Goal: Task Accomplishment & Management: Manage account settings

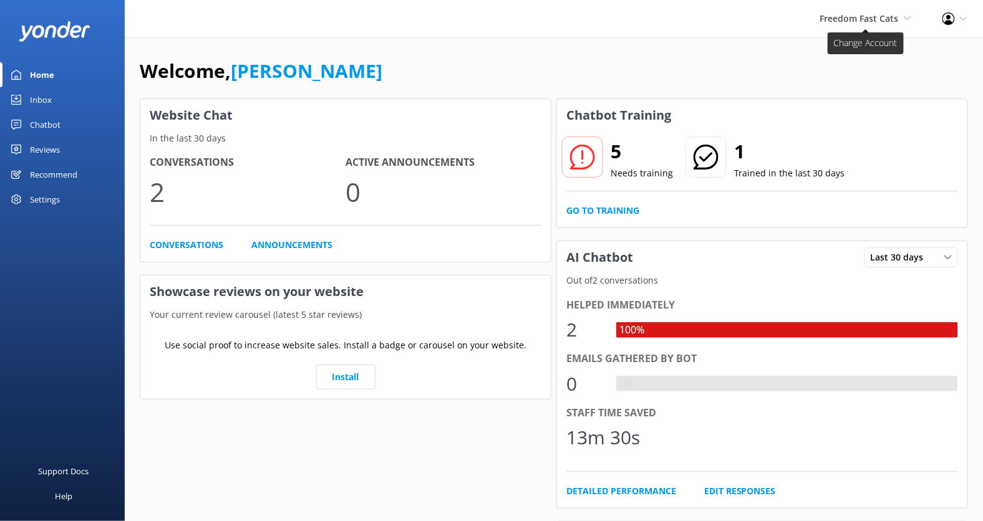
click at [856, 17] on span "Freedom Fast Cats" at bounding box center [859, 18] width 79 height 12
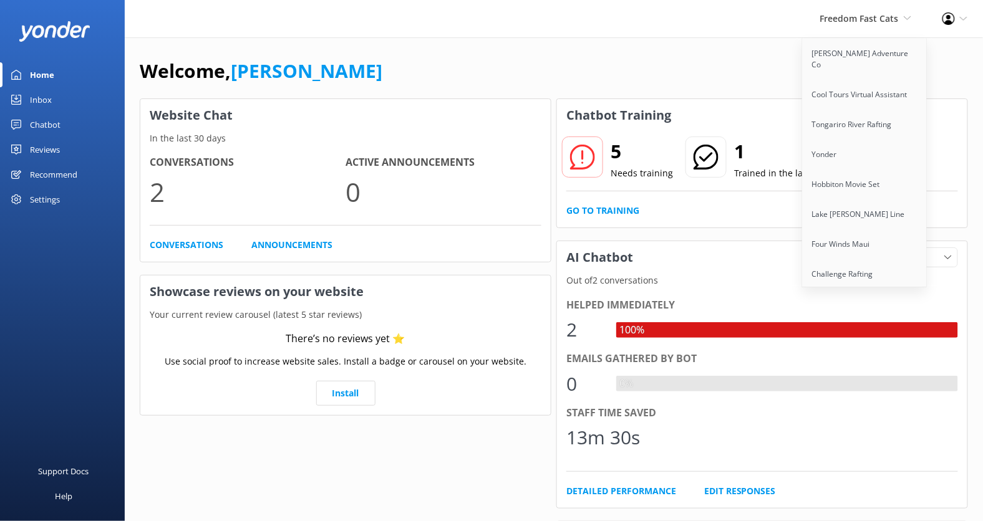
scroll to position [2142, 0]
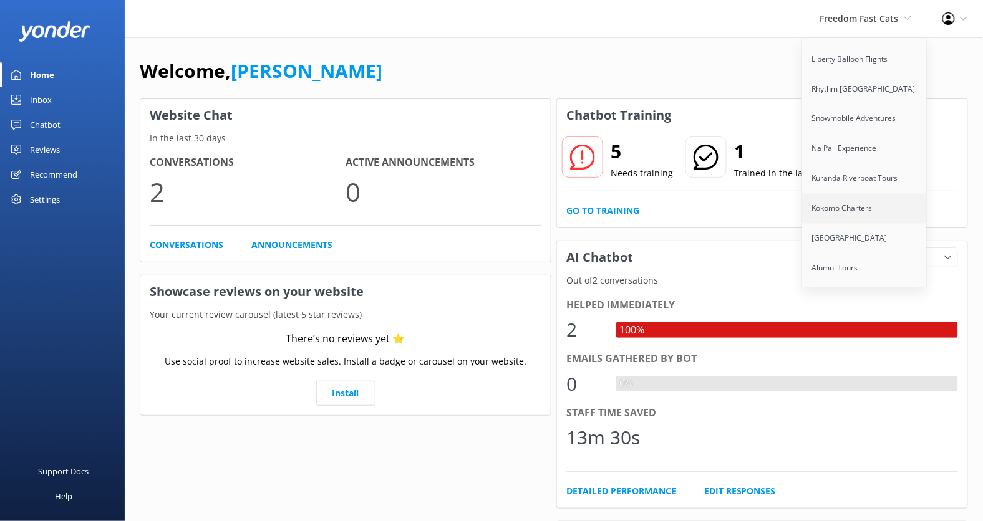
click at [847, 194] on link "Kokomo Charters" at bounding box center [864, 209] width 125 height 30
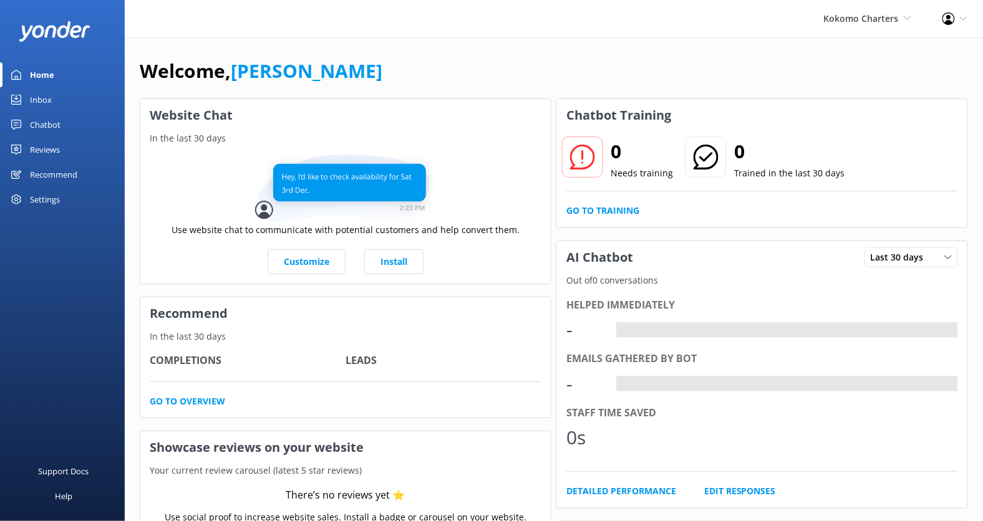
click at [51, 128] on div "Chatbot" at bounding box center [45, 124] width 31 height 25
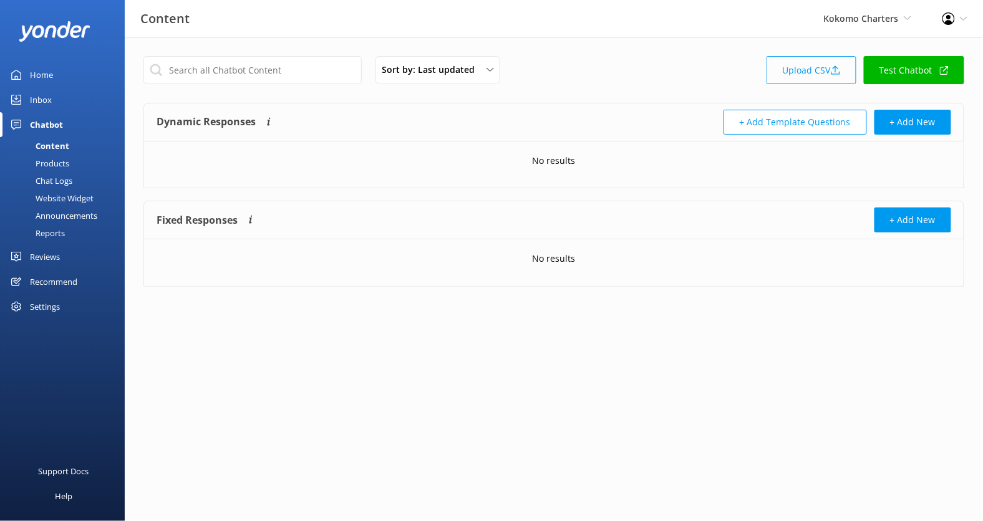
click at [824, 65] on link "Upload CSV" at bounding box center [811, 70] width 90 height 28
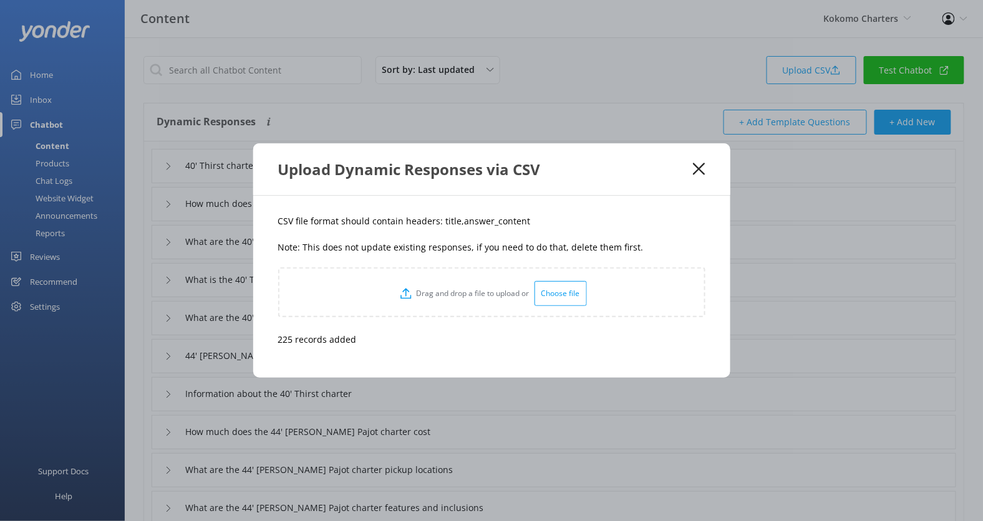
click at [699, 171] on icon at bounding box center [699, 169] width 12 height 12
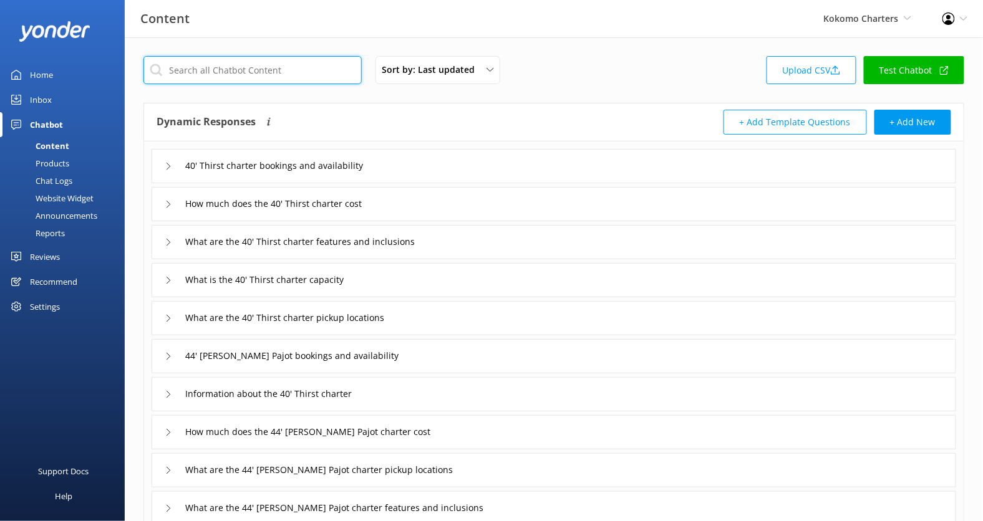
click at [277, 75] on input "text" at bounding box center [252, 70] width 218 height 28
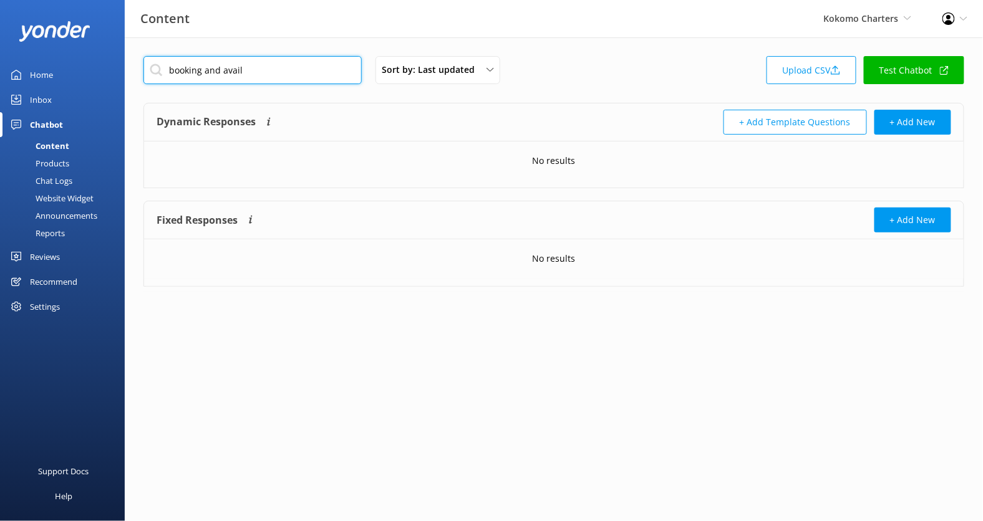
click at [274, 77] on input "booking and avail" at bounding box center [252, 70] width 218 height 28
click at [201, 70] on input "booking and avail" at bounding box center [252, 70] width 218 height 28
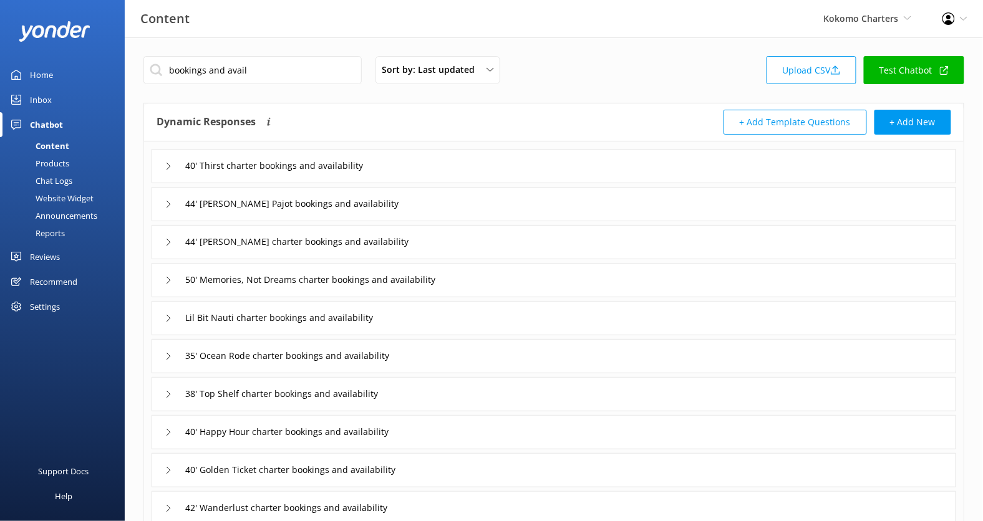
click at [450, 161] on div "40' Thirst charter bookings and availability" at bounding box center [554, 166] width 804 height 34
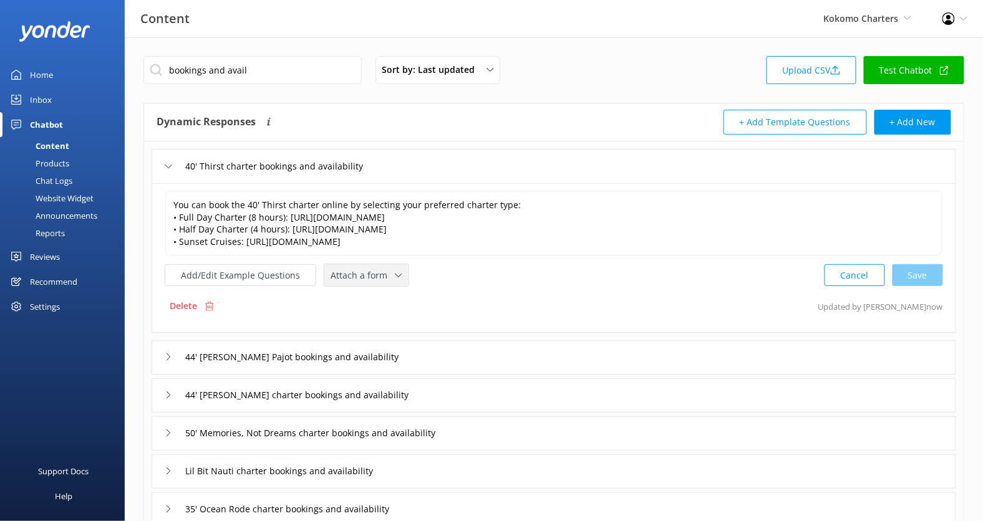
click at [373, 276] on span "Attach a form" at bounding box center [362, 276] width 64 height 14
click at [372, 323] on div "Check availability" at bounding box center [362, 327] width 62 height 12
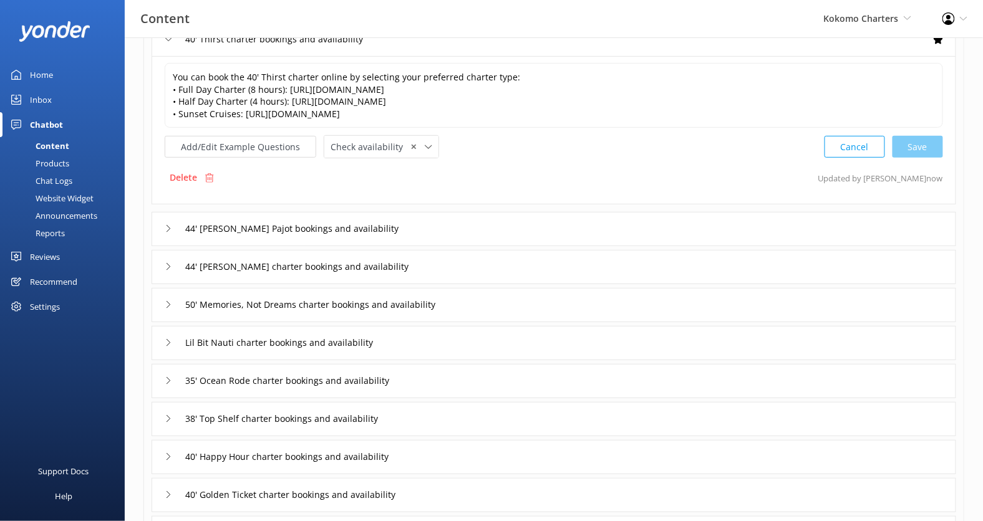
scroll to position [146, 0]
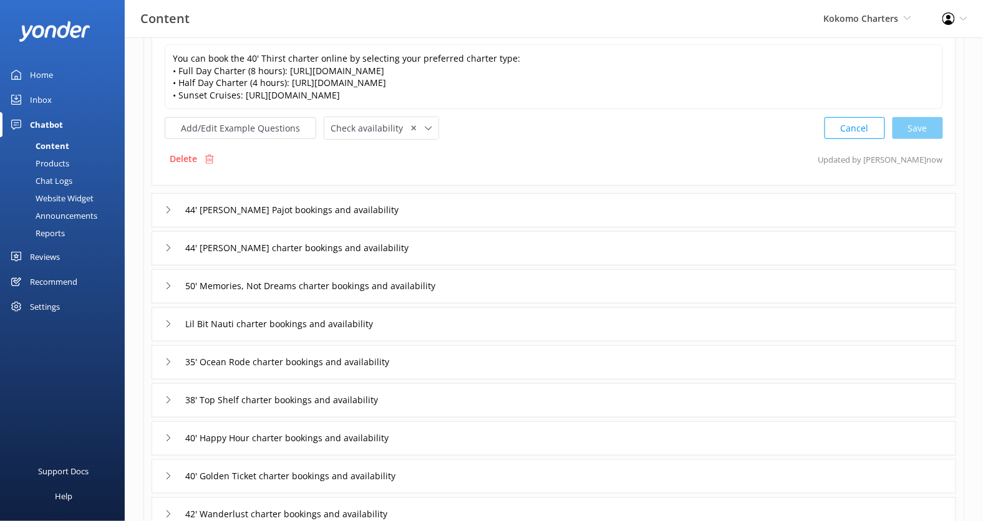
click at [419, 212] on div "44' [PERSON_NAME] Pajot bookings and availability" at bounding box center [554, 210] width 804 height 34
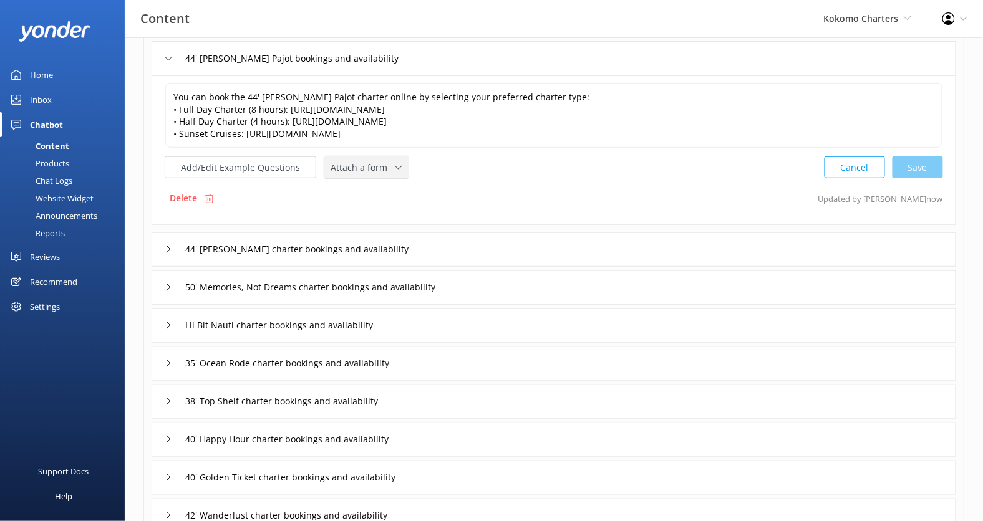
click at [377, 169] on span "Attach a form" at bounding box center [362, 168] width 64 height 14
click at [377, 220] on div "Check availability" at bounding box center [362, 219] width 62 height 12
click at [444, 239] on div "44' [PERSON_NAME] charter bookings and availability" at bounding box center [554, 248] width 804 height 34
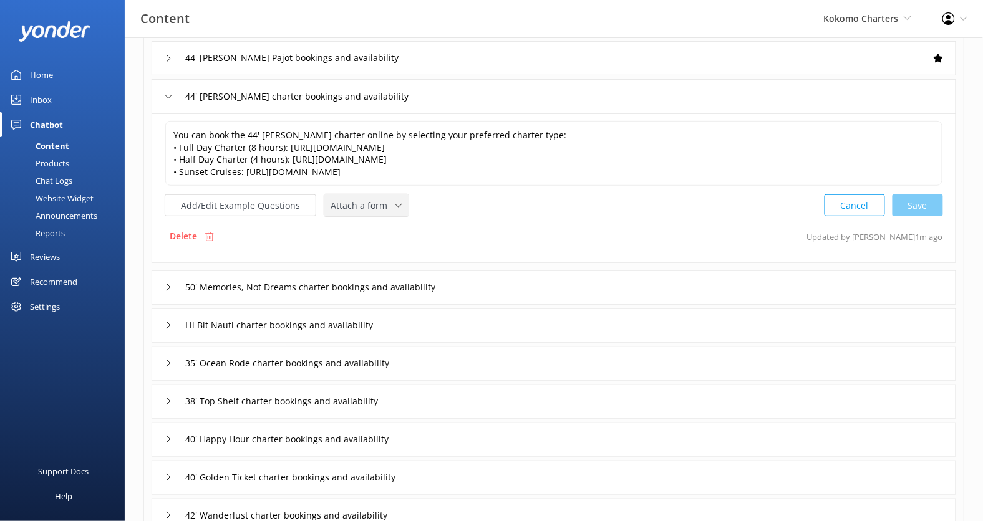
click at [365, 204] on span "Attach a form" at bounding box center [362, 206] width 64 height 14
click at [368, 251] on div "Check availability" at bounding box center [362, 257] width 62 height 12
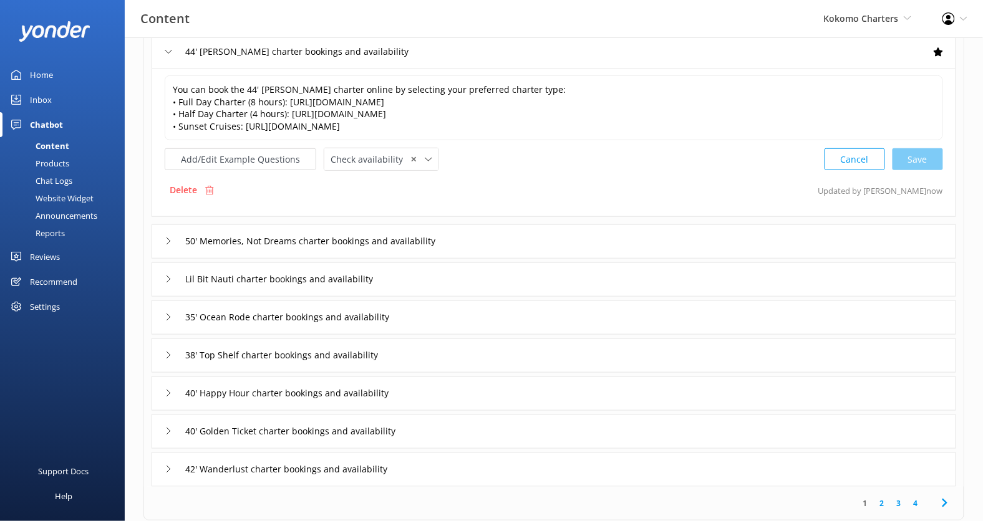
scroll to position [258, 0]
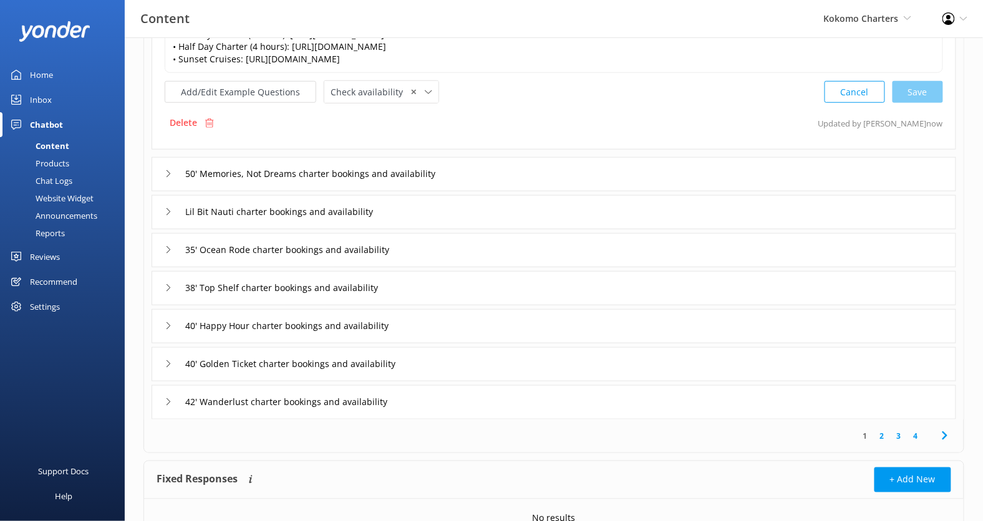
click at [495, 172] on div "50' Memories, Not Dreams charter bookings and availability" at bounding box center [554, 174] width 804 height 34
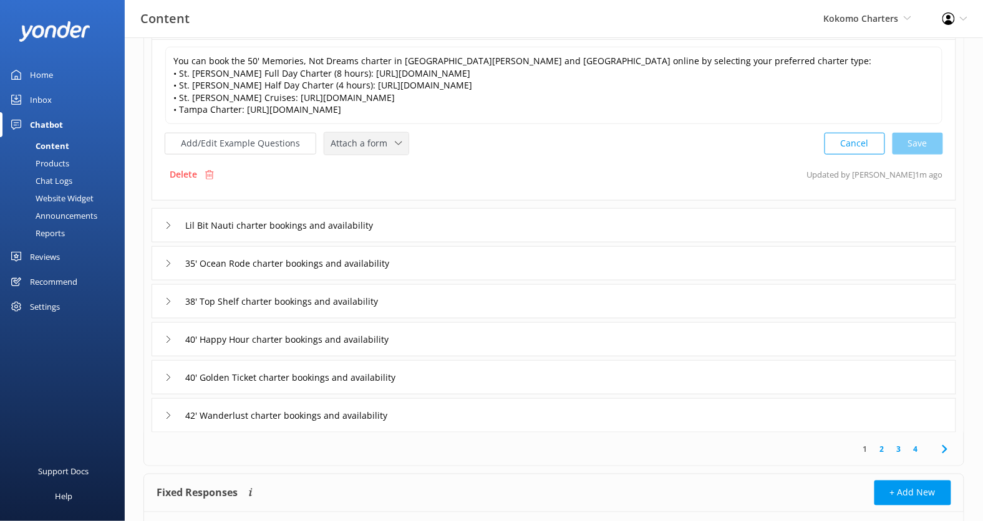
click at [378, 152] on div "Attach a form Leave contact details Check availability" at bounding box center [366, 144] width 84 height 22
click at [378, 183] on link "Check availability" at bounding box center [380, 195] width 111 height 25
click at [491, 218] on div "Lil Bit Nauti charter bookings and availability" at bounding box center [554, 224] width 804 height 34
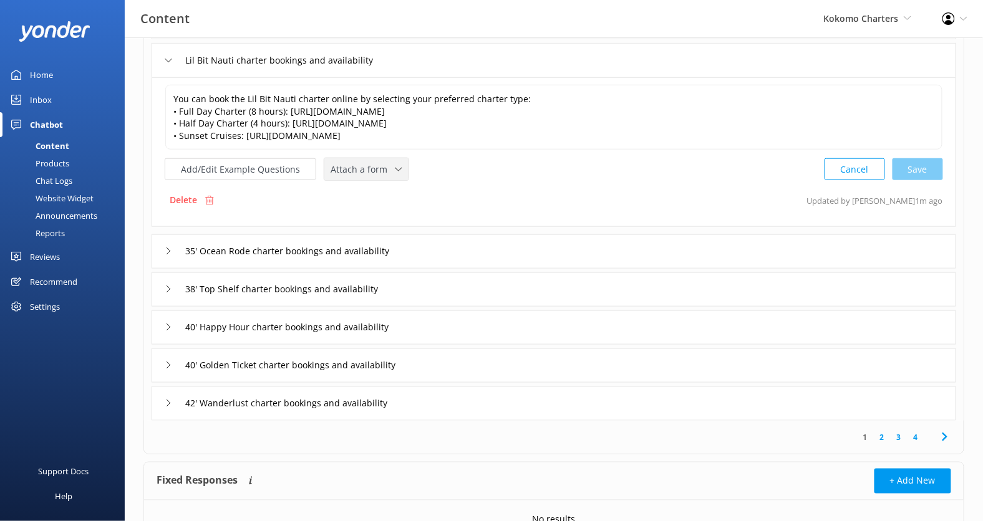
click at [364, 163] on span "Attach a form" at bounding box center [362, 170] width 64 height 14
click at [370, 215] on div "Check availability" at bounding box center [362, 221] width 62 height 12
click at [470, 249] on div "35' Ocean Rode charter bookings and availability" at bounding box center [554, 250] width 804 height 34
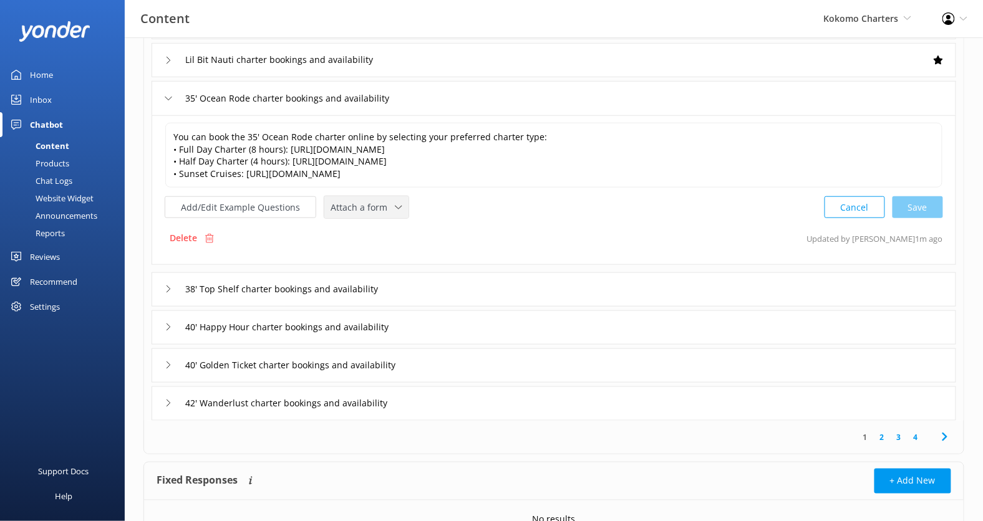
click at [395, 204] on icon at bounding box center [398, 207] width 7 height 7
click at [394, 266] on link "Check availability" at bounding box center [380, 259] width 111 height 25
click at [476, 292] on div "38' Top Shelf charter bookings and availability" at bounding box center [554, 288] width 804 height 34
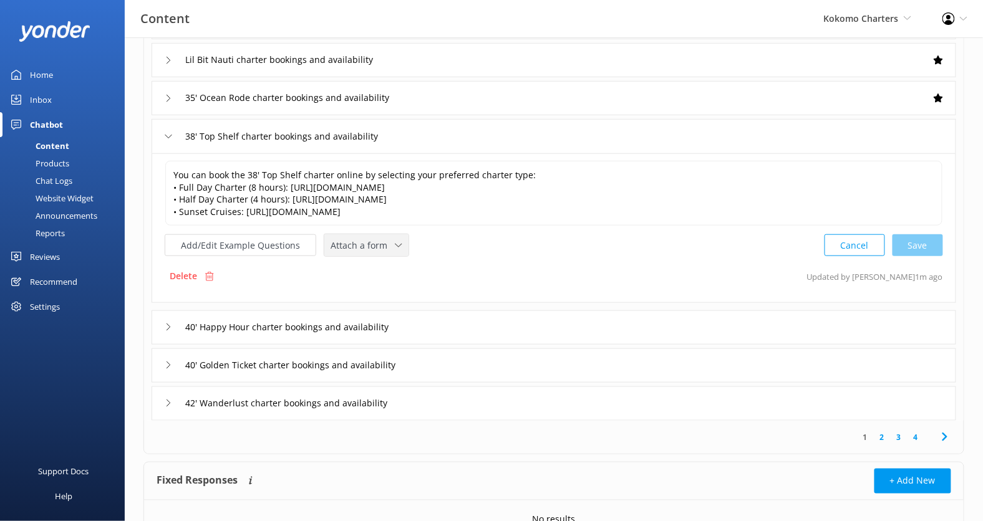
click at [395, 244] on use at bounding box center [398, 246] width 7 height 4
click at [391, 292] on link "Check availability" at bounding box center [380, 297] width 111 height 25
click at [481, 315] on div "40' Happy Hour charter bookings and availability" at bounding box center [554, 326] width 804 height 34
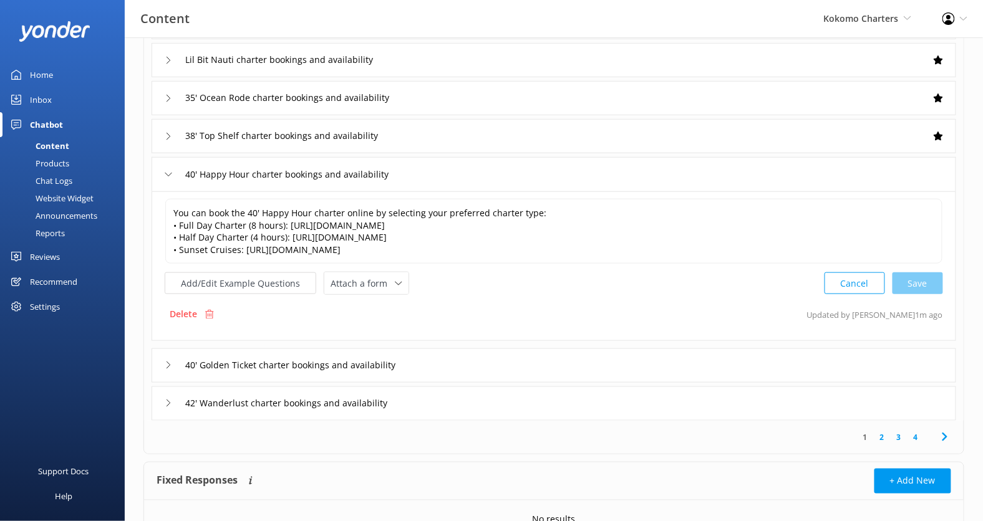
click at [368, 269] on div "You can book the 40' Happy Hour charter online by selecting your preferred char…" at bounding box center [554, 246] width 778 height 97
click at [370, 282] on span "Attach a form" at bounding box center [362, 284] width 64 height 14
click at [372, 330] on div "Check availability" at bounding box center [362, 335] width 62 height 12
click at [481, 350] on div "40' Golden Ticket charter bookings and availability" at bounding box center [554, 364] width 804 height 34
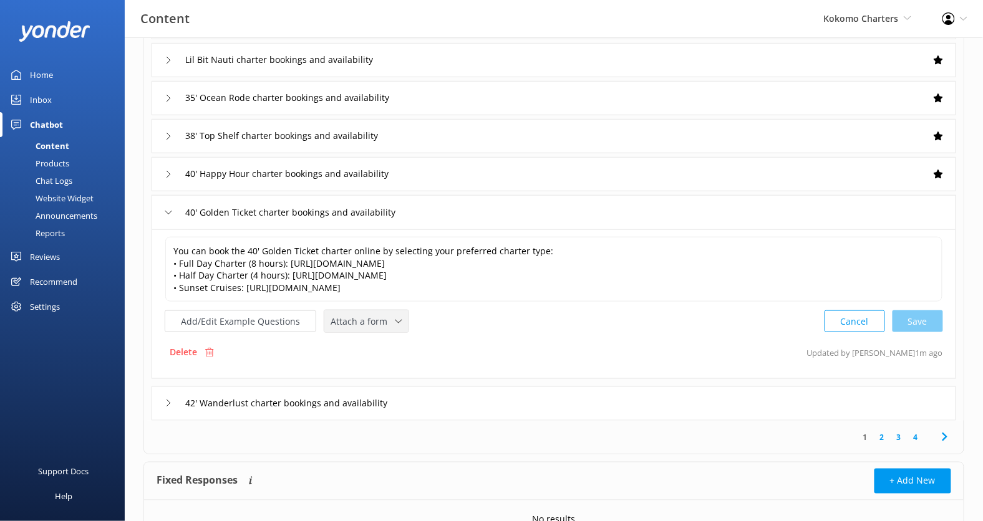
click at [396, 319] on div "Attach a form" at bounding box center [366, 322] width 78 height 16
click at [400, 382] on link "Check availability" at bounding box center [380, 373] width 111 height 25
click at [458, 388] on div "42' Wanderlust charter bookings and availability" at bounding box center [554, 402] width 804 height 34
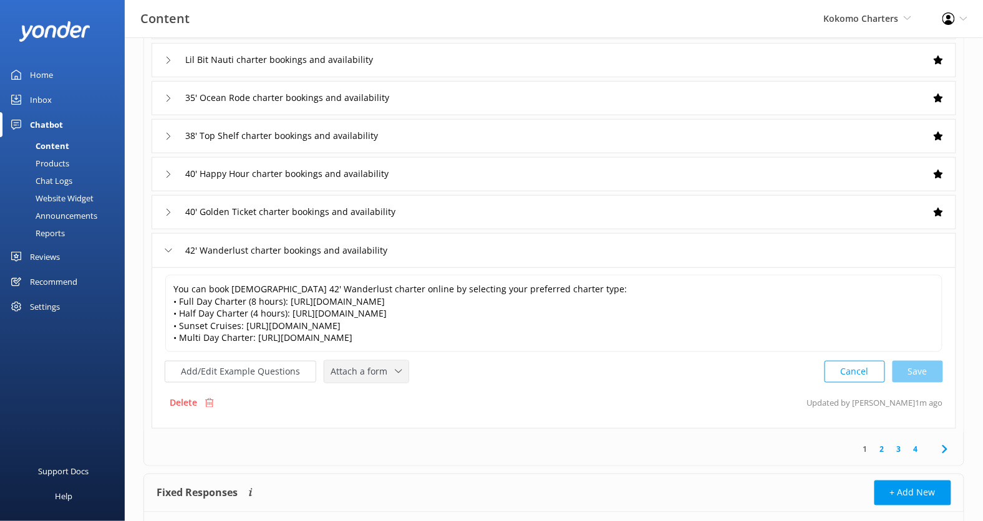
click at [394, 364] on div "Attach a form" at bounding box center [366, 372] width 78 height 16
click at [394, 423] on link "Check availability" at bounding box center [380, 423] width 111 height 25
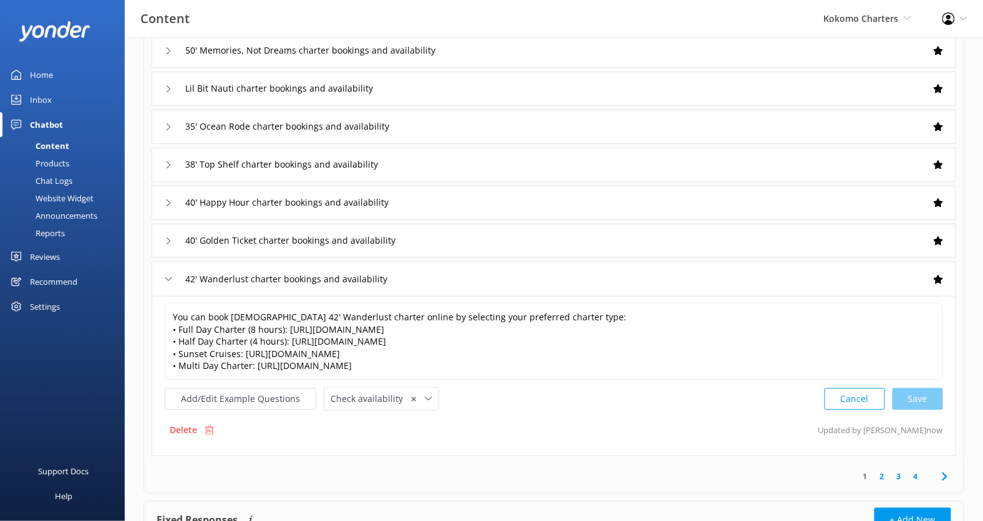
scroll to position [296, 0]
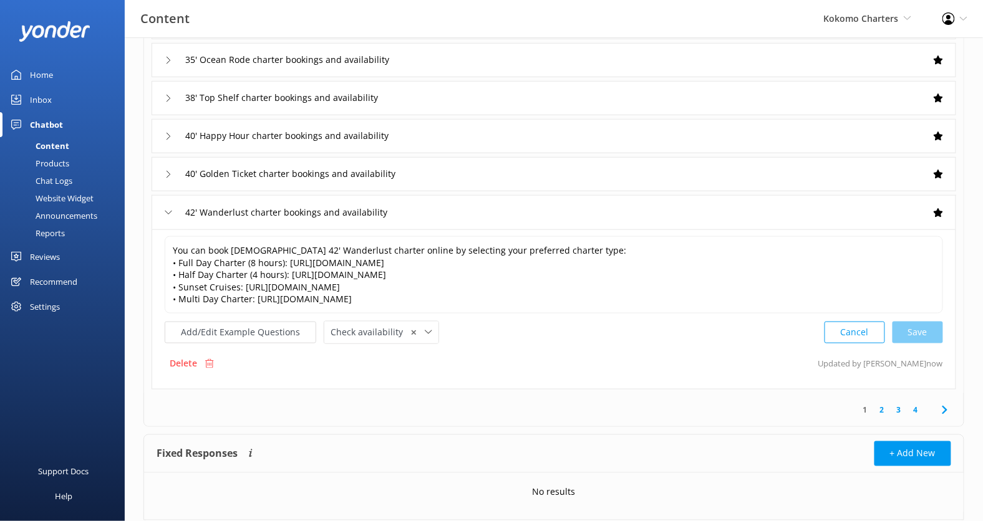
click at [878, 413] on link "2" at bounding box center [882, 410] width 17 height 12
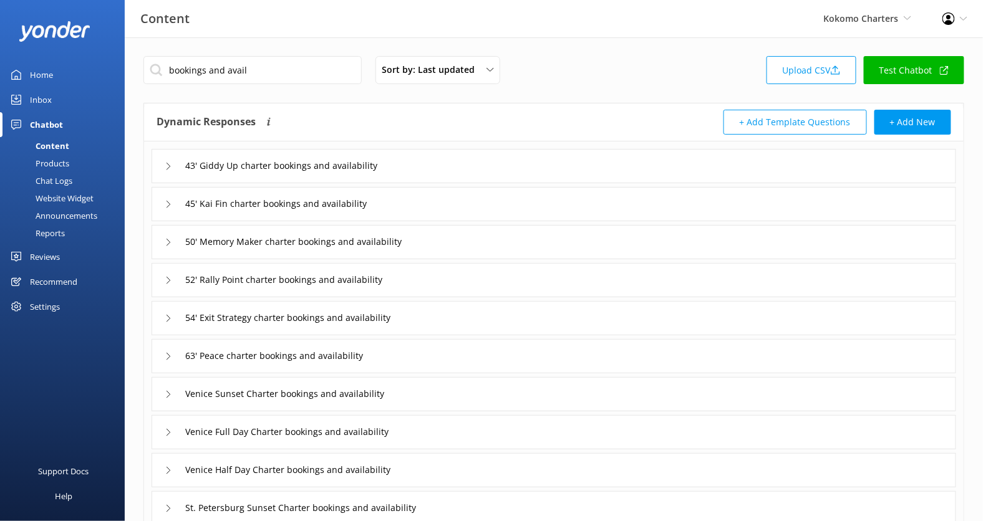
click at [445, 166] on div "43' Giddy Up charter bookings and availability" at bounding box center [554, 166] width 804 height 34
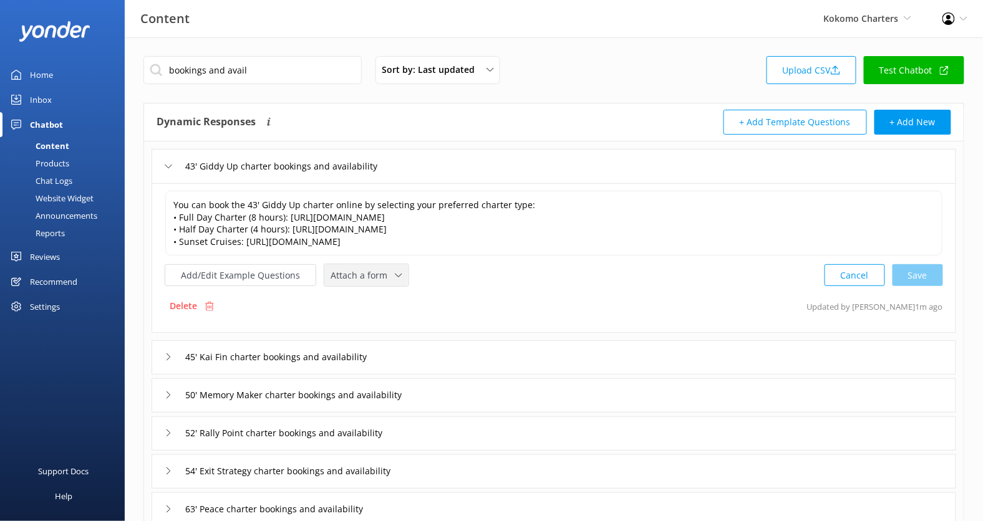
click at [368, 271] on span "Attach a form" at bounding box center [362, 276] width 64 height 14
click at [371, 315] on link "Check availability" at bounding box center [380, 327] width 111 height 25
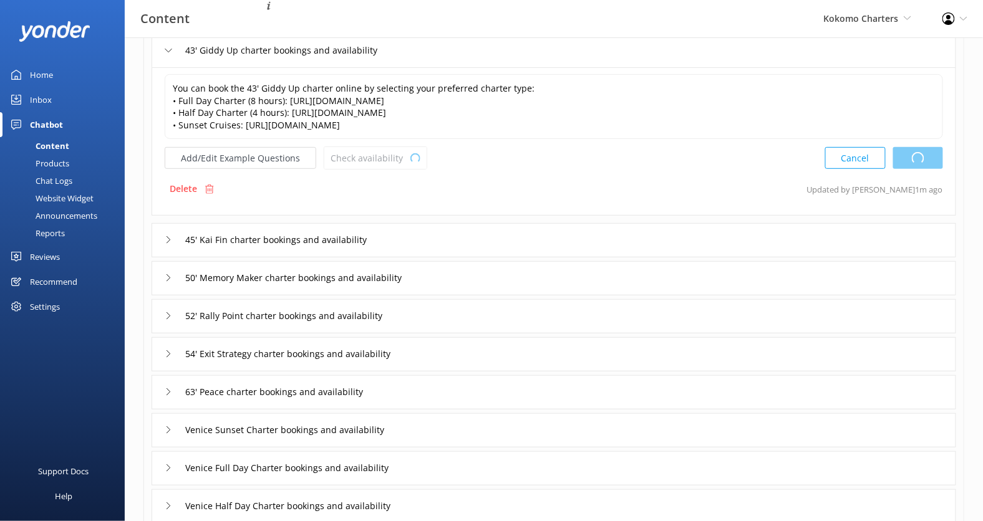
scroll to position [137, 0]
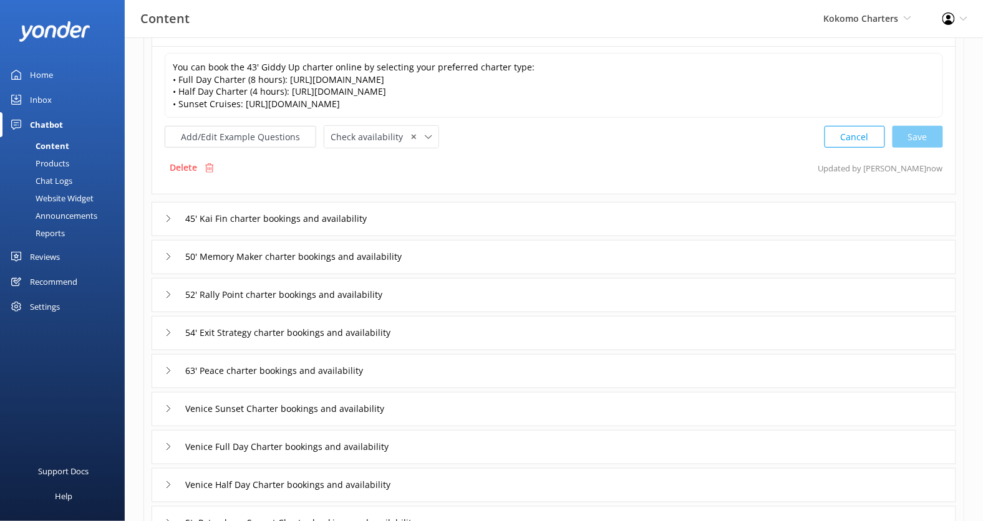
click at [426, 214] on div "45' Kai Fin charter bookings and availability" at bounding box center [554, 219] width 804 height 34
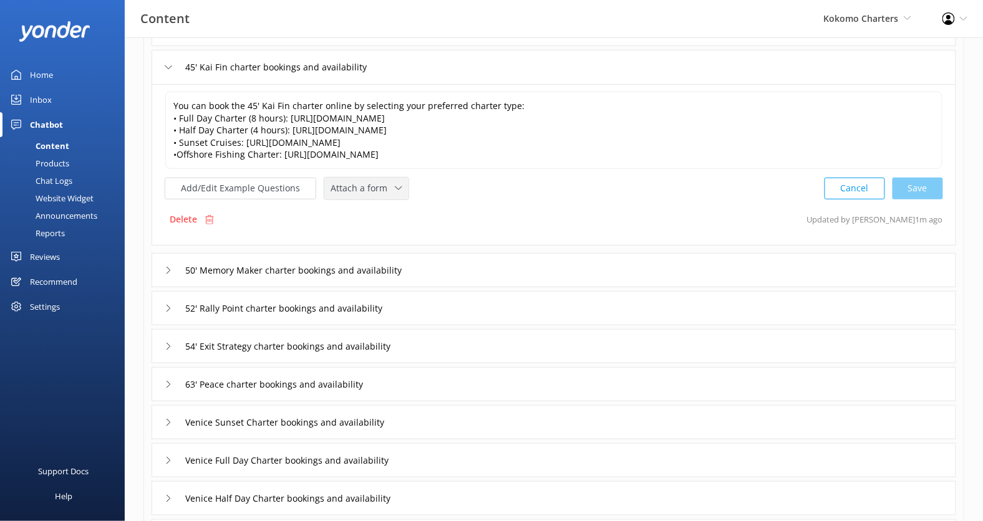
click at [375, 193] on div "Attach a form" at bounding box center [366, 189] width 78 height 16
click at [378, 237] on div "Check availability" at bounding box center [362, 240] width 62 height 12
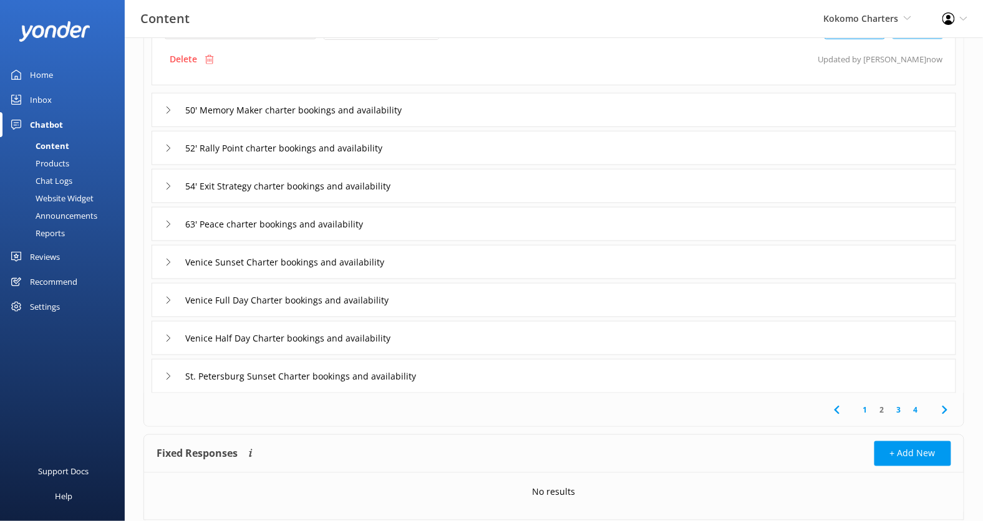
click at [448, 108] on div "50' Memory Maker charter bookings and availability" at bounding box center [554, 110] width 804 height 34
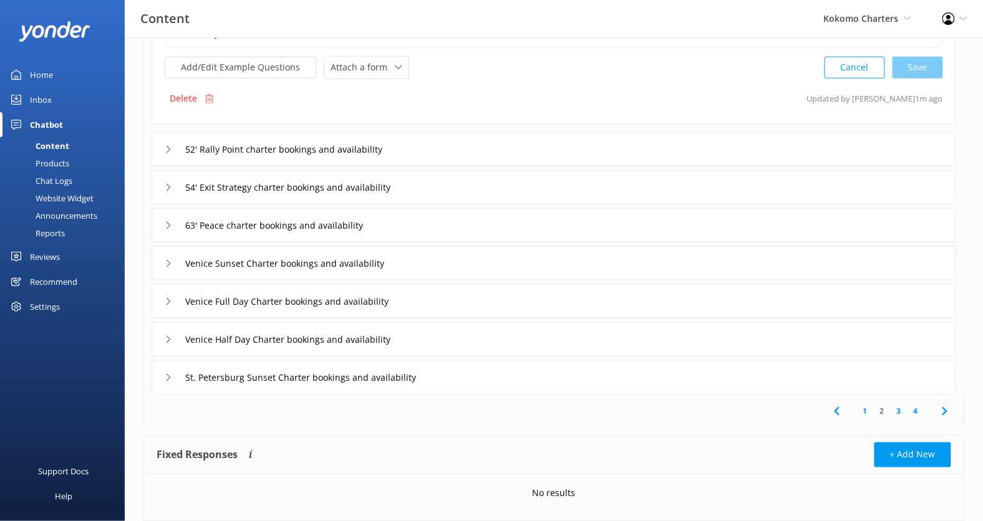
scroll to position [134, 0]
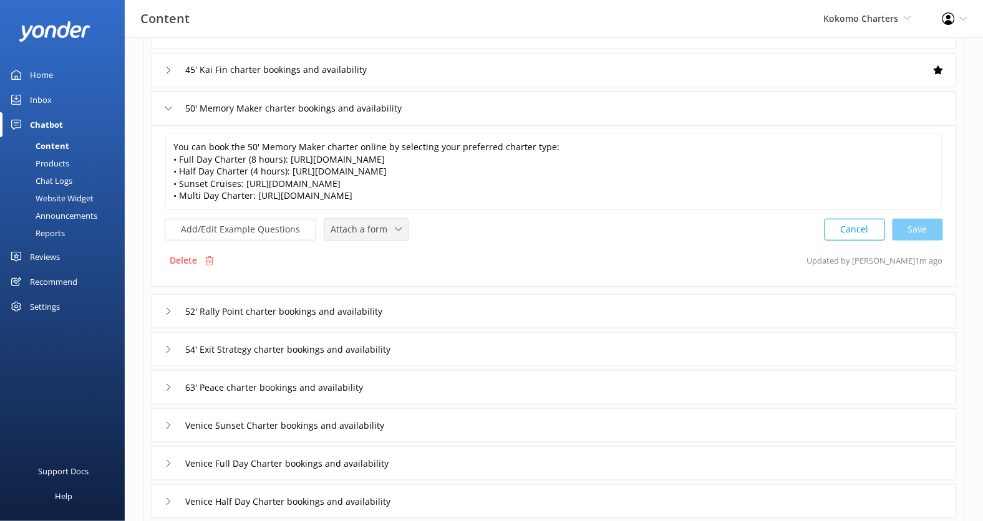
click at [370, 233] on span "Attach a form" at bounding box center [362, 230] width 64 height 14
click at [367, 275] on div "Check availability" at bounding box center [362, 281] width 62 height 12
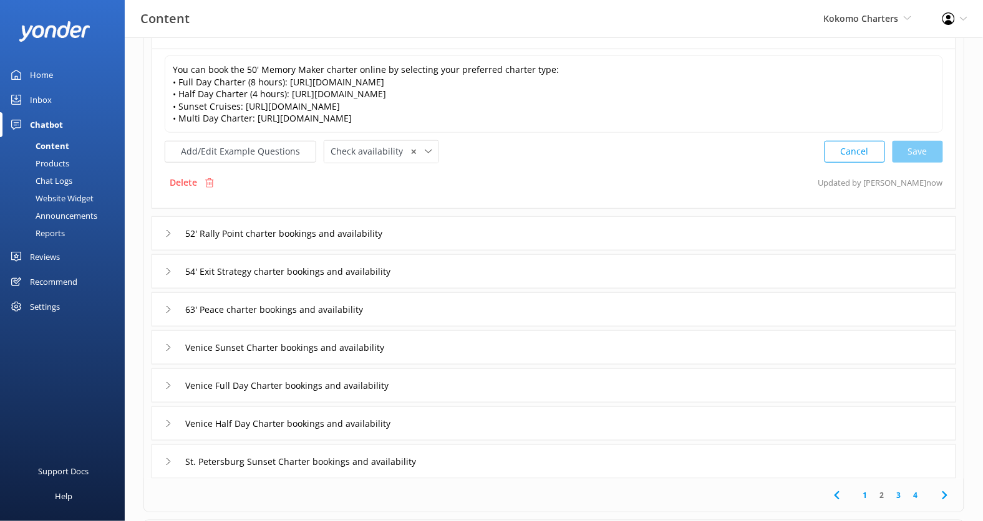
scroll to position [226, 0]
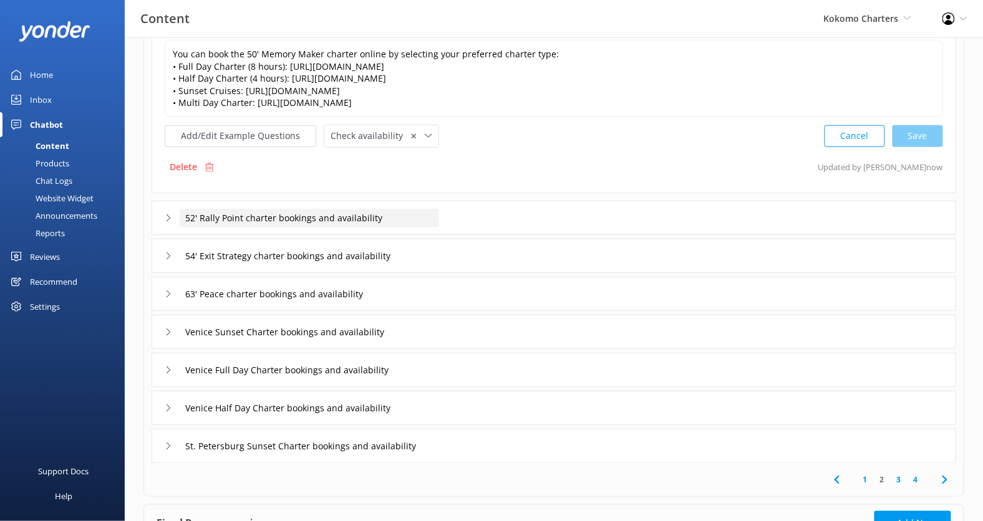
click at [435, 216] on div "52' Rally Point charter bookings and availability" at bounding box center [309, 218] width 259 height 19
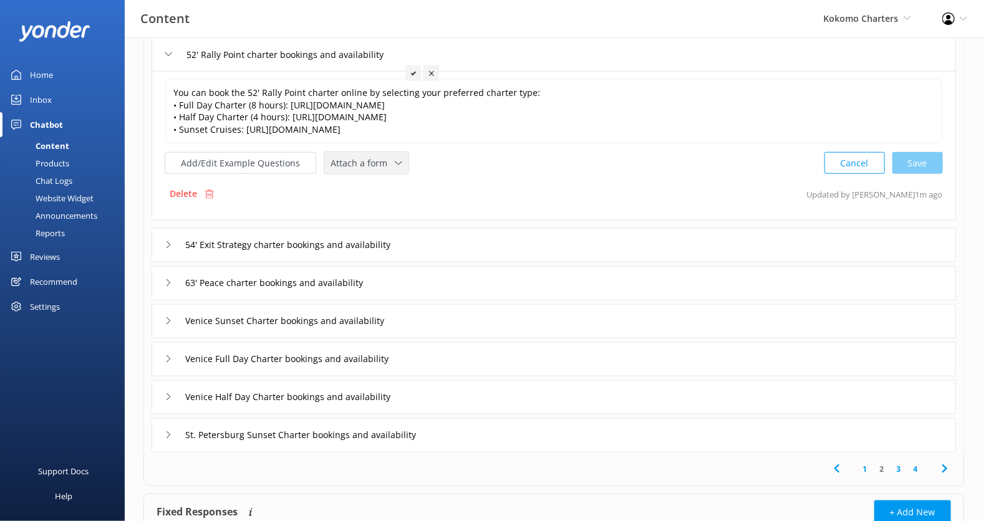
click at [390, 169] on div "Attach a form Leave contact details Check availability" at bounding box center [366, 163] width 84 height 22
click at [390, 203] on link "Check availability" at bounding box center [380, 215] width 111 height 25
click at [477, 243] on div "54' Exit Strategy charter bookings and availability" at bounding box center [554, 244] width 804 height 34
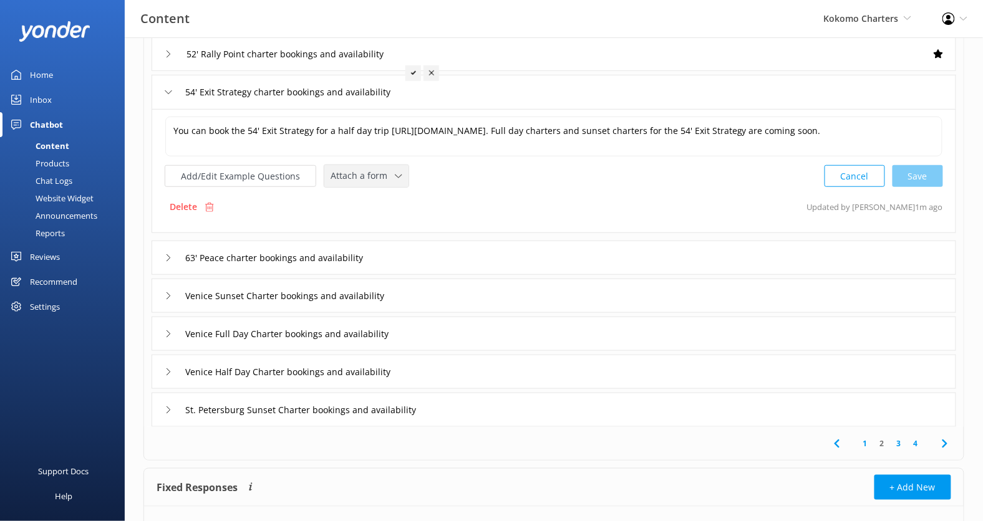
click at [375, 182] on div "Attach a form Leave contact details Check availability" at bounding box center [366, 176] width 84 height 22
click at [377, 222] on div "Check availability" at bounding box center [362, 227] width 62 height 12
click at [420, 251] on div "63' Peace charter bookings and availability" at bounding box center [554, 256] width 804 height 34
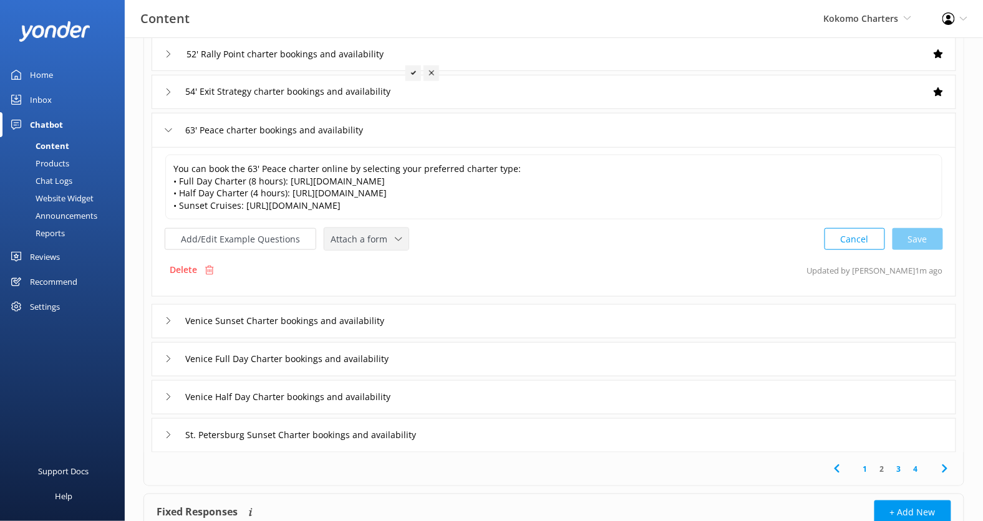
click at [376, 228] on div "Attach a form Leave contact details Check availability" at bounding box center [366, 239] width 84 height 22
click at [379, 285] on div "Check availability" at bounding box center [362, 291] width 62 height 12
click at [428, 310] on div "Venice Sunset Charter bookings and availability" at bounding box center [554, 320] width 804 height 34
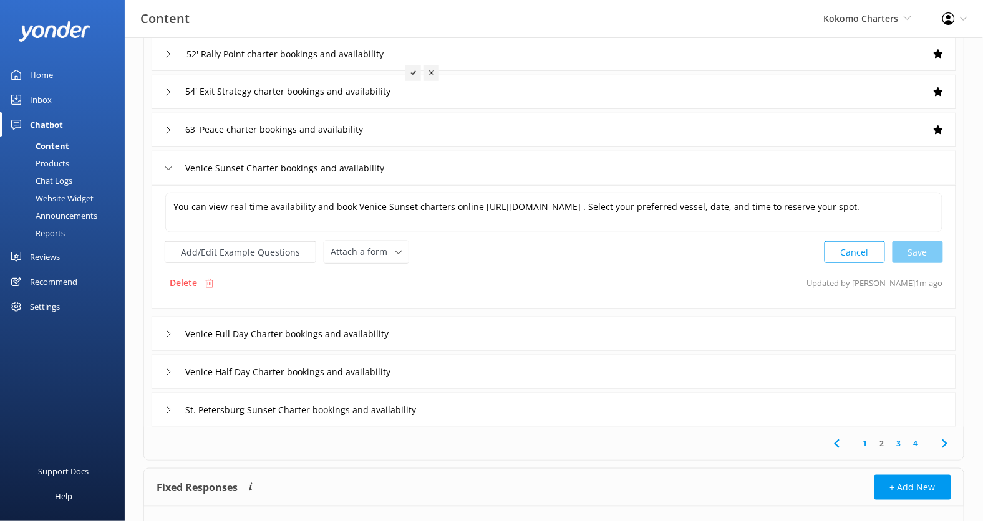
click at [380, 263] on div "You can view real-time availability and book Venice Sunset charters online [URL…" at bounding box center [554, 247] width 804 height 124
click at [380, 254] on span "Attach a form" at bounding box center [362, 252] width 64 height 14
click at [380, 291] on link "Check availability" at bounding box center [380, 303] width 111 height 25
click at [446, 333] on div "Venice Full Day Charter bookings and availability" at bounding box center [554, 332] width 804 height 34
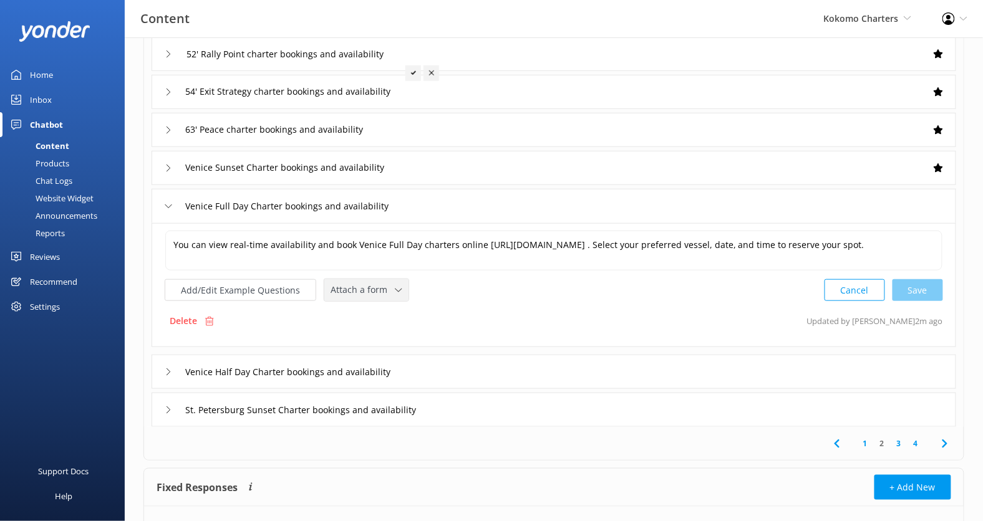
click at [392, 295] on div "Attach a form" at bounding box center [366, 290] width 78 height 16
click at [392, 342] on link "Check availability" at bounding box center [380, 341] width 111 height 25
click at [455, 365] on div "Venice Half Day Charter bookings and availability" at bounding box center [554, 371] width 804 height 34
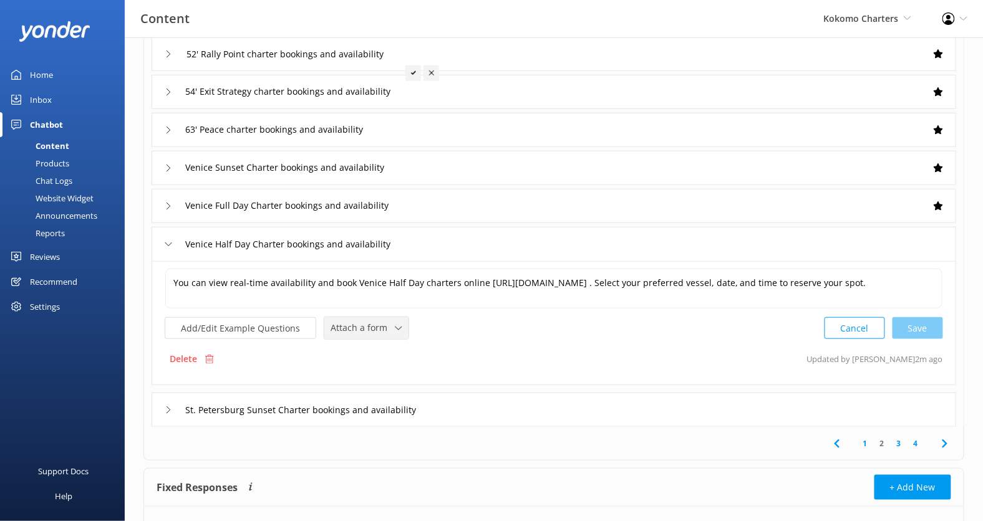
click at [370, 321] on span "Attach a form" at bounding box center [362, 328] width 64 height 14
click at [371, 370] on link "Check availability" at bounding box center [380, 379] width 111 height 25
click at [467, 400] on div "St. Petersburg Sunset Charter bookings and availability" at bounding box center [324, 409] width 289 height 19
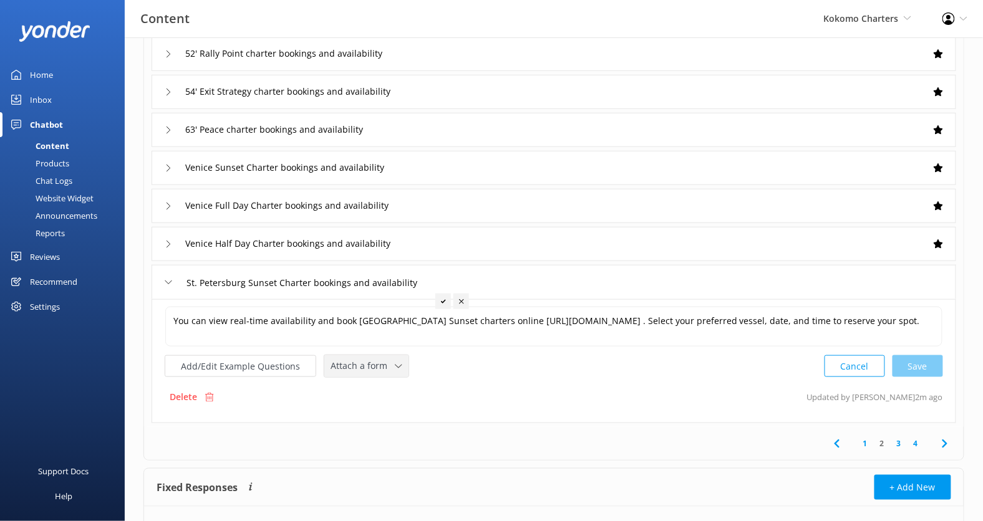
click at [382, 367] on span "Attach a form" at bounding box center [362, 366] width 64 height 14
click at [379, 418] on div "Check availability" at bounding box center [362, 418] width 62 height 12
click at [898, 443] on link "3" at bounding box center [898, 442] width 17 height 12
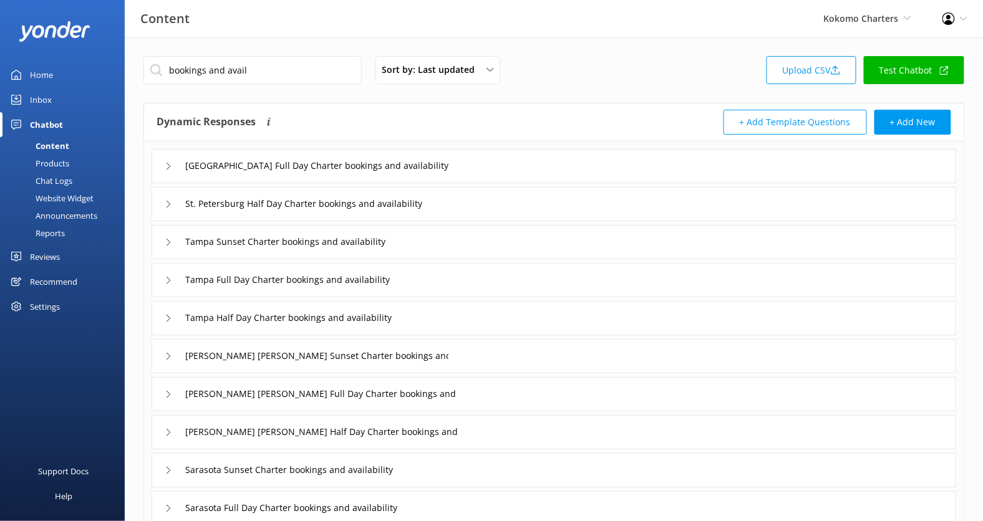
click at [487, 173] on div "[GEOGRAPHIC_DATA] Full Day Charter bookings and availability" at bounding box center [554, 166] width 804 height 34
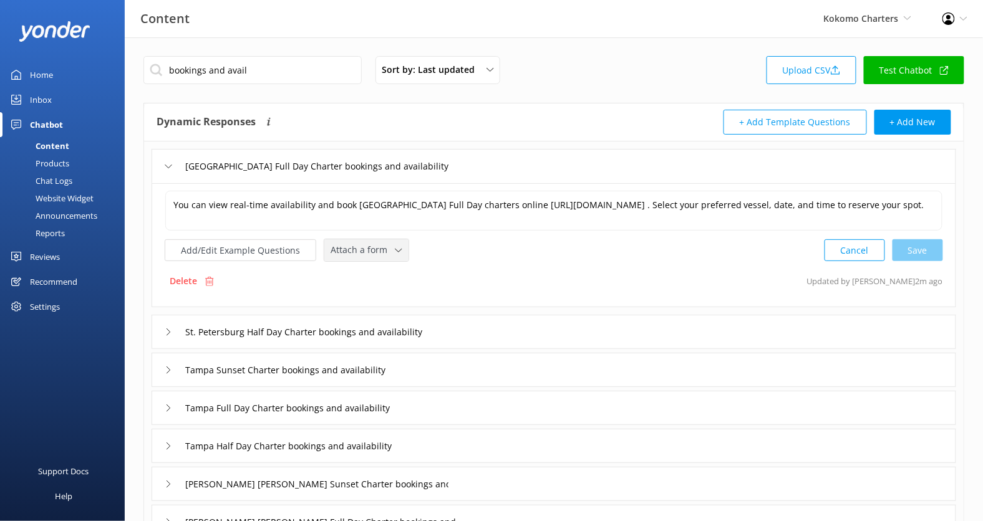
click at [383, 244] on span "Attach a form" at bounding box center [362, 250] width 64 height 14
click at [383, 289] on link "Check availability" at bounding box center [380, 301] width 111 height 25
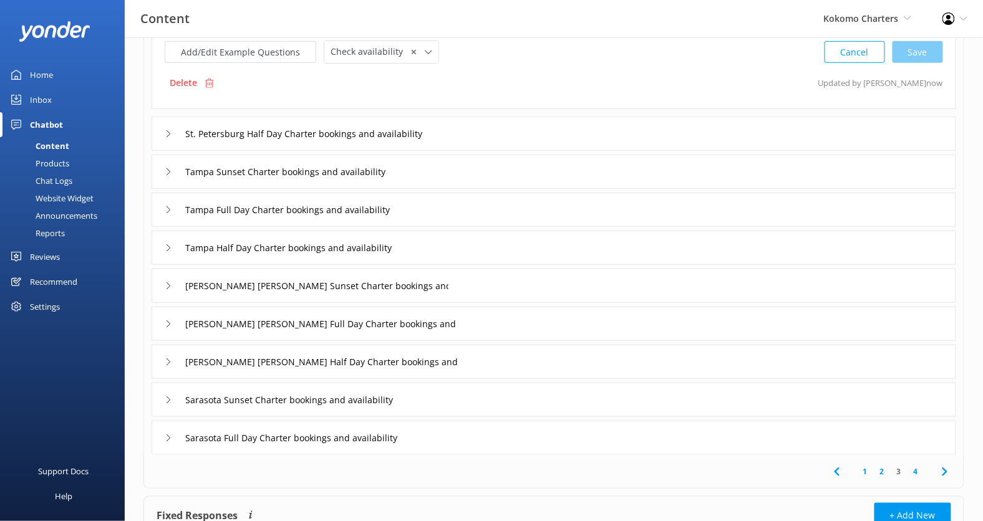
click at [478, 128] on div "St. Petersburg Half Day Charter bookings and availability" at bounding box center [329, 134] width 299 height 19
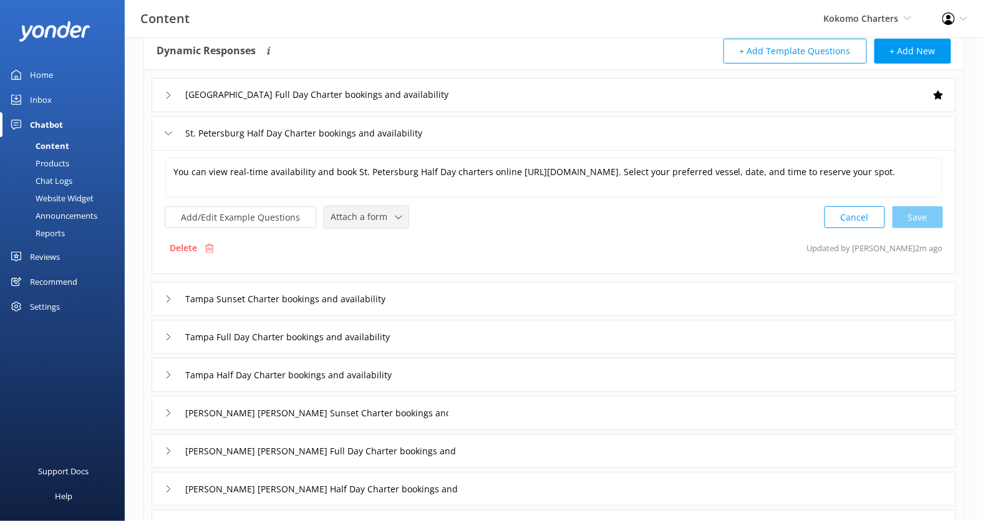
click at [374, 210] on span "Attach a form" at bounding box center [362, 217] width 64 height 14
click at [375, 262] on div "Check availability" at bounding box center [362, 268] width 62 height 12
click at [458, 297] on div "Tampa Sunset Charter bookings and availability" at bounding box center [554, 298] width 804 height 34
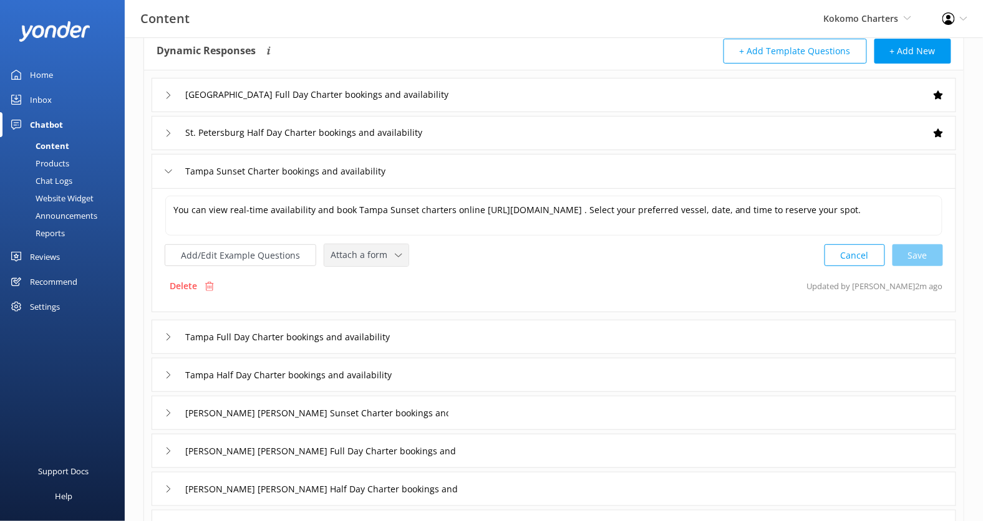
drag, startPoint x: 382, startPoint y: 257, endPoint x: 382, endPoint y: 270, distance: 13.1
click at [382, 257] on span "Attach a form" at bounding box center [362, 255] width 64 height 14
click at [384, 296] on link "Check availability" at bounding box center [380, 306] width 111 height 25
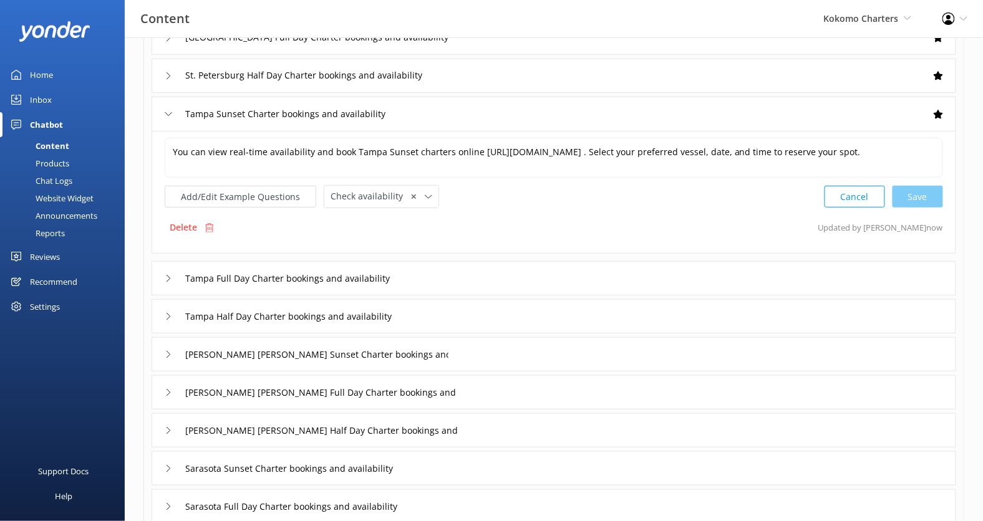
scroll to position [210, 0]
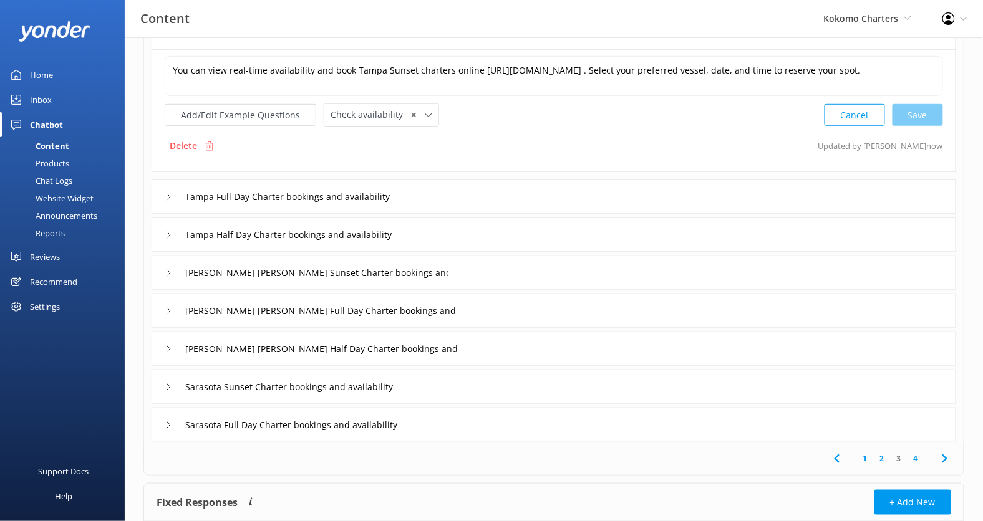
click at [445, 191] on div "Tampa Full Day Charter bookings and availability" at bounding box center [554, 197] width 804 height 34
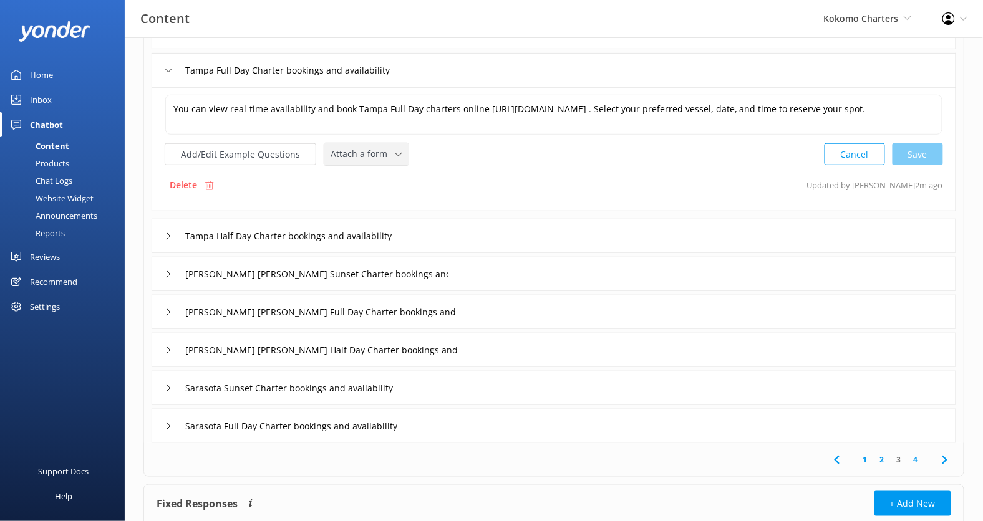
click at [383, 157] on span "Attach a form" at bounding box center [362, 154] width 64 height 14
click at [383, 196] on link "Check availability" at bounding box center [380, 205] width 111 height 25
click at [471, 226] on div "Tampa Half Day Charter bookings and availability" at bounding box center [554, 235] width 804 height 34
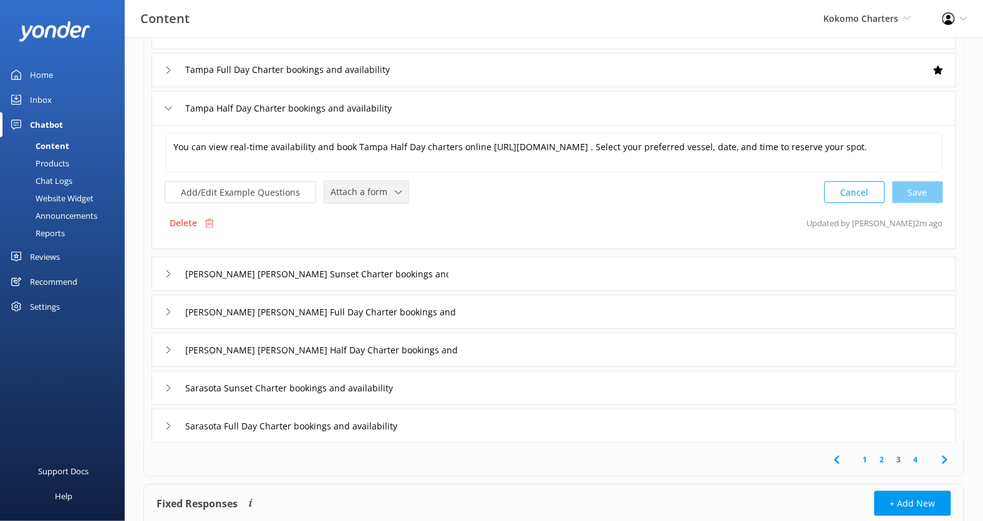
click at [380, 200] on div "Attach a form Leave contact details Check availability" at bounding box center [366, 192] width 84 height 22
click at [384, 243] on div "Check availability" at bounding box center [362, 244] width 62 height 12
click at [479, 271] on div "[PERSON_NAME] [PERSON_NAME] Sunset Charter bookings and availability" at bounding box center [554, 273] width 804 height 34
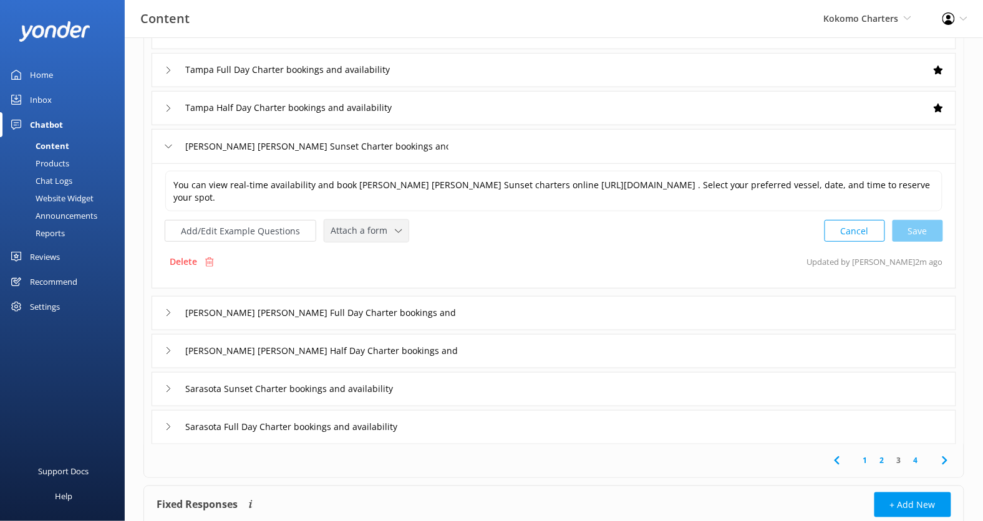
click at [385, 238] on div "Attach a form Leave contact details Check availability" at bounding box center [366, 231] width 84 height 22
click at [391, 279] on link "Check availability" at bounding box center [380, 283] width 111 height 25
click at [470, 301] on div "[PERSON_NAME] [PERSON_NAME] Full Day Charter bookings and availability" at bounding box center [554, 312] width 804 height 34
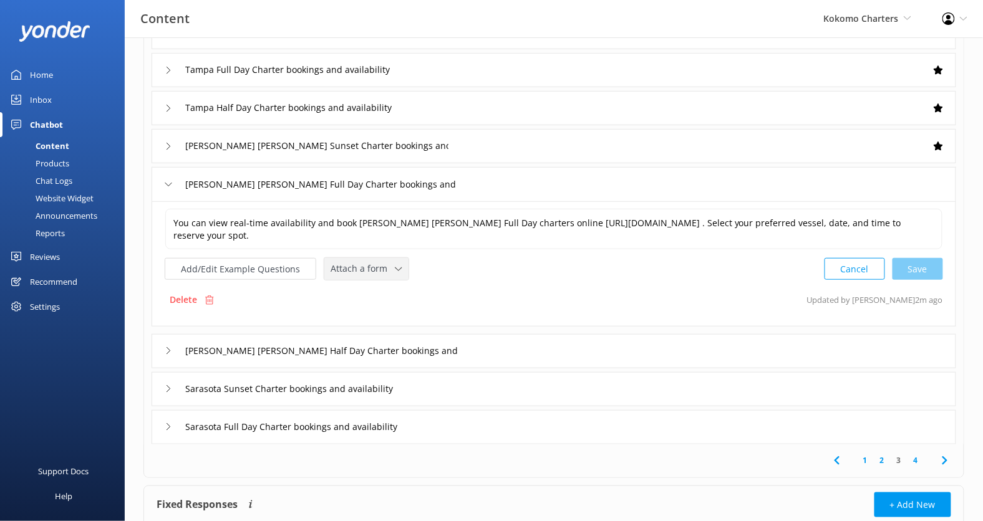
click at [383, 269] on span "Attach a form" at bounding box center [362, 269] width 64 height 14
click at [385, 319] on div "Check availability" at bounding box center [362, 321] width 62 height 12
click at [474, 343] on div "[PERSON_NAME] [PERSON_NAME] Half Day Charter bookings and availability" at bounding box center [554, 350] width 804 height 34
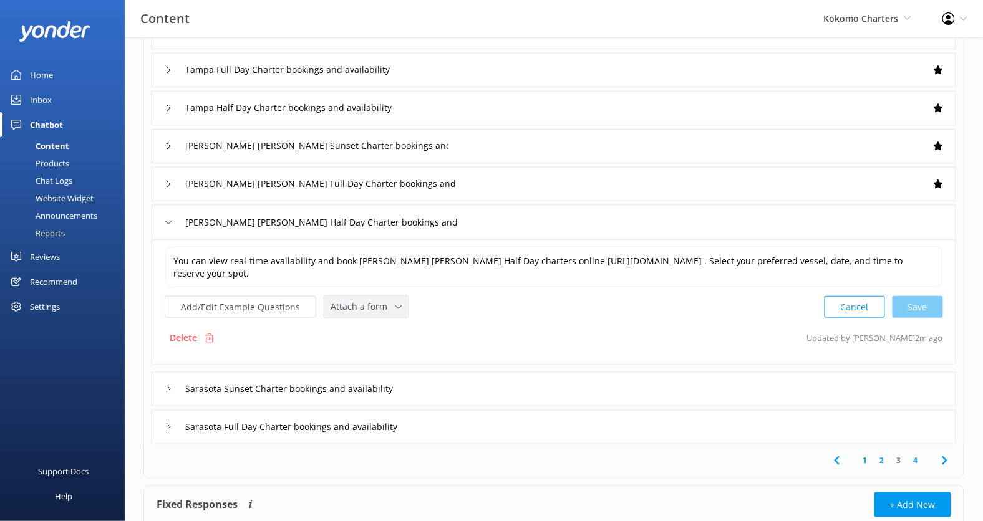
click at [385, 300] on span "Attach a form" at bounding box center [362, 307] width 64 height 14
click at [385, 347] on link "Check availability" at bounding box center [380, 359] width 111 height 25
click at [460, 381] on div "Sarasota Sunset Charter bookings and availability" at bounding box center [554, 388] width 804 height 34
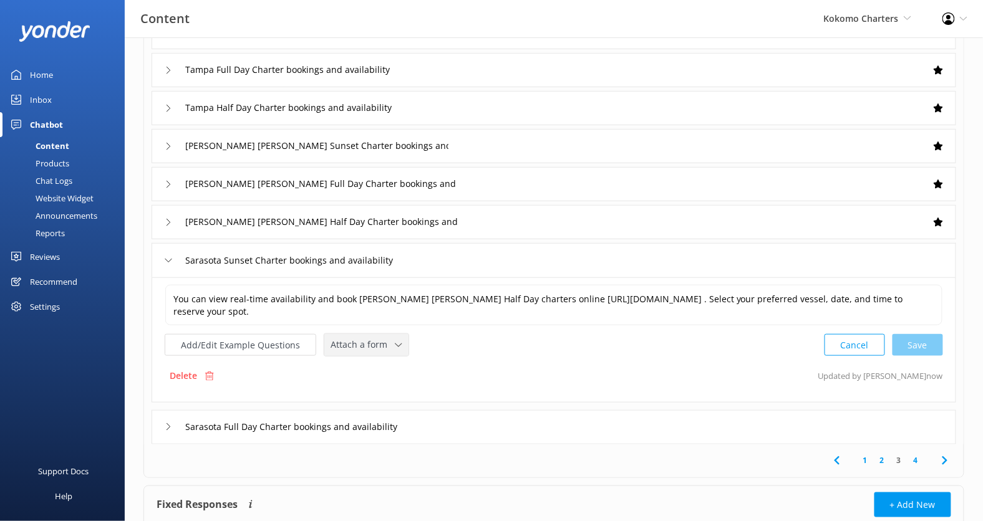
click at [395, 342] on icon at bounding box center [398, 345] width 7 height 7
click at [394, 385] on link "Check availability" at bounding box center [380, 397] width 111 height 25
click at [461, 428] on div "Sarasota Full Day Charter bookings and availability" at bounding box center [554, 426] width 804 height 34
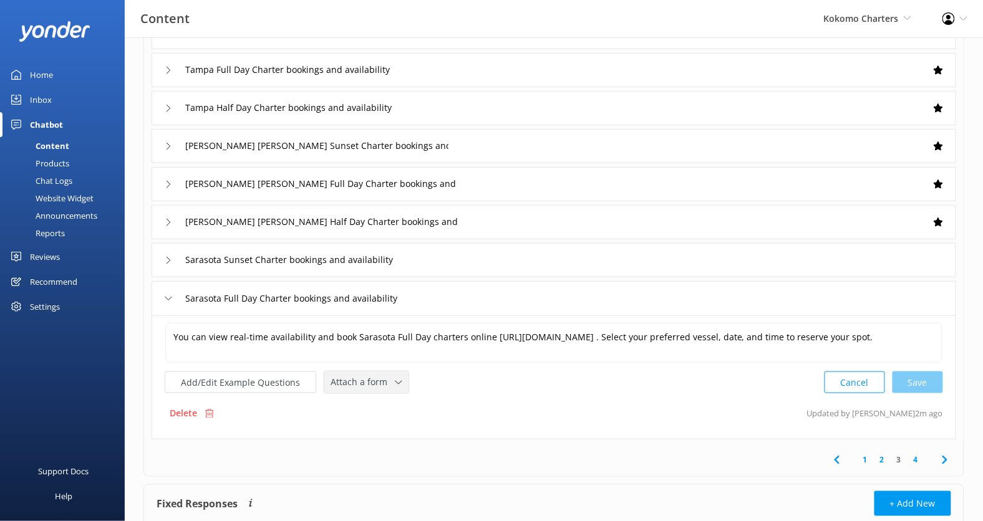
click at [378, 378] on span "Attach a form" at bounding box center [362, 382] width 64 height 14
click at [381, 433] on div "Check availability" at bounding box center [362, 434] width 62 height 12
click at [720, 265] on div "Sarasota Sunset Charter bookings and availability" at bounding box center [554, 260] width 804 height 34
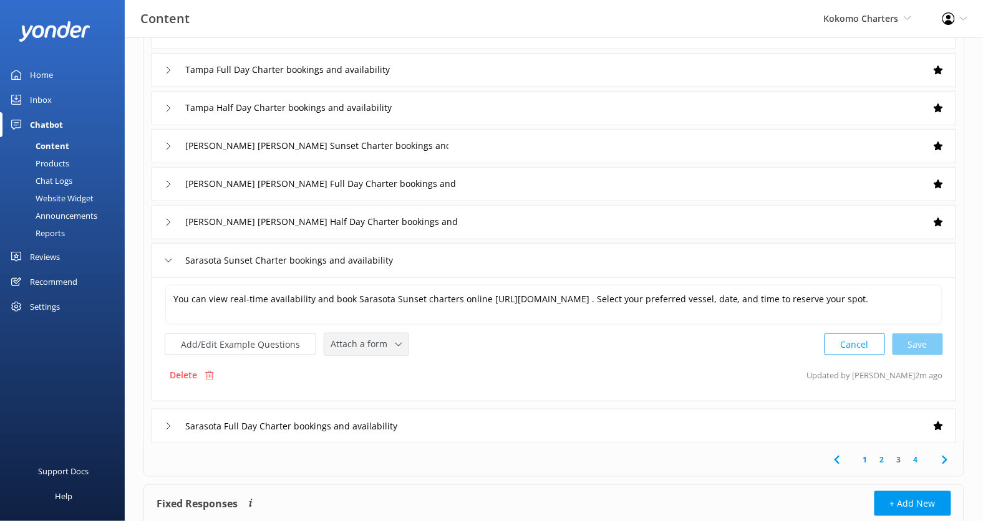
click at [370, 341] on span "Attach a form" at bounding box center [362, 344] width 64 height 14
click at [373, 390] on div "Check availability" at bounding box center [362, 396] width 62 height 12
click at [915, 457] on link "4" at bounding box center [915, 459] width 17 height 12
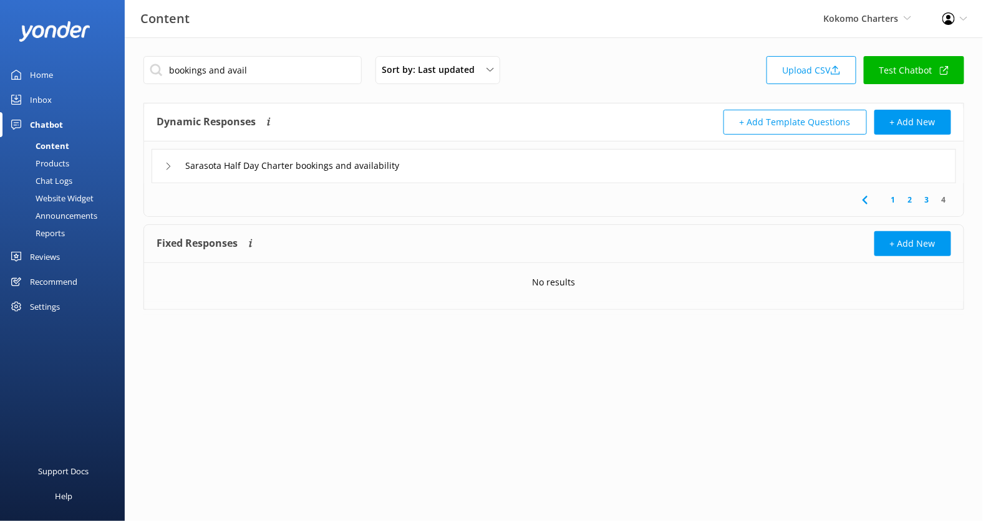
click at [465, 165] on div "Sarasota Half Day Charter bookings and availability" at bounding box center [554, 166] width 804 height 34
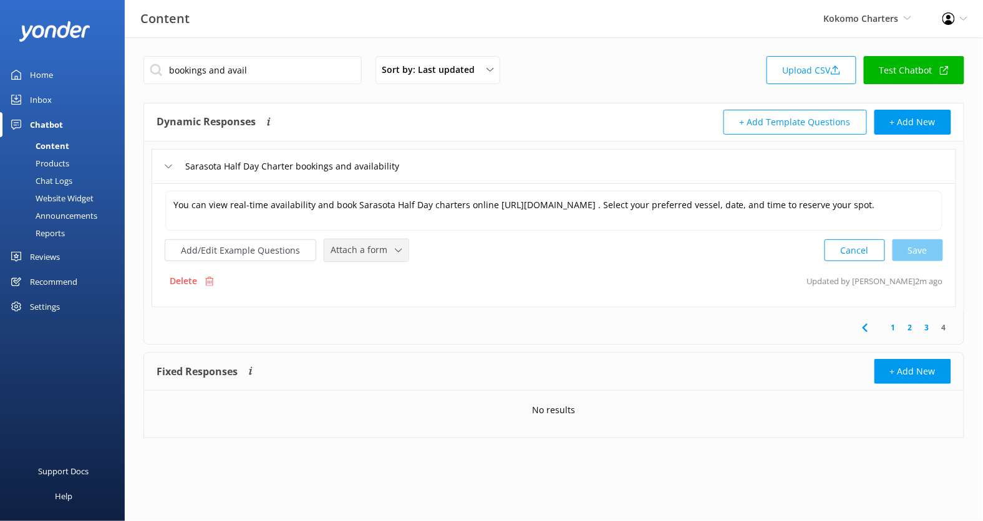
click at [375, 253] on span "Attach a form" at bounding box center [362, 250] width 64 height 14
click at [378, 296] on div "Check availability" at bounding box center [362, 302] width 62 height 12
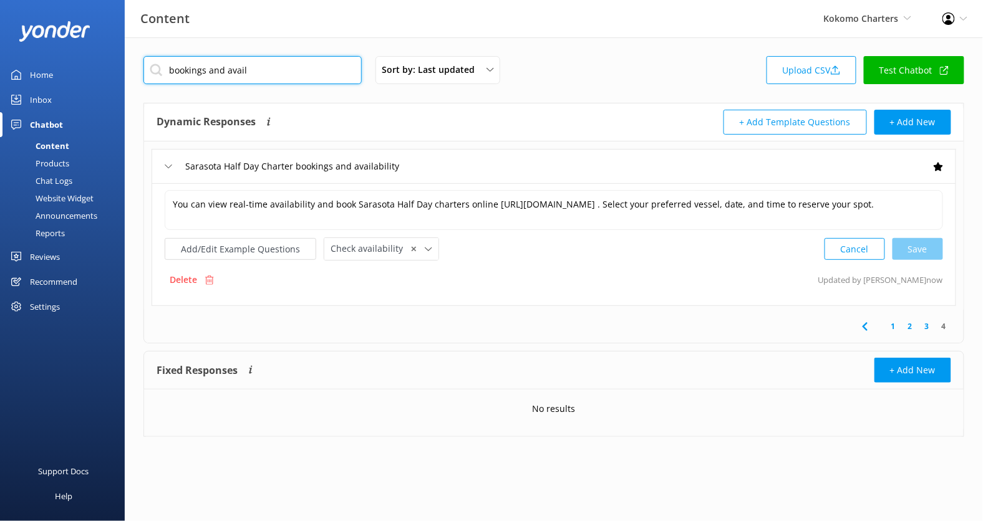
click at [254, 67] on input "bookings and avail" at bounding box center [252, 70] width 218 height 28
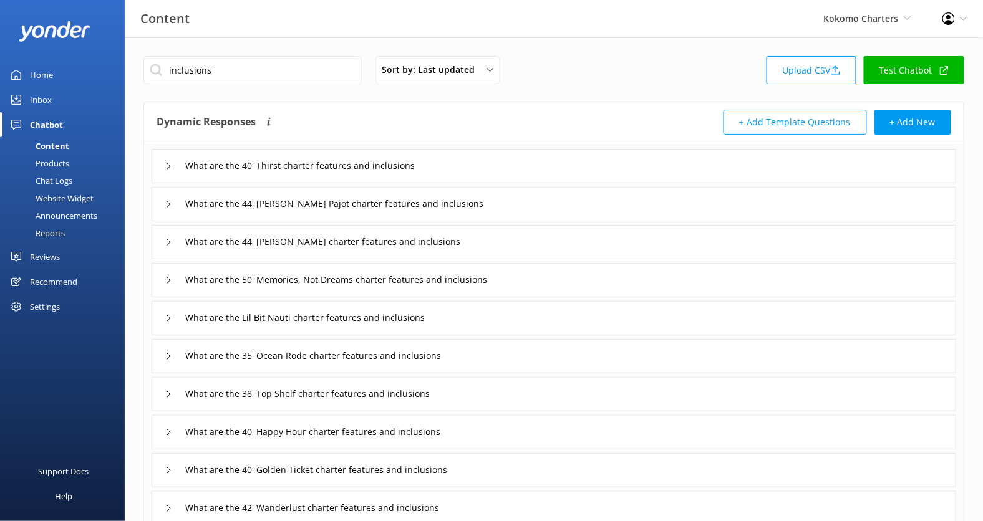
click at [499, 160] on div "What are the 40' Thirst charter features and inclusions" at bounding box center [554, 166] width 804 height 34
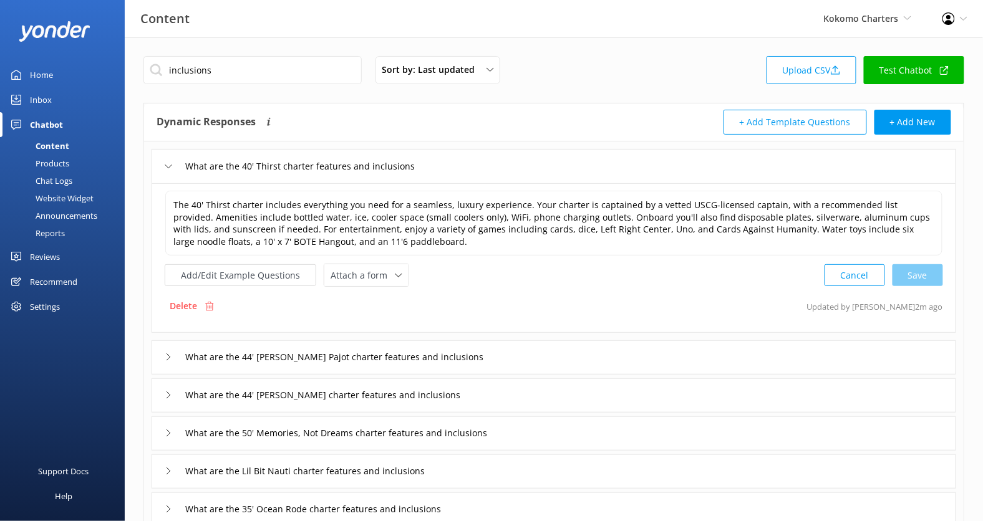
click at [168, 165] on icon at bounding box center [168, 166] width 7 height 7
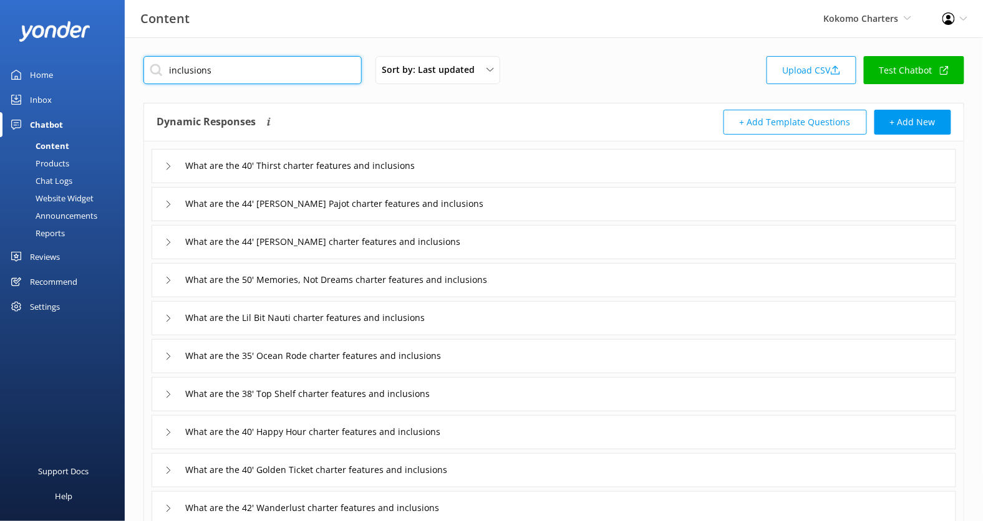
click at [248, 75] on input "inclusions" at bounding box center [252, 70] width 218 height 28
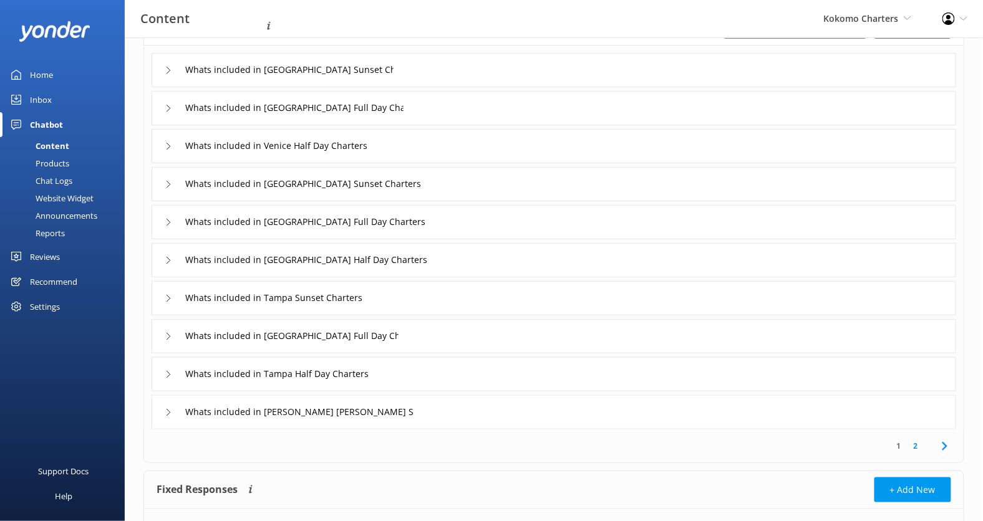
scroll to position [134, 0]
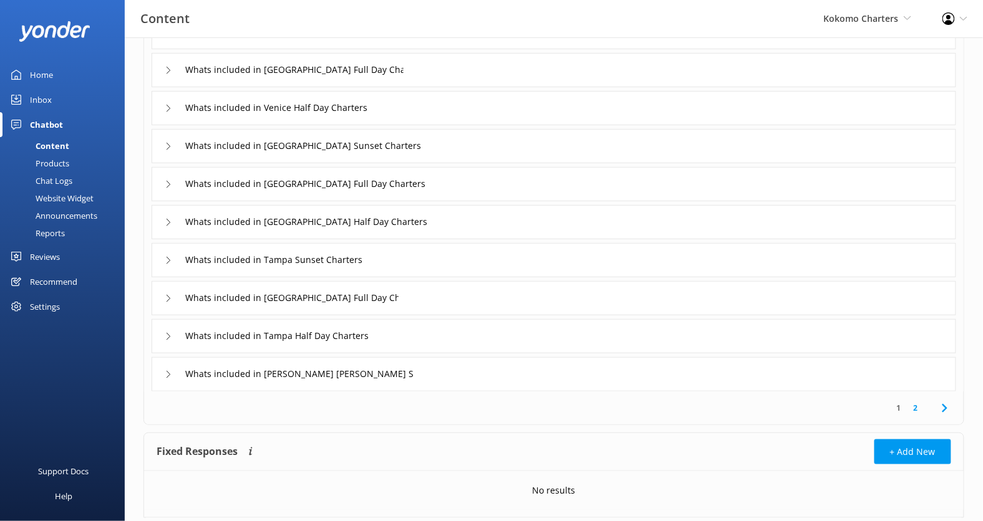
click at [466, 274] on div "Whats included in Tampa Sunset Charters" at bounding box center [554, 260] width 804 height 34
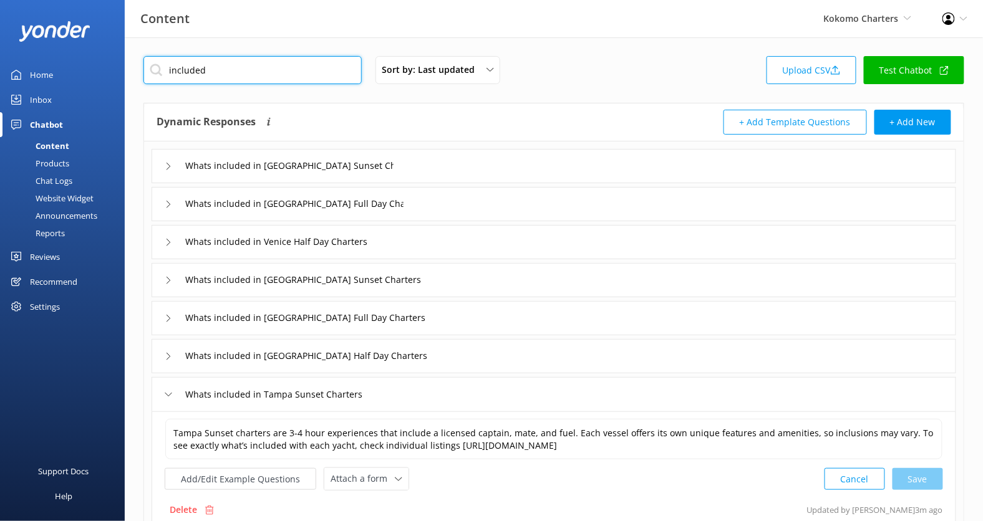
click at [284, 70] on input "included" at bounding box center [252, 70] width 218 height 28
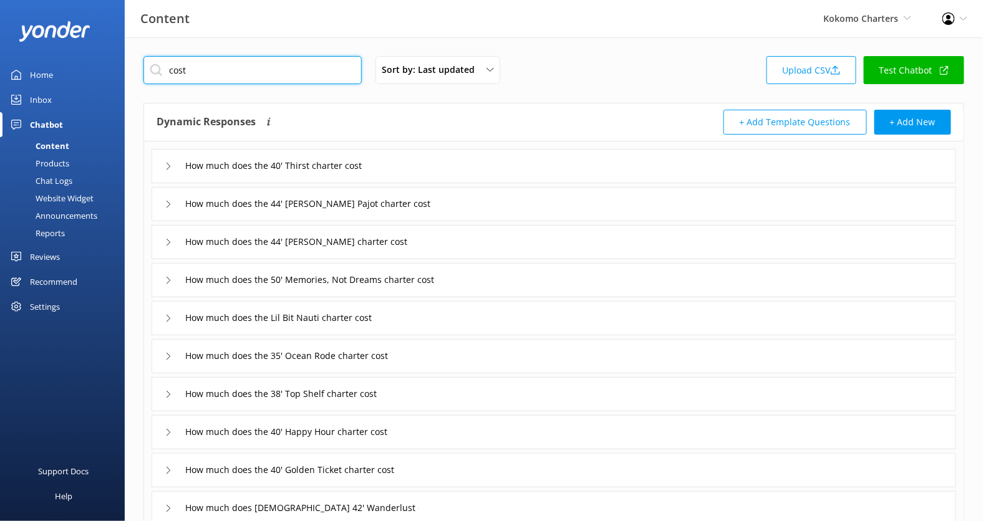
type input "cost"
click at [496, 156] on div "How much does the 40' Thirst charter cost" at bounding box center [554, 166] width 804 height 34
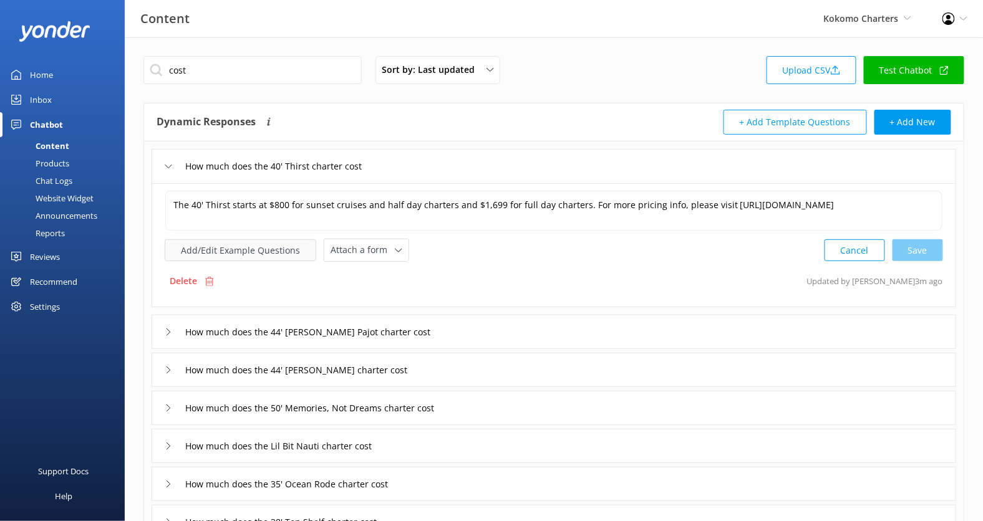
click at [271, 244] on button "Add/Edit Example Questions" at bounding box center [241, 250] width 152 height 22
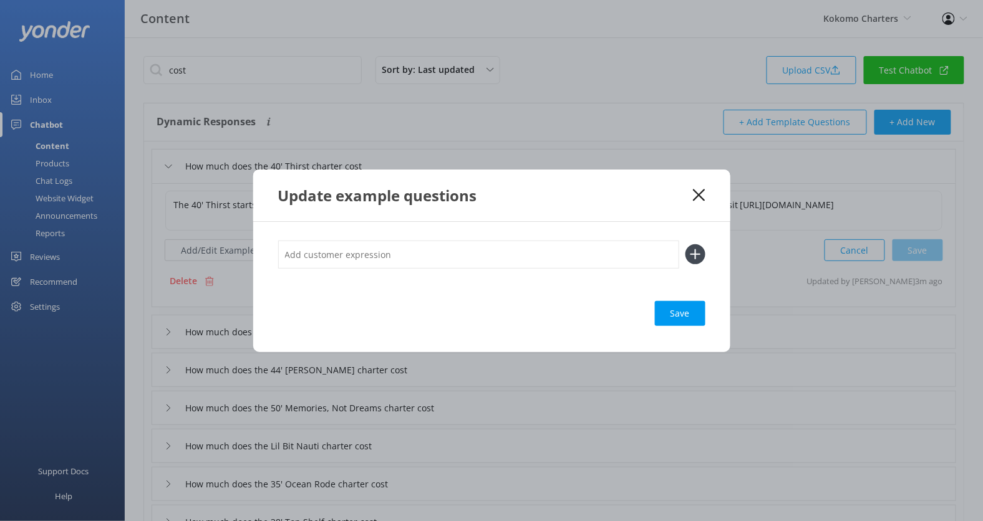
click at [397, 253] on input "text" at bounding box center [478, 255] width 401 height 28
drag, startPoint x: 328, startPoint y: 255, endPoint x: 266, endPoint y: 255, distance: 61.7
click at [266, 255] on div "How much is a 40' Half Day Charter Save" at bounding box center [491, 287] width 477 height 130
click at [296, 252] on input "How much is a 40' Half Day Charter" at bounding box center [478, 255] width 401 height 28
click at [333, 256] on input "How much is a 40' Half Day Charter" at bounding box center [478, 255] width 401 height 28
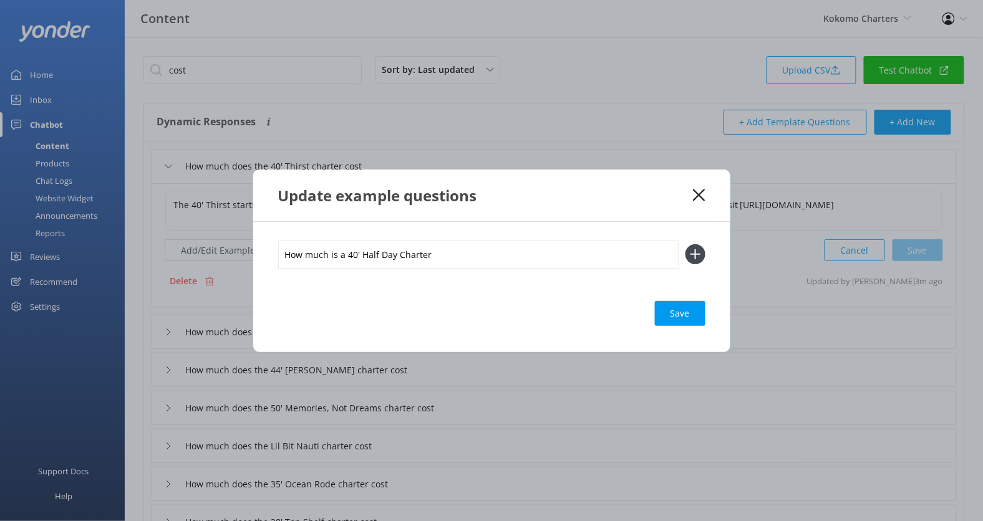
click at [333, 256] on input "How much is a 40' Half Day Charter" at bounding box center [478, 255] width 401 height 28
click at [344, 258] on input "How much is a 40' Half Day Charter" at bounding box center [478, 255] width 401 height 28
drag, startPoint x: 344, startPoint y: 257, endPoint x: 267, endPoint y: 256, distance: 76.7
click at [267, 257] on div "How much is a 40' Half Day Charter Save" at bounding box center [491, 287] width 477 height 130
click at [426, 250] on input "What's the price for the 40' Half Day Charter" at bounding box center [478, 255] width 401 height 28
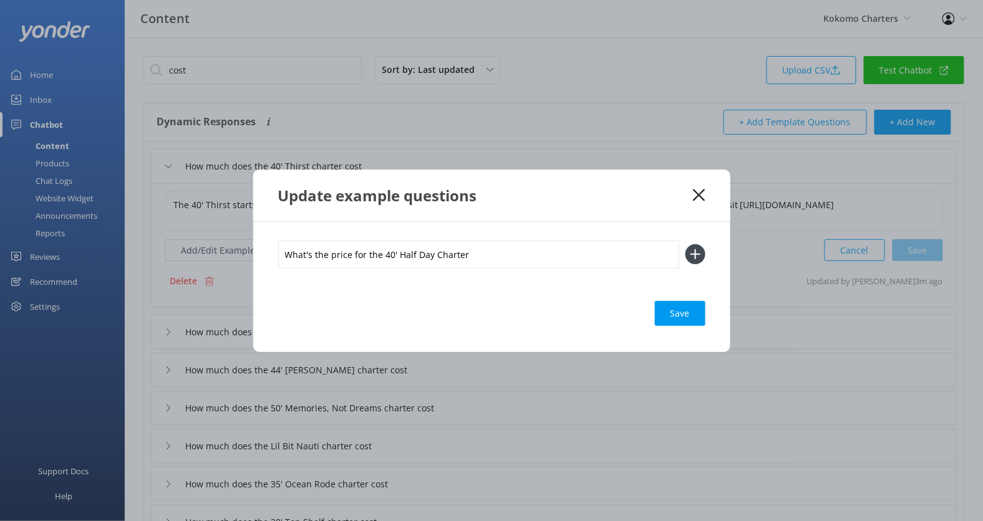
click at [426, 250] on input "What's the price for the 40' Half Day Charter" at bounding box center [478, 255] width 401 height 28
type input "What's the price for the 40' Half Day Charter"
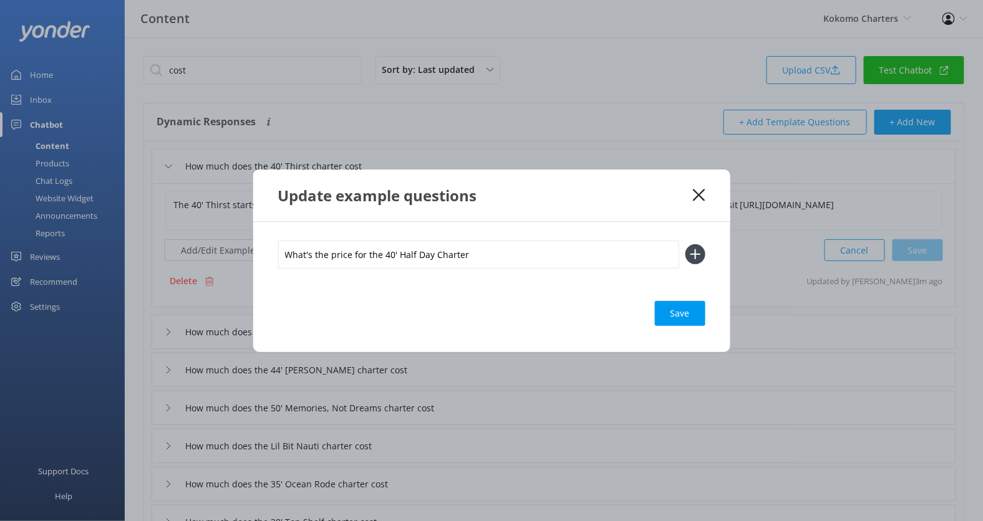
click at [685, 244] on button at bounding box center [695, 254] width 20 height 20
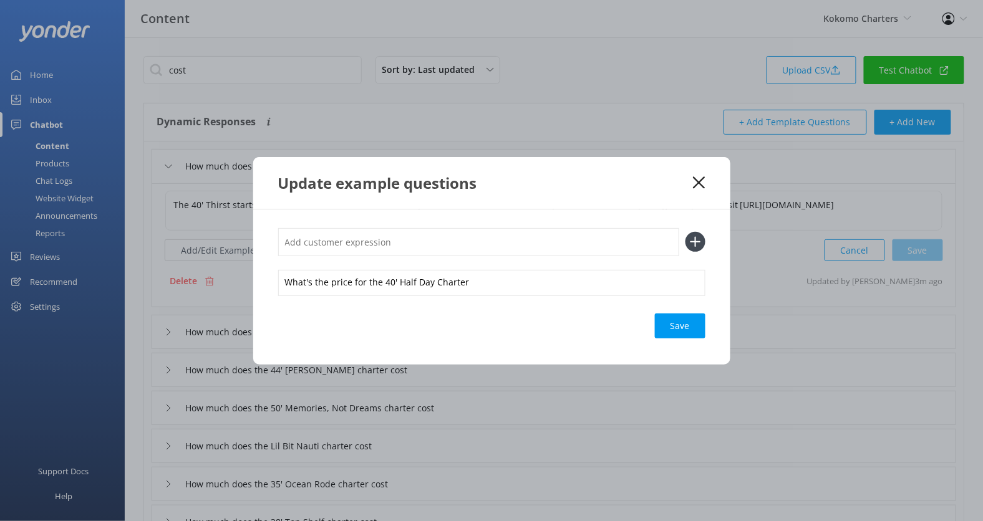
paste input "What's the price for the 40' Half Day Charter"
click at [400, 243] on input "What's the price for the 40' Half Day Charter" at bounding box center [478, 242] width 401 height 28
type input "What's the price for the 40' Fukk Day Charter"
click at [685, 232] on button at bounding box center [695, 242] width 20 height 20
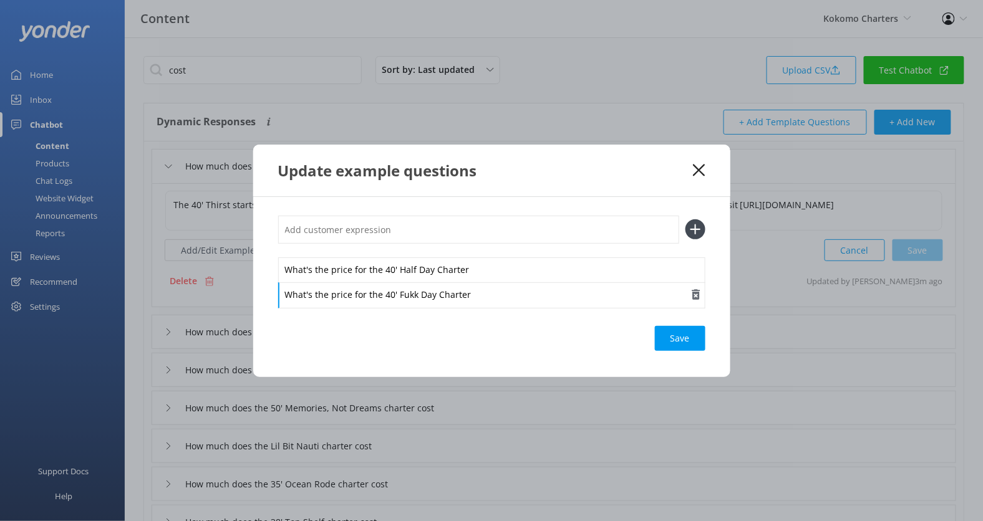
click at [414, 296] on div "What's the price for the 40' Fukk Day Charter" at bounding box center [491, 295] width 427 height 26
click at [415, 233] on input "text" at bounding box center [478, 230] width 401 height 28
paste input "What's the price for the 40' Half Day Charter"
click at [401, 230] on input "What's the price for the 40' Half Day Charter" at bounding box center [478, 230] width 401 height 28
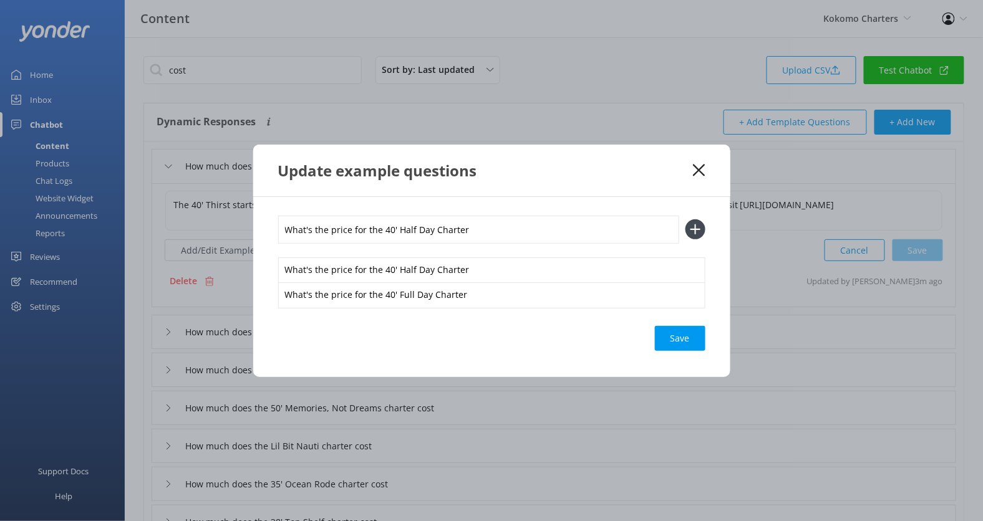
click at [401, 230] on input "What's the price for the 40' Half Day Charter" at bounding box center [478, 230] width 401 height 28
type input "What's the price for the 40' Sunset Day Charter"
click at [685, 219] on button at bounding box center [695, 229] width 20 height 20
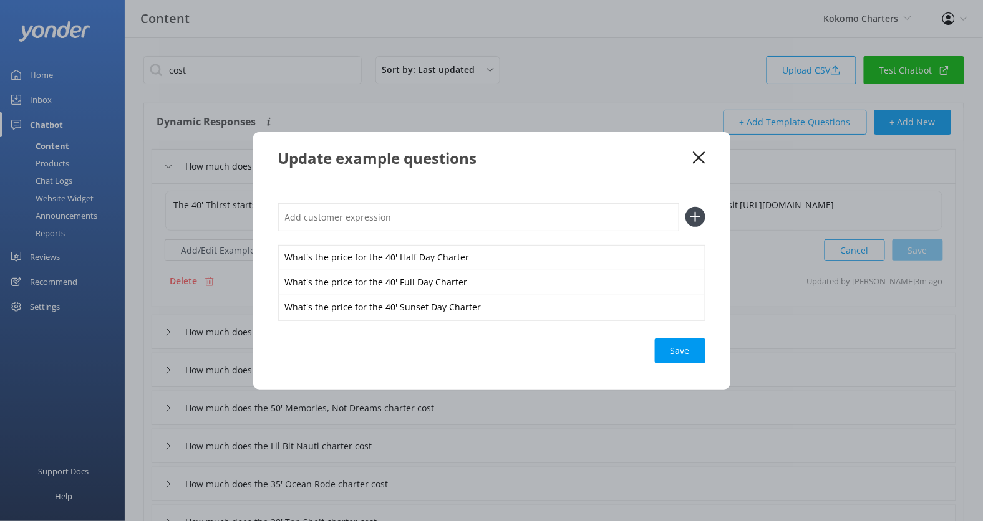
click at [679, 346] on div "Save" at bounding box center [680, 351] width 51 height 25
click at [698, 161] on icon at bounding box center [699, 158] width 12 height 12
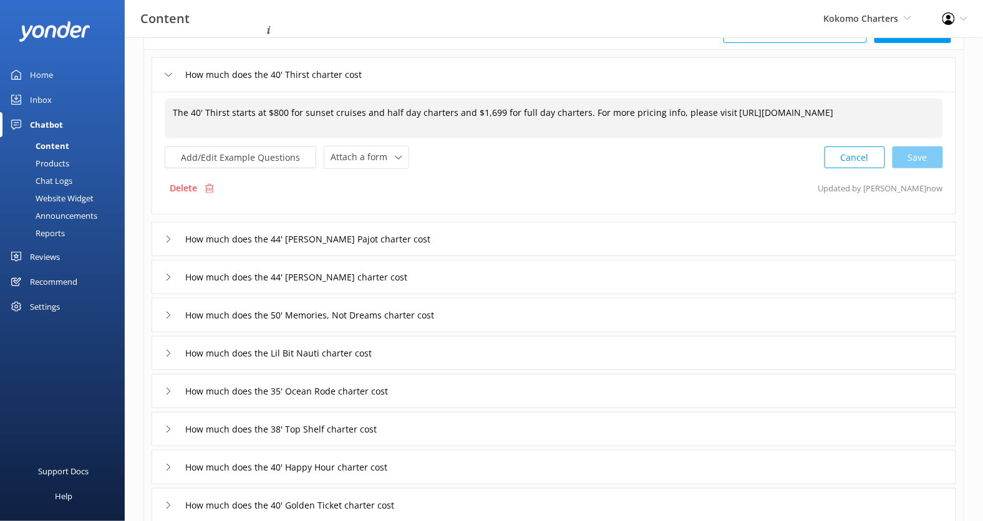
scroll to position [100, 0]
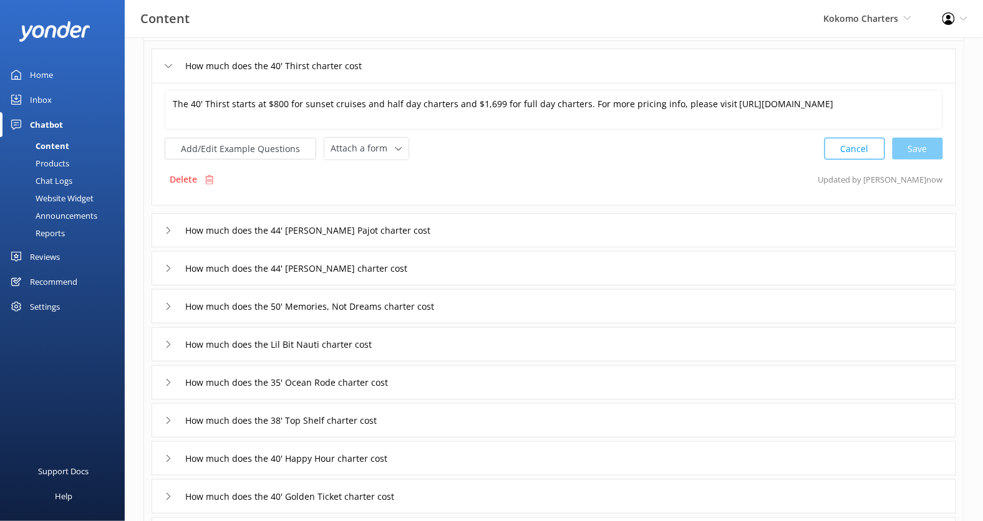
click at [494, 230] on div "How much does the 44' [PERSON_NAME] Pajot charter cost" at bounding box center [554, 230] width 804 height 34
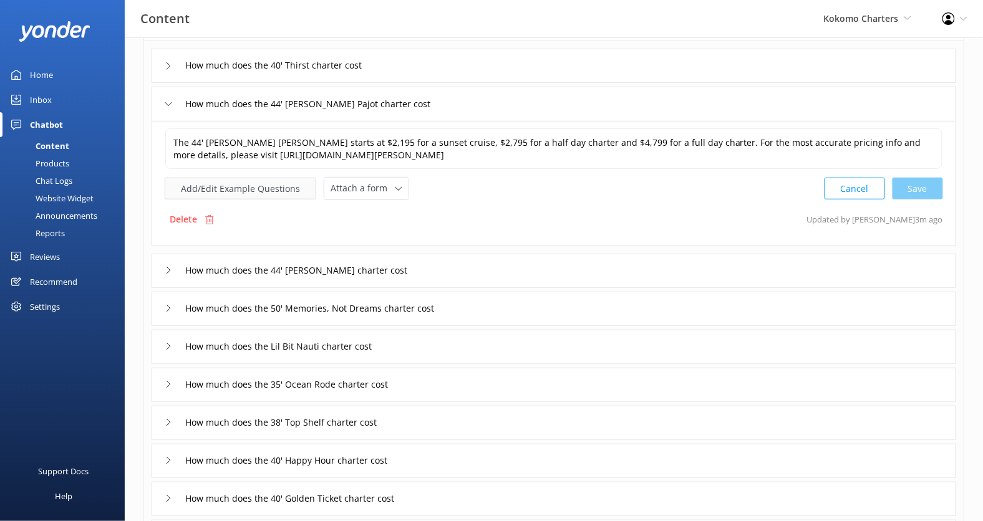
click at [237, 185] on button "Add/Edit Example Questions" at bounding box center [241, 189] width 152 height 22
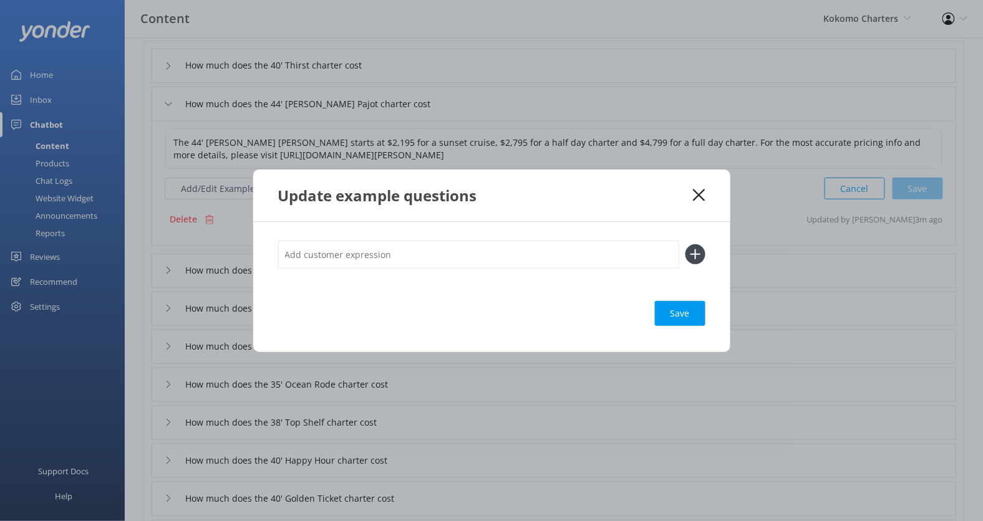
click at [329, 253] on input "text" at bounding box center [478, 255] width 401 height 28
paste input "What's the price for the 40' Half Day Charter"
click at [391, 256] on input "What's the price for the 40' Half Day Charter" at bounding box center [478, 255] width 401 height 28
click at [394, 254] on input "What's the price for the 44' Half Day Charter" at bounding box center [478, 255] width 401 height 28
click at [425, 258] on input "What's the price for the 44' [PERSON_NAME] Pojat Half Day Charter" at bounding box center [478, 255] width 401 height 28
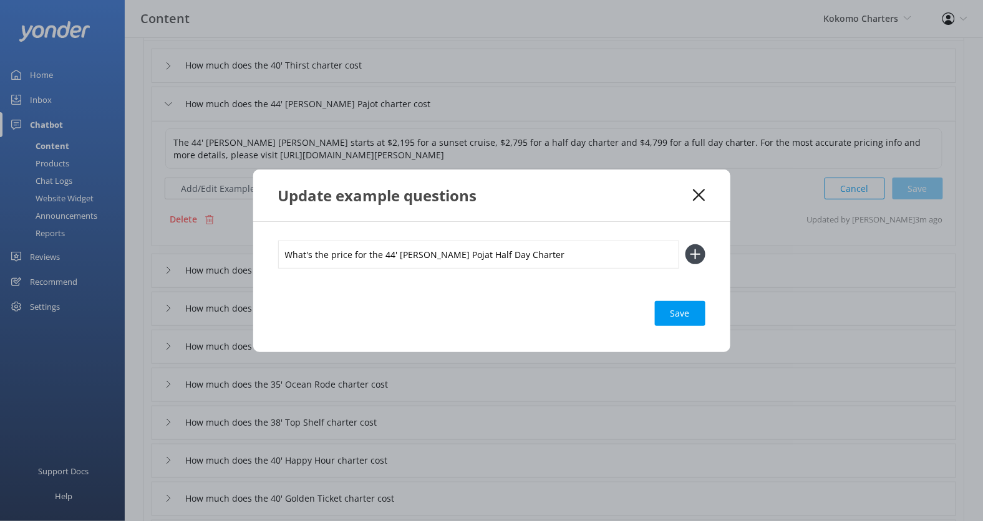
click at [425, 258] on input "What's the price for the 44' [PERSON_NAME] Pojat Half Day Charter" at bounding box center [478, 255] width 401 height 28
click at [454, 257] on input "What's the price for the 44' [PERSON_NAME] Pojat Half Day Charter" at bounding box center [478, 255] width 401 height 28
type input "What's the price for the 44' [PERSON_NAME] Pajot Half Day Charter"
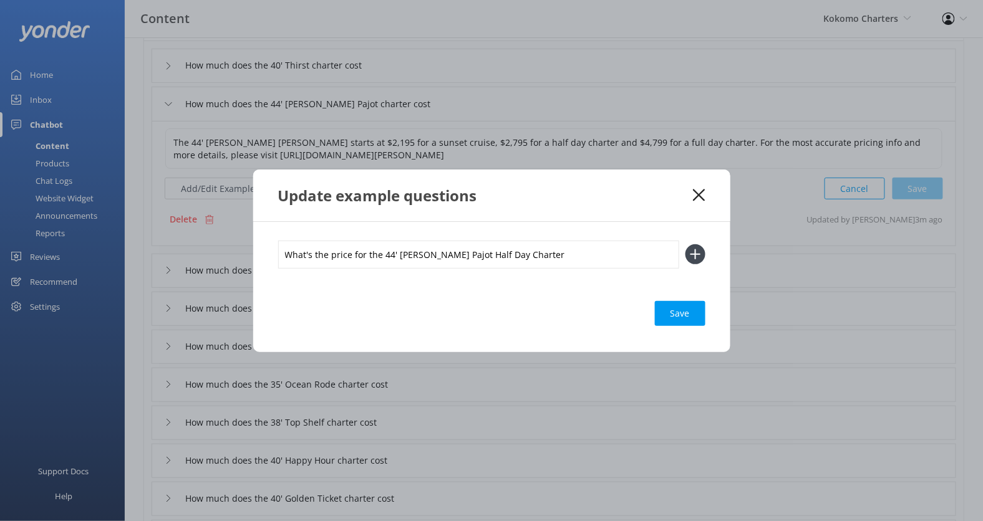
click at [685, 244] on button at bounding box center [695, 254] width 20 height 20
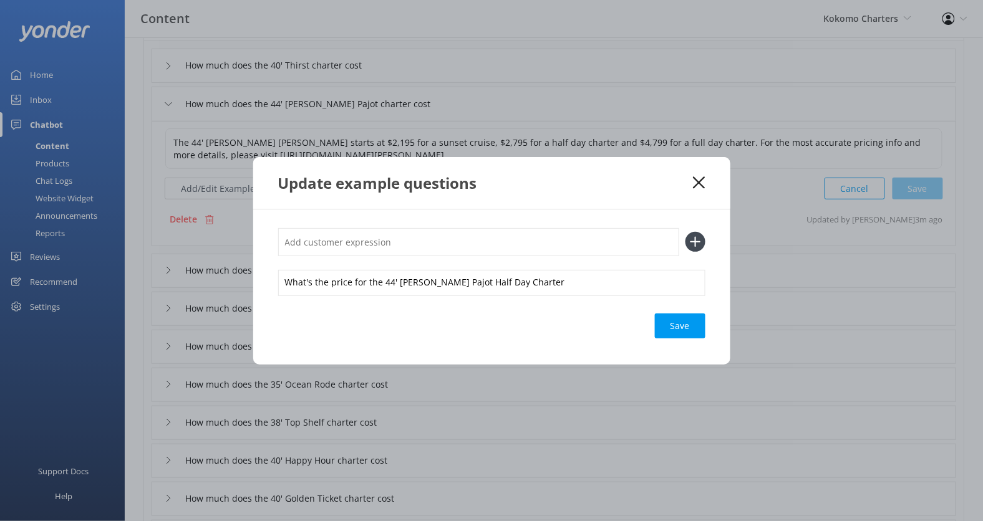
paste input "What's the price for the 44' [PERSON_NAME] Pojat Half Day Charter"
click at [472, 246] on input "What's the price for the 44' [PERSON_NAME] Pojat Half Day Charter" at bounding box center [478, 242] width 401 height 28
type input "What's the price for the 44' [PERSON_NAME] Pojat Full Day Charter"
click at [685, 232] on button at bounding box center [695, 242] width 20 height 20
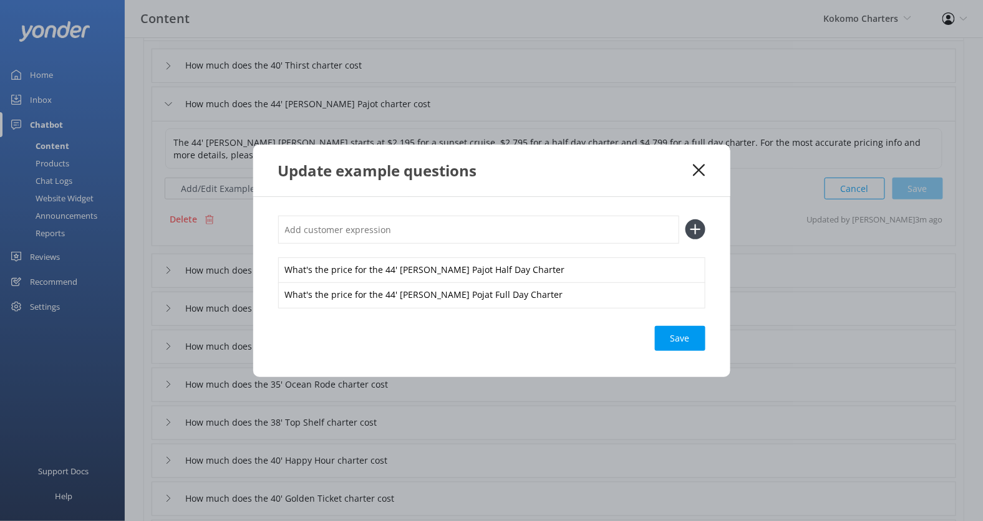
paste input "What's the price for the 44' [PERSON_NAME] Pojat Half Day Charter"
click at [473, 233] on input "What's the price for the 44' [PERSON_NAME] Pojat Half Day Charter" at bounding box center [478, 230] width 401 height 28
click at [494, 229] on input "What's the price for the 44' [PERSON_NAME] Pojat Sunset Day Charter" at bounding box center [478, 230] width 401 height 28
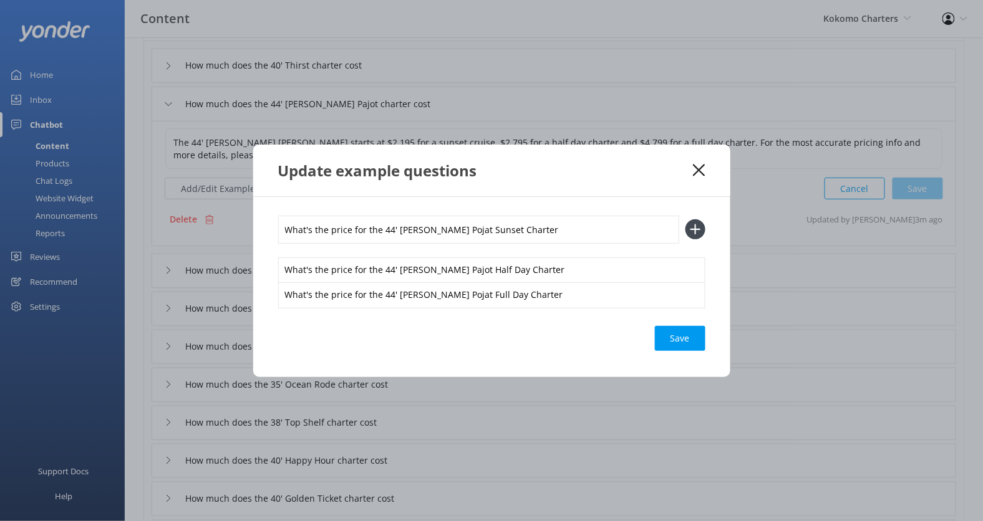
type input "What's the price for the 44' [PERSON_NAME] Pojat Sunset Charter"
click at [685, 219] on button at bounding box center [695, 229] width 20 height 20
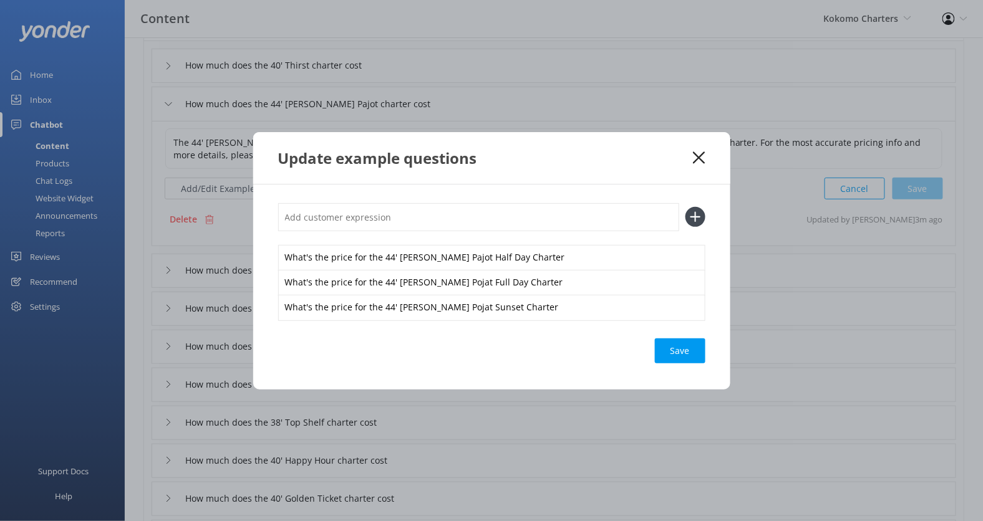
click at [667, 349] on div "Save" at bounding box center [680, 351] width 51 height 25
click at [699, 157] on use at bounding box center [699, 158] width 12 height 12
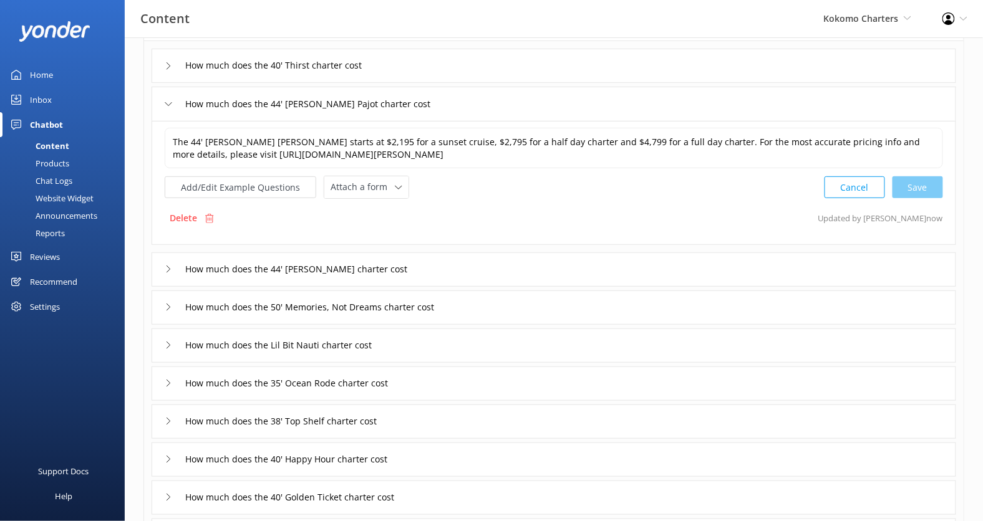
click at [498, 66] on div "How much does the 40' Thirst charter cost" at bounding box center [554, 66] width 804 height 34
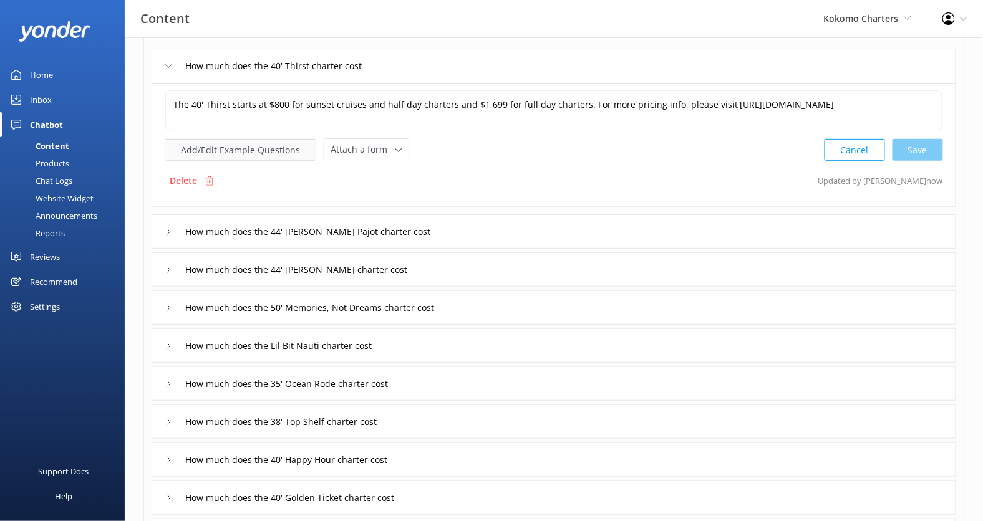
click at [269, 144] on button "Add/Edit Example Questions" at bounding box center [241, 150] width 152 height 22
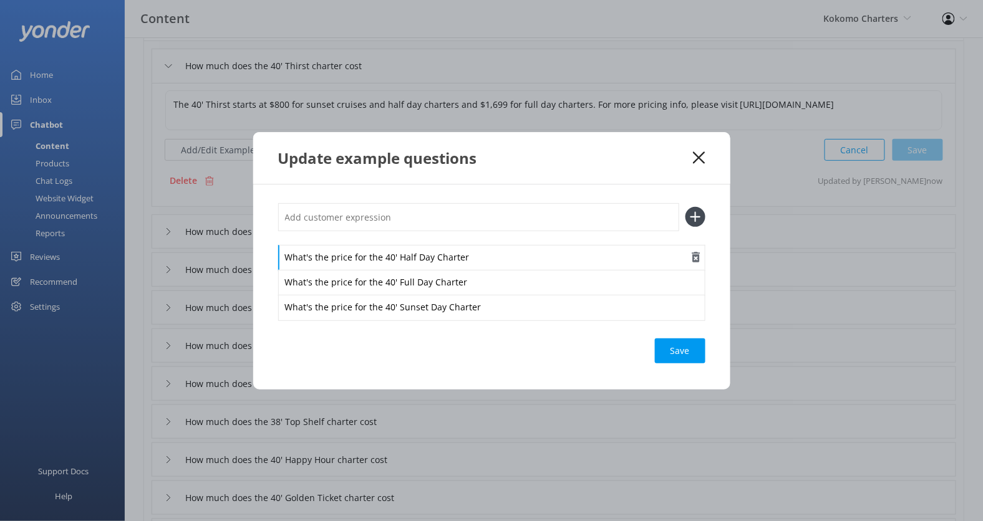
click at [395, 258] on div "What's the price for the 40' Half Day Charter" at bounding box center [491, 258] width 427 height 26
click at [396, 284] on div "What's the price for the 40' Full Day Charter" at bounding box center [491, 283] width 427 height 26
click at [396, 307] on div "What's the price for the 40' Sunset Day Charter" at bounding box center [491, 308] width 427 height 26
click at [455, 309] on div "What's the price for the 40' Thirst Sunset Day Charter" at bounding box center [491, 308] width 427 height 26
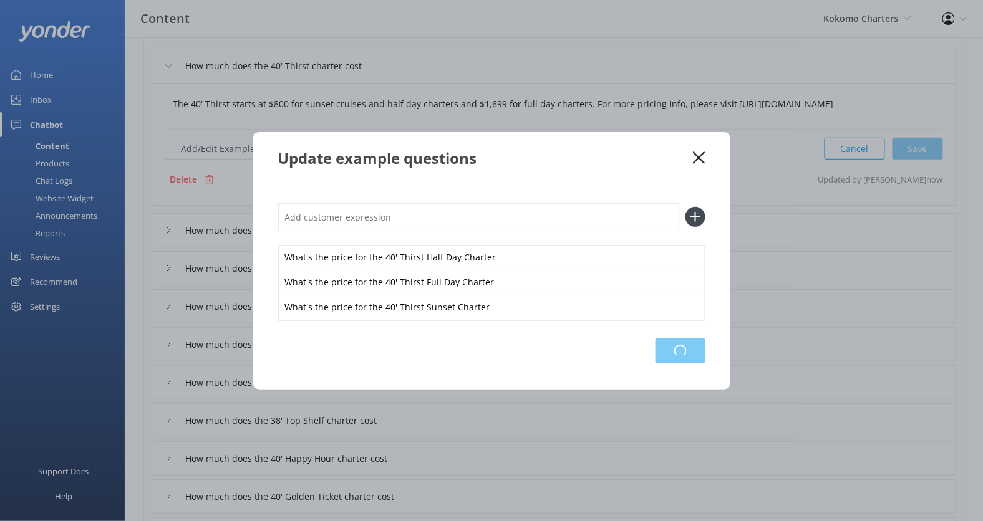
click at [670, 344] on div "Loading.." at bounding box center [680, 351] width 50 height 25
click at [695, 150] on div "Update example questions" at bounding box center [491, 158] width 477 height 52
click at [701, 155] on use at bounding box center [699, 158] width 12 height 12
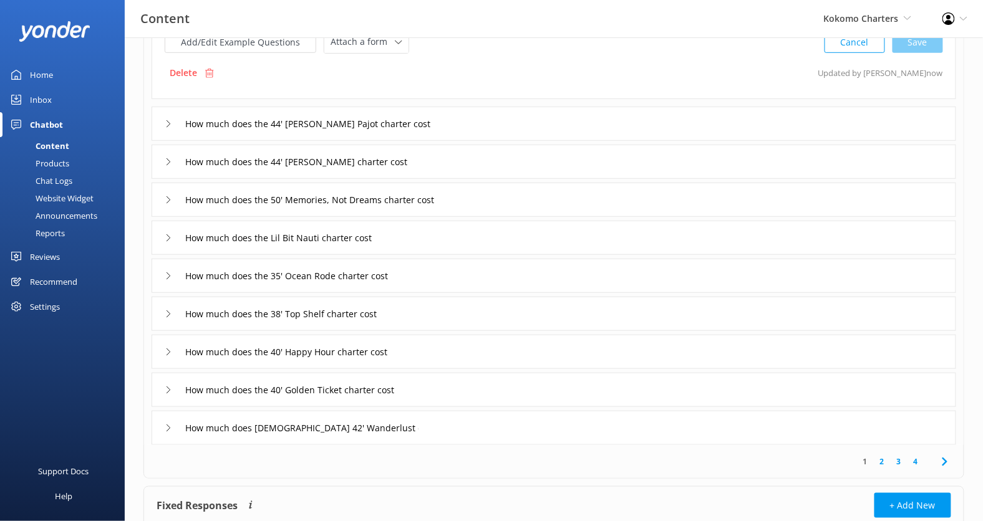
click at [502, 160] on div "How much does the 44' [PERSON_NAME] charter cost" at bounding box center [554, 162] width 804 height 34
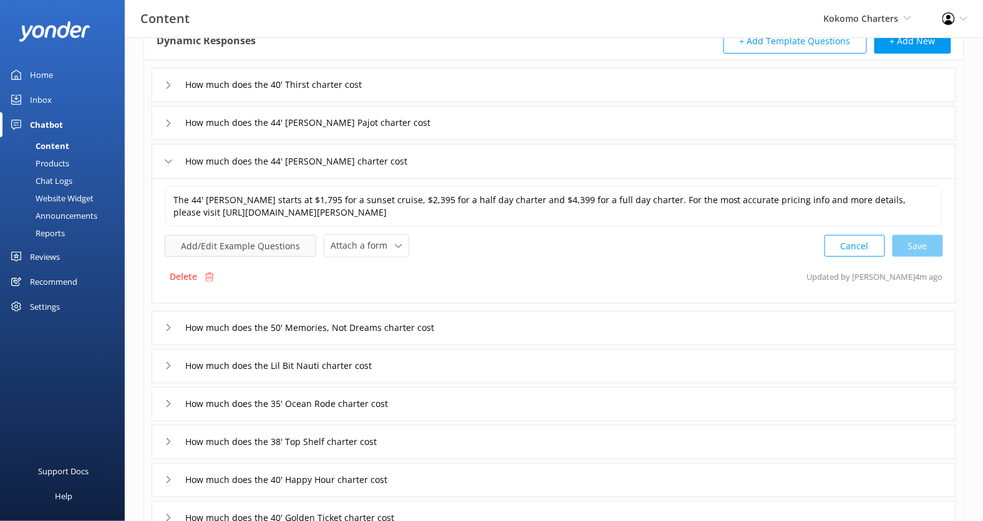
click at [271, 242] on button "Add/Edit Example Questions" at bounding box center [241, 246] width 152 height 22
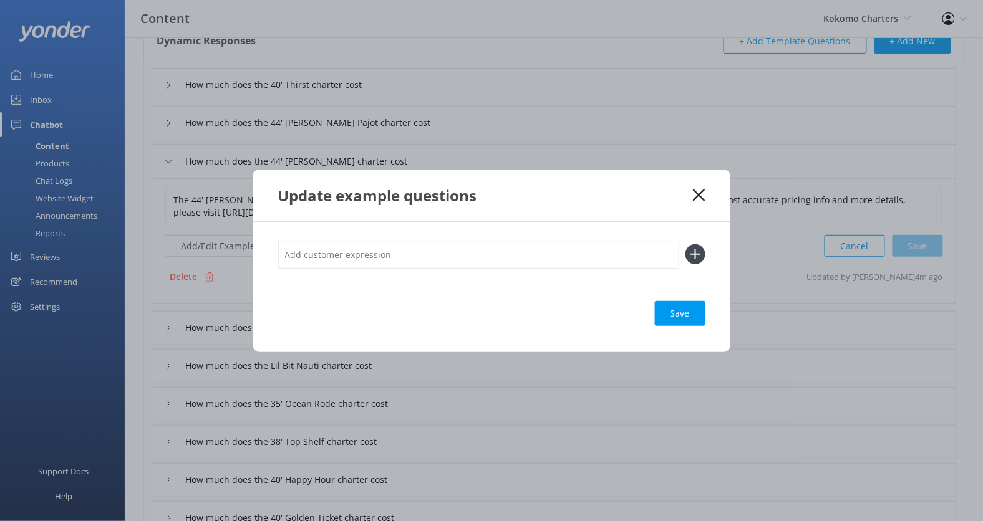
click at [378, 257] on input "text" at bounding box center [478, 255] width 401 height 28
paste input "What's the price for the 44' [PERSON_NAME] Pojat Half Day Charter"
click at [452, 255] on input "What's the price for the 44' [PERSON_NAME] Pojat Half Day Charter" at bounding box center [478, 255] width 401 height 28
click at [452, 255] on input "What's the price for the 44' [PERSON_NAME] Half Day Charter" at bounding box center [478, 255] width 401 height 28
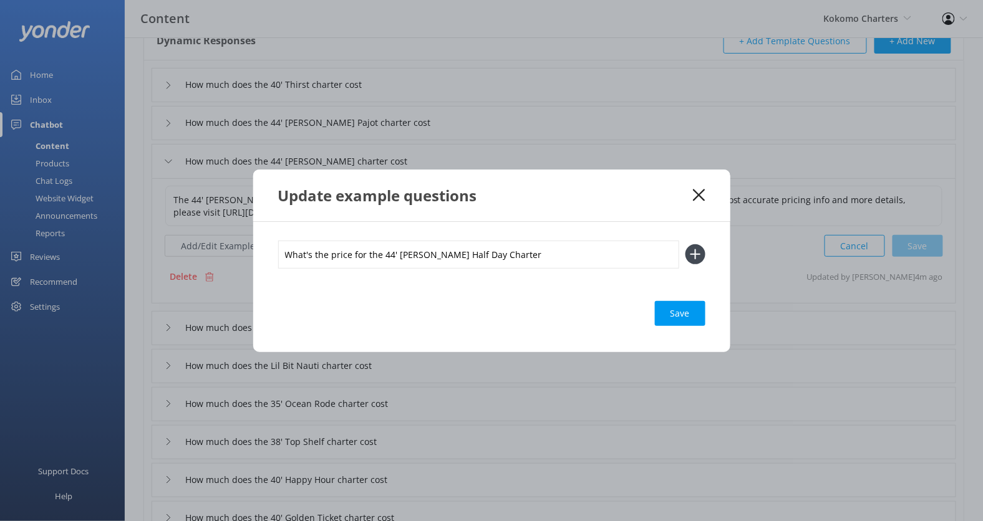
click at [452, 255] on input "What's the price for the 44' [PERSON_NAME] Half Day Charter" at bounding box center [478, 255] width 401 height 28
type input "What's the price for the 44' [PERSON_NAME] Half Day Charter"
click at [685, 244] on button at bounding box center [695, 254] width 20 height 20
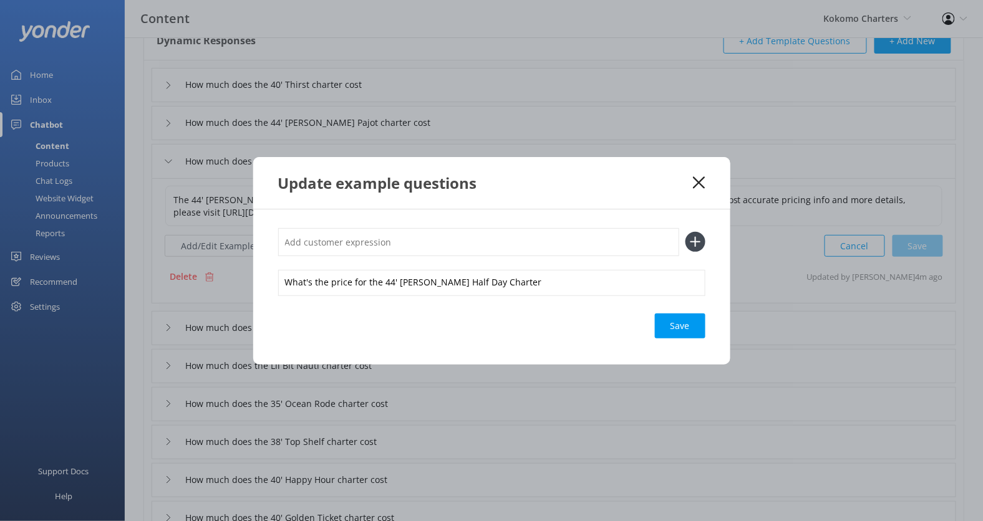
paste input "What's the price for the 44' [PERSON_NAME] Half Day Charter"
click at [441, 244] on input "What's the price for the 44' [PERSON_NAME] Half Day Charter" at bounding box center [478, 242] width 401 height 28
type input "What's the price for the 44' [PERSON_NAME] Full Day Charter"
click at [685, 232] on button at bounding box center [695, 242] width 20 height 20
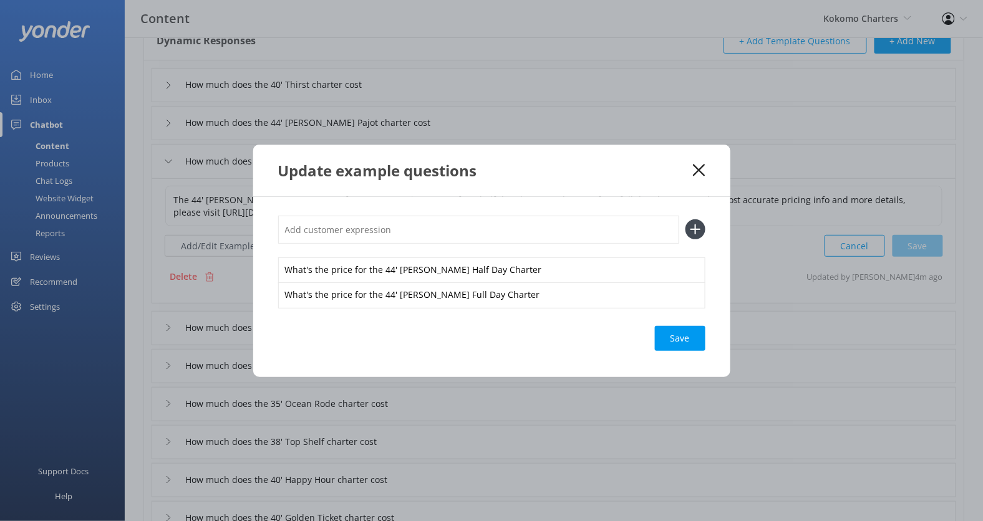
paste input "What's the price for the 44' [PERSON_NAME] Half Day Charter"
click at [463, 231] on input "What's the price for the 44' [PERSON_NAME] Half Day Charter" at bounding box center [478, 230] width 401 height 28
type input "What's the price for the 44' [PERSON_NAME] Sunset Charter"
click at [685, 219] on button at bounding box center [695, 229] width 20 height 20
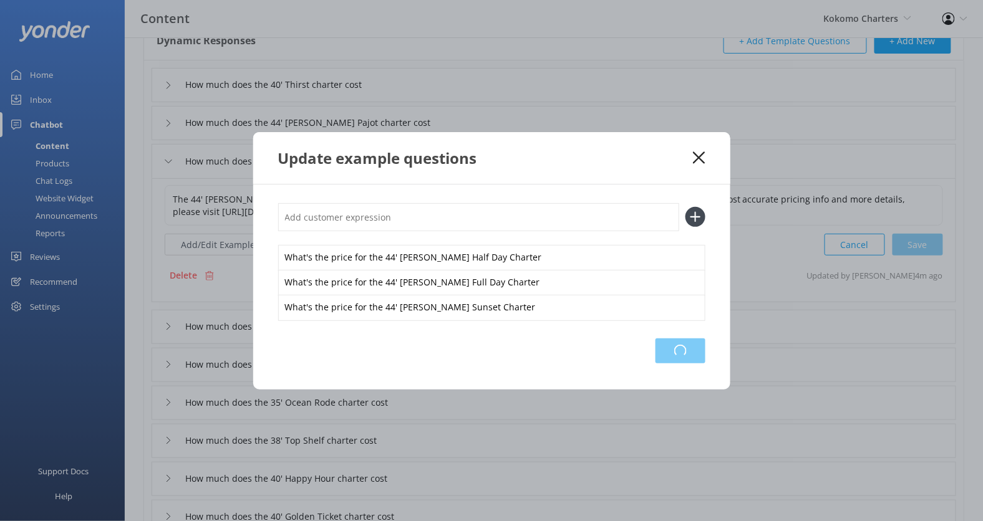
click at [672, 344] on div "Loading.." at bounding box center [680, 351] width 50 height 25
click at [703, 159] on icon at bounding box center [699, 158] width 12 height 12
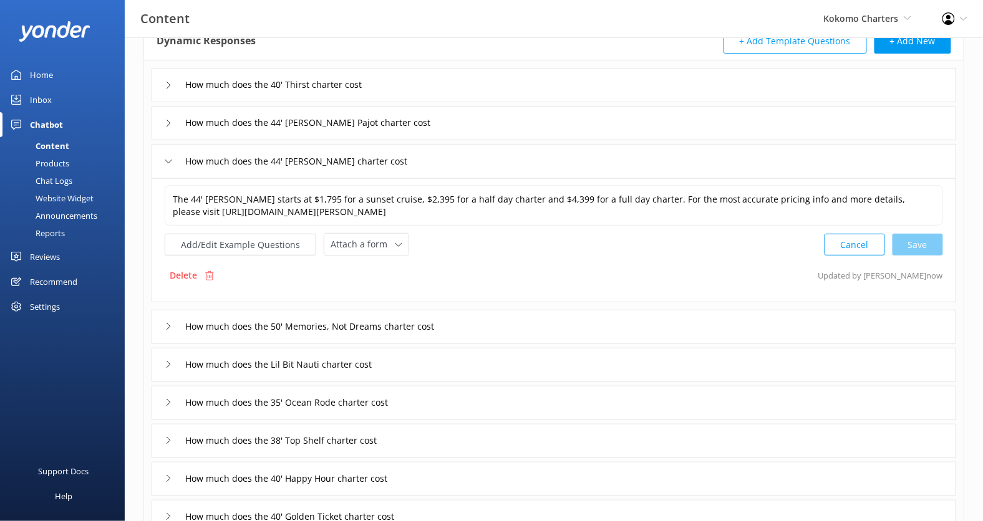
click at [568, 123] on div "How much does the 44' [PERSON_NAME] Pajot charter cost" at bounding box center [554, 123] width 804 height 34
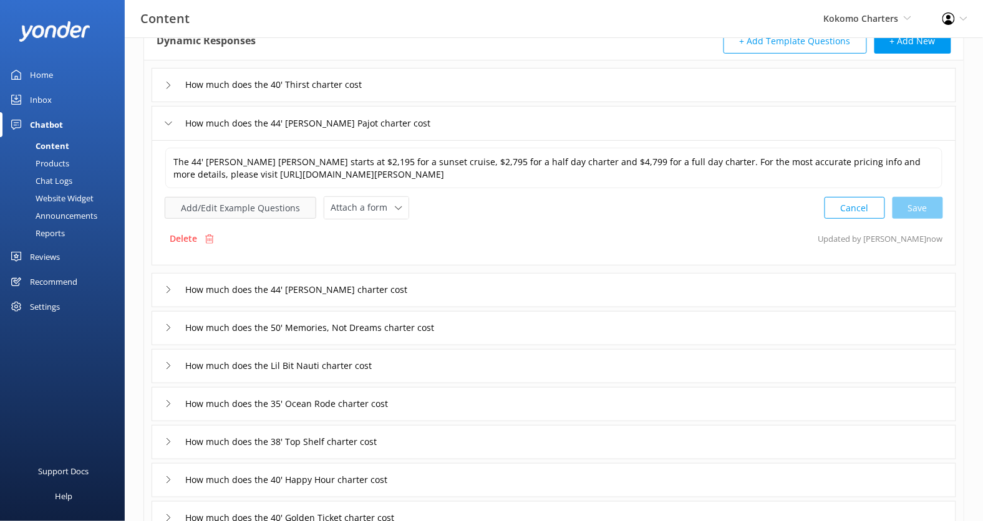
click at [264, 215] on button "Add/Edit Example Questions" at bounding box center [241, 208] width 152 height 22
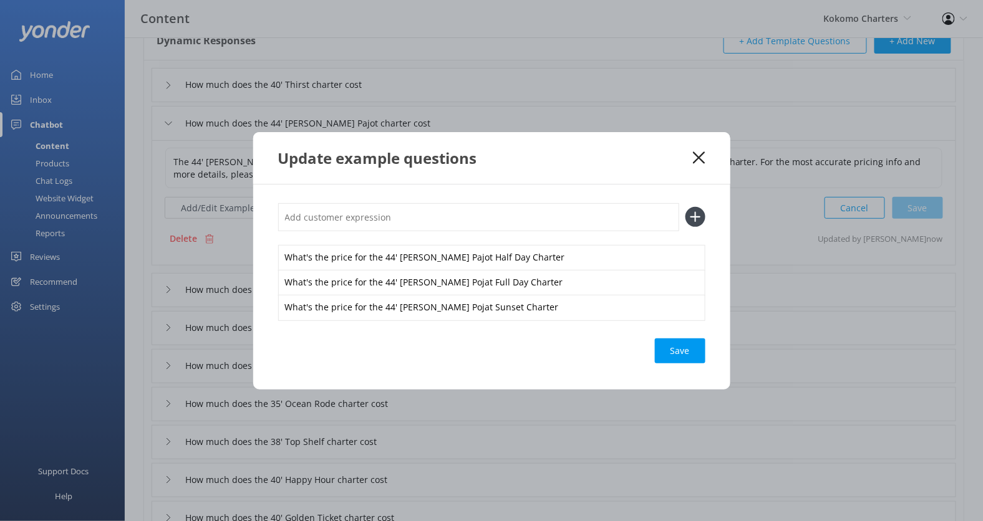
click at [703, 156] on icon at bounding box center [699, 158] width 12 height 12
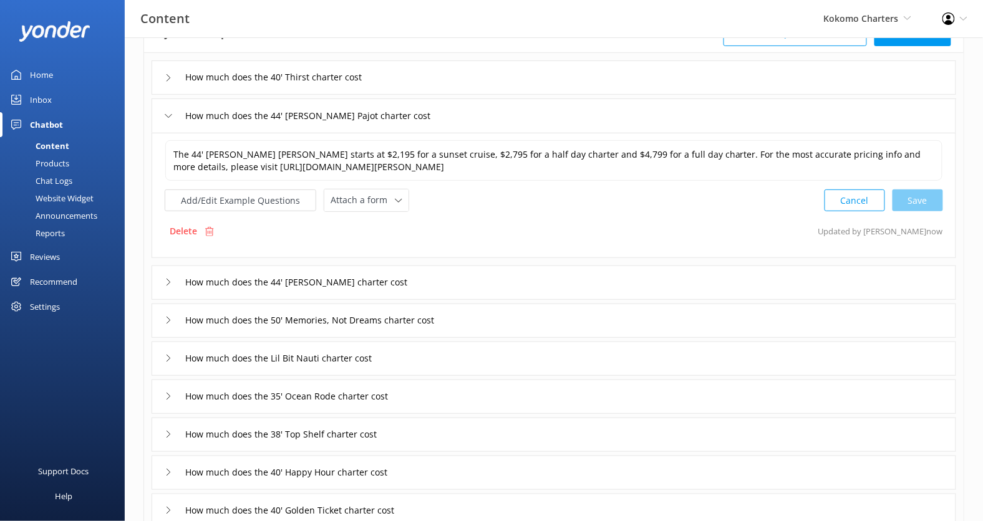
scroll to position [157, 0]
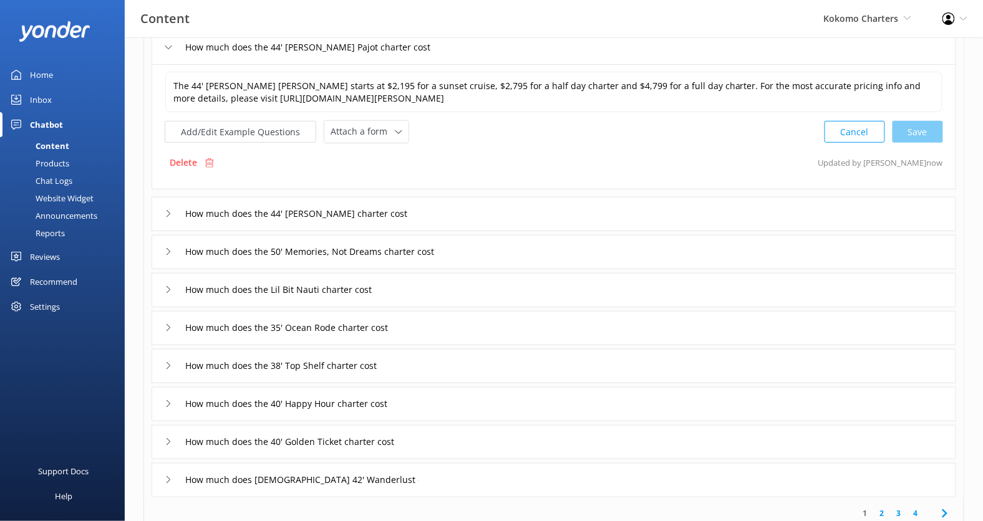
click at [518, 248] on div "How much does the 50' Memories, Not Dreams charter cost" at bounding box center [554, 252] width 804 height 34
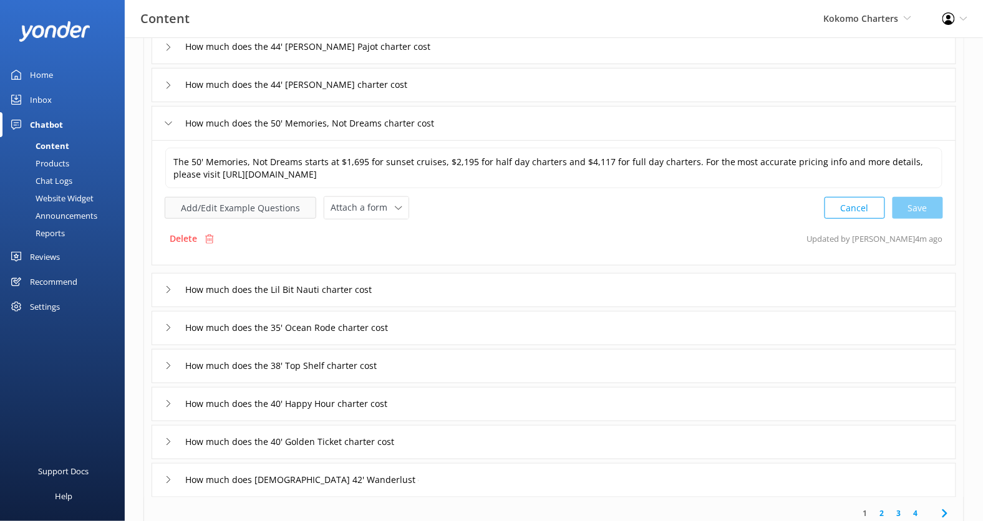
click at [275, 197] on button "Add/Edit Example Questions" at bounding box center [241, 208] width 152 height 22
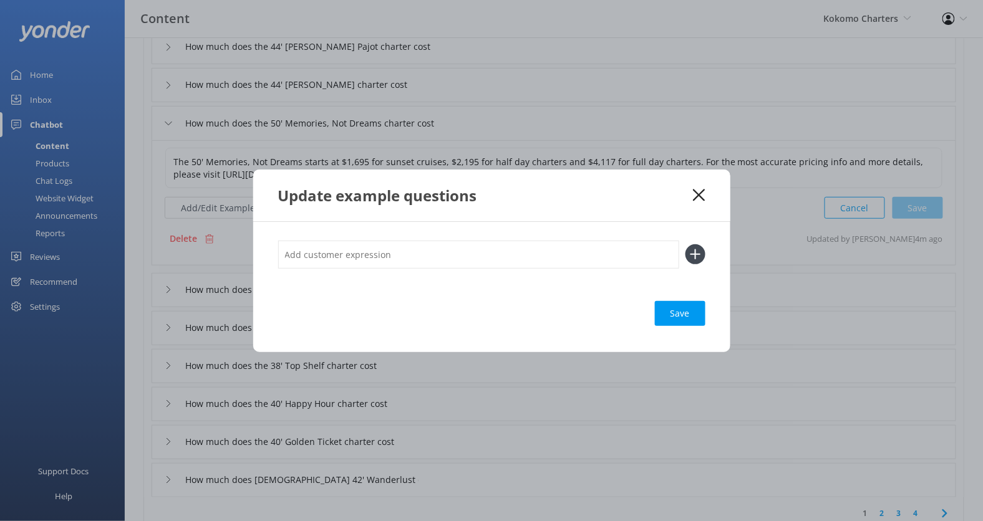
click at [339, 258] on input "text" at bounding box center [478, 255] width 401 height 28
paste input "What's the price for the 44' [PERSON_NAME] Half Day Charter"
click at [410, 256] on input "What's the price for the 44' [PERSON_NAME] Half Day Charter" at bounding box center [478, 255] width 401 height 28
click at [421, 254] on input "What's the price for the 50' Memories, Not Dreams Half Day Charter" at bounding box center [478, 255] width 401 height 28
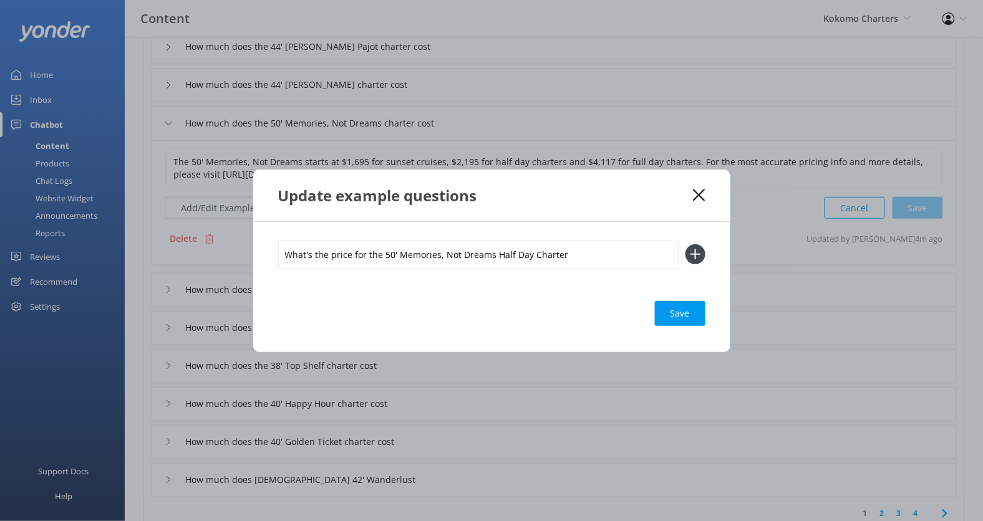
click at [421, 254] on input "What's the price for the 50' Memories, Not Dreams Half Day Charter" at bounding box center [478, 255] width 401 height 28
type input "What's the price for the 50' Memories, Not Dreams Half Day Charter"
click at [685, 244] on button at bounding box center [695, 254] width 20 height 20
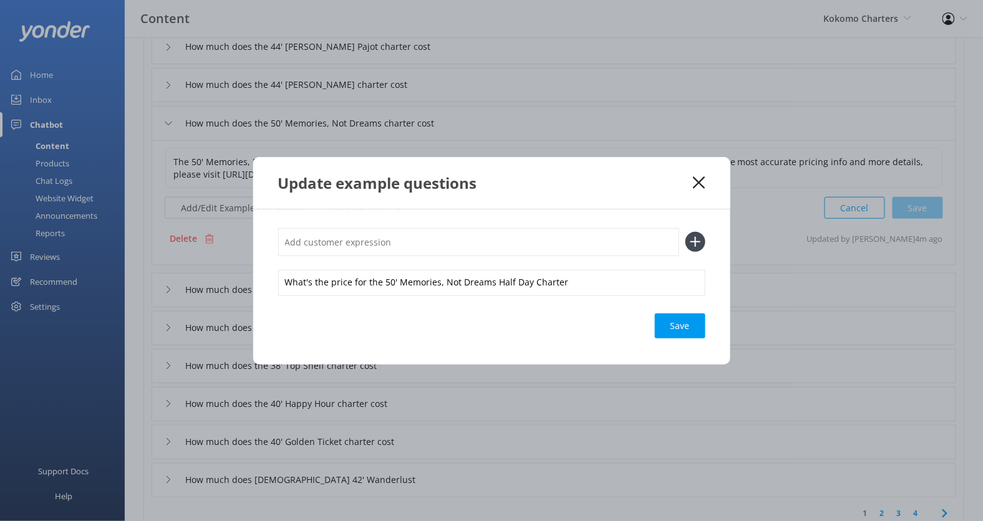
paste input "What's the price for the 50' Memories, Not Dreams Half Day Charter"
click at [497, 245] on input "What's the price for the 50' Memories, Not Dreams Half Day Charter" at bounding box center [478, 242] width 401 height 28
type input "What's the price for the 50' Memories, Not Dreams Full Day Charter"
click at [685, 232] on button at bounding box center [695, 242] width 20 height 20
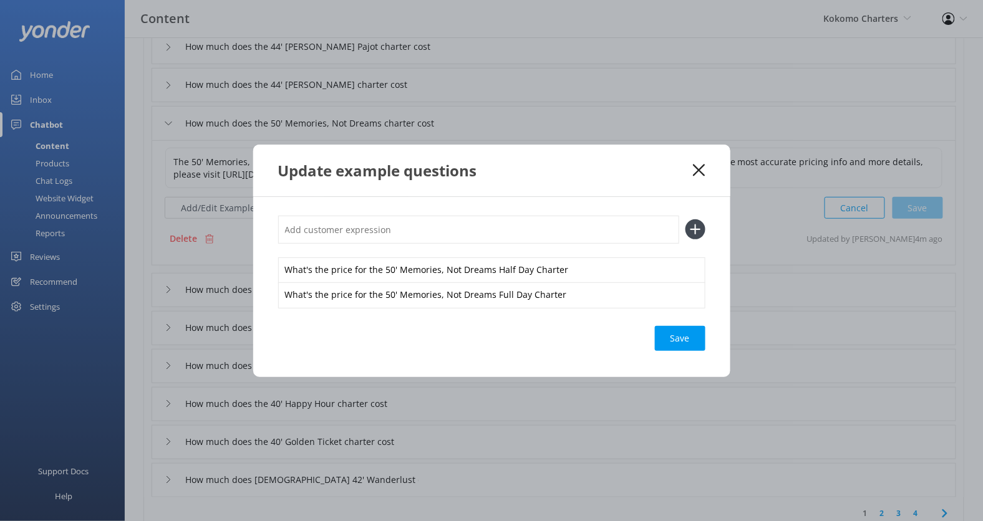
paste input "What's the price for the 50' Memories, Not Dreams Half Day Charter"
click at [522, 229] on input "What's the price for the 50' Memories, Not Dreams Half Day Charter" at bounding box center [478, 230] width 401 height 28
type input "What's the price for the 50' Memories, Not Dreams Sunset Charter"
click at [685, 219] on button at bounding box center [695, 229] width 20 height 20
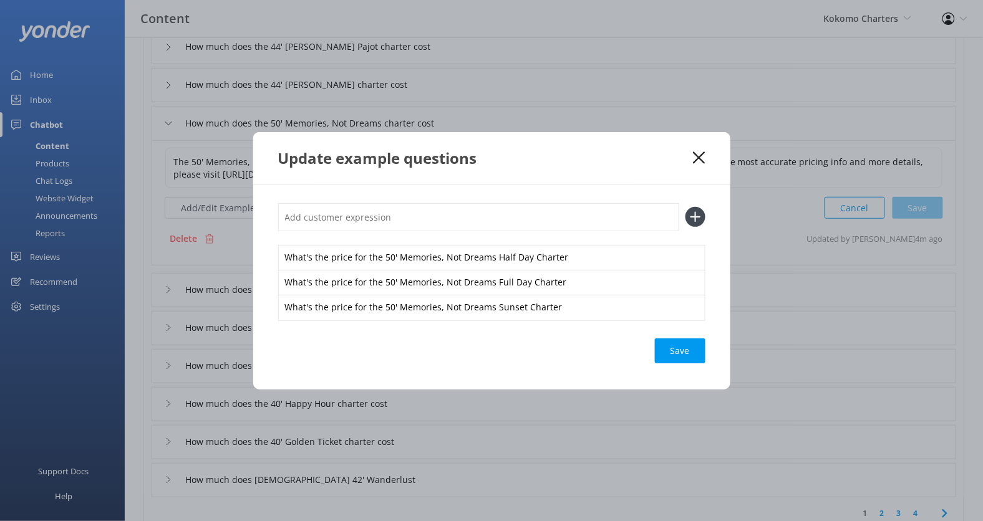
click at [681, 353] on div "Save" at bounding box center [680, 351] width 51 height 25
click at [698, 160] on icon at bounding box center [699, 158] width 12 height 12
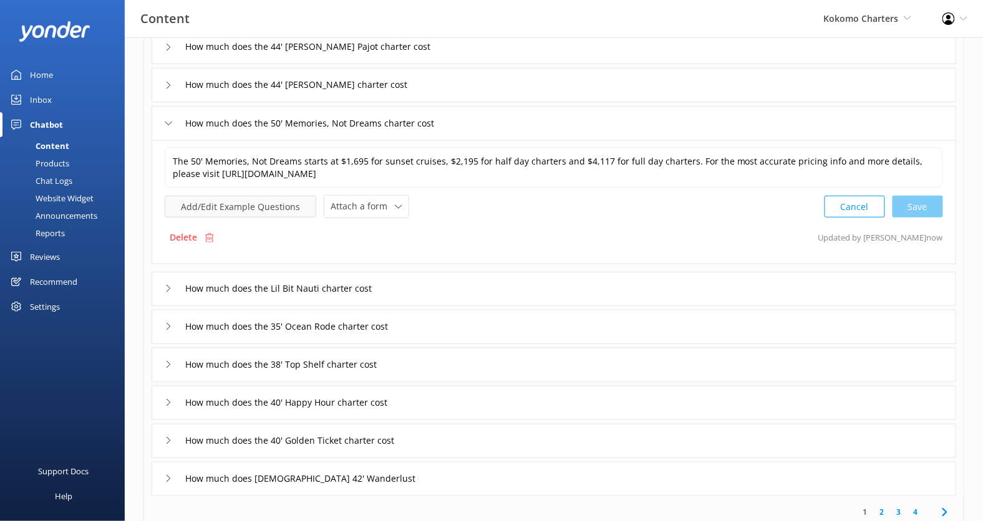
click at [274, 200] on button "Add/Edit Example Questions" at bounding box center [241, 207] width 152 height 22
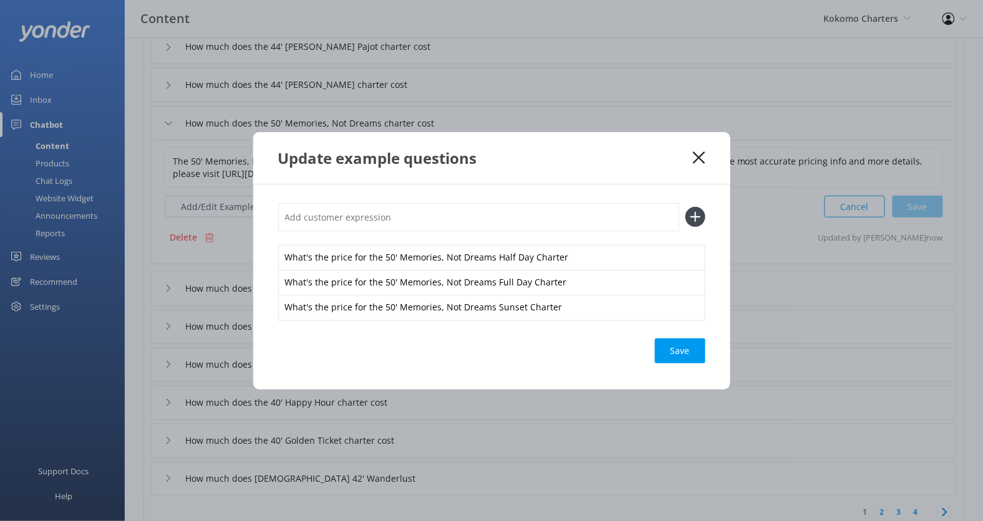
click at [693, 148] on div "Update example questions" at bounding box center [491, 158] width 477 height 52
click at [693, 158] on icon at bounding box center [699, 158] width 12 height 12
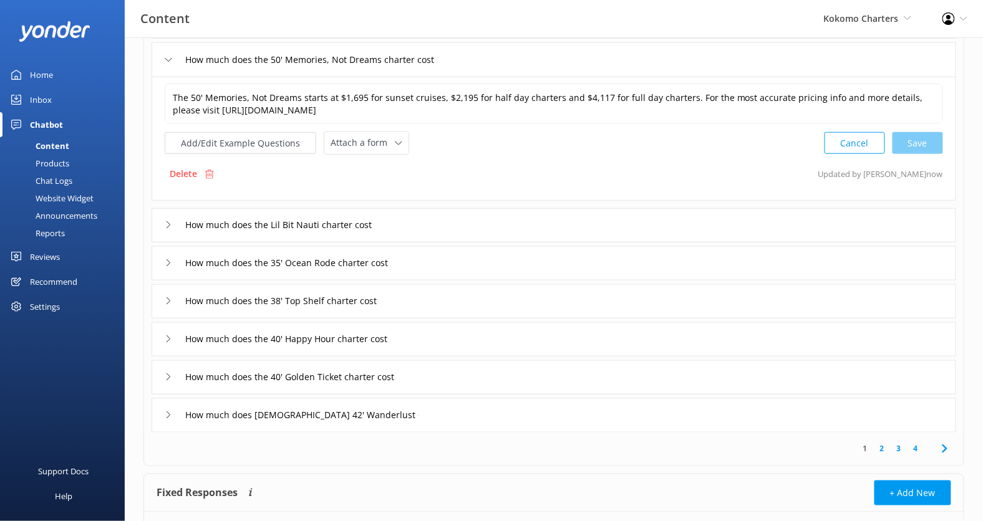
scroll to position [226, 0]
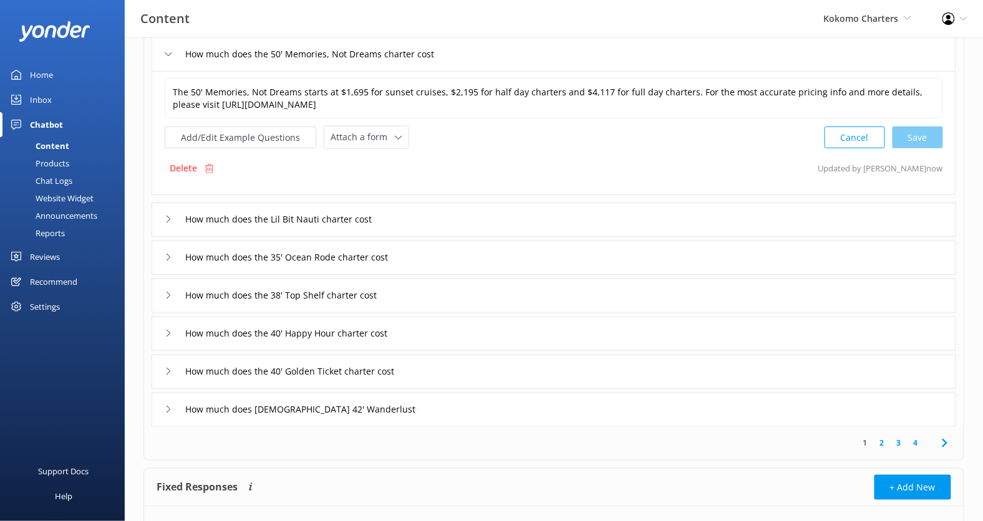
click at [472, 219] on div "How much does the Lil Bit Nauti charter cost" at bounding box center [554, 220] width 804 height 34
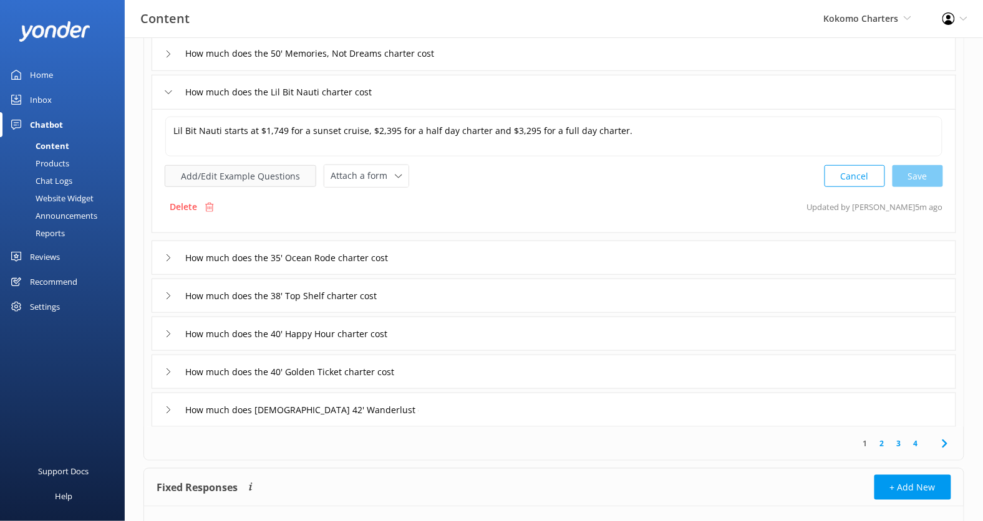
click at [284, 183] on button "Add/Edit Example Questions" at bounding box center [241, 176] width 152 height 22
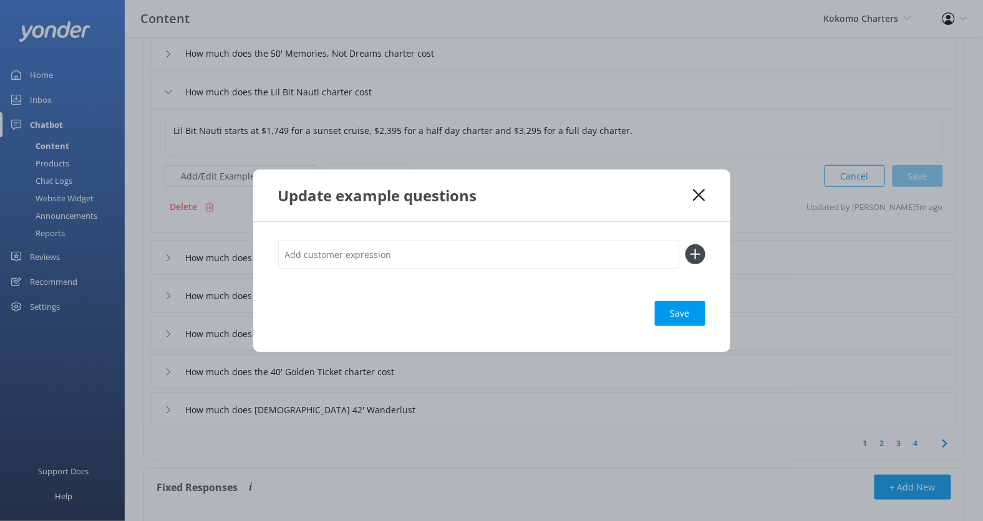
click at [398, 250] on input "text" at bounding box center [478, 255] width 401 height 28
paste input "What's the price for the 50' Memories, Not Dreams Half Day Charter"
drag, startPoint x: 489, startPoint y: 254, endPoint x: 384, endPoint y: 254, distance: 105.4
click at [384, 254] on input "What's the price for the 50' Memories, Not Dreams Half Day Charter" at bounding box center [478, 255] width 401 height 28
click at [384, 254] on input "What's the price for the Lil Bit Nauit Half Day Charter" at bounding box center [478, 255] width 401 height 28
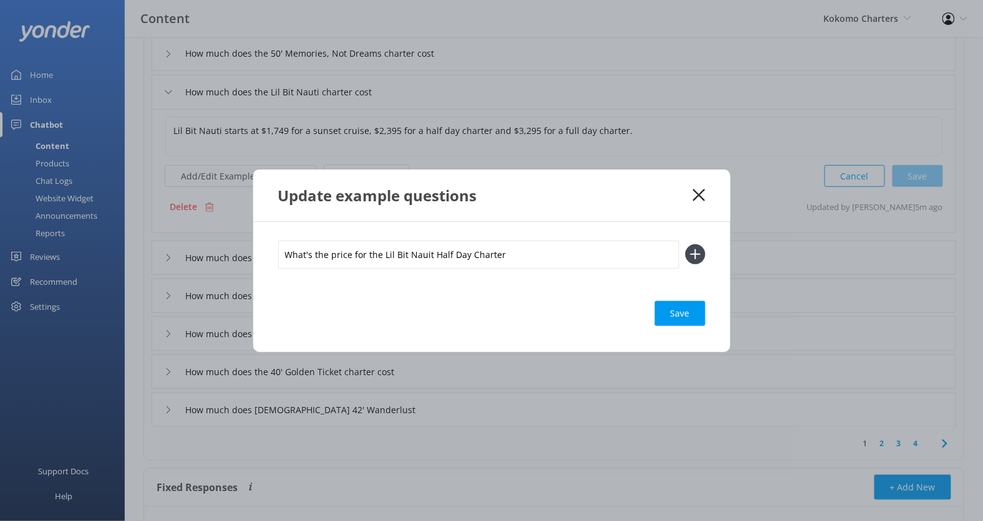
click at [384, 254] on input "What's the price for the Lil Bit Nauit Half Day Charter" at bounding box center [478, 255] width 401 height 28
click at [416, 256] on input "What's the price for the Lil Bit Nauit Half Day Charter" at bounding box center [478, 255] width 401 height 28
click at [416, 256] on input "What's the price for the Lil Bit Nauti Half Day Charter" at bounding box center [478, 255] width 401 height 28
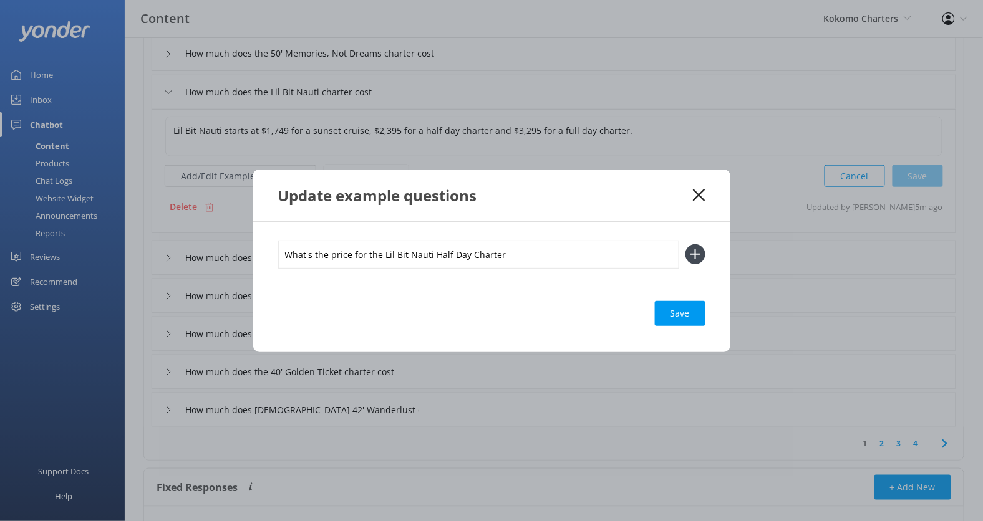
click at [416, 256] on input "What's the price for the Lil Bit Nauti Half Day Charter" at bounding box center [478, 255] width 401 height 28
type input "What's the price for the Lil Bit Nauti Half Day Charter"
click at [685, 244] on button at bounding box center [695, 254] width 20 height 20
paste input "What's the price for the Lil Bit Nauti Half Day Charter"
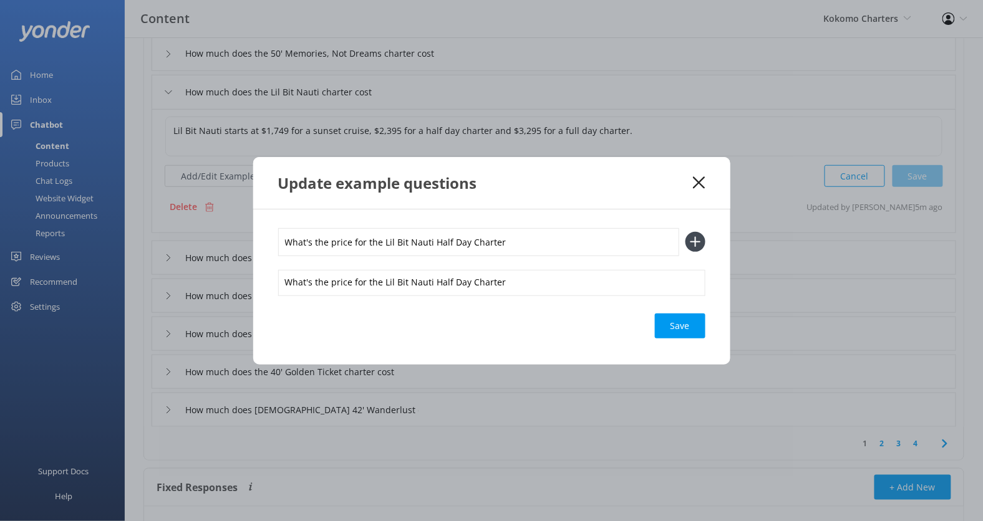
type input "What's the price for the Lil Bit Nauti Half Day Charter"
click at [685, 232] on button at bounding box center [695, 242] width 20 height 20
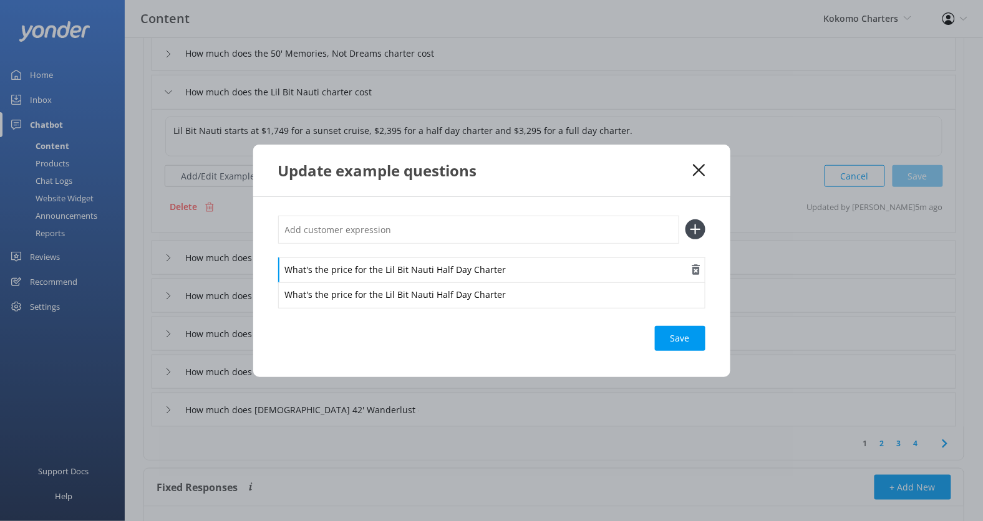
click at [440, 269] on div "What's the price for the Lil Bit Nauti Half Day Charter" at bounding box center [491, 271] width 427 height 26
click at [448, 229] on input "text" at bounding box center [478, 230] width 401 height 28
paste input "What's the price for the Lil Bit Nauti Half Day Charter"
click at [458, 231] on input "What's the price for the Lil Bit Nauti Half Day Charter" at bounding box center [478, 230] width 401 height 28
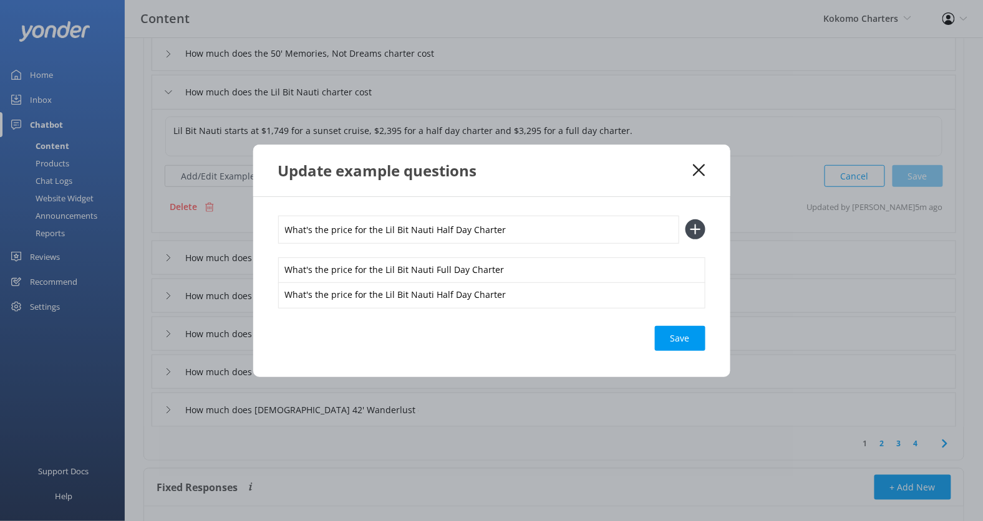
click at [458, 231] on input "What's the price for the Lil Bit Nauti Half Day Charter" at bounding box center [478, 230] width 401 height 28
type input "What's the price for the Lil Bit Nauti Sunset Charter"
click at [685, 219] on button at bounding box center [695, 229] width 20 height 20
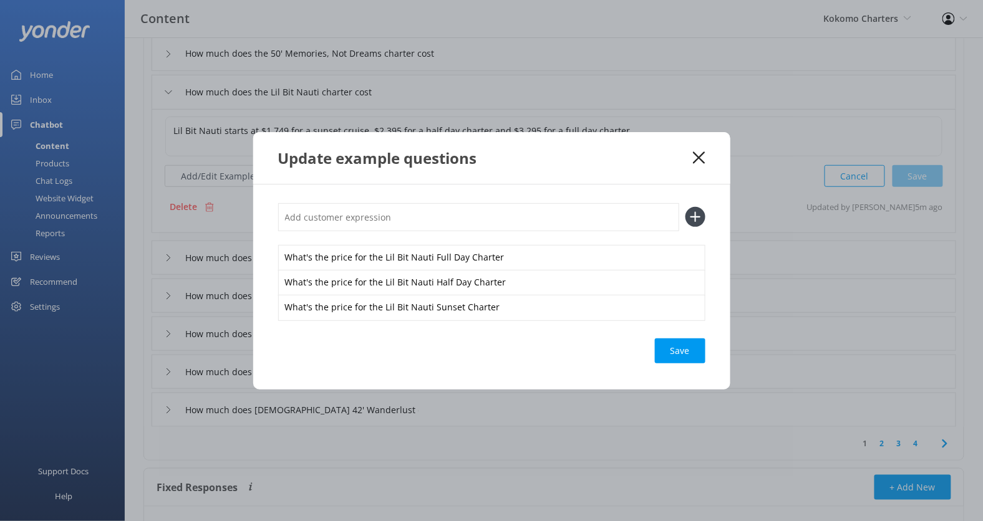
click at [660, 337] on div "What's the price for the Lil Bit Nauti Full Day Charter What's the price for th…" at bounding box center [491, 287] width 477 height 205
click at [663, 342] on div "Save" at bounding box center [680, 351] width 51 height 25
click at [695, 158] on icon at bounding box center [699, 158] width 12 height 12
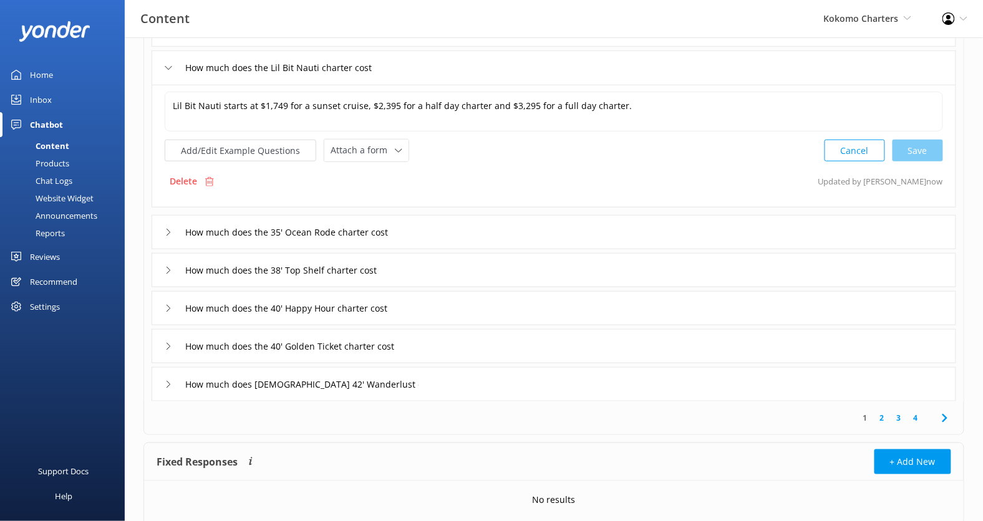
scroll to position [259, 0]
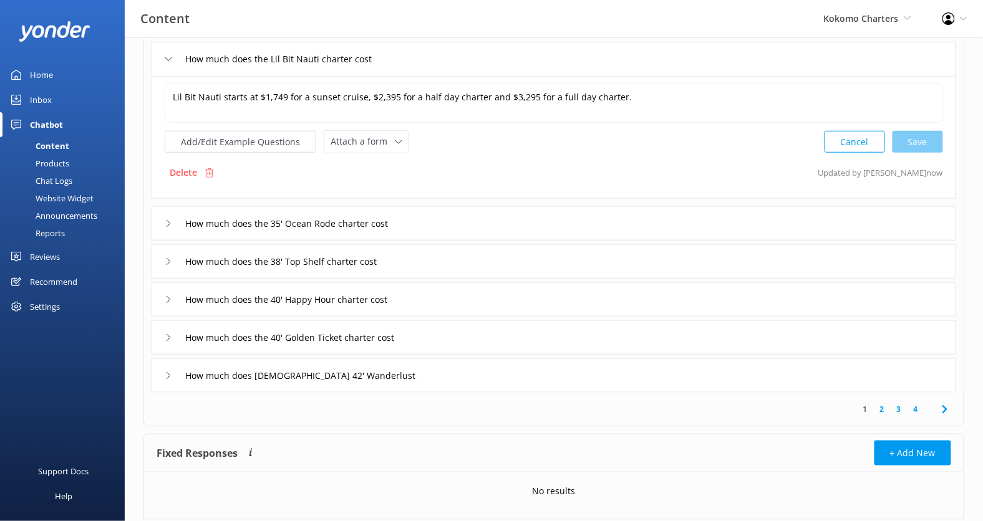
click at [489, 218] on div "How much does the 35' Ocean Rode charter cost" at bounding box center [554, 223] width 804 height 34
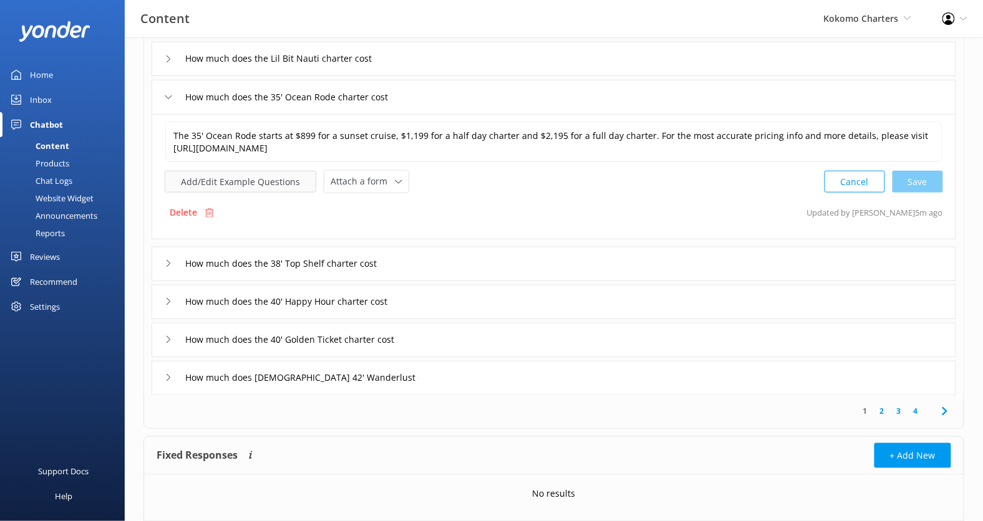
click at [269, 175] on button "Add/Edit Example Questions" at bounding box center [241, 182] width 152 height 22
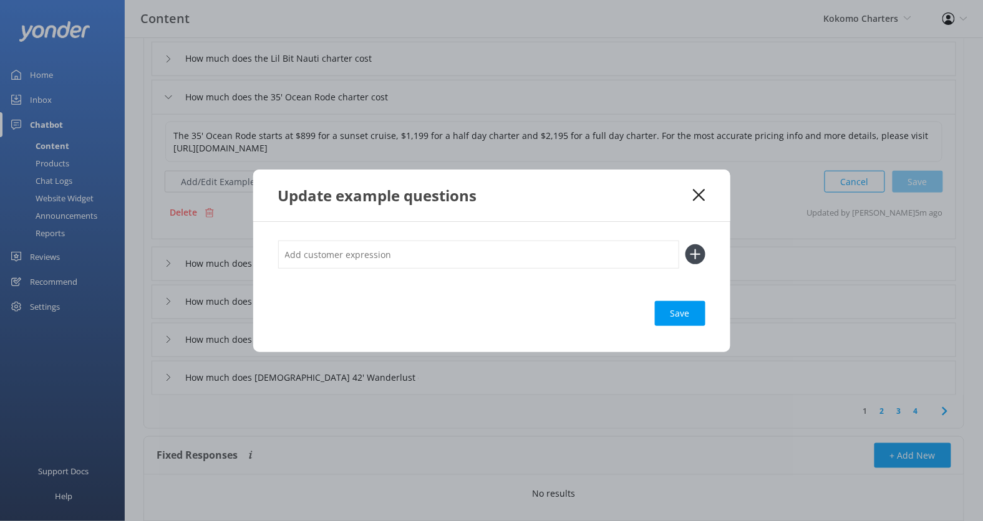
click at [373, 249] on input "text" at bounding box center [478, 255] width 401 height 28
paste input "What's the price for the Lil Bit Nauti Half Day Charter"
drag, startPoint x: 430, startPoint y: 256, endPoint x: 382, endPoint y: 257, distance: 48.6
click at [382, 257] on input "What's the price for the Lil Bit Nauti Half Day Charter" at bounding box center [478, 255] width 401 height 28
click at [382, 257] on input "What's the price for the 35' Ocean Rode Half Day Charter" at bounding box center [478, 255] width 401 height 28
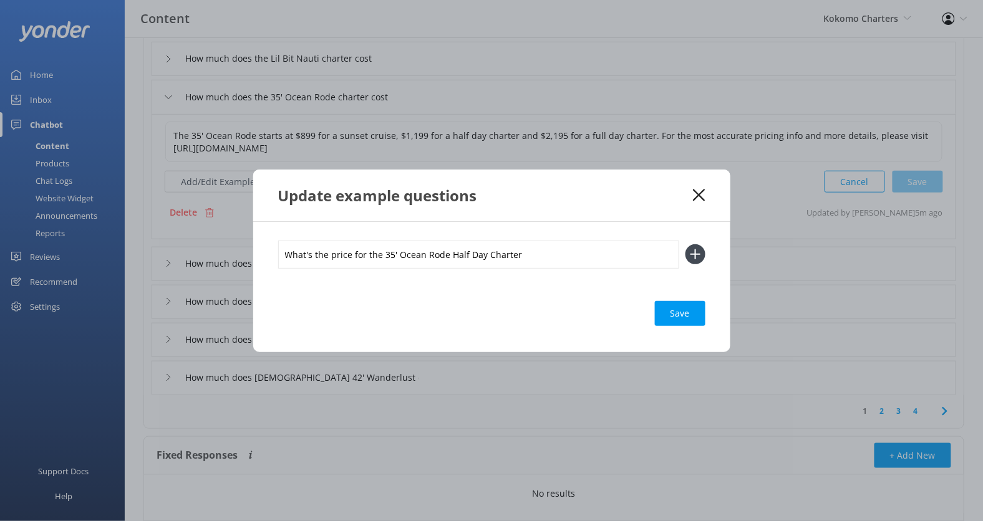
click at [382, 257] on input "What's the price for the 35' Ocean Rode Half Day Charter" at bounding box center [478, 255] width 401 height 28
type input "What's the price for the 35' Ocean Rode Half Day Charter"
click at [685, 244] on button at bounding box center [695, 254] width 20 height 20
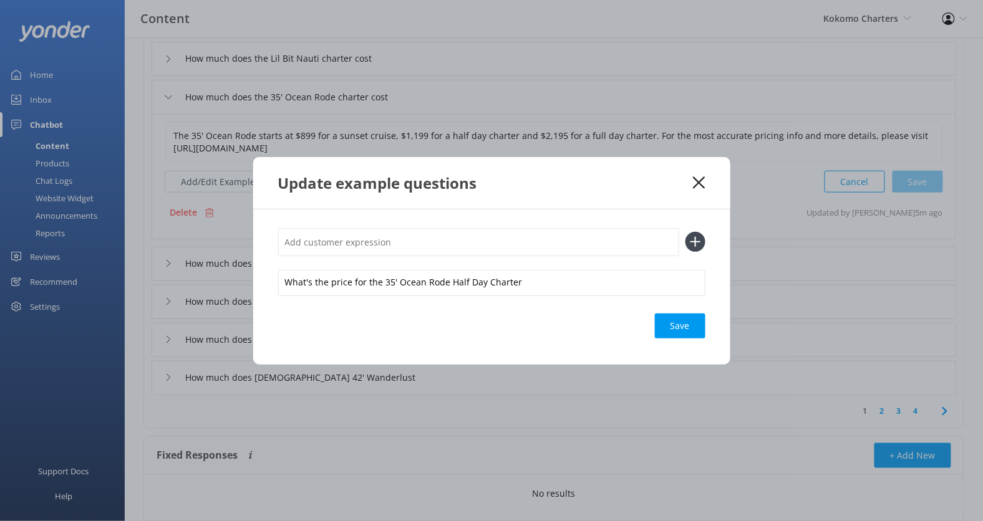
paste input "What's the price for the 35' Ocean Rode Half Day Charter"
click at [455, 243] on input "What's the price for the 35' Ocean Rode Half Day Charter" at bounding box center [478, 242] width 401 height 28
type input "What's the price for the 35' Ocean Rode Full Day Charter"
click at [685, 232] on button at bounding box center [695, 242] width 20 height 20
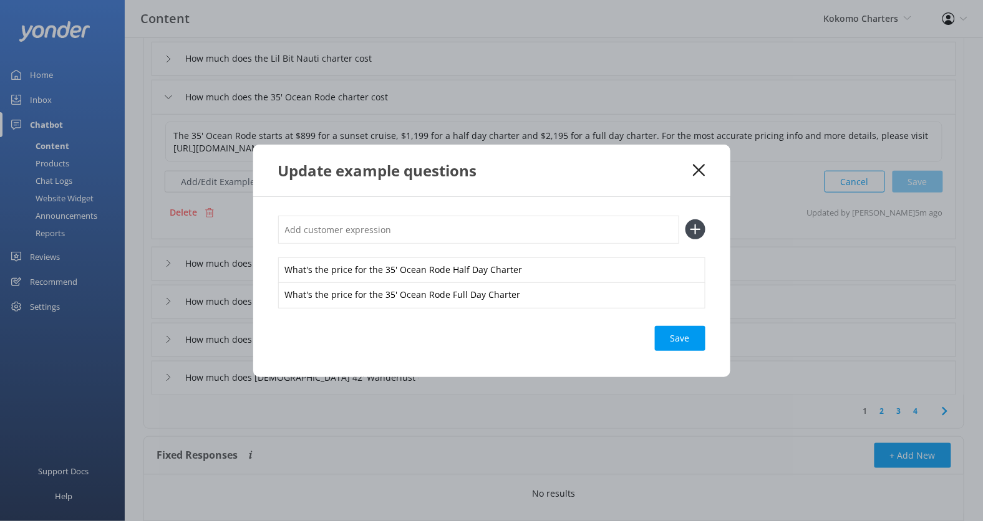
paste input "What's the price for the 35' Ocean Rode Half Day Charter"
click at [477, 231] on input "What's the price for the 35' Ocean Rode Half Day Charter" at bounding box center [478, 230] width 401 height 28
type input "What's the price for the 35' Ocean Rode Sunset Charter"
click at [685, 219] on button at bounding box center [695, 229] width 20 height 20
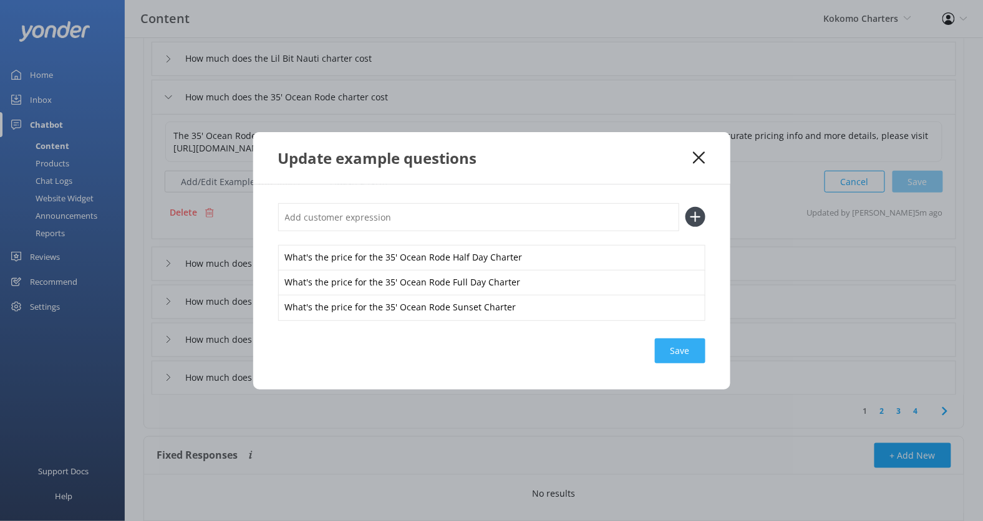
click at [671, 343] on div "Save" at bounding box center [680, 351] width 51 height 25
click at [700, 158] on icon at bounding box center [699, 158] width 12 height 12
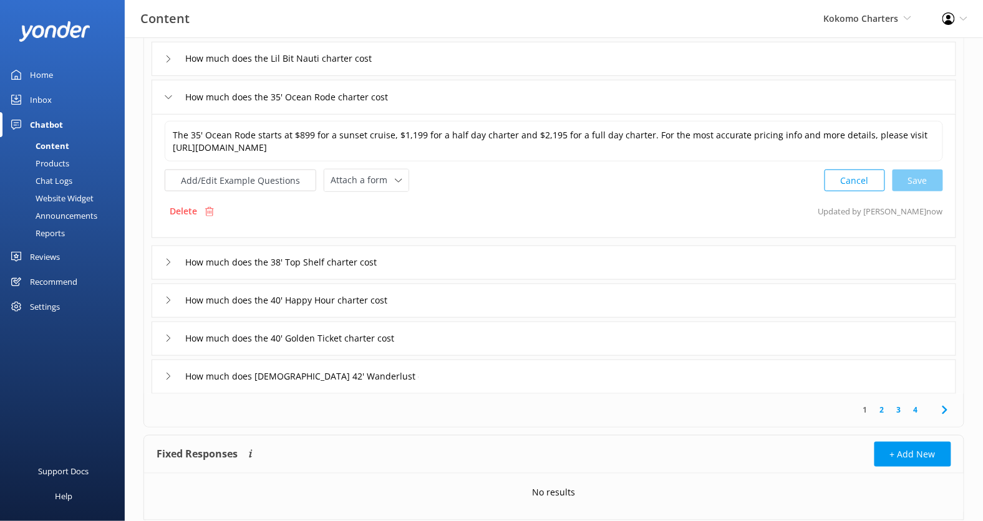
click at [497, 261] on div "How much does the 38' Top Shelf charter cost" at bounding box center [554, 263] width 804 height 34
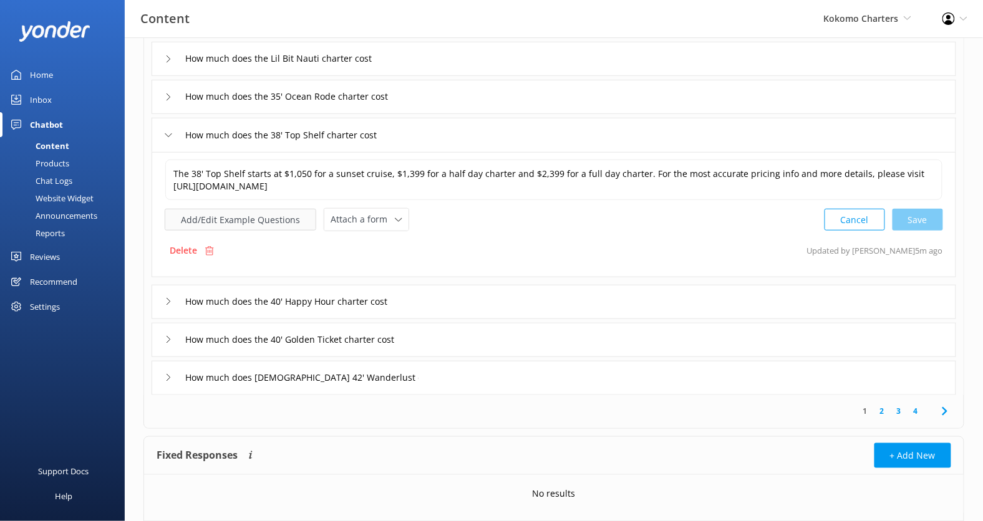
click at [272, 224] on button "Add/Edit Example Questions" at bounding box center [241, 220] width 152 height 22
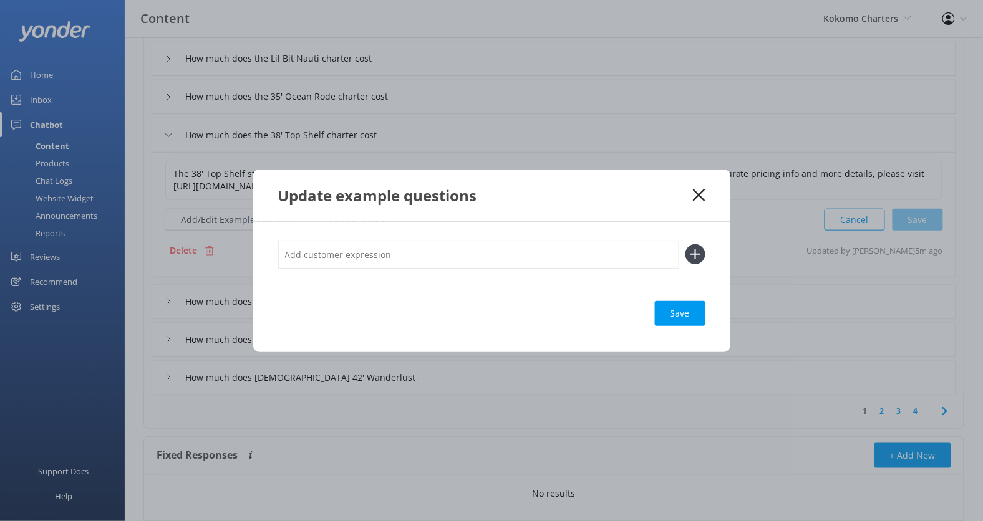
click at [410, 256] on input "text" at bounding box center [478, 255] width 401 height 28
paste input "What's the price for the 35' Ocean Rode Half Day Charter"
drag, startPoint x: 444, startPoint y: 259, endPoint x: 388, endPoint y: 259, distance: 55.5
click at [388, 259] on input "What's the price for the 35' Ocean Rode Half Day Charter" at bounding box center [478, 255] width 401 height 28
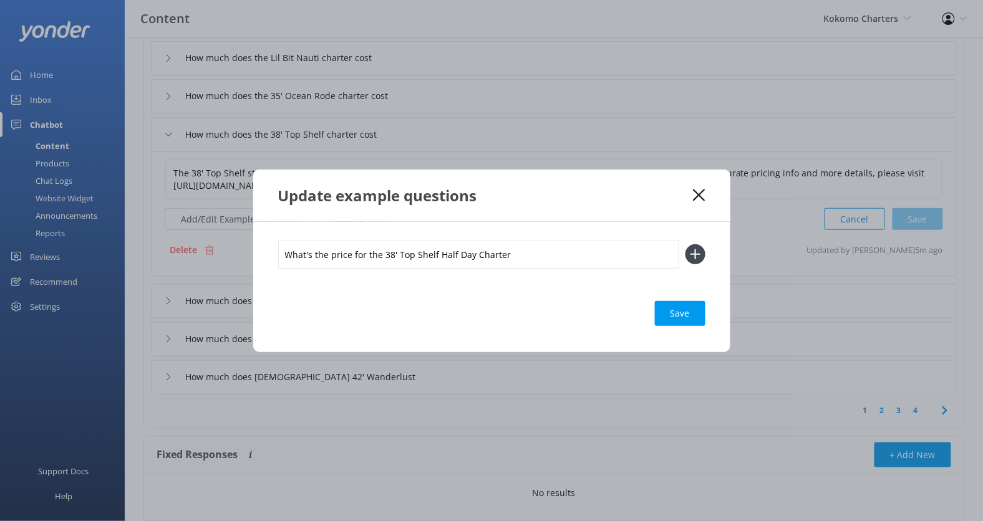
type input "What's the price for the 38' Top Shelf Half Day Charter"
click at [428, 223] on div "What's the price for the 38' Top Shelf Half Day Charter Save" at bounding box center [491, 287] width 477 height 130
click at [428, 241] on input "What's the price for the 38' Top Shelf Half Day Charter" at bounding box center [478, 255] width 401 height 28
click at [417, 266] on input "What's the price for the 38' Top Shelf Half Day Charter" at bounding box center [478, 255] width 401 height 28
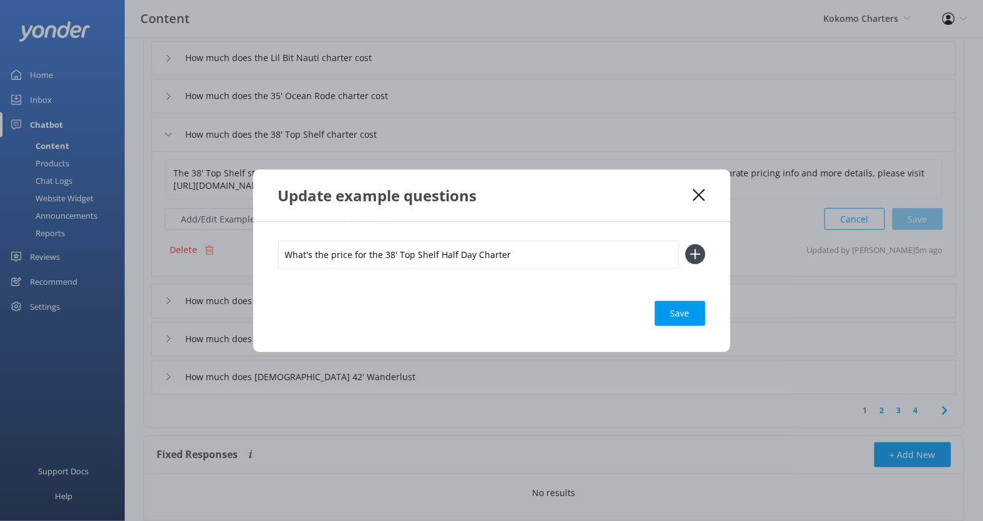
click at [417, 266] on input "What's the price for the 38' Top Shelf Half Day Charter" at bounding box center [478, 255] width 401 height 28
click at [685, 244] on button at bounding box center [695, 254] width 20 height 20
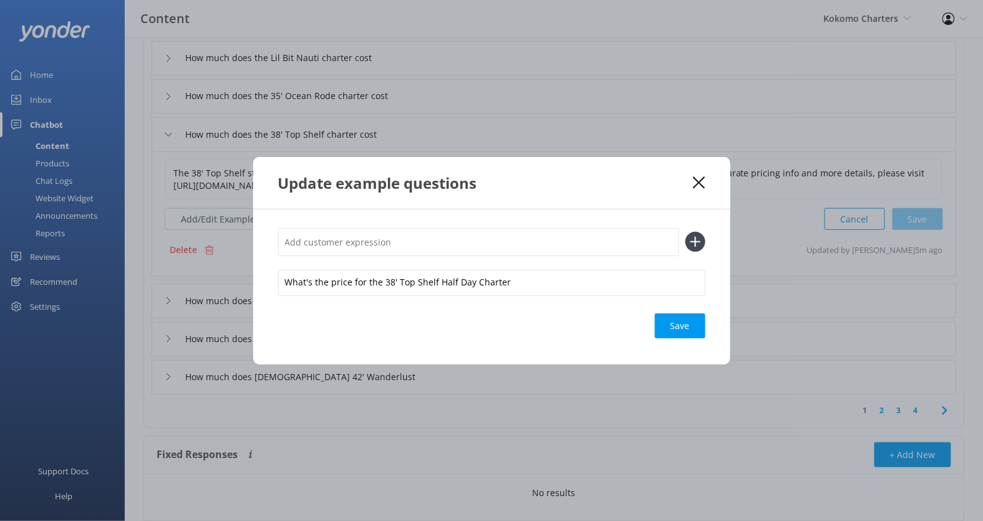
paste input "What's the price for the 38' Top Shelf Half Day Charter"
click at [441, 244] on input "What's the price for the 38' Top Shelf Half Day Charter" at bounding box center [478, 242] width 401 height 28
type input "What's the price for the 38' Top Shelf Full Day Charter"
click at [685, 232] on button at bounding box center [695, 242] width 20 height 20
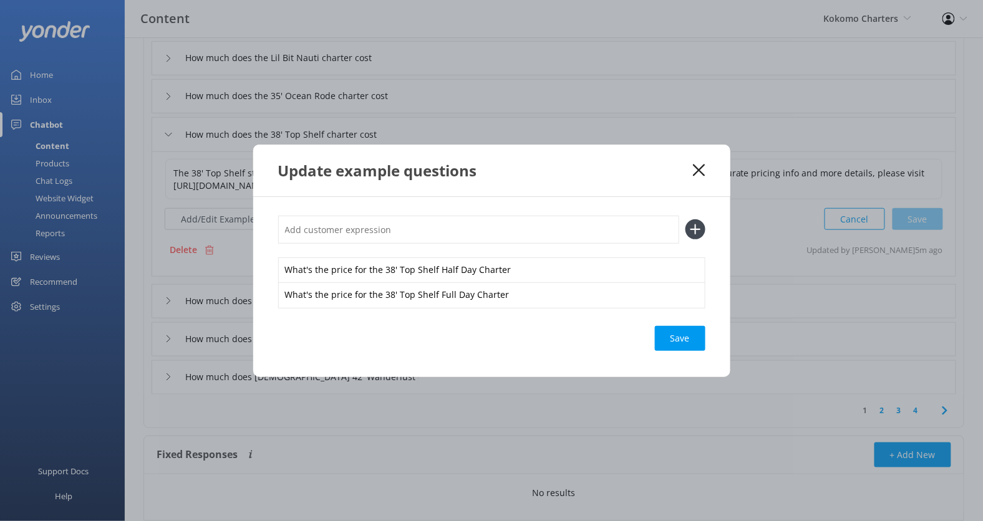
paste input "What's the price for the 38' Top Shelf Half Day Charter"
click at [462, 233] on input "What's the price for the 38' Top Shelf Half Day Charter" at bounding box center [478, 230] width 401 height 28
type input "What's the price for the 38' Top Shelf Sunset Charter"
click at [685, 219] on button at bounding box center [695, 229] width 20 height 20
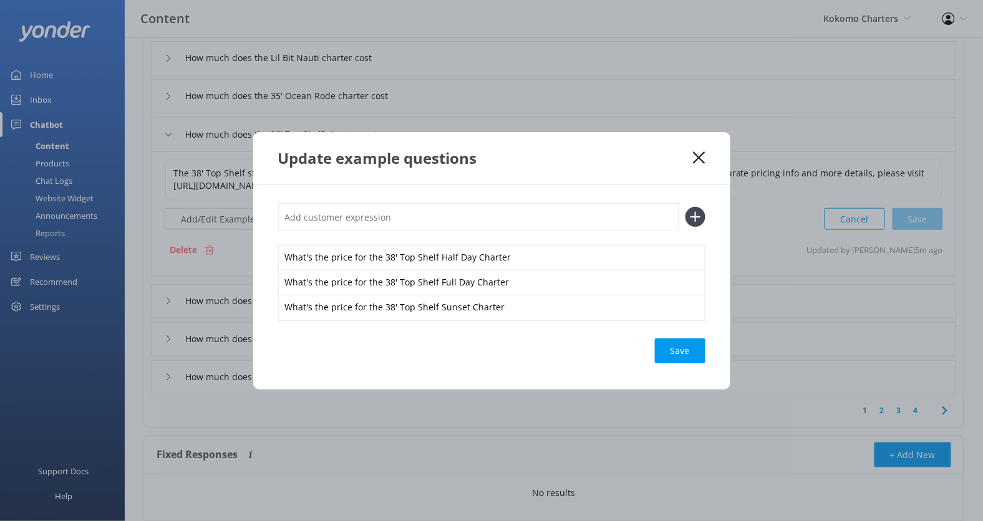
scroll to position [259, 0]
click at [682, 343] on div "Save" at bounding box center [680, 351] width 51 height 25
click at [704, 159] on icon at bounding box center [699, 158] width 12 height 12
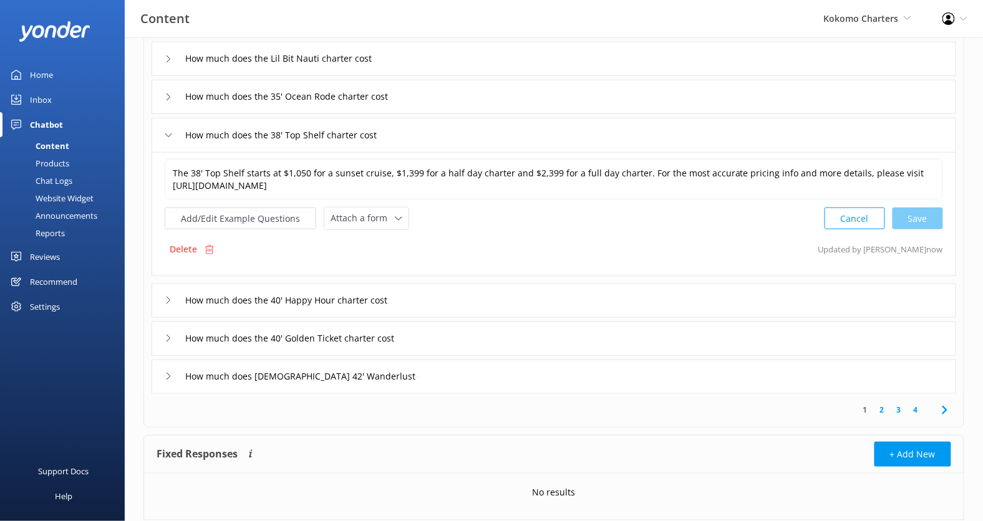
click at [489, 294] on div "How much does the 40' Happy Hour charter cost" at bounding box center [554, 301] width 804 height 34
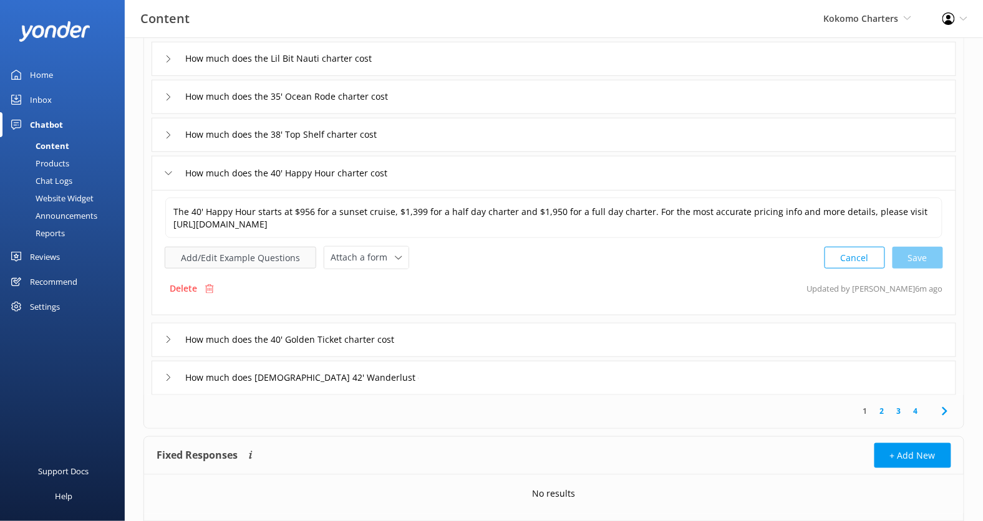
click at [264, 253] on button "Add/Edit Example Questions" at bounding box center [241, 258] width 152 height 22
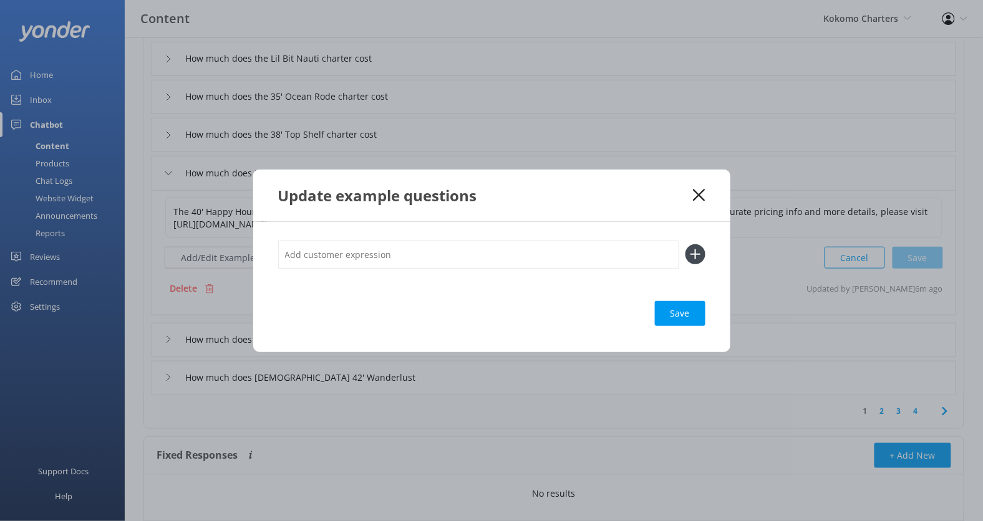
click at [380, 262] on input "text" at bounding box center [478, 255] width 401 height 28
paste input "What's the price for the 38' Top Shelf Half Day Charter"
drag, startPoint x: 435, startPoint y: 257, endPoint x: 384, endPoint y: 258, distance: 50.5
click at [384, 258] on input "What's the price for the 38' Top Shelf Half Day Charter" at bounding box center [478, 255] width 401 height 28
click at [384, 258] on input "What's the price for the 40' Happy Hour Half Day Charter" at bounding box center [478, 255] width 401 height 28
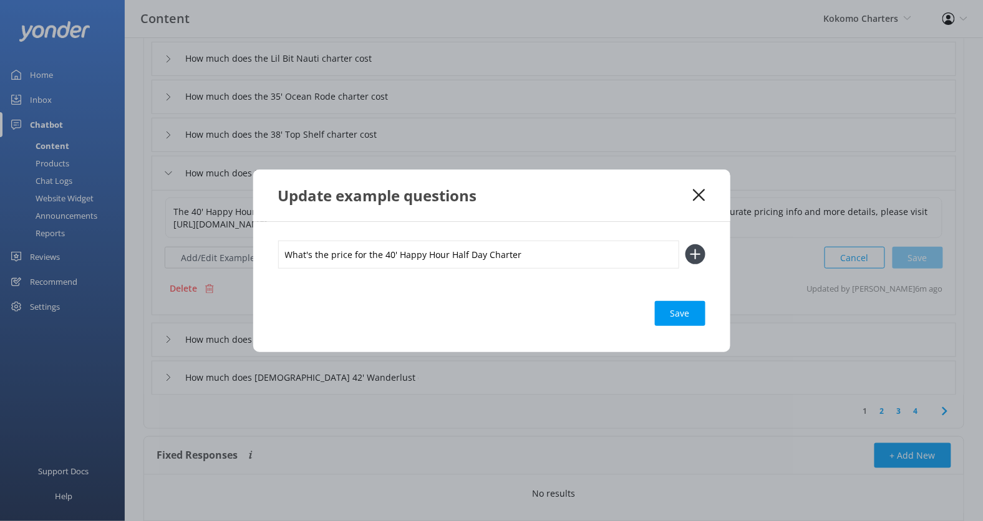
click at [384, 258] on input "What's the price for the 40' Happy Hour Half Day Charter" at bounding box center [478, 255] width 401 height 28
type input "What's the price for the 40' Happy Hour Half Day Charter"
click at [685, 244] on button at bounding box center [695, 254] width 20 height 20
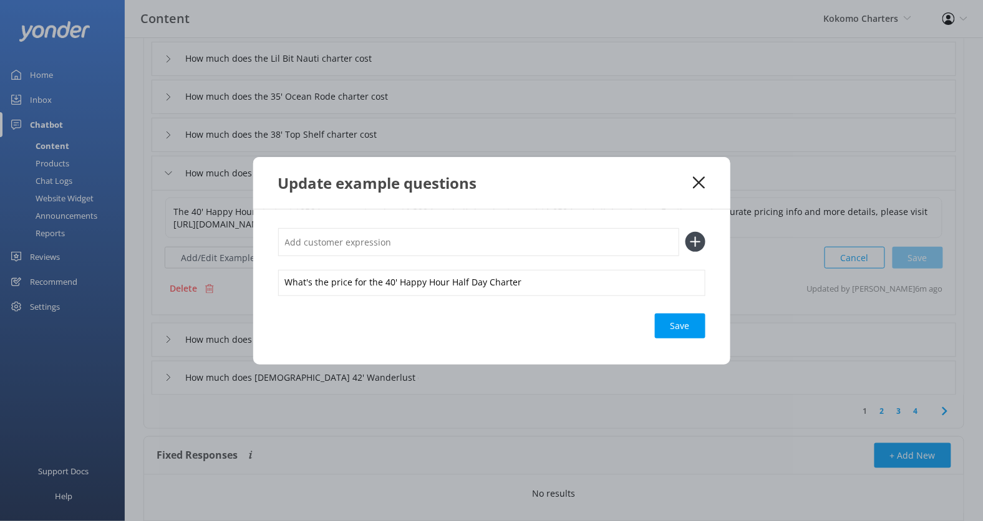
click at [408, 254] on input "text" at bounding box center [478, 242] width 401 height 28
paste input "What's the price for the 40' Happy Hour Half Day Charter"
click at [450, 243] on input "What's the price for the 40' Happy Hour Half Day Charter" at bounding box center [478, 242] width 401 height 28
type input "What's the price for the 40' Happy Hour Full Day Charter"
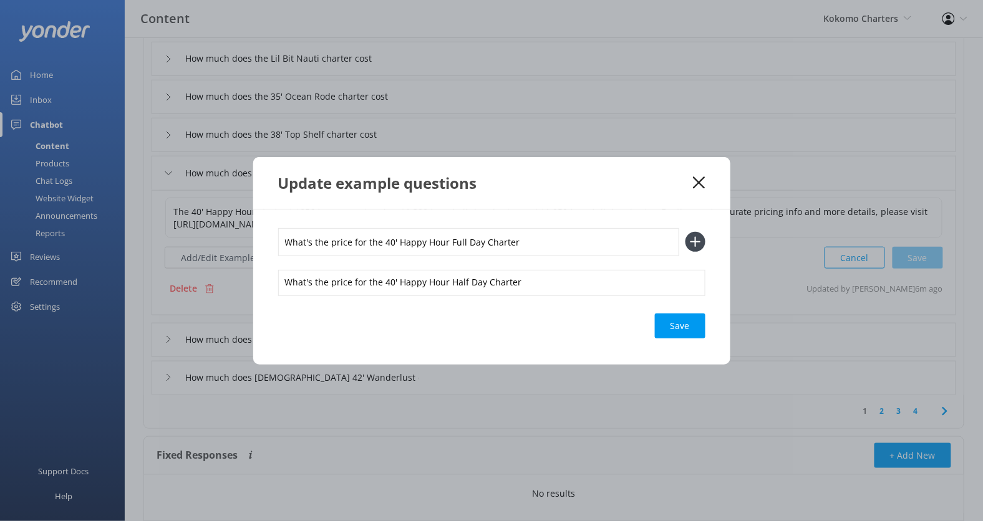
click at [685, 232] on button at bounding box center [695, 242] width 20 height 20
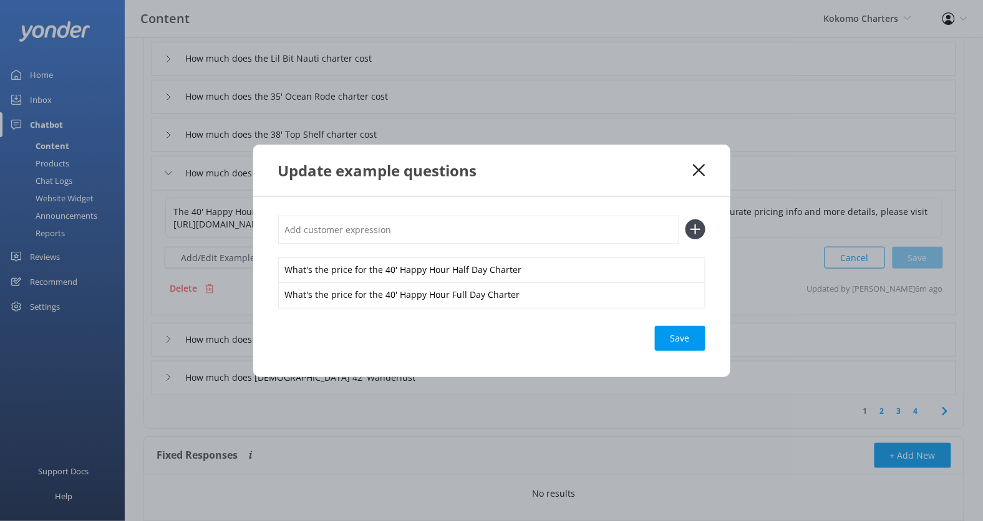
paste input "What's the price for the 40' Happy Hour Half Day Charter"
click at [474, 229] on input "What's the price for the 40' Happy Hour Half Day Charter" at bounding box center [478, 230] width 401 height 28
type input "What's the price for the 40' Happy Hour Sunset Charter"
click at [685, 219] on button at bounding box center [695, 229] width 20 height 20
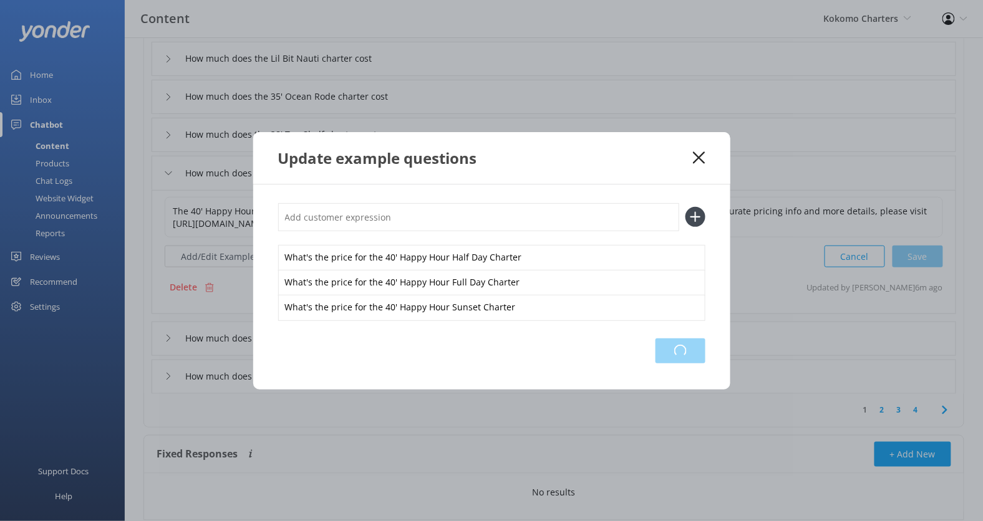
click at [692, 339] on div "Loading.." at bounding box center [680, 351] width 50 height 25
click at [698, 158] on icon at bounding box center [699, 158] width 12 height 12
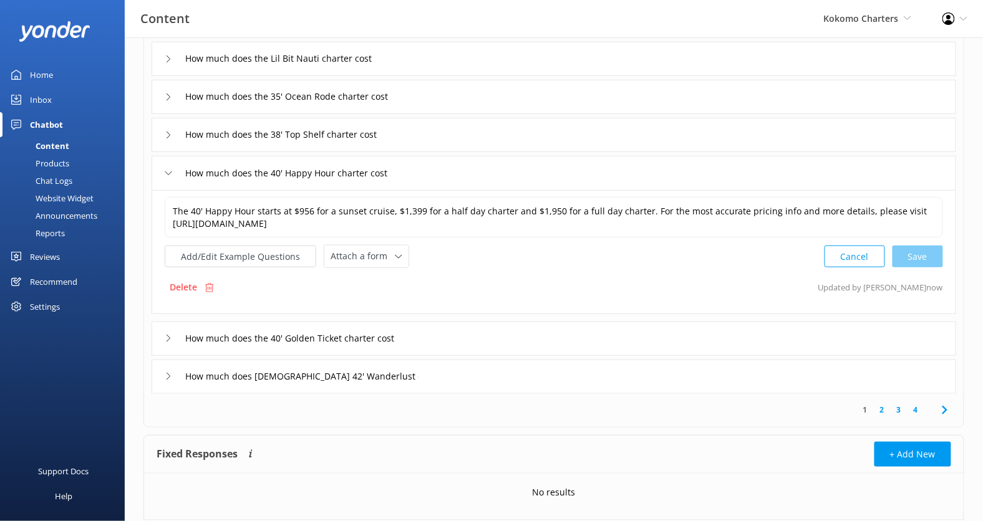
click at [508, 335] on div "How much does the 40' Golden Ticket charter cost" at bounding box center [554, 339] width 804 height 34
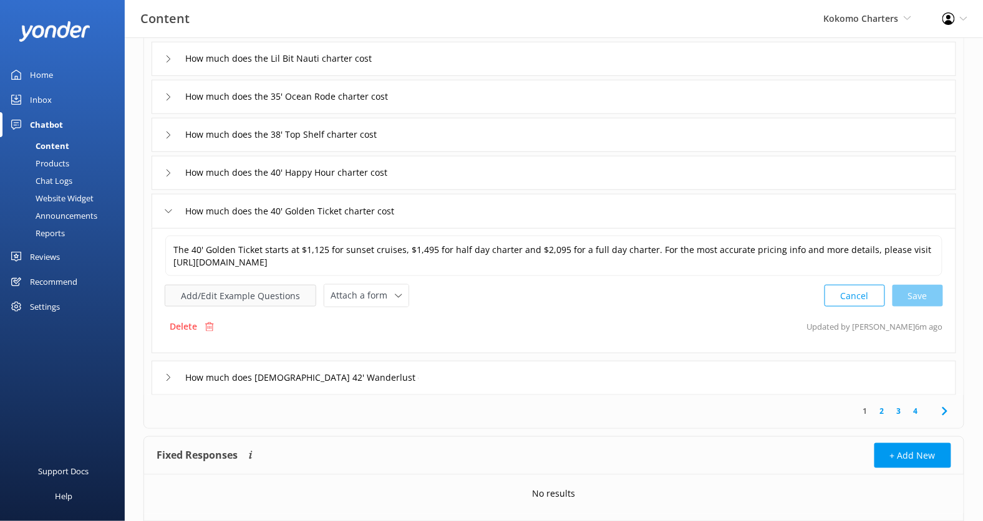
click at [283, 299] on button "Add/Edit Example Questions" at bounding box center [241, 296] width 152 height 22
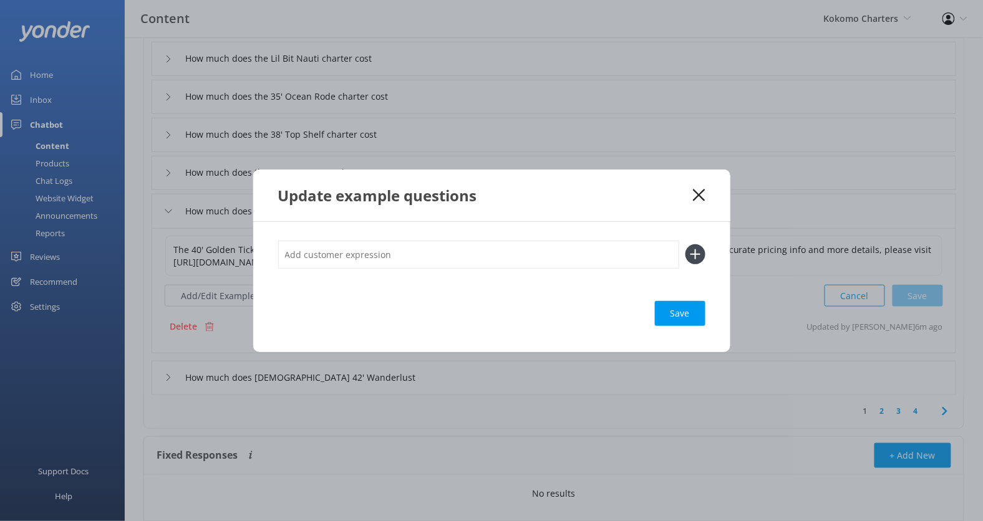
click at [443, 260] on input "text" at bounding box center [478, 255] width 401 height 28
paste input "What's the price for the 40' Happy Hour Half Day Charter"
click at [433, 255] on input "What's the price for the 40' Happy Hour Half Day Charter" at bounding box center [478, 255] width 401 height 28
click at [433, 254] on input "What's the price for the 40' Golden Ticket Half Day Charter" at bounding box center [478, 255] width 401 height 28
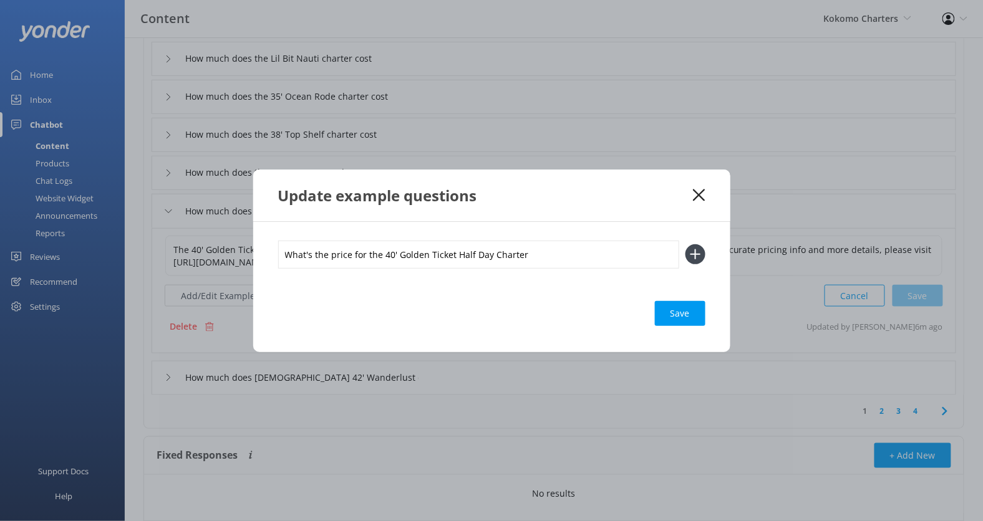
click at [433, 254] on input "What's the price for the 40' Golden Ticket Half Day Charter" at bounding box center [478, 255] width 401 height 28
paste input "Happy Hour"
click at [433, 254] on input "What's the price for the 40' Golden Ticket Half Day Charter" at bounding box center [478, 255] width 401 height 28
click at [586, 256] on input "What's the price for the 40' Golden Ticket Half Day Charter" at bounding box center [478, 255] width 401 height 28
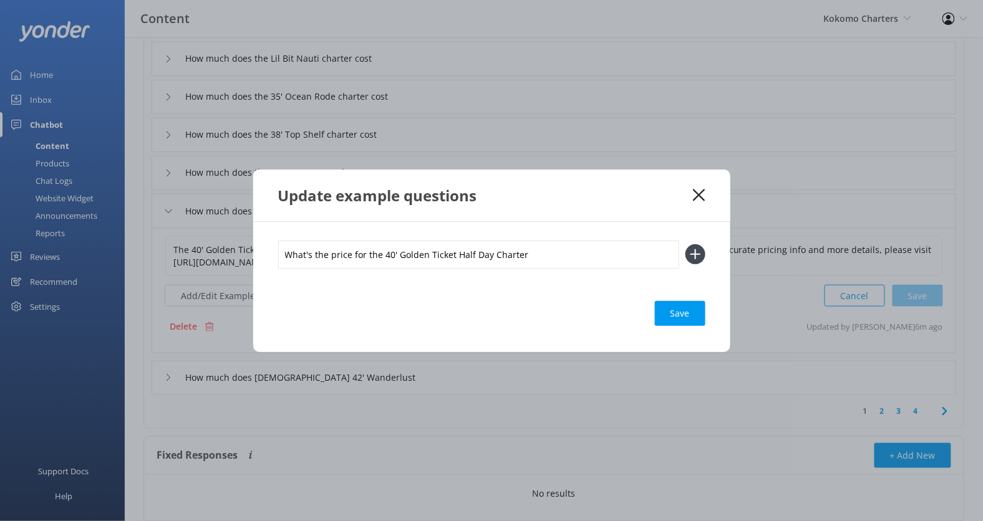
type input "What's the price for the 40' Golden Ticket Half Day Charter"
click at [685, 244] on button at bounding box center [695, 254] width 20 height 20
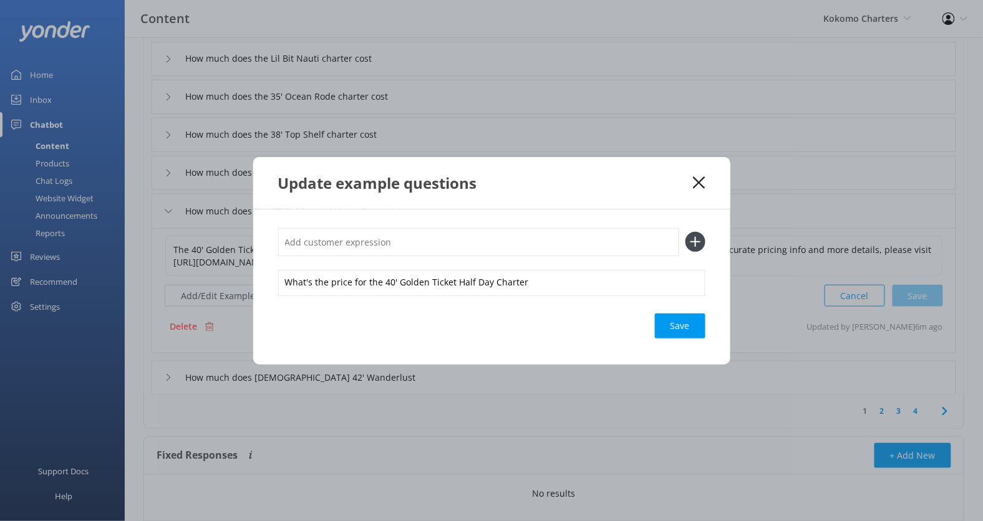
paste input "What's the price for the 40' Golden Ticket Half Day Charter"
type input "What's the price for the 40' Golden Ticket Half Day Charter"
click at [685, 232] on button at bounding box center [695, 242] width 20 height 20
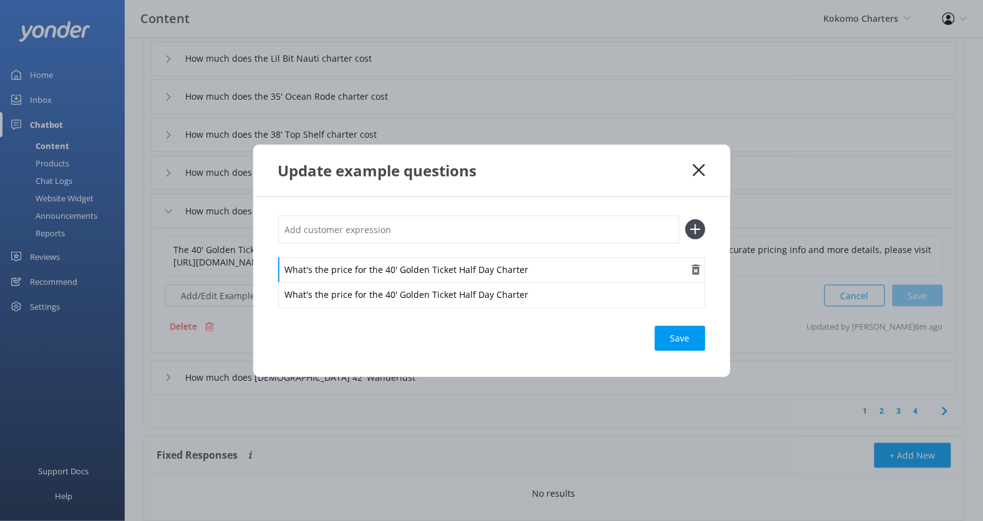
click at [465, 269] on div "What's the price for the 40' Golden Ticket Half Day Charter" at bounding box center [491, 271] width 427 height 26
click at [465, 233] on input "text" at bounding box center [478, 230] width 401 height 28
paste input "What's the price for the 40' Golden Ticket Half Day Charter"
click at [465, 231] on input "What's the price for the 40' Golden Ticket Half Day Charter" at bounding box center [478, 230] width 401 height 28
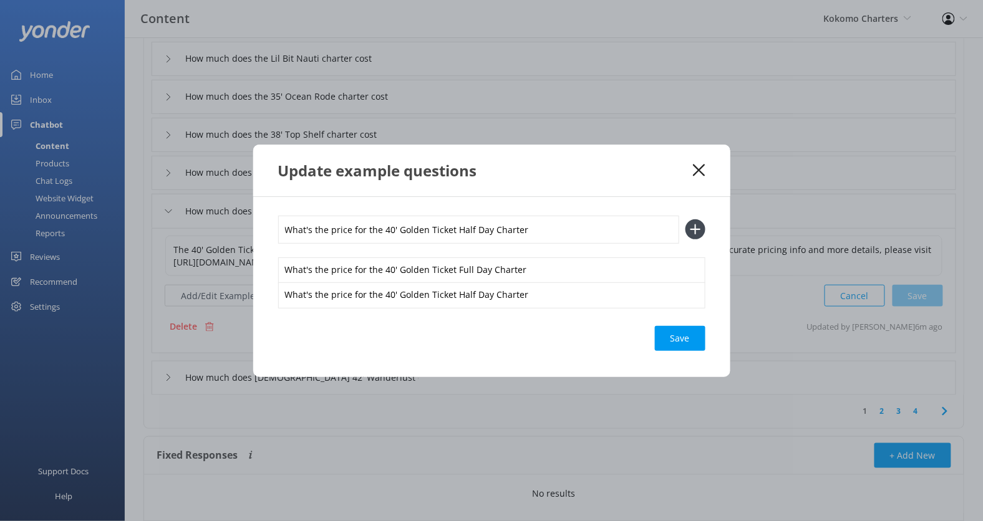
click at [465, 231] on input "What's the price for the 40' Golden Ticket Half Day Charter" at bounding box center [478, 230] width 401 height 28
click at [481, 231] on input "What's the price for the 40' Golden Ticket Half Day Charter" at bounding box center [478, 230] width 401 height 28
type input "What's the price for the 40' Golden Ticket Sunset Charter"
click at [685, 219] on button at bounding box center [695, 229] width 20 height 20
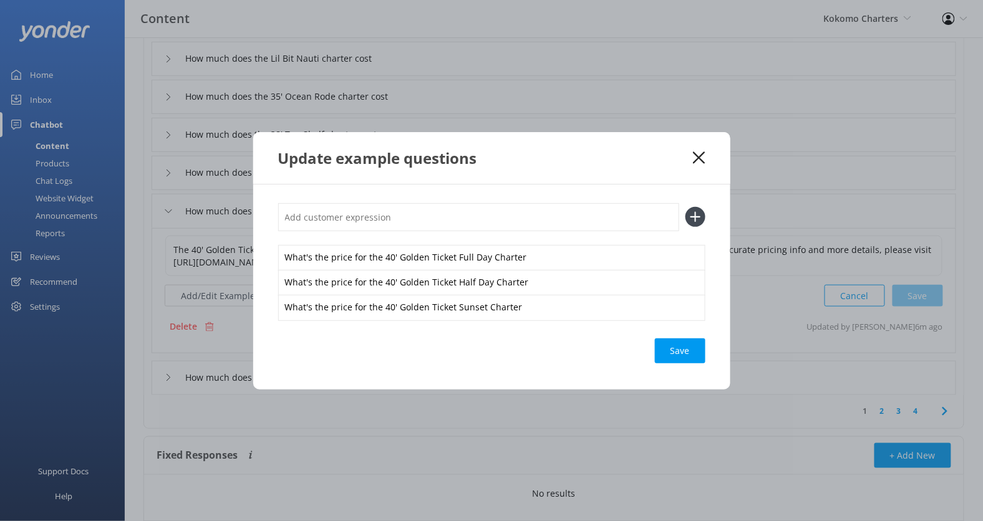
click at [668, 351] on div "Save" at bounding box center [680, 351] width 51 height 25
click at [700, 161] on icon at bounding box center [699, 158] width 12 height 12
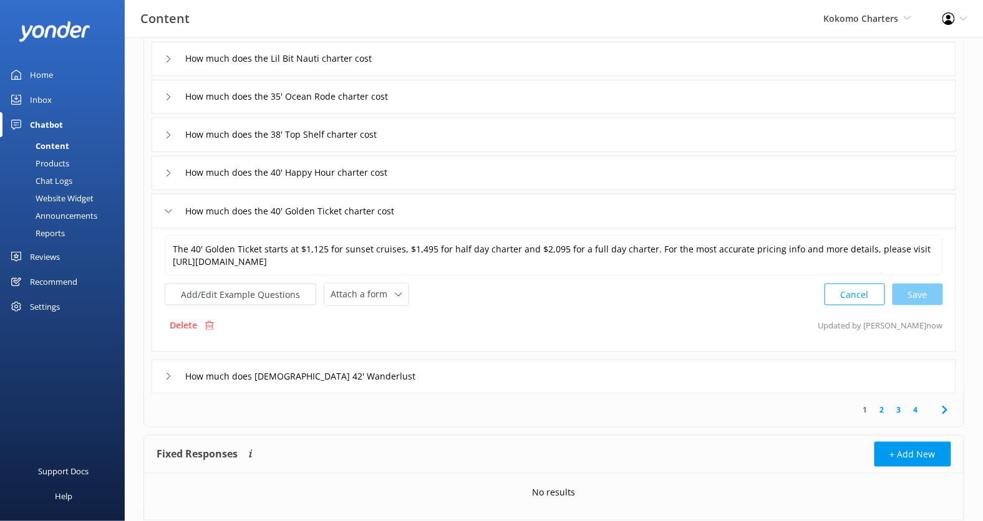
click at [496, 379] on div "How much does [DEMOGRAPHIC_DATA] 42' Wanderlust charter cost" at bounding box center [554, 377] width 804 height 34
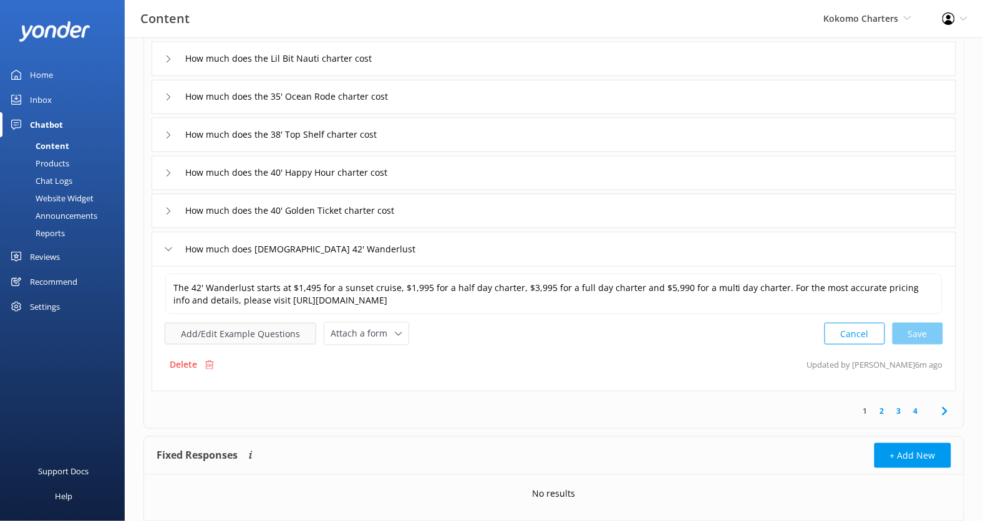
click at [281, 336] on button "Add/Edit Example Questions" at bounding box center [241, 334] width 152 height 22
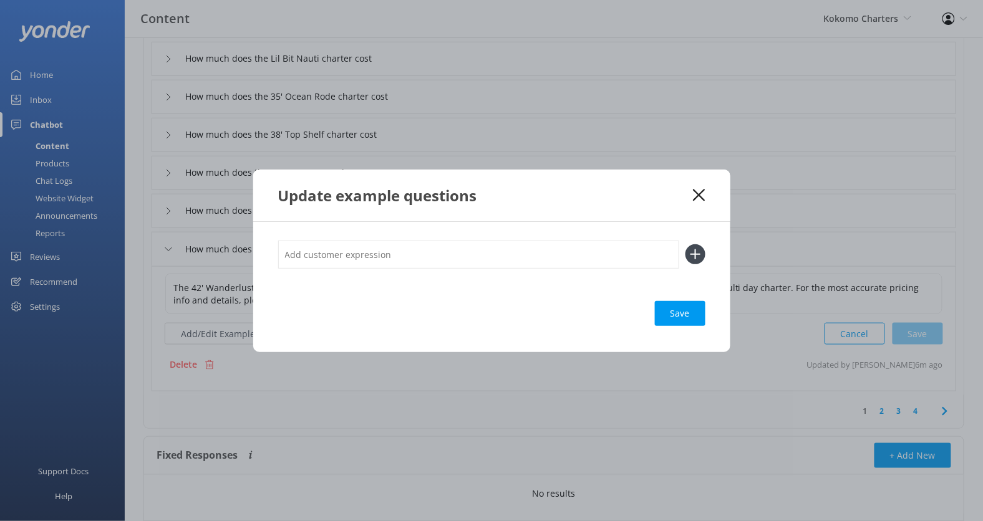
click at [418, 253] on input "text" at bounding box center [478, 255] width 401 height 28
paste input "What's the price for the 40' Golden Ticket Half Day Charter"
drag, startPoint x: 449, startPoint y: 257, endPoint x: 387, endPoint y: 257, distance: 62.4
click at [387, 257] on input "What's the price for the 40' Golden Ticket Half Day Charter" at bounding box center [478, 255] width 401 height 28
click at [428, 254] on input "What's the price for the 42' Wanderlust Half Day Charter" at bounding box center [478, 255] width 401 height 28
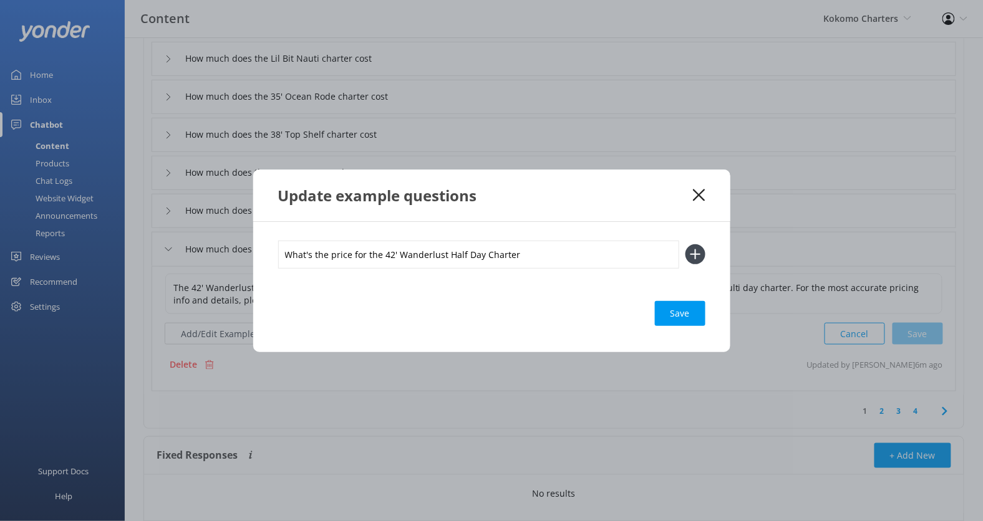
click at [428, 254] on input "What's the price for the 42' Wanderlust Half Day Charter" at bounding box center [478, 255] width 401 height 28
type input "What's the price for the 42' Wanderlust Half Day Charter"
click at [685, 244] on button at bounding box center [695, 254] width 20 height 20
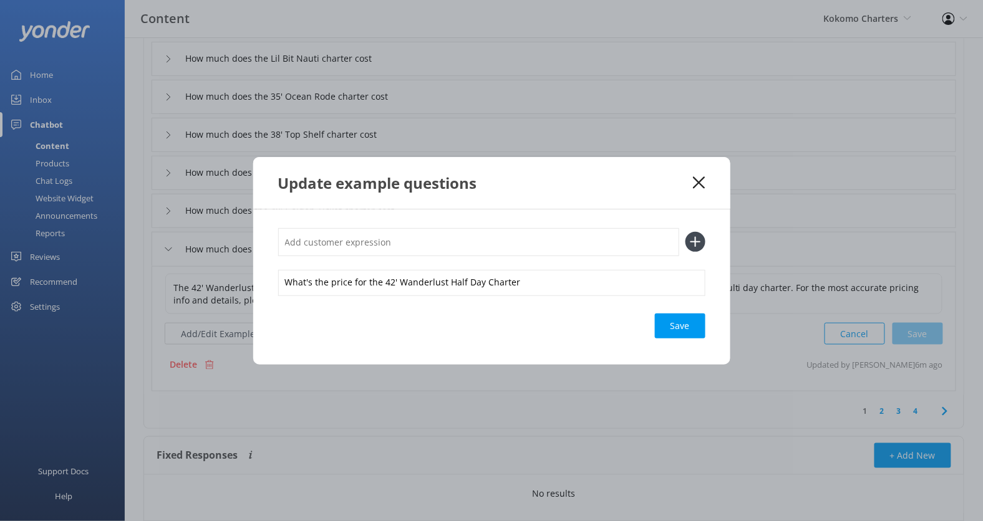
paste input "What's the price for the 42' Wanderlust Half Day Charter"
click at [451, 243] on input "What's the price for the 42' Wanderlust Half Day Charter" at bounding box center [478, 242] width 401 height 28
type input "What's the price for the 42' Wanderlust Full Day Charter"
click at [685, 232] on button at bounding box center [695, 242] width 20 height 20
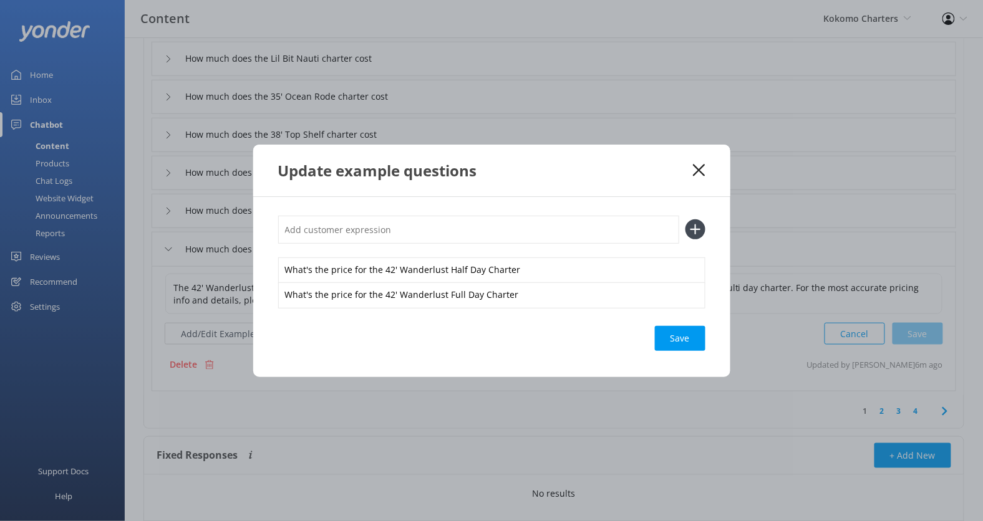
paste input "What's the price for the 42' Wanderlust Half Day Charter"
click at [472, 233] on input "What's the price for the 42' Wanderlust Half Day Charter" at bounding box center [478, 230] width 401 height 28
type input "What's the price for the 42' Wanderlust Sunset Charter"
click at [685, 219] on button at bounding box center [695, 229] width 20 height 20
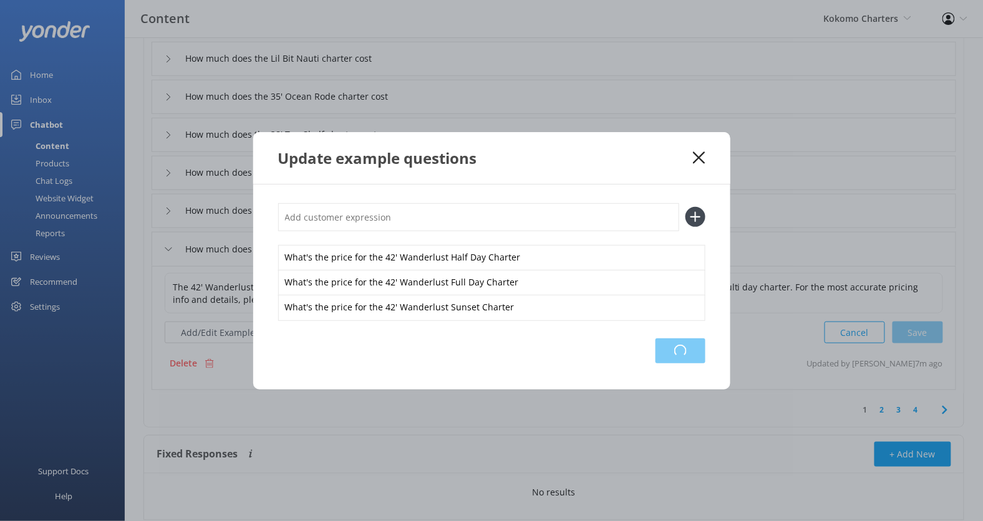
click at [685, 339] on div "Loading.." at bounding box center [680, 351] width 50 height 25
click at [703, 161] on icon at bounding box center [699, 158] width 12 height 12
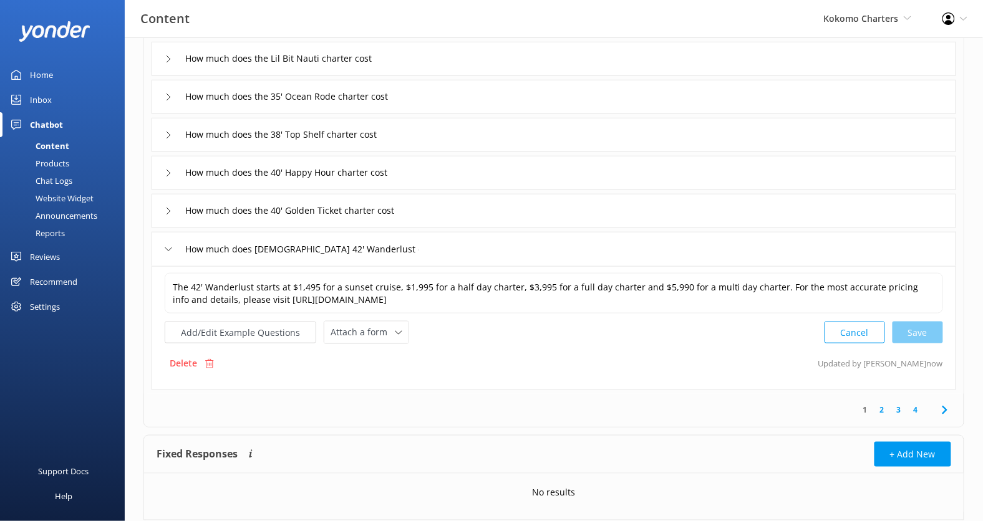
click at [916, 409] on link "4" at bounding box center [915, 410] width 17 height 12
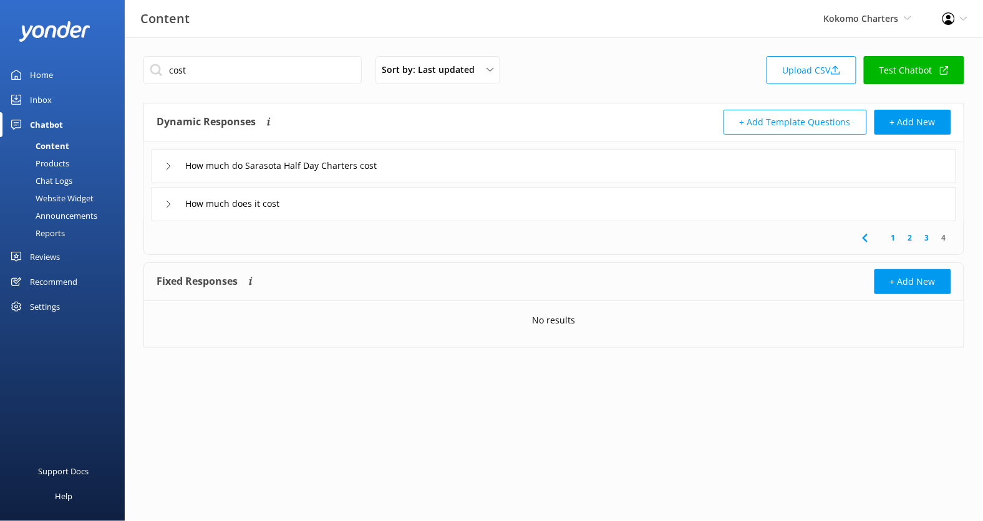
click at [926, 237] on link "3" at bounding box center [926, 238] width 17 height 12
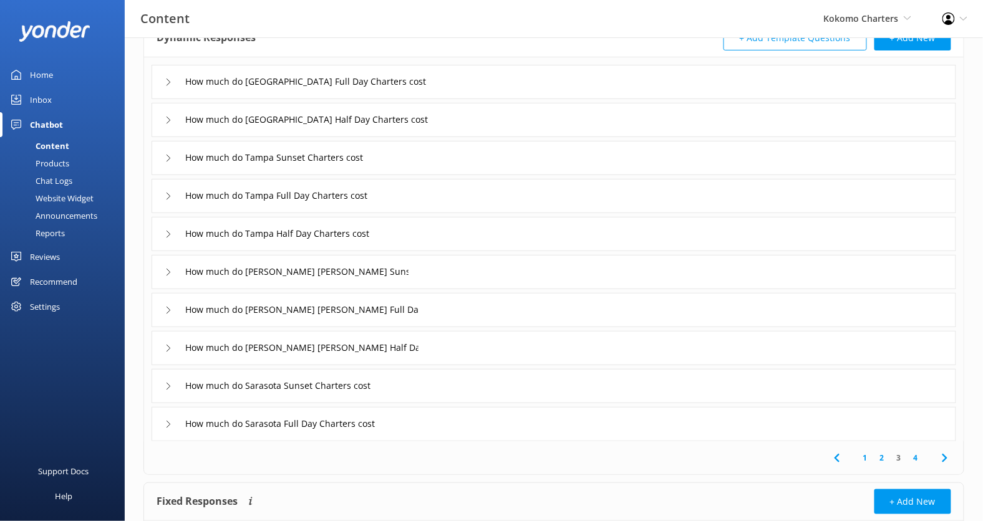
scroll to position [134, 0]
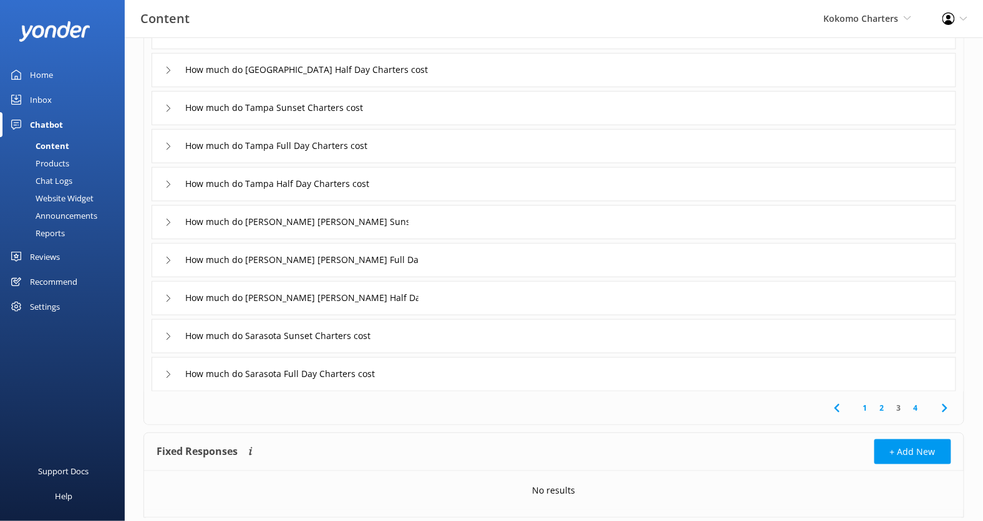
click at [885, 408] on link "2" at bounding box center [882, 408] width 17 height 12
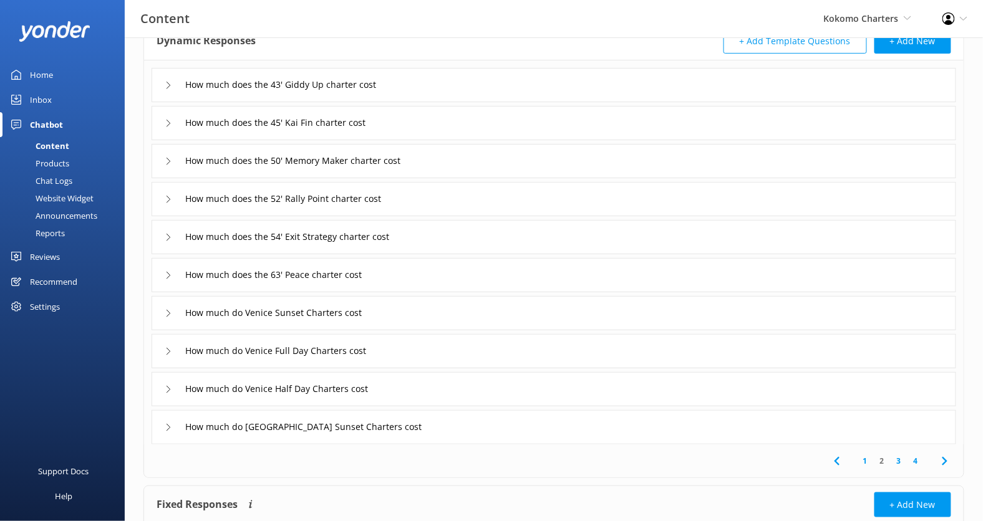
scroll to position [65, 0]
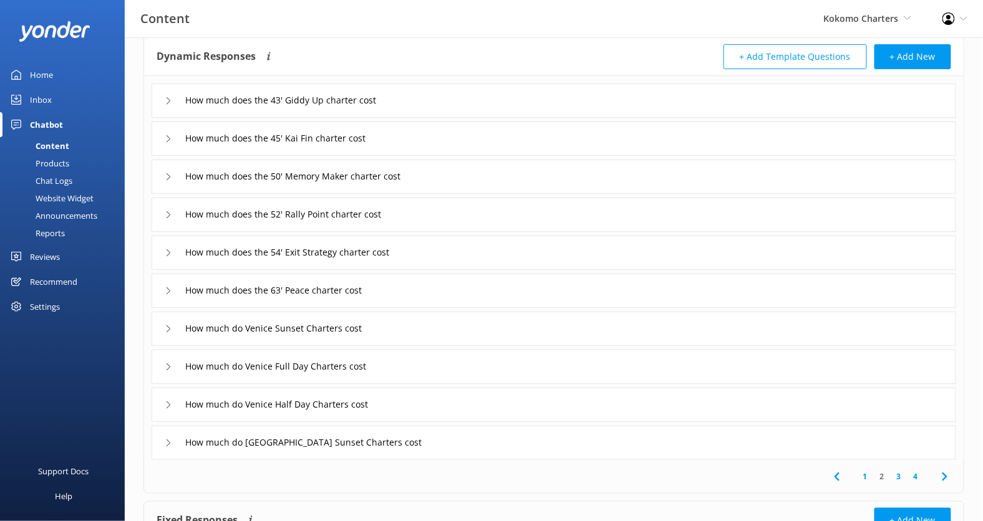
click at [467, 290] on div "How much does the 63' Peace charter cost" at bounding box center [554, 291] width 804 height 34
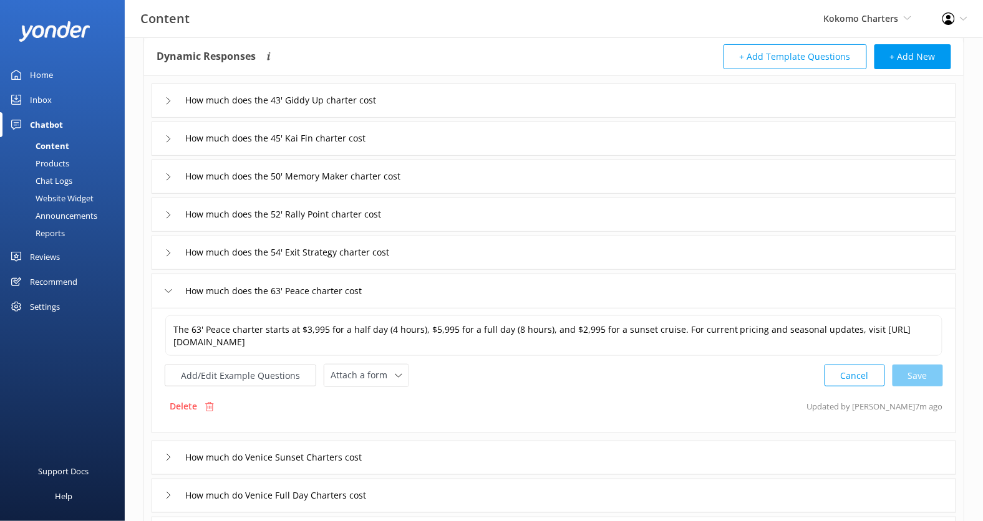
click at [280, 359] on div "The 63' Peace charter starts at $3,995 for a half day (4 hours), $5,995 for a f…" at bounding box center [554, 351] width 778 height 72
click at [280, 369] on button "Add/Edit Example Questions" at bounding box center [241, 376] width 152 height 22
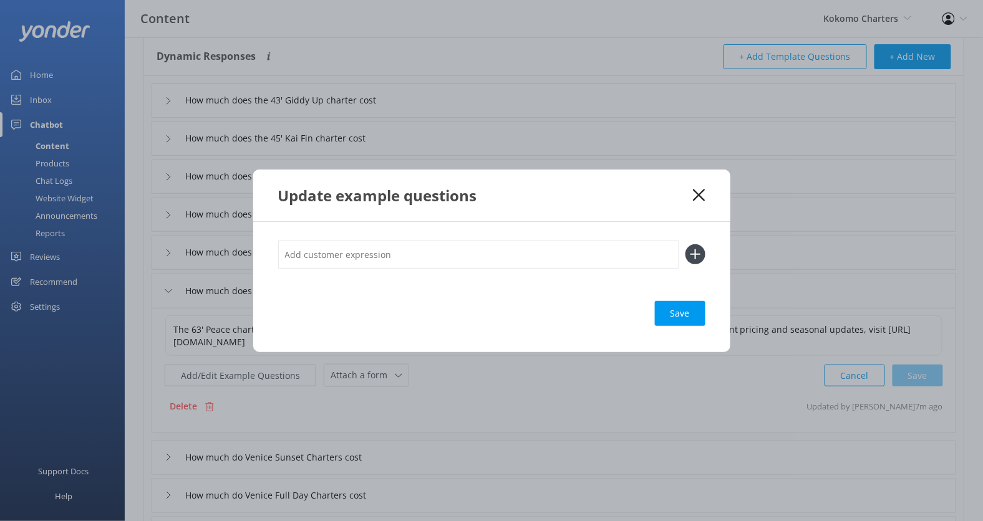
click at [370, 256] on input "text" at bounding box center [478, 255] width 401 height 28
paste input "What's the price for the 42' Wanderlust Half Day Charter"
drag, startPoint x: 441, startPoint y: 258, endPoint x: 383, endPoint y: 258, distance: 57.4
click at [383, 258] on input "What's the price for the 42' Wanderlust Half Day Charter" at bounding box center [478, 255] width 401 height 28
click at [383, 258] on input "What's the price for the 63' Peace Half Day Charter" at bounding box center [478, 255] width 401 height 28
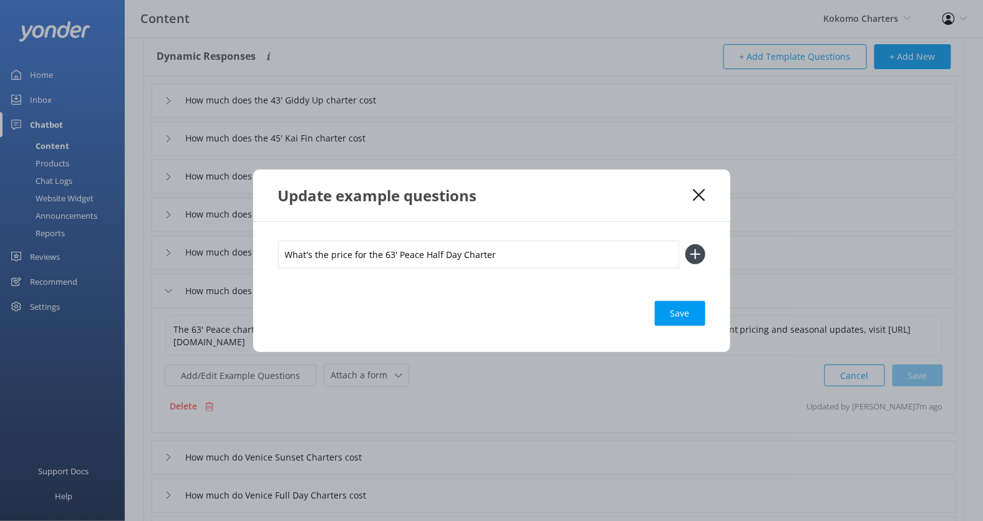
click at [383, 258] on input "What's the price for the 63' Peace Half Day Charter" at bounding box center [478, 255] width 401 height 28
type input "What's the price for the 63' Peace Half Day Charter"
click at [685, 244] on button at bounding box center [695, 254] width 20 height 20
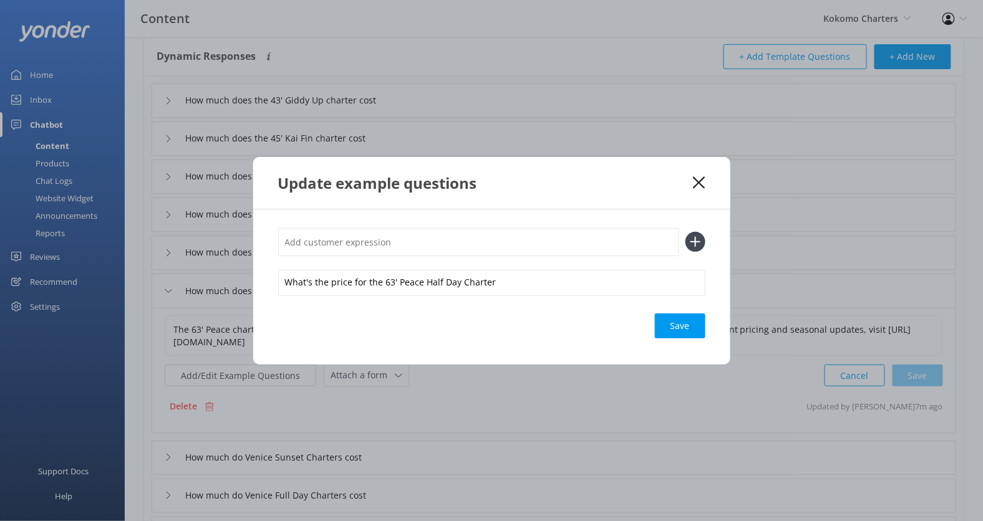
paste input "What's the price for the 63' Peace Half Day Charter"
click at [432, 247] on input "What's the price for the 63' Peace Half Day Charter" at bounding box center [478, 242] width 401 height 28
type input "What's the price for the 63' Peace Full Day Charter"
click at [685, 232] on button at bounding box center [695, 242] width 20 height 20
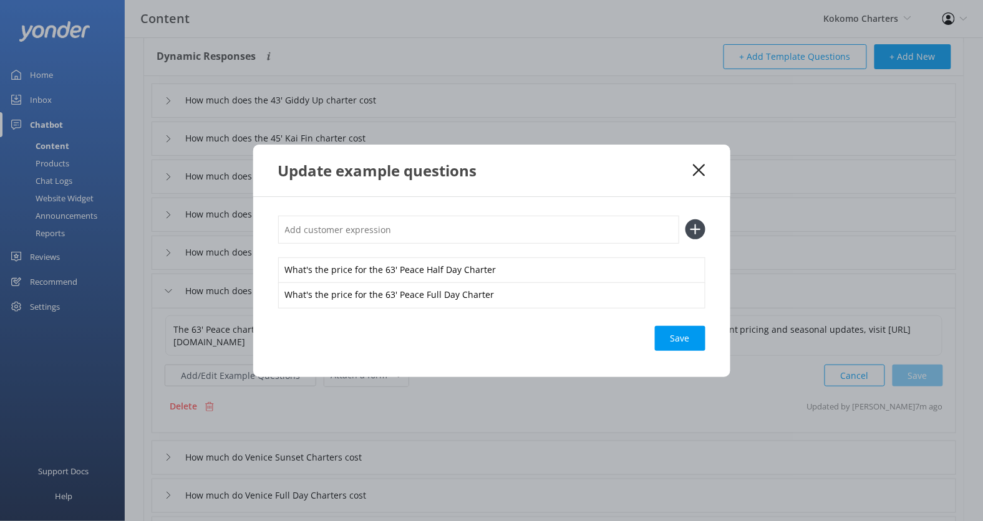
paste input "What's the price for the 63' Peace Half Day Charter"
click at [455, 232] on input "What's the price for the 63' Peace Half Day Charter" at bounding box center [478, 230] width 401 height 28
type input "What's the price for the 63' Peace Sunset Charter"
click at [685, 219] on button at bounding box center [695, 229] width 20 height 20
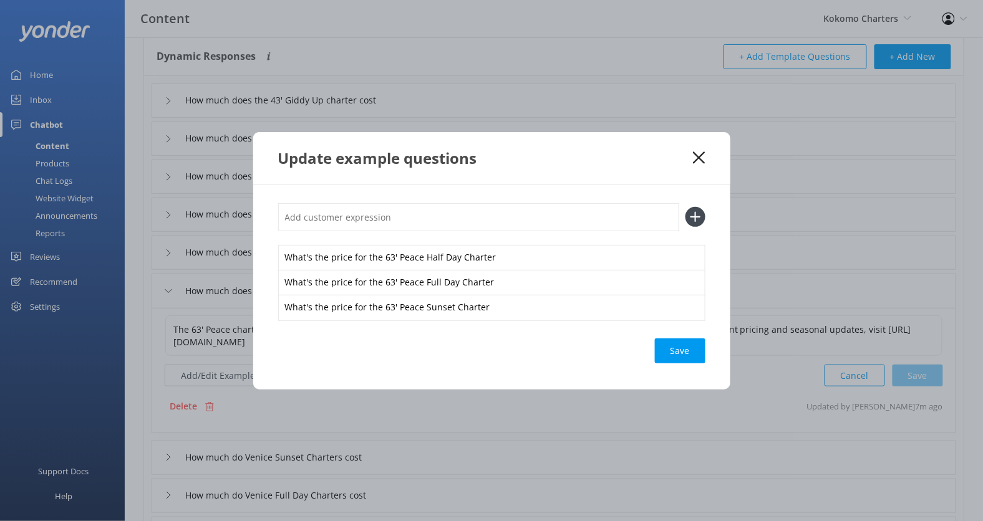
click at [671, 350] on div "Save" at bounding box center [680, 351] width 51 height 25
click at [701, 160] on use at bounding box center [699, 158] width 12 height 12
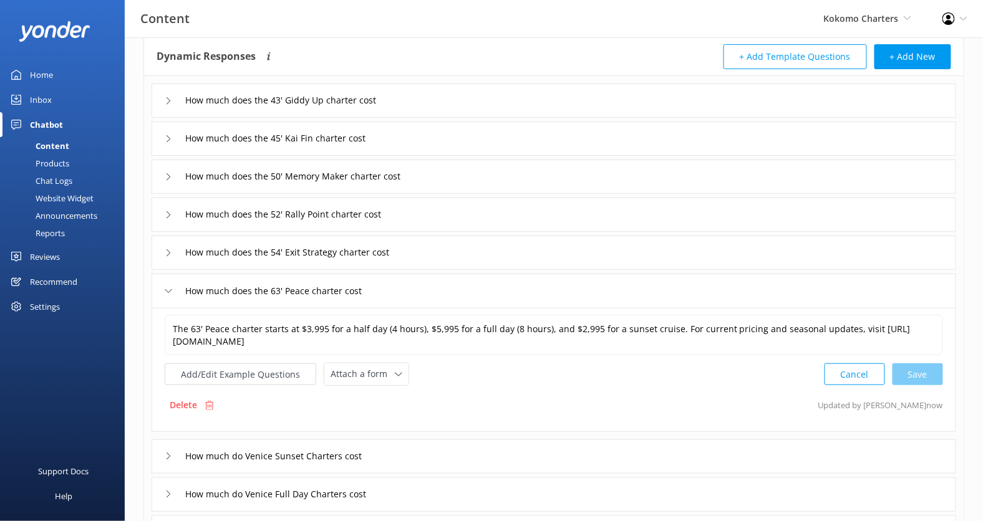
click at [525, 254] on div "How much does the 54' Exit Strategy charter cost" at bounding box center [554, 253] width 804 height 34
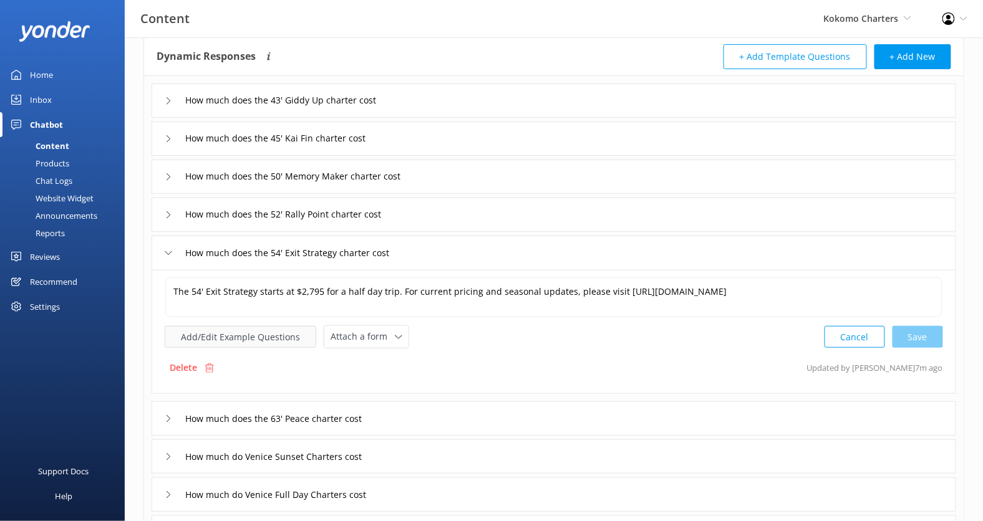
click at [265, 327] on button "Add/Edit Example Questions" at bounding box center [241, 337] width 152 height 22
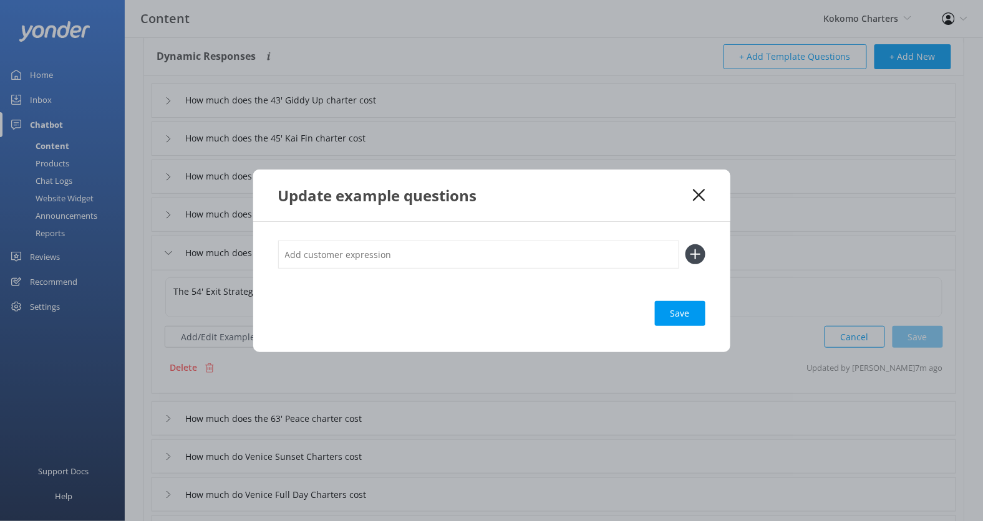
click at [373, 261] on input "text" at bounding box center [478, 255] width 401 height 28
paste input "What's the price for the 63' Peace Half Day Charter"
click at [412, 259] on input "What's the price for the 63' Peace Half Day Charter" at bounding box center [478, 255] width 401 height 28
click at [412, 258] on input "What's the price for the 54' Exit Strategy Half Day Charter" at bounding box center [478, 255] width 401 height 28
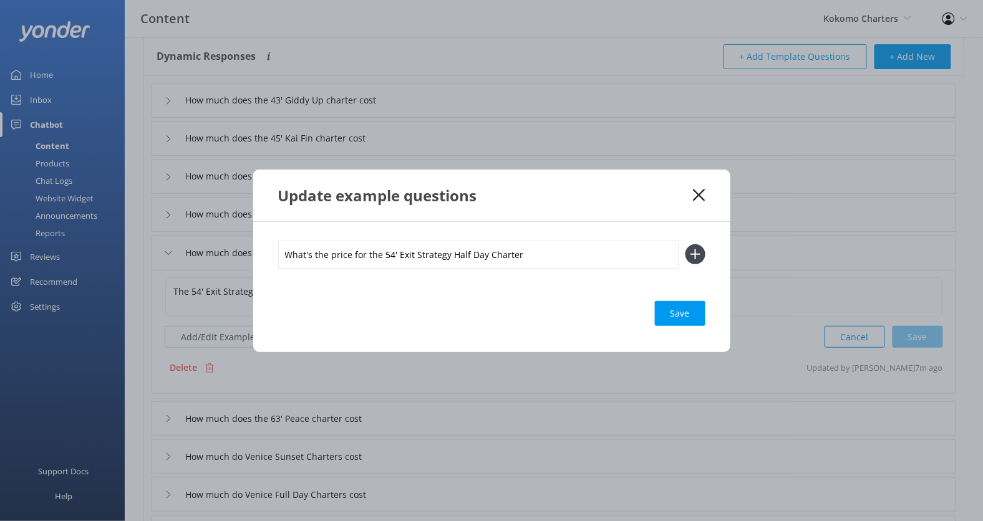
click at [412, 258] on input "What's the price for the 54' Exit Strategy Half Day Charter" at bounding box center [478, 255] width 401 height 28
type input "What's the price for the 54' Exit Strategy Half Day Charter"
click at [685, 244] on button at bounding box center [695, 254] width 20 height 20
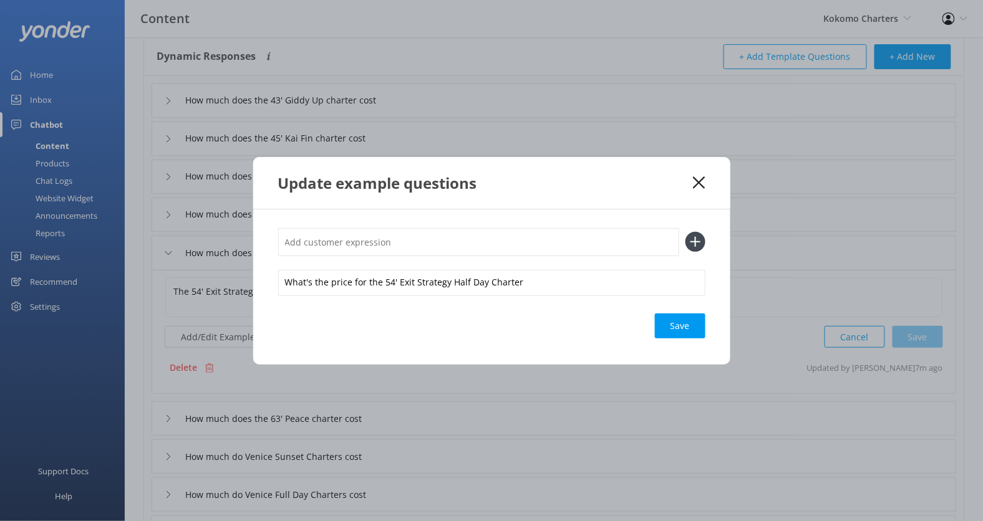
paste input "What's the price for the 54' Exit Strategy Half Day Charter"
click at [452, 248] on input "What's the price for the 54' Exit Strategy Half Day Charter" at bounding box center [478, 242] width 401 height 28
type input "What's the price for the 54' Exit Strategy Full Day Charter"
click at [685, 232] on button at bounding box center [695, 242] width 20 height 20
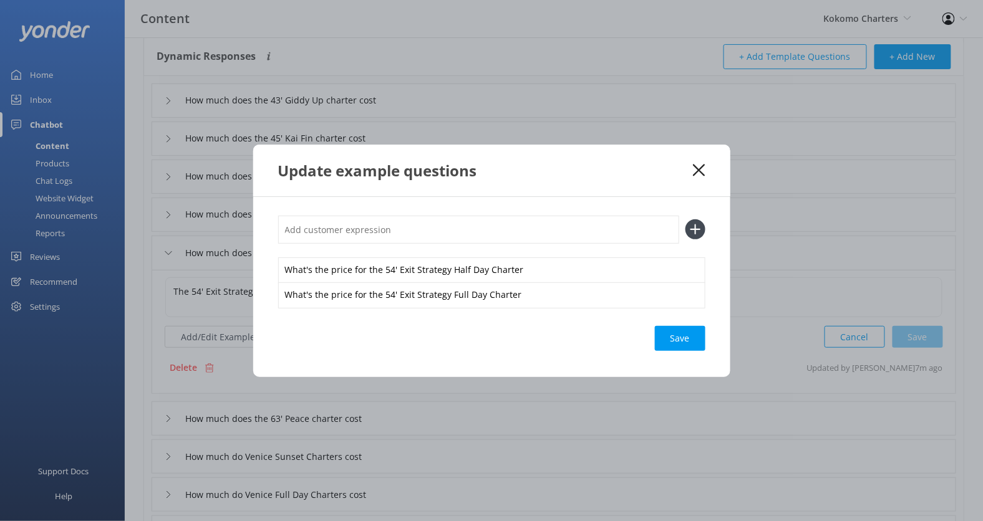
paste input "What's the price for the 54' Exit Strategy Half Day Charter"
click at [454, 232] on input "What's the price for the 54' Exit Strategy Half Day Charter" at bounding box center [478, 230] width 401 height 28
click at [488, 230] on input "What's the price for the 54' Exit Strategy Sunset Day Charter" at bounding box center [478, 230] width 401 height 28
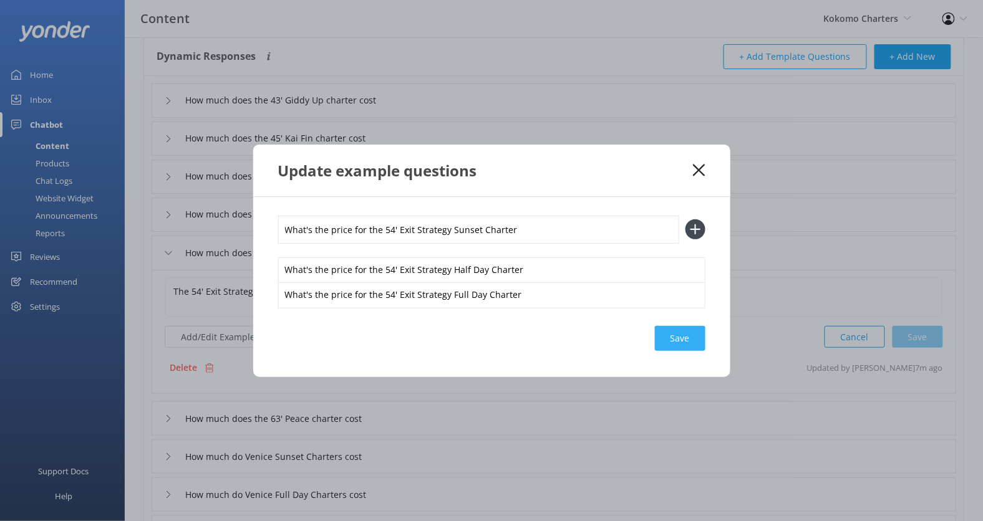
type input "What's the price for the 54' Exit Strategy Sunset Charter"
drag, startPoint x: 667, startPoint y: 335, endPoint x: 561, endPoint y: 292, distance: 114.4
click at [561, 292] on div "What's the price for the 54' Exit Strategy Sunset Charter What's the price for …" at bounding box center [491, 287] width 477 height 180
click at [691, 227] on icon at bounding box center [695, 229] width 20 height 20
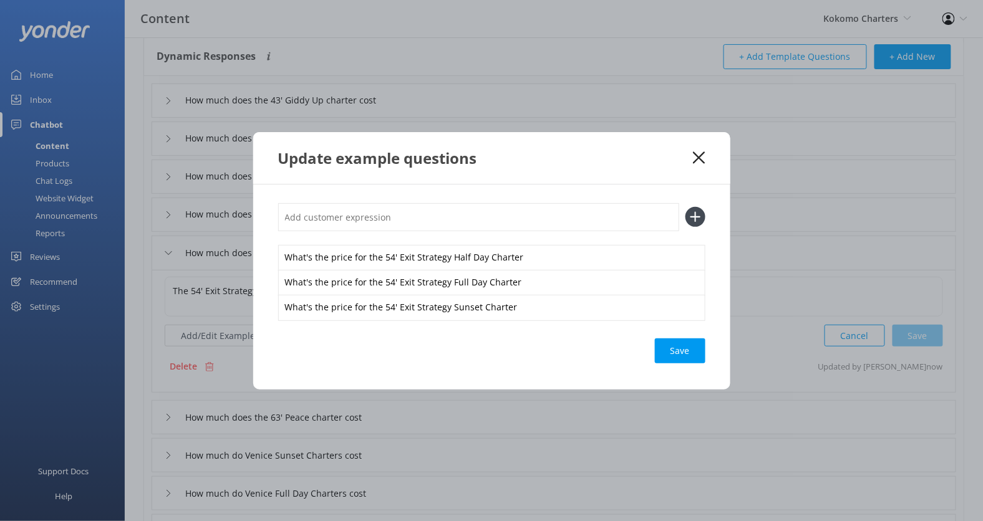
click at [679, 347] on div "Save" at bounding box center [680, 351] width 51 height 25
click at [701, 173] on div "Update example questions" at bounding box center [491, 158] width 477 height 52
click at [696, 150] on div "Update example questions" at bounding box center [491, 158] width 477 height 52
click at [703, 157] on icon at bounding box center [699, 158] width 12 height 12
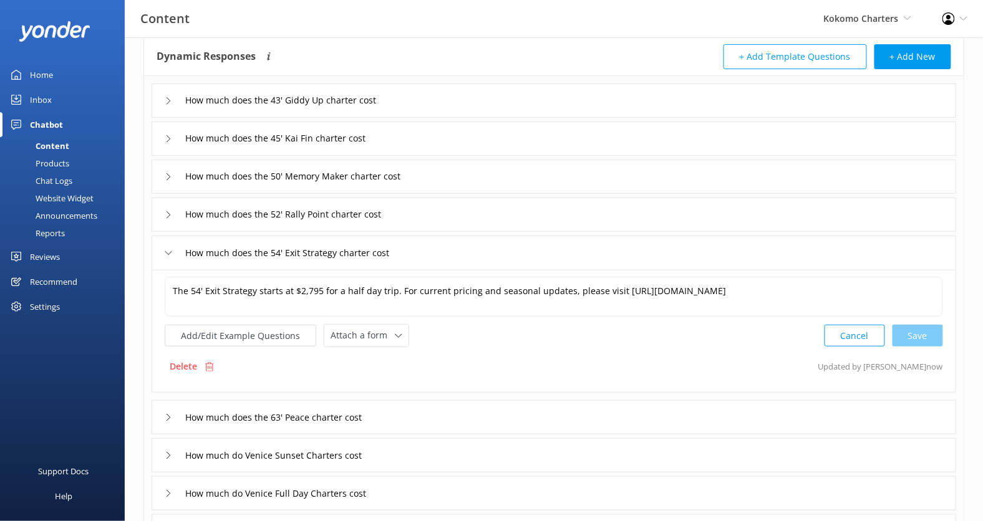
click at [504, 216] on div "How much does the 52' Rally Point charter cost" at bounding box center [554, 215] width 804 height 34
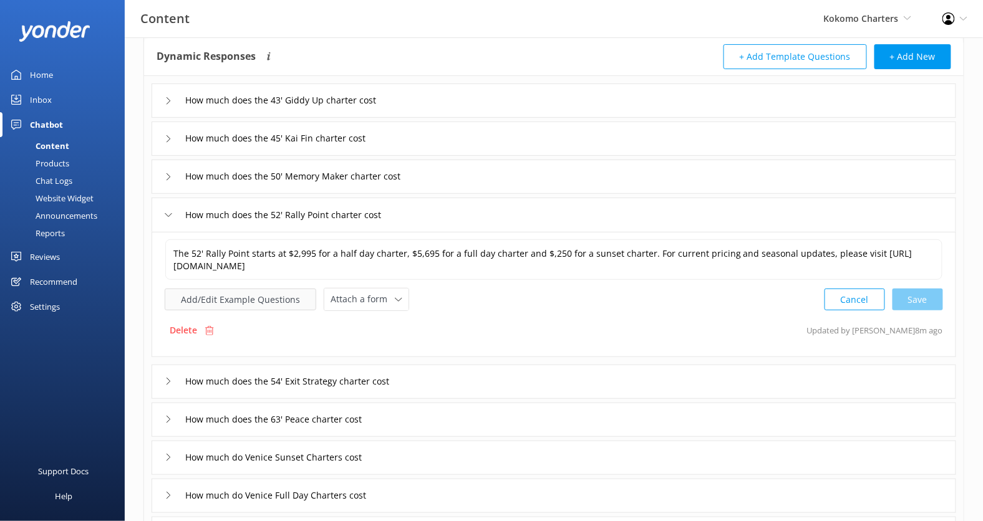
click at [283, 289] on button "Add/Edit Example Questions" at bounding box center [241, 300] width 152 height 22
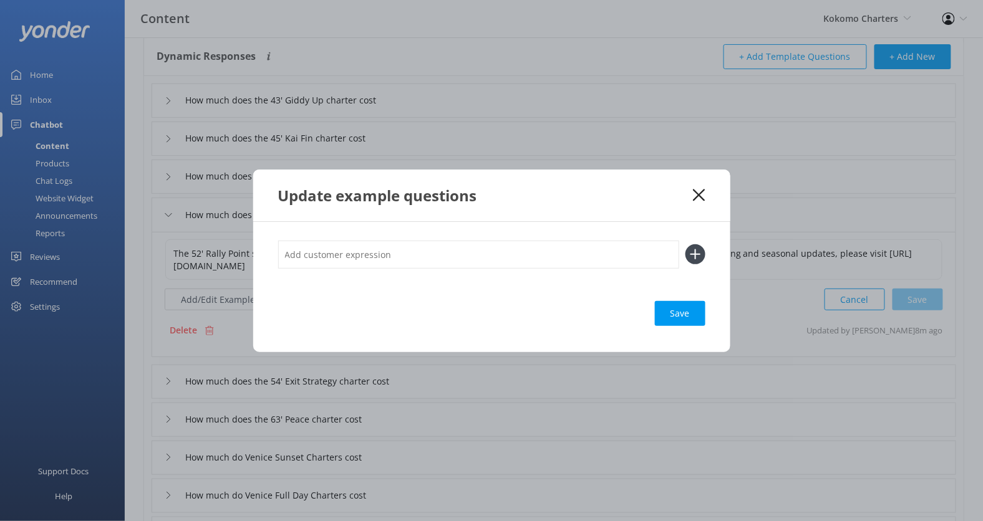
click at [423, 256] on input "text" at bounding box center [478, 255] width 401 height 28
paste input "What's the price for the 54' Exit Strategy Half Day Charter"
click at [440, 255] on input "What's the price for the 54' Exit Strategy Half Day Charter" at bounding box center [478, 255] width 401 height 28
click at [440, 255] on input "What's the price for the 52' Rally Point Half Day Charter" at bounding box center [478, 255] width 401 height 28
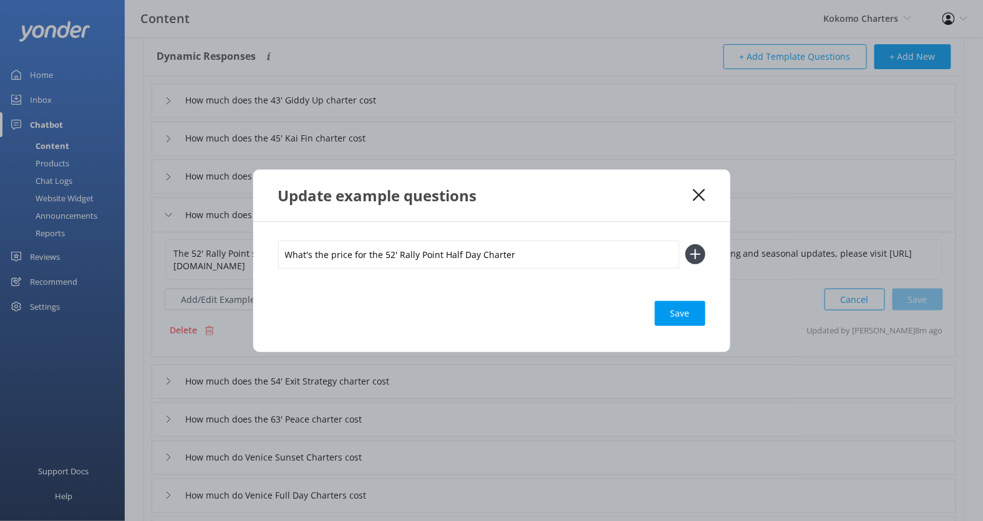
click at [440, 255] on input "What's the price for the 52' Rally Point Half Day Charter" at bounding box center [478, 255] width 401 height 28
type input "What's the price for the 52' Rally Point Half Day Charter"
click at [685, 244] on button at bounding box center [695, 254] width 20 height 20
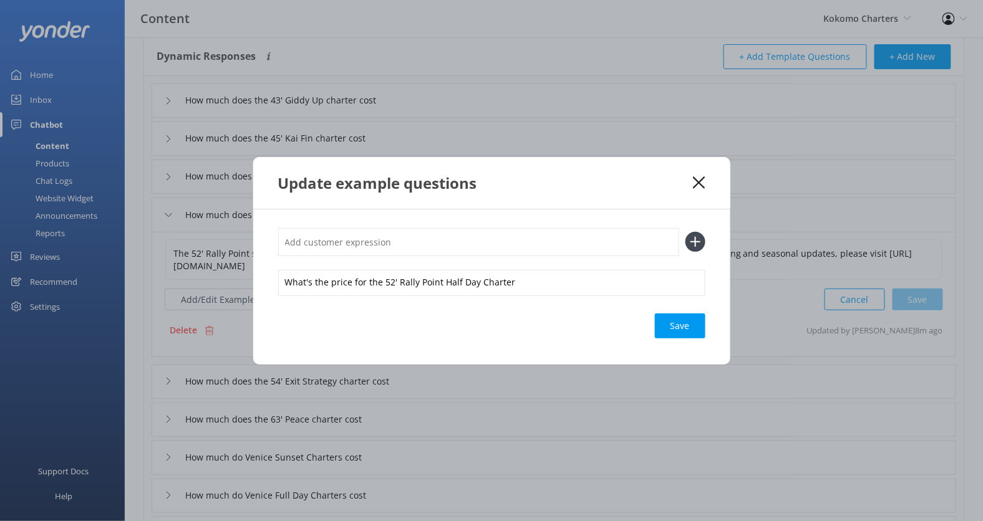
paste input "What's the price for the 52' Rally Point Half Day Charter"
click at [445, 243] on input "What's the price for the 52' Rally Point Half Day Charter" at bounding box center [478, 242] width 401 height 28
type input "What's the price for the 52' Rally Point Full Day Charter"
click at [685, 232] on button at bounding box center [695, 242] width 20 height 20
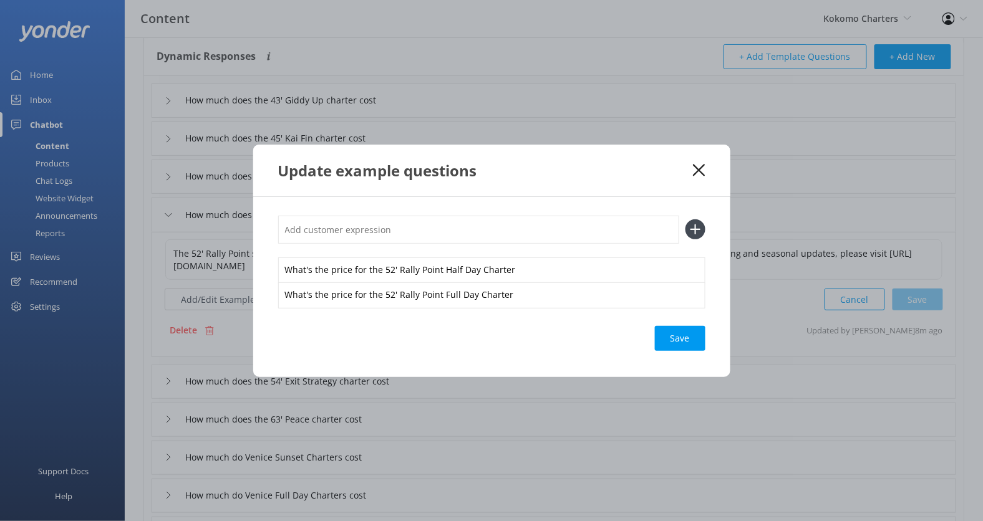
paste input "What's the price for the 52' Rally Point Half Day Charter"
click at [453, 231] on input "What's the price for the 52' Rally Point Half Day Charter" at bounding box center [478, 230] width 401 height 28
click at [477, 230] on input "What's the price for the 52' Rally Point Sunset Day Charter" at bounding box center [478, 230] width 401 height 28
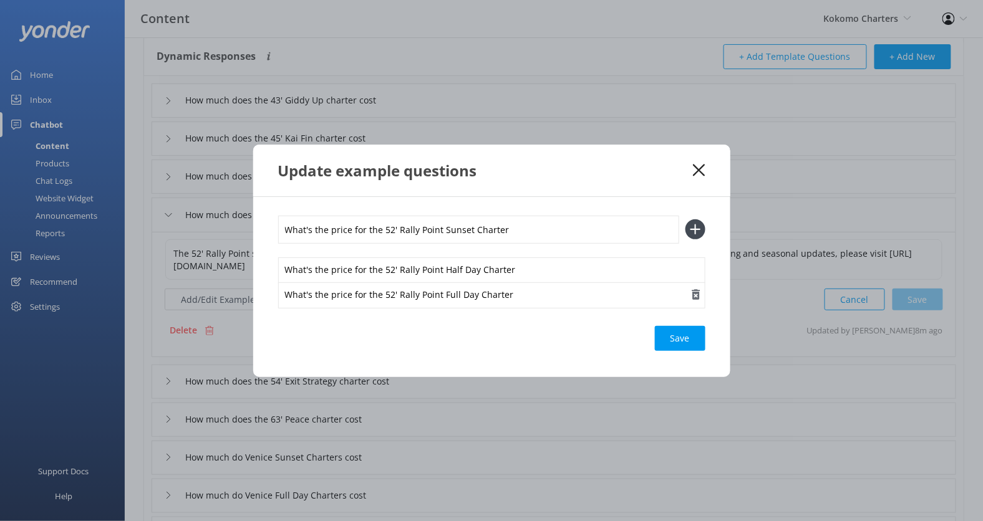
type input "What's the price for the 52' Rally Point Sunset Charter"
click at [685, 219] on button at bounding box center [695, 229] width 20 height 20
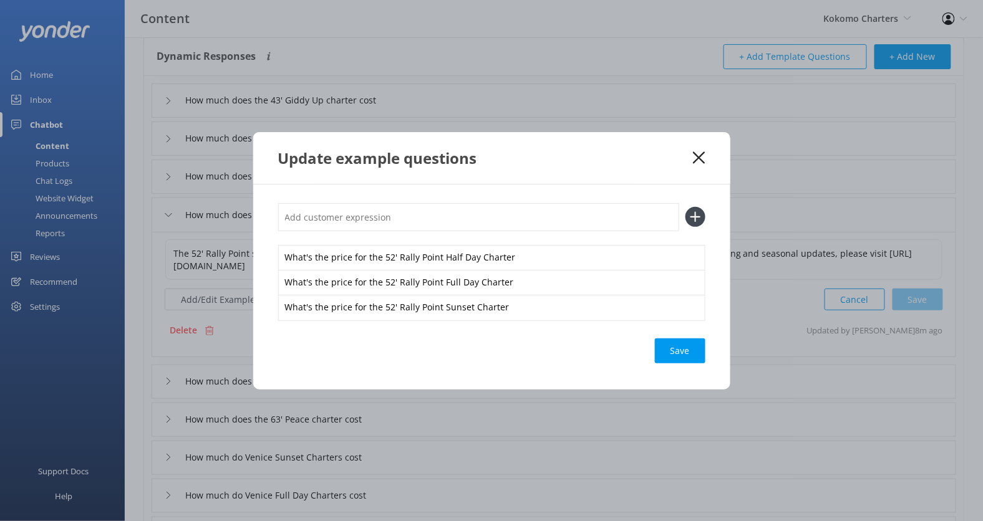
click at [685, 352] on div "Save" at bounding box center [680, 351] width 51 height 25
click at [701, 160] on use at bounding box center [699, 158] width 12 height 12
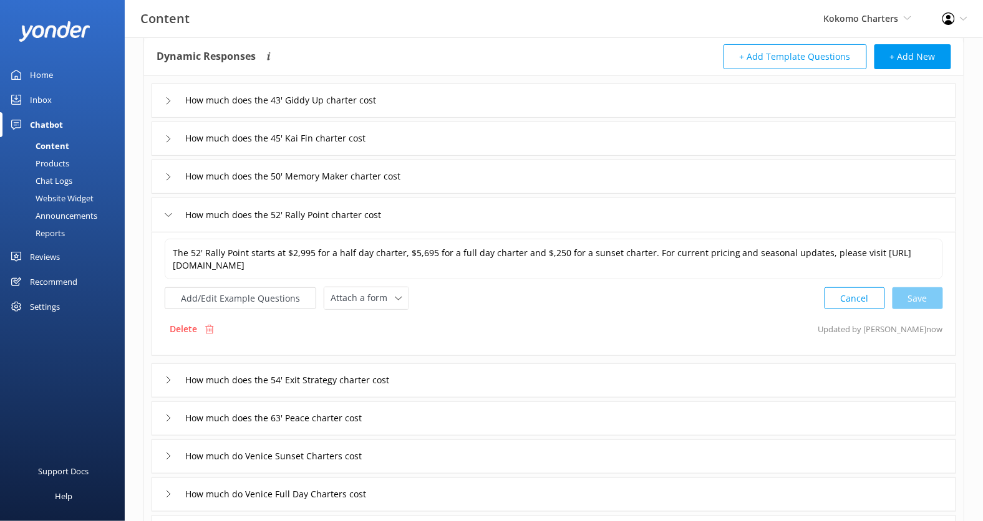
click at [524, 179] on div "How much does the 50' Memory Maker charter cost" at bounding box center [554, 177] width 804 height 34
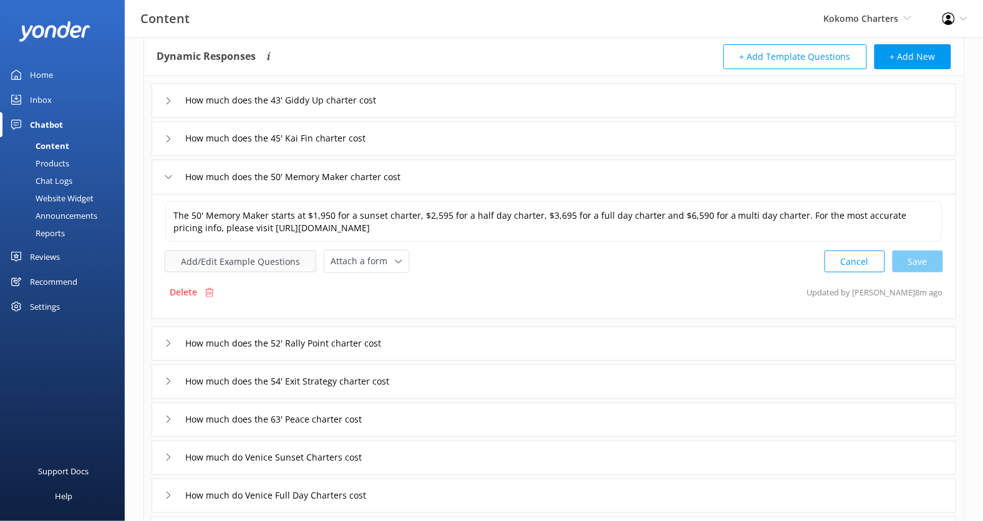
click at [290, 260] on button "Add/Edit Example Questions" at bounding box center [241, 262] width 152 height 22
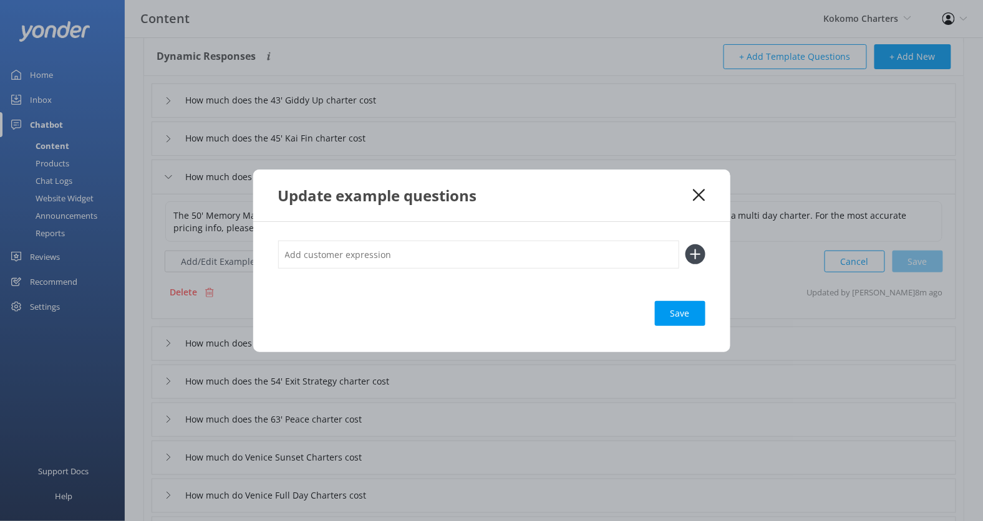
click at [423, 243] on input "text" at bounding box center [478, 255] width 401 height 28
paste input "What's the price for the 52' Rally Point Half Day Charter"
drag, startPoint x: 437, startPoint y: 257, endPoint x: 388, endPoint y: 256, distance: 49.3
click at [388, 256] on input "What's the price for the 52' Rally Point Half Day Charter" at bounding box center [478, 255] width 401 height 28
click at [388, 256] on input "What's the price for the 50' Memory Maker Half Day Charter" at bounding box center [478, 255] width 401 height 28
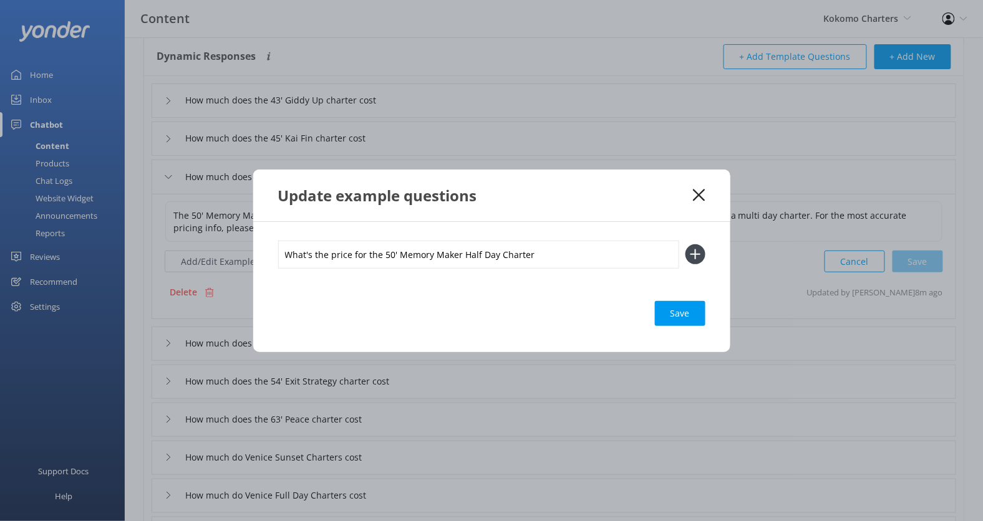
click at [388, 256] on input "What's the price for the 50' Memory Maker Half Day Charter" at bounding box center [478, 255] width 401 height 28
paste input "2' Rally Point"
type input "What's the price for the 50' Memory Maker Half Day Charter"
click at [685, 244] on button at bounding box center [695, 254] width 20 height 20
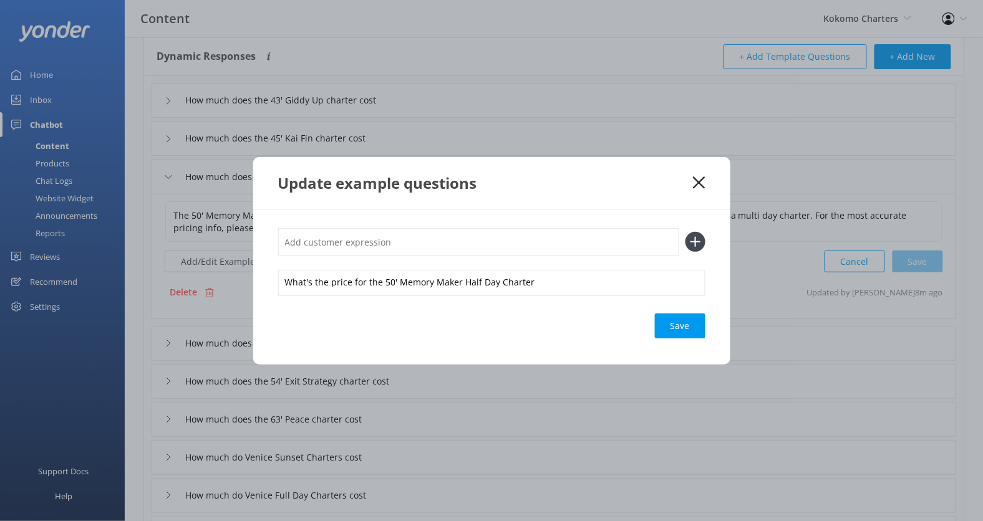
paste input "What's the price for the 50' Memory Maker Half Day Charter"
click at [468, 240] on input "What's the price for the 50' Memory Maker Half Day Charter" at bounding box center [478, 242] width 401 height 28
type input "What's the price for the 50' Memory Maker Full Day Charter"
click at [685, 232] on button at bounding box center [695, 242] width 20 height 20
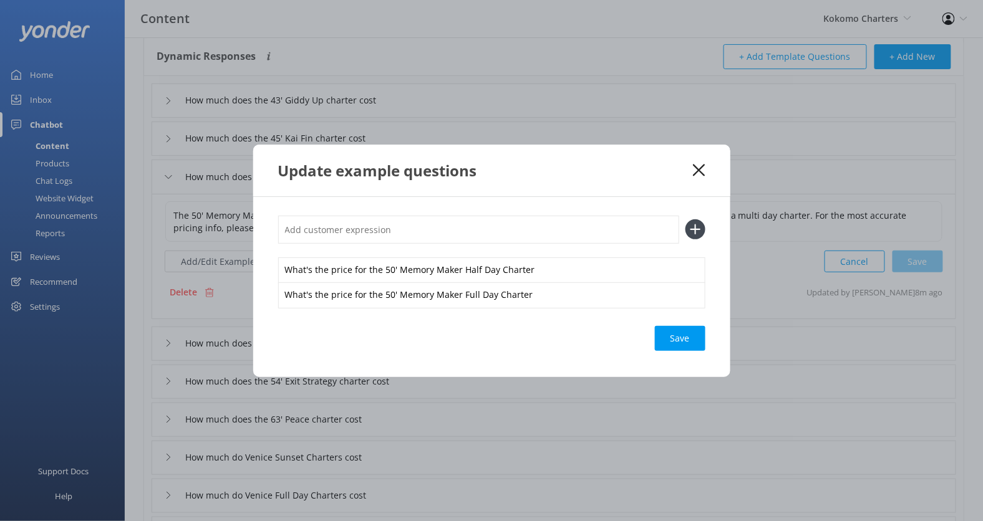
paste input "What's the price for the 50' Memory Maker Half Day Charter"
click at [469, 231] on input "What's the price for the 50' Memory Maker Half Day Charter" at bounding box center [478, 230] width 401 height 28
click at [469, 231] on input "What's the price for the 50' Memory Maker s Day Charter" at bounding box center [478, 230] width 401 height 28
click at [499, 231] on input "What's the price for the 50' Memory Maker Sunset Day Charter" at bounding box center [478, 230] width 401 height 28
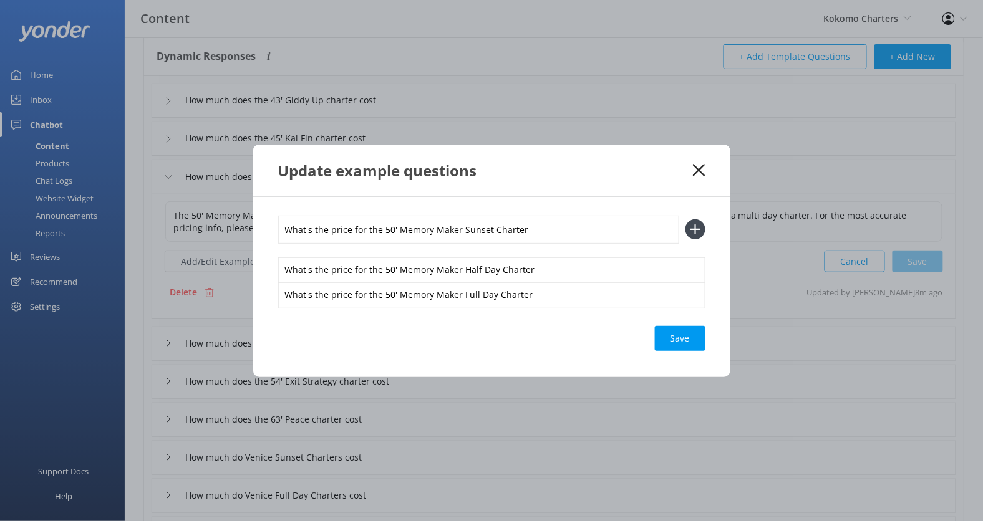
type input "What's the price for the 50' Memory Maker Sunset Charter"
click at [685, 219] on button at bounding box center [695, 229] width 20 height 20
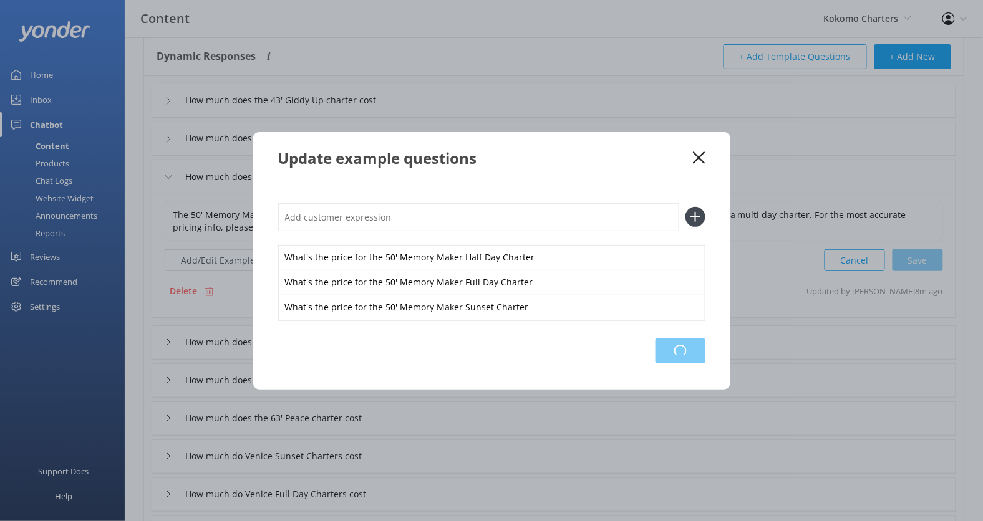
click at [662, 345] on div "Loading.." at bounding box center [680, 351] width 50 height 25
click at [702, 160] on icon at bounding box center [699, 158] width 12 height 12
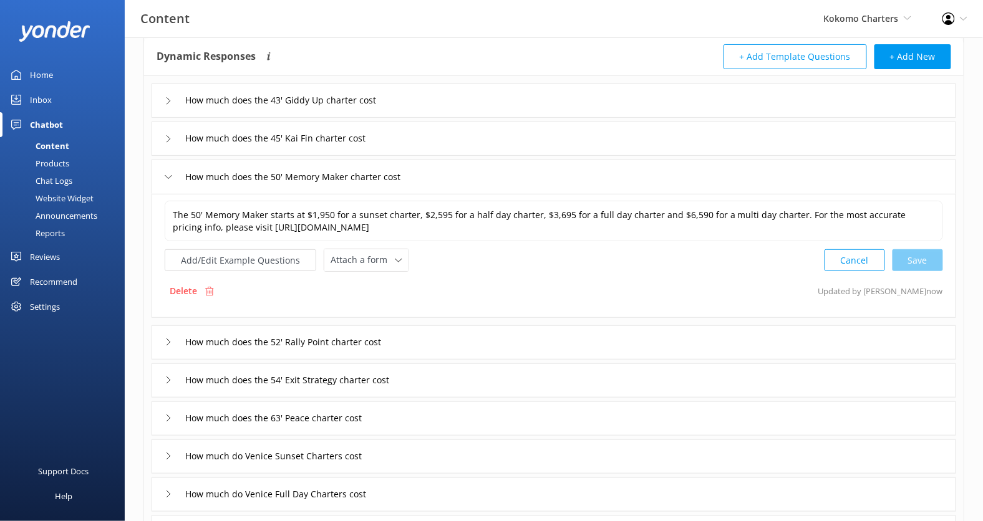
click at [491, 143] on div "How much does the 45' Kai Fin charter cost" at bounding box center [554, 139] width 804 height 34
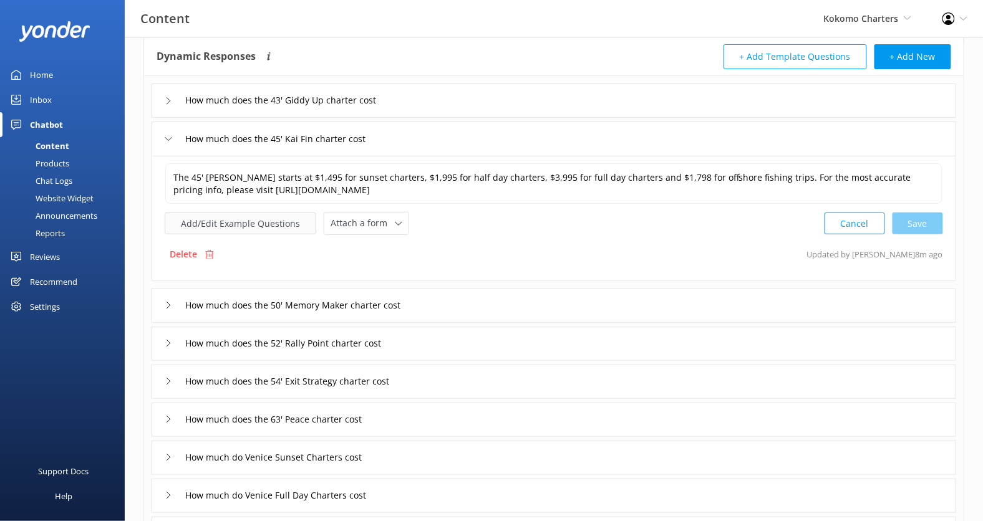
click at [271, 221] on button "Add/Edit Example Questions" at bounding box center [241, 224] width 152 height 22
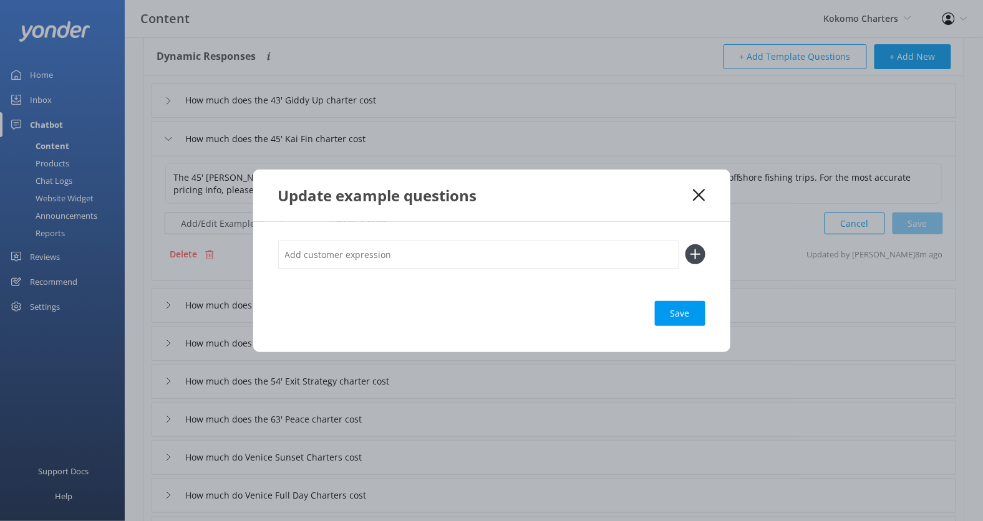
click at [375, 257] on input "text" at bounding box center [478, 255] width 401 height 28
paste input "What's the price for the 50' Memory Maker Half Day Charter"
drag, startPoint x: 457, startPoint y: 257, endPoint x: 383, endPoint y: 258, distance: 73.6
click at [383, 258] on input "What's the price for the 50' Memory Maker Half Day Charter" at bounding box center [478, 255] width 401 height 28
click at [383, 258] on input "What's the price for the 45' Kai Fin Half Day Charter" at bounding box center [478, 255] width 401 height 28
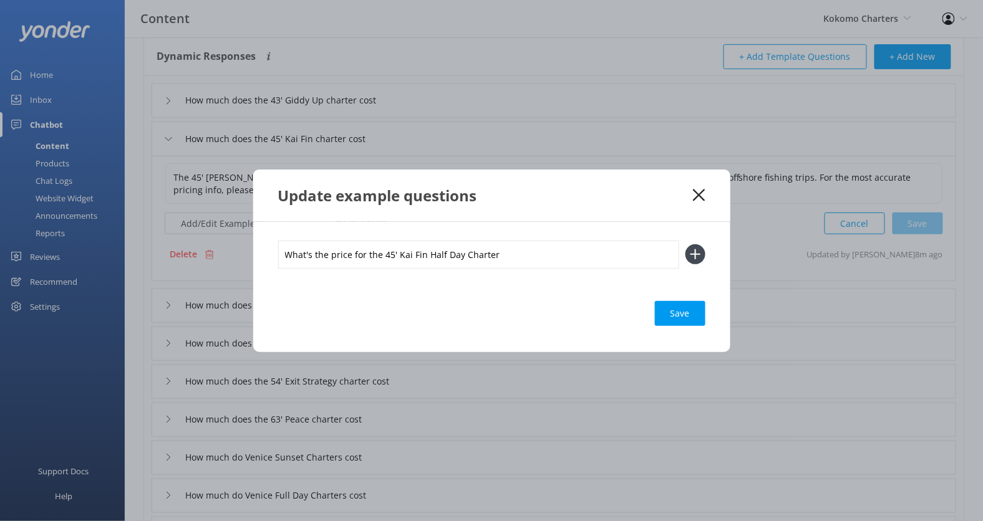
click at [383, 258] on input "What's the price for the 45' Kai Fin Half Day Charter" at bounding box center [478, 255] width 401 height 28
type input "What's the price for the 45' Kai Fin Half Day Charter"
click at [685, 244] on button at bounding box center [695, 254] width 20 height 20
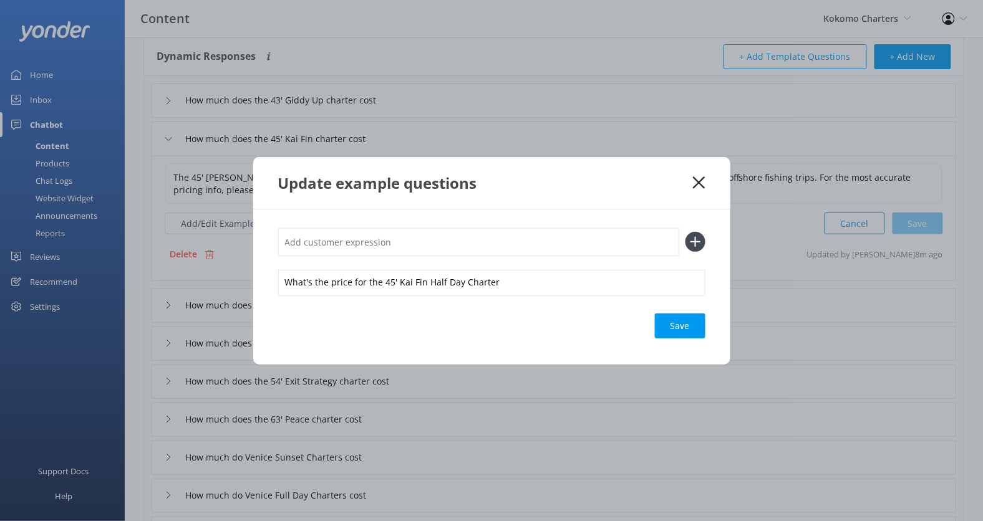
paste input "What's the price for the 45' Kai Fin Half Day Charter"
click at [431, 241] on input "What's the price for the 45' Kai Fin Half Day Charter" at bounding box center [478, 242] width 401 height 28
type input "What's the price for the 45' Kai Fin Full Day Charter"
click at [685, 232] on button at bounding box center [695, 242] width 20 height 20
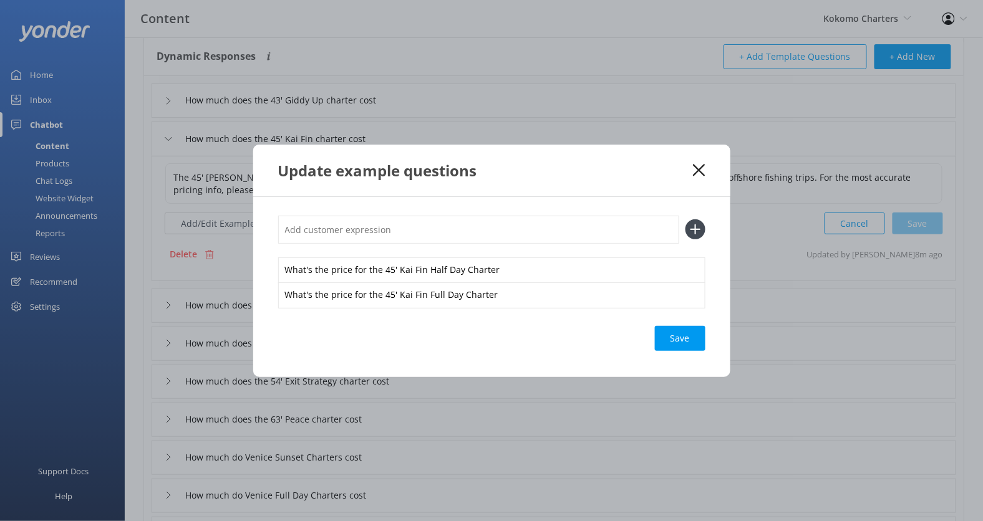
paste input "What's the price for the 45' Kai Fin Half Day Charter"
click at [451, 229] on input "What's the price for the 45' Kai Fin Half Day Charter" at bounding box center [478, 230] width 401 height 28
type input "What's the price for the 45' Kai Fin Sunset Charter"
click at [685, 219] on button at bounding box center [695, 229] width 20 height 20
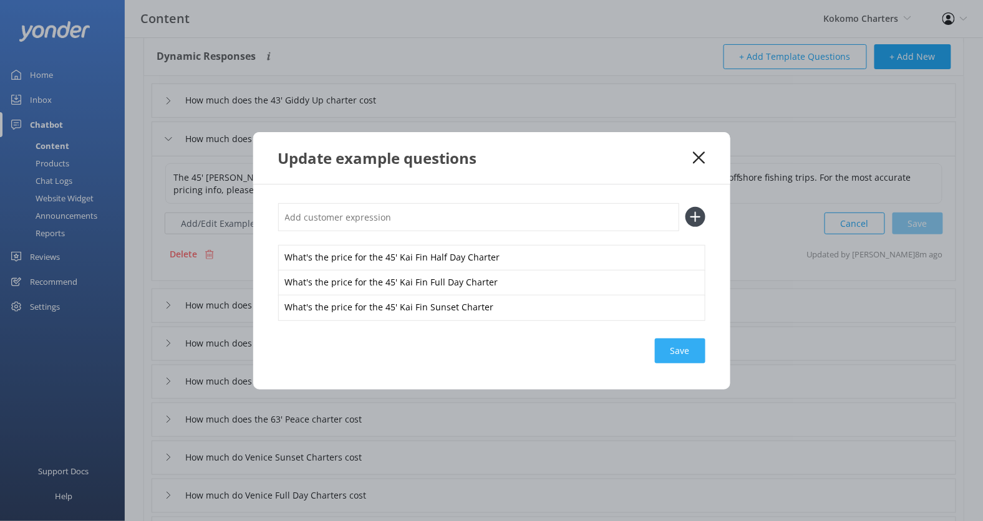
click at [675, 356] on div "Save" at bounding box center [680, 351] width 51 height 25
click at [704, 160] on icon at bounding box center [699, 158] width 12 height 12
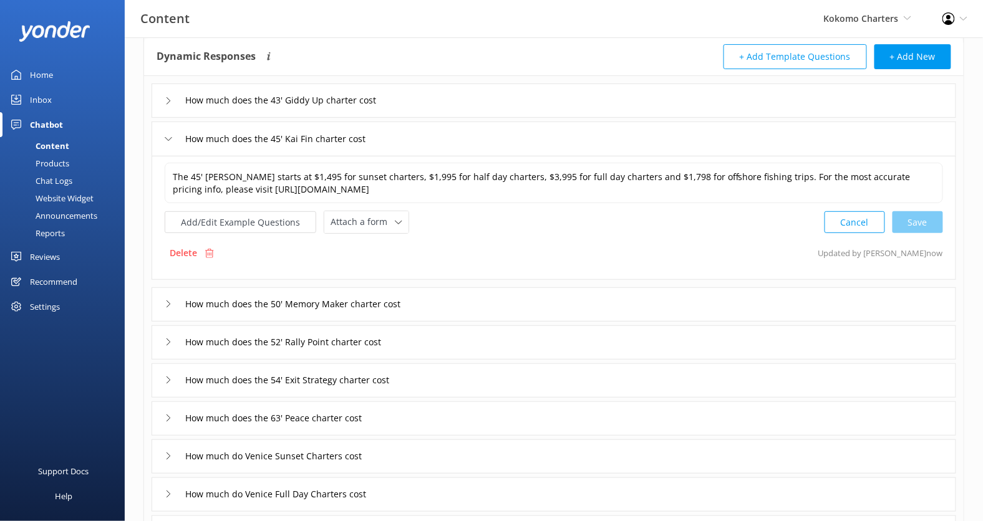
click at [558, 105] on div "How much does the 43' Giddy Up charter cost" at bounding box center [554, 101] width 804 height 34
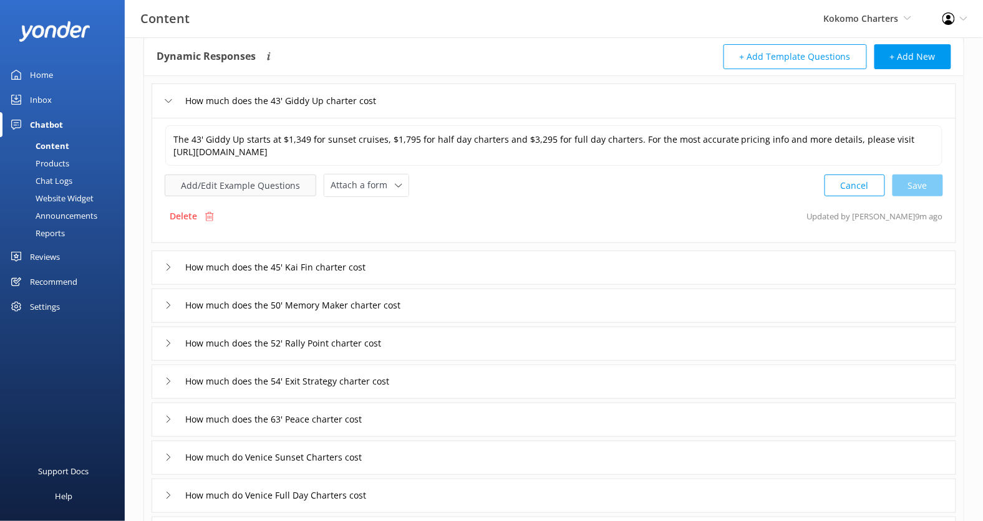
click at [277, 183] on button "Add/Edit Example Questions" at bounding box center [241, 186] width 152 height 22
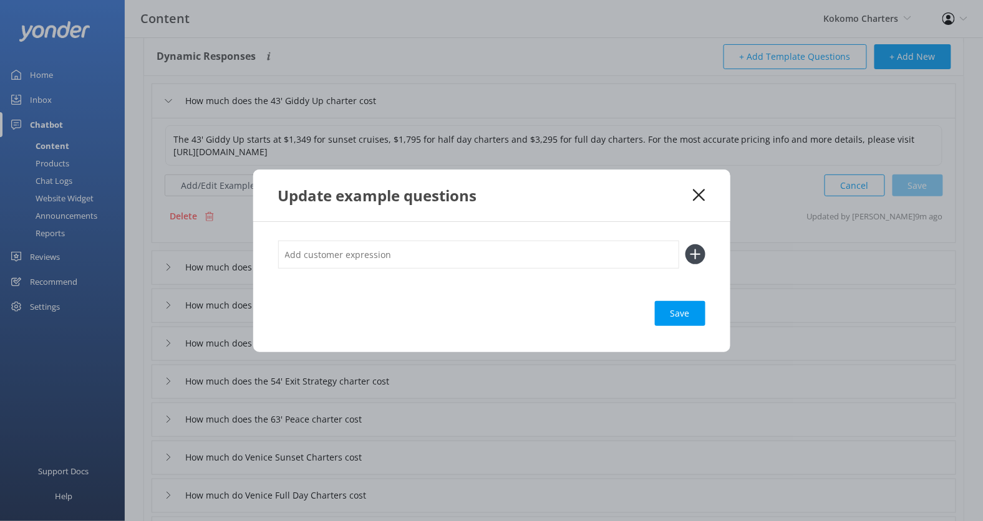
click at [418, 257] on input "text" at bounding box center [478, 255] width 401 height 28
paste input "What's the price for the 45' Kai Fin Half Day Charter"
drag, startPoint x: 443, startPoint y: 256, endPoint x: 388, endPoint y: 256, distance: 55.5
click at [388, 256] on input "What's the price for the 45' Kai Fin Half Day Charter" at bounding box center [478, 255] width 401 height 28
click at [388, 256] on input "What's the price for the 43' Giddy Up Day Charter" at bounding box center [478, 255] width 401 height 28
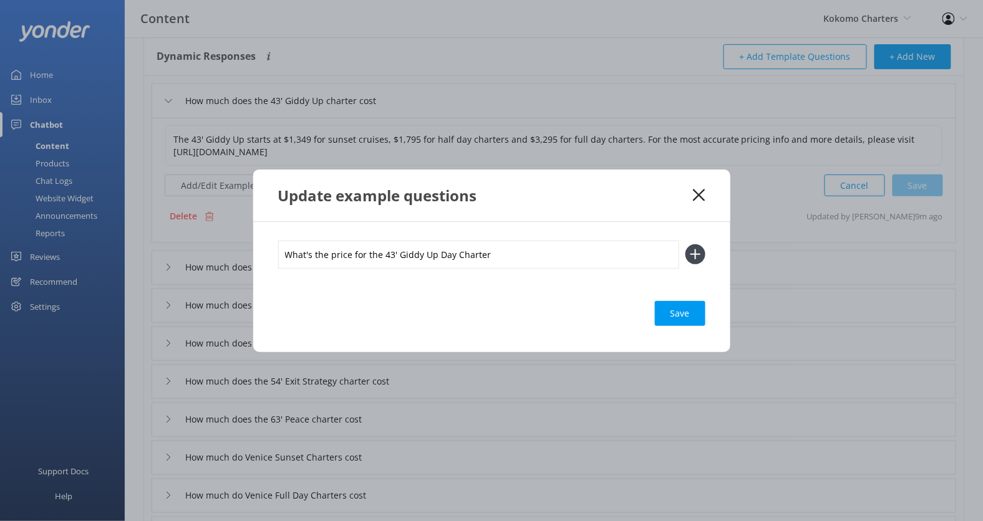
click at [388, 256] on input "What's the price for the 43' Giddy Up Day Charter" at bounding box center [478, 255] width 401 height 28
click at [437, 256] on input "What's the price for the 43' Giddy Up Day Charter" at bounding box center [478, 255] width 401 height 28
click at [437, 256] on input "What's the price for the 43' Giddy Up Half Day Charter" at bounding box center [478, 255] width 401 height 28
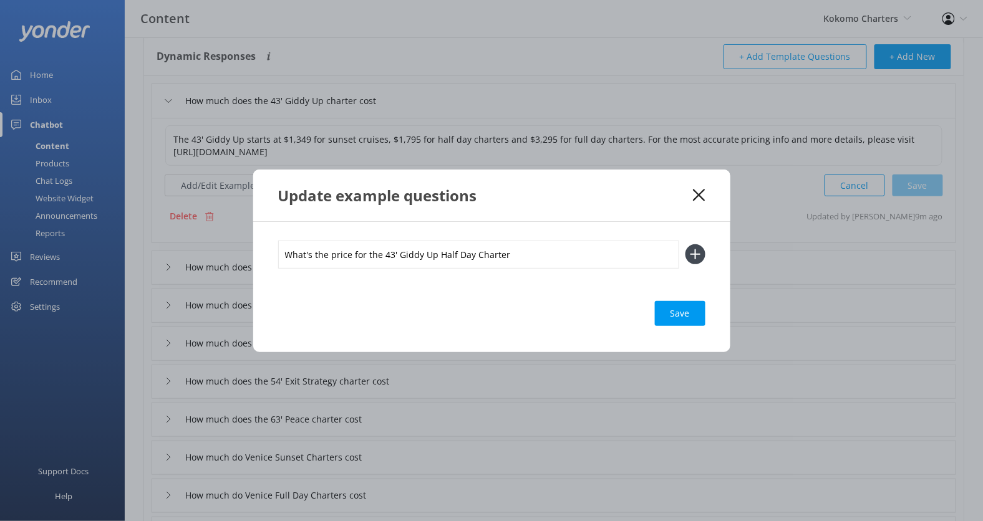
click at [437, 256] on input "What's the price for the 43' Giddy Up Half Day Charter" at bounding box center [478, 255] width 401 height 28
type input "What's the price for the 43' Giddy Up Half Day Charter"
click at [685, 244] on button at bounding box center [695, 254] width 20 height 20
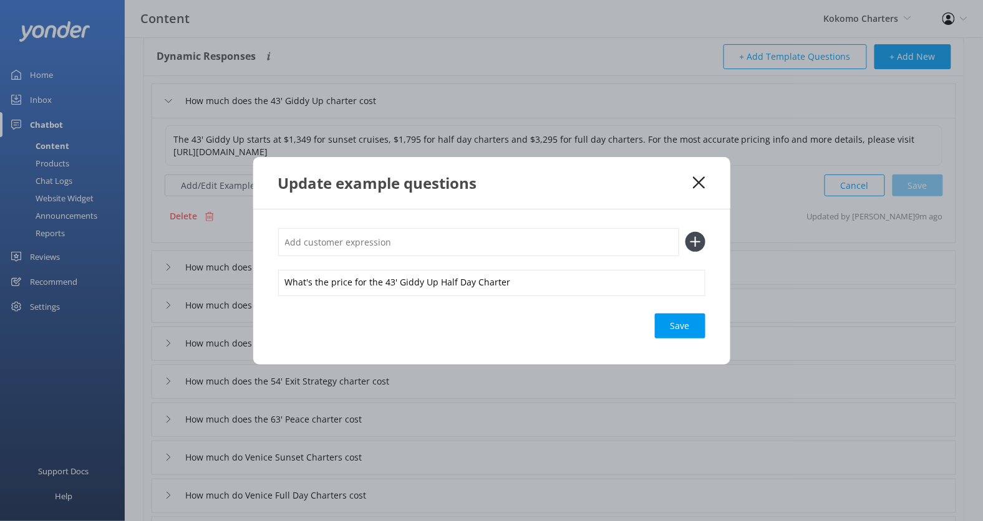
paste input "What's the price for the 43' Giddy Up Half Day Charter"
click at [438, 246] on input "What's the price for the 43' Giddy Up Half Day Charter" at bounding box center [478, 242] width 401 height 28
type input "What's the price for the 43' Giddy Up Full Day Charter"
click at [685, 232] on button at bounding box center [695, 242] width 20 height 20
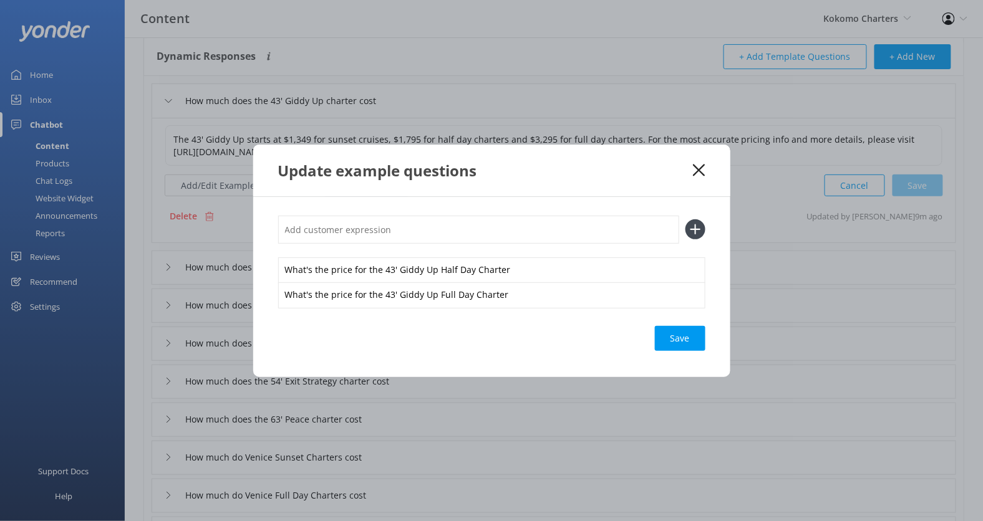
click at [438, 243] on input "text" at bounding box center [478, 230] width 401 height 28
paste input "What's the price for the 43' Giddy Up Half Day Charter"
click at [463, 232] on input "What's the price for the 43' Giddy Up Half Day Charter" at bounding box center [478, 230] width 401 height 28
type input "What's the price for the 43' Giddy Up Sunset Charter"
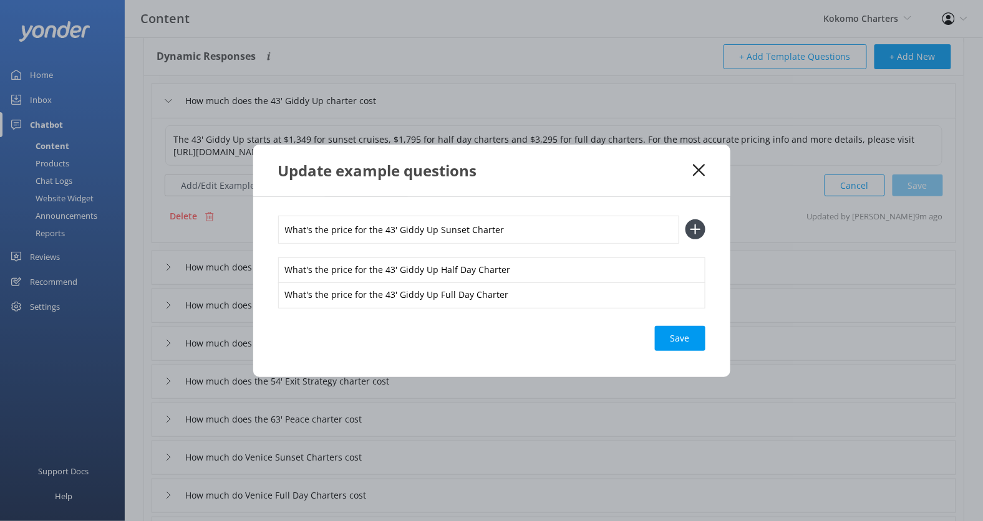
click at [685, 219] on button at bounding box center [695, 229] width 20 height 20
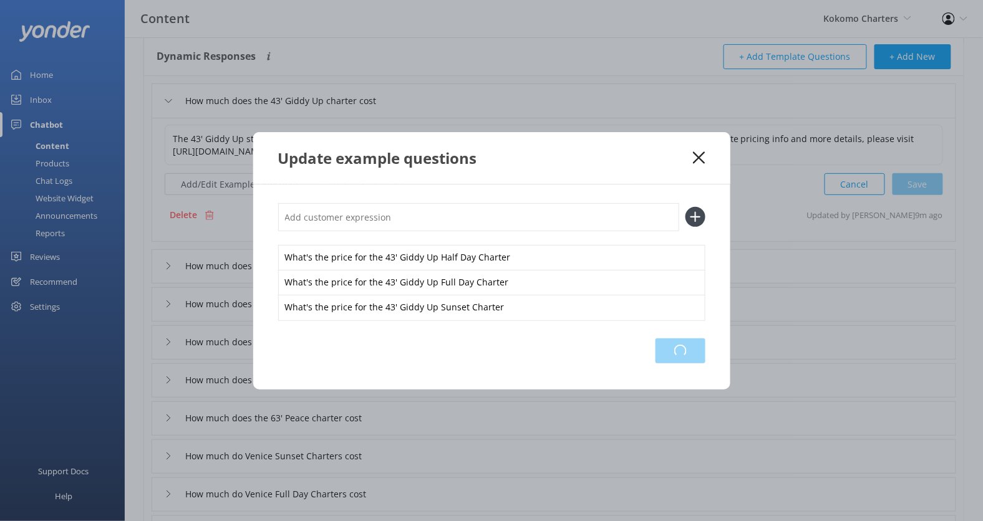
click at [696, 355] on div "Loading.." at bounding box center [680, 351] width 50 height 25
click at [698, 160] on use at bounding box center [699, 158] width 12 height 12
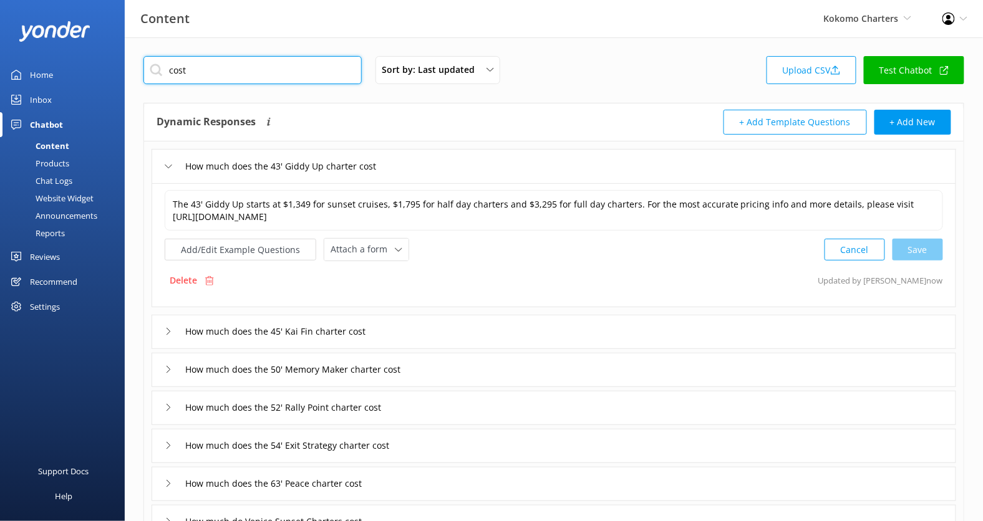
click at [236, 74] on input "cost" at bounding box center [252, 70] width 218 height 28
type input "n"
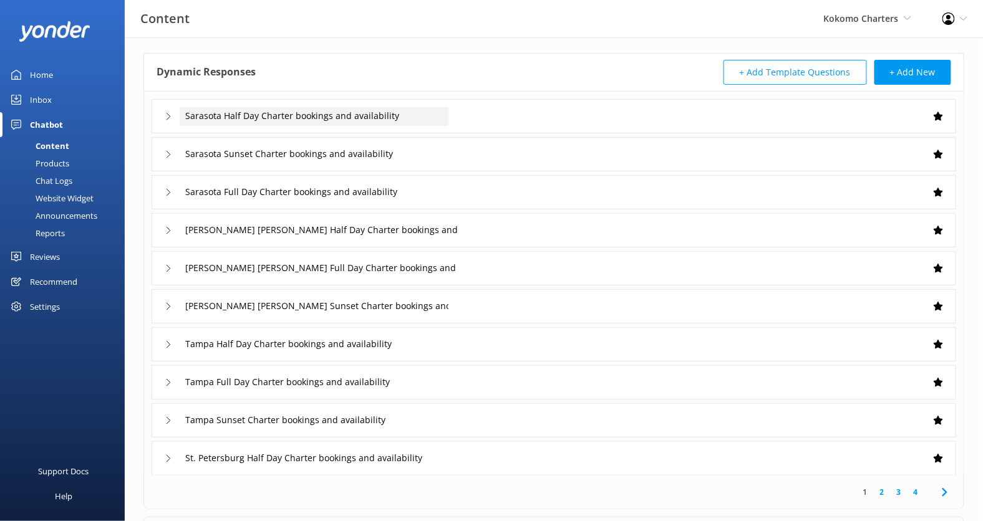
scroll to position [134, 0]
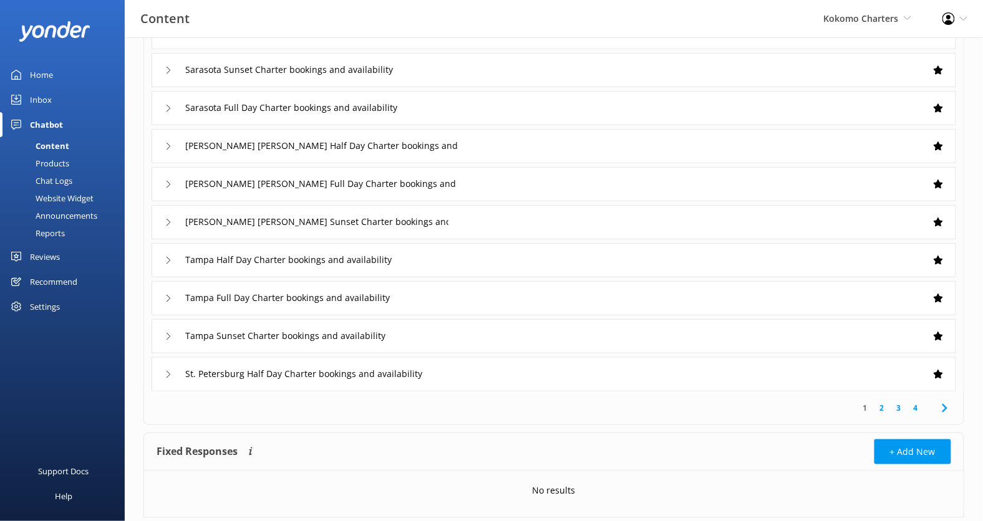
type input "bookings and ava"
click at [886, 403] on link "2" at bounding box center [882, 408] width 17 height 12
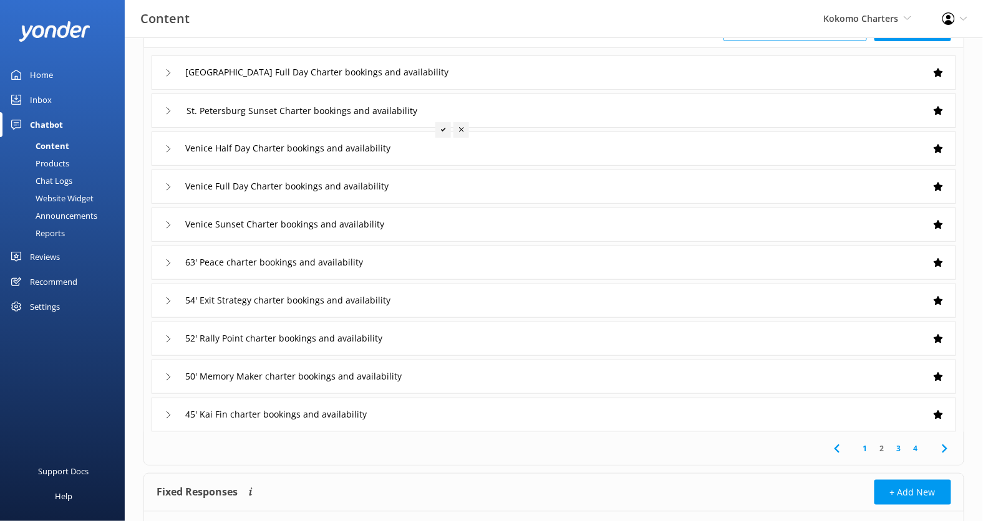
scroll to position [99, 0]
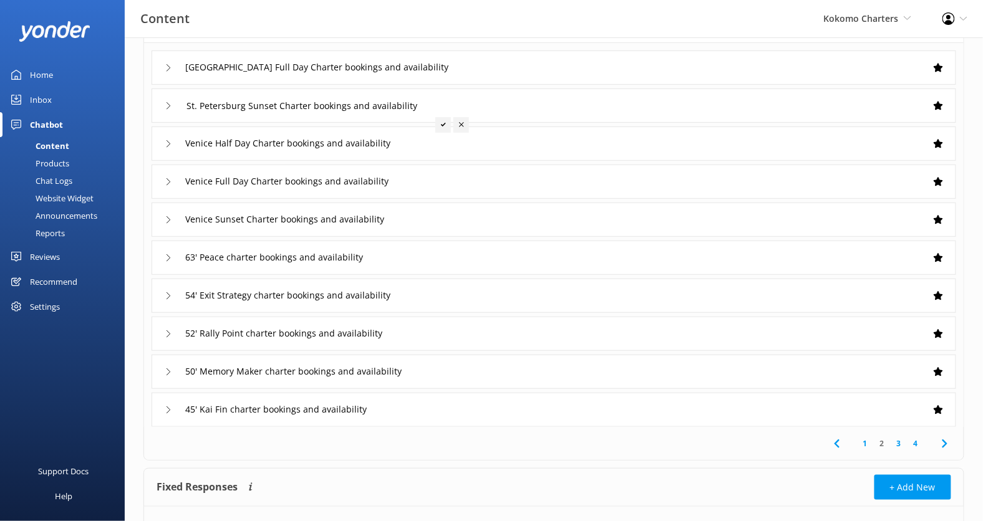
click at [506, 251] on div "63' Peace charter bookings and availability" at bounding box center [554, 258] width 804 height 34
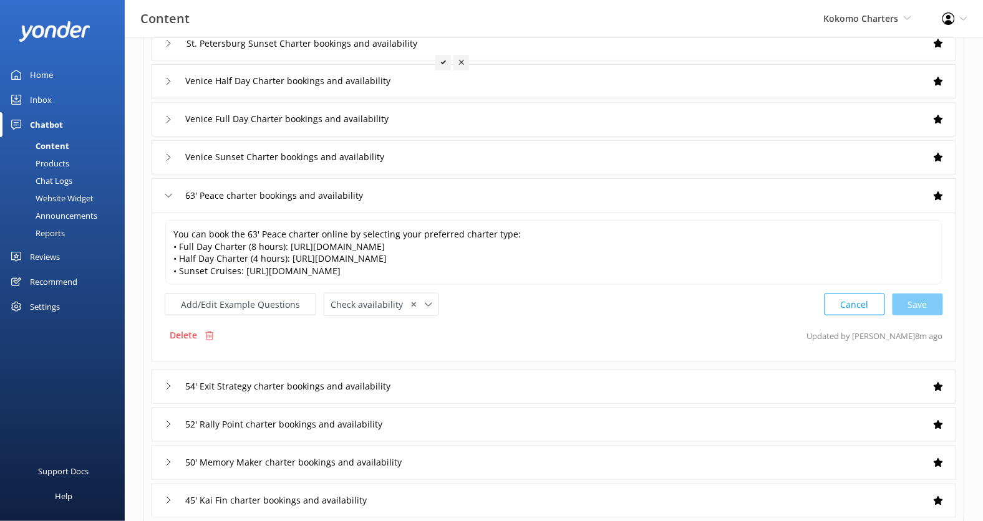
scroll to position [165, 0]
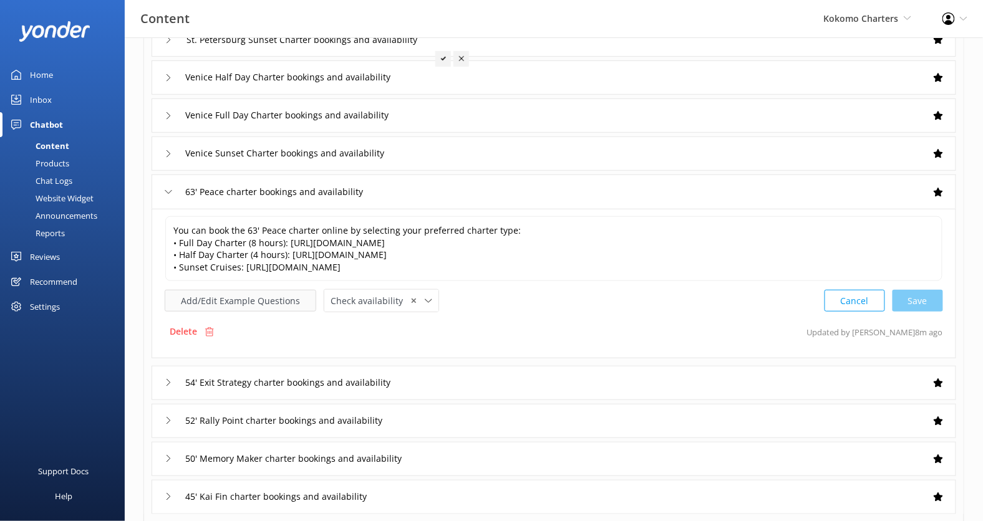
click at [281, 300] on button "Add/Edit Example Questions" at bounding box center [241, 301] width 152 height 22
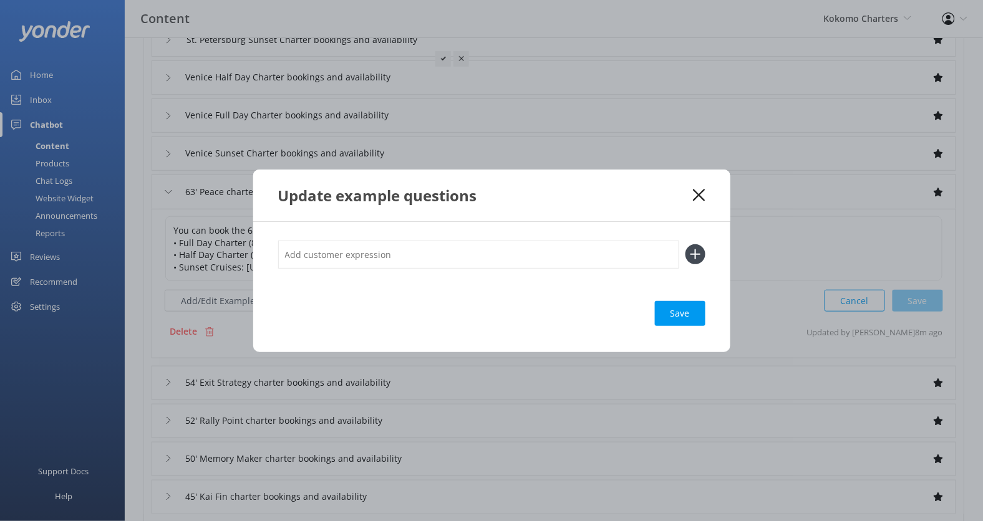
click at [364, 253] on input "text" at bounding box center [478, 255] width 401 height 28
paste input "How do I book the 63' Prestige Peace Full Day Outing? I want to book the 63' Pr…"
click at [503, 255] on input "How do I book the 63' Prestige Peace Full Day Outing? I want to book the 63' Pr…" at bounding box center [478, 255] width 401 height 28
type input "How do I book the 63' Prestige Peace Full Day Outing I want to book the 63' Pre…"
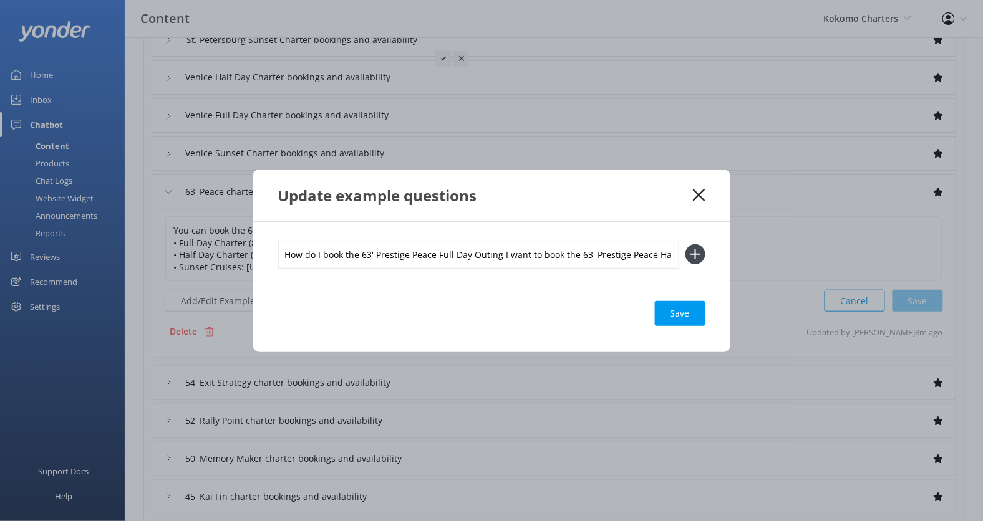
click at [506, 256] on input "How do I book the 63' Prestige Peace Full Day Outing I want to book the 63' Pre…" at bounding box center [478, 255] width 401 height 28
paste input "How do I book the 63' Prestige Peace Full Day Outing"
type input "How do I book the 63' Prestige Peace Full Day Outing"
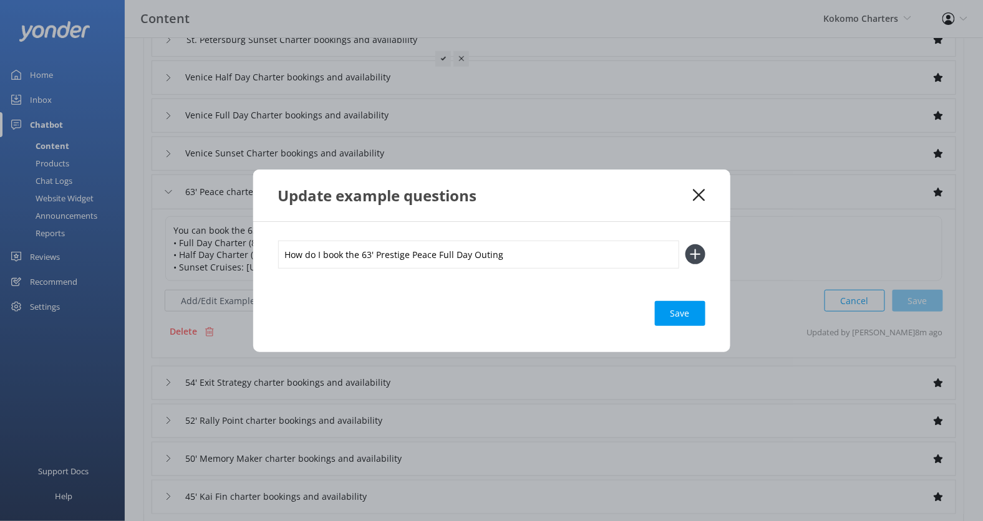
click at [685, 244] on button at bounding box center [695, 254] width 20 height 20
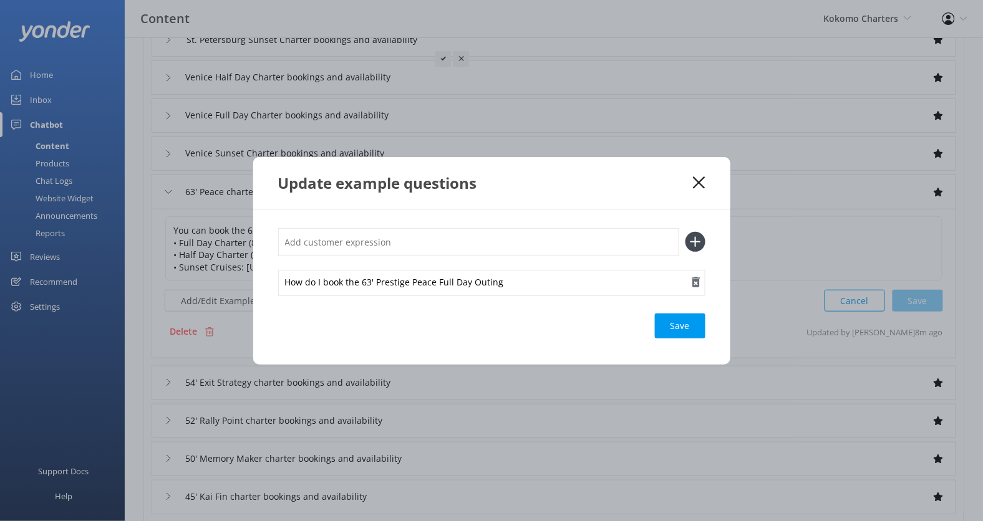
paste input "I want to book the 63' Prestige Peace Half Day Outing"
type input "I want to book the 63' Prestige Peace Half Day Outing"
click at [685, 232] on button at bounding box center [695, 242] width 20 height 20
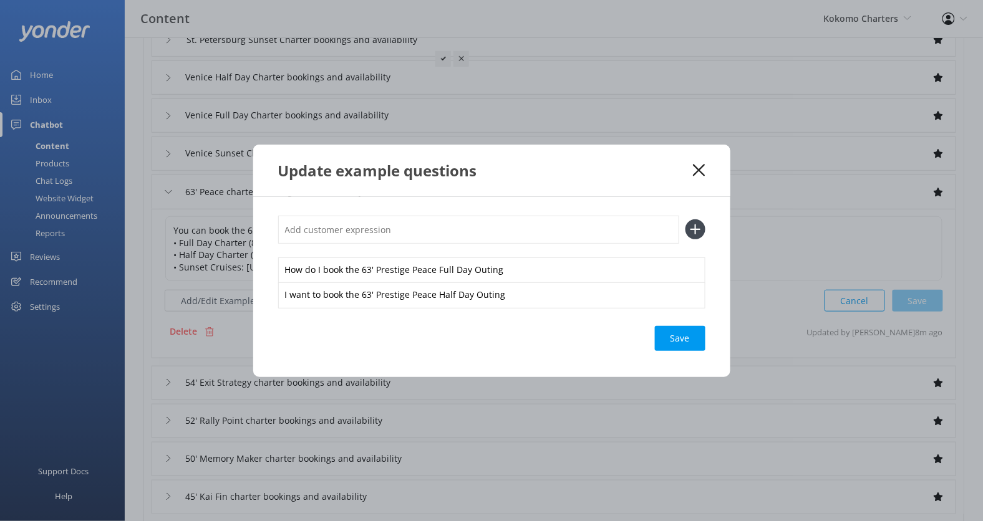
paste input "Can we hire the 63' Peace charter"
type input "Can we hire the 63' Peace charter"
click at [685, 219] on button at bounding box center [695, 229] width 20 height 20
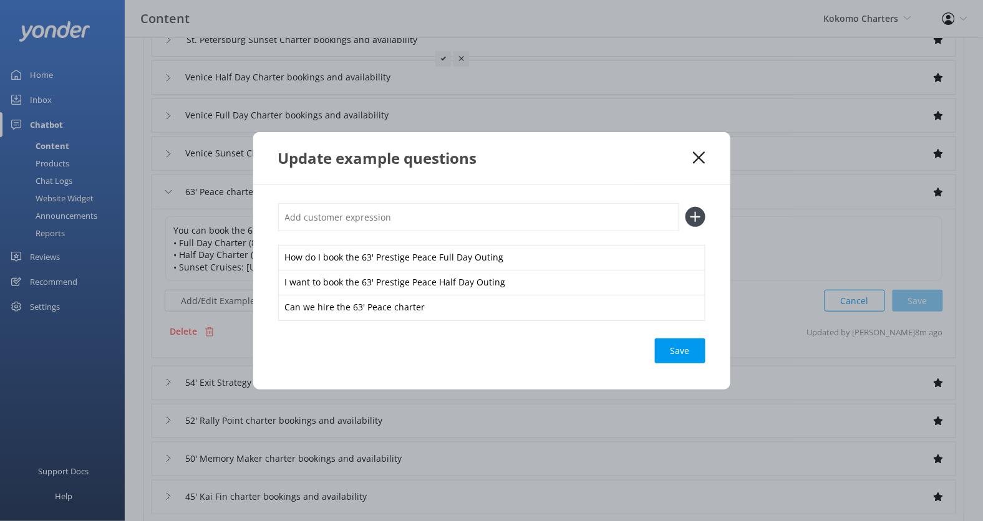
paste input "Is there availability for the 63' Prestige Peace Sunset Outing"
type input "Is there availability for the 63' Prestige Peace Sunset Outing"
click at [685, 207] on button at bounding box center [695, 217] width 20 height 20
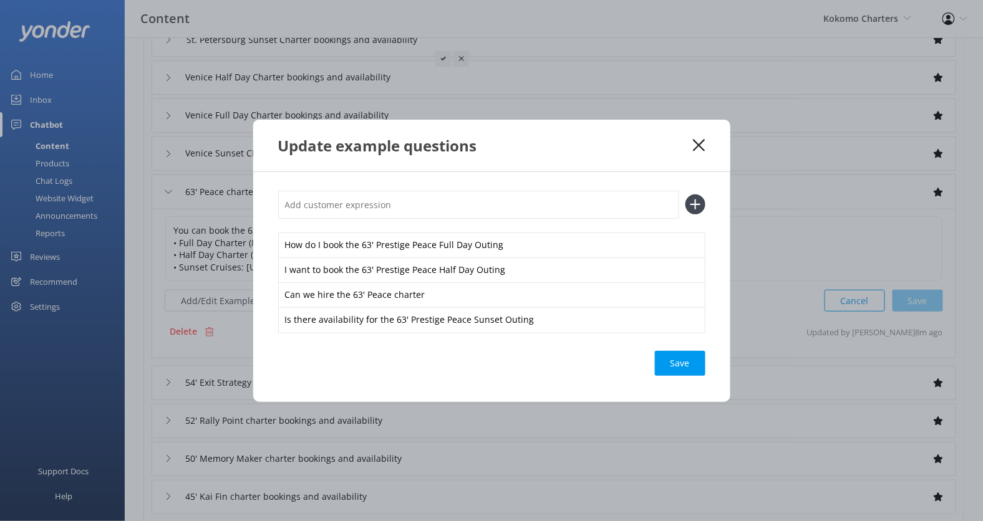
paste input "How long can we hire the 63' Peace"
type input "How long can we hire the 63' Peace"
click at [685, 195] on button at bounding box center [695, 205] width 20 height 20
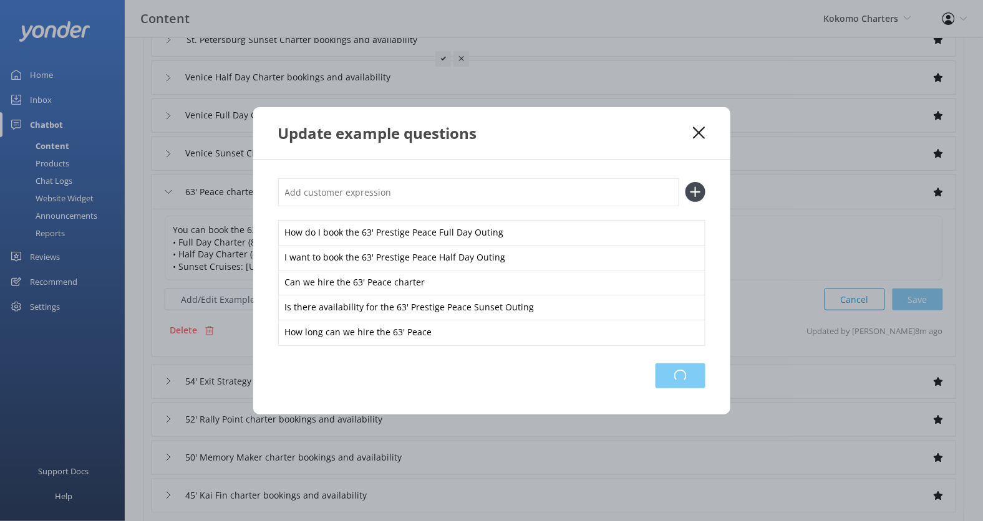
click at [675, 380] on div "Loading.." at bounding box center [680, 376] width 50 height 25
click at [701, 132] on icon at bounding box center [699, 133] width 12 height 12
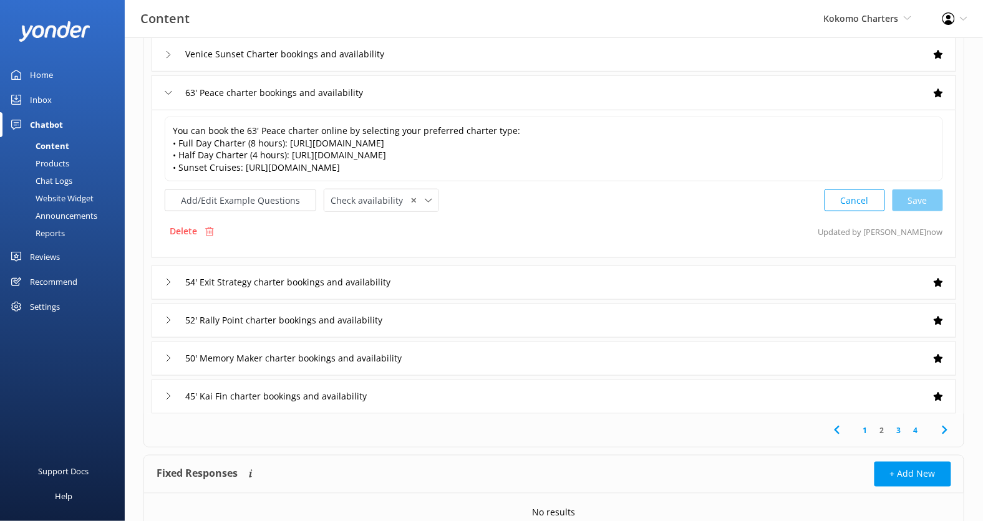
click at [504, 270] on div "54' Exit Strategy charter bookings and availability" at bounding box center [554, 283] width 804 height 34
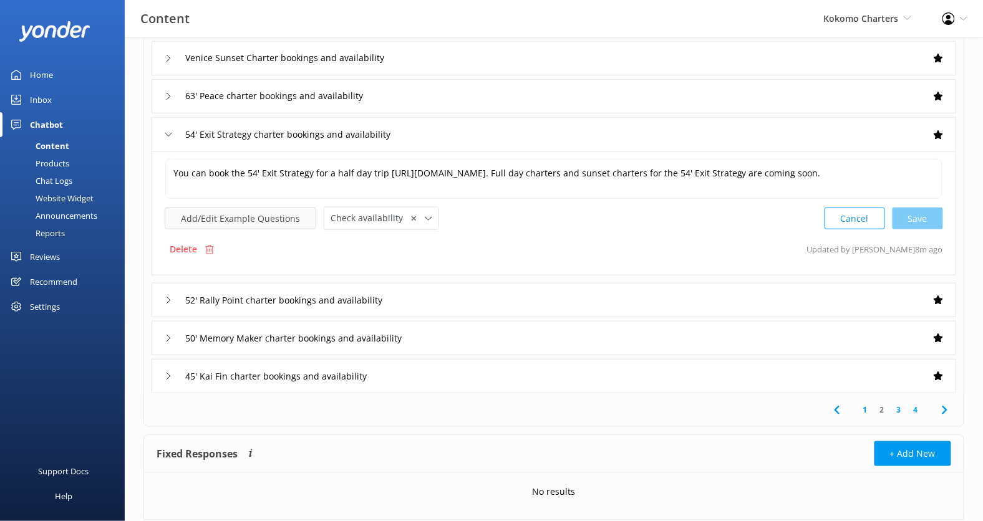
click at [267, 214] on button "Add/Edit Example Questions" at bounding box center [241, 219] width 152 height 22
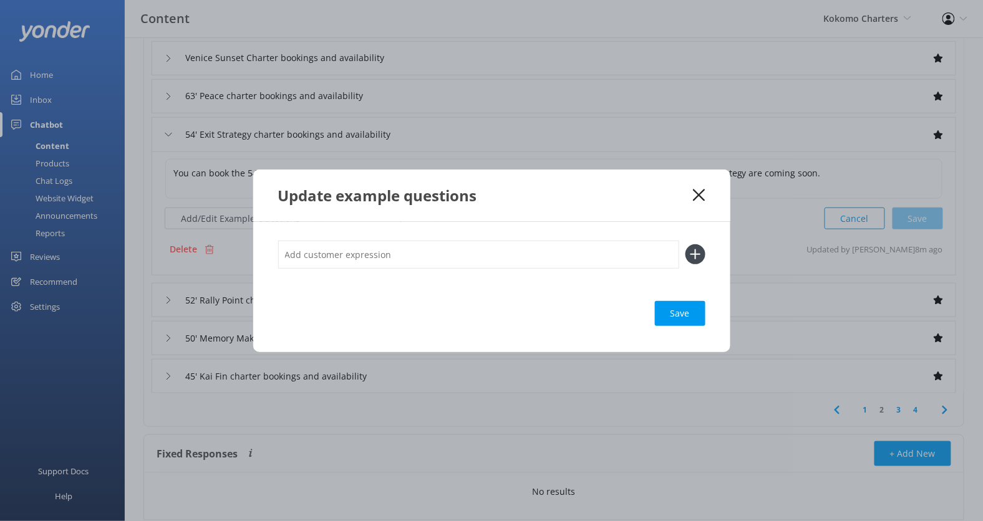
click at [378, 246] on input "text" at bounding box center [478, 255] width 401 height 28
paste input "How long can we hire the 63' Peace"
drag, startPoint x: 390, startPoint y: 258, endPoint x: 490, endPoint y: 256, distance: 100.4
click at [490, 256] on input "How long can we hire the 63' Peace" at bounding box center [478, 255] width 401 height 28
type input "How long can we hire the 54' Exit Strategy"
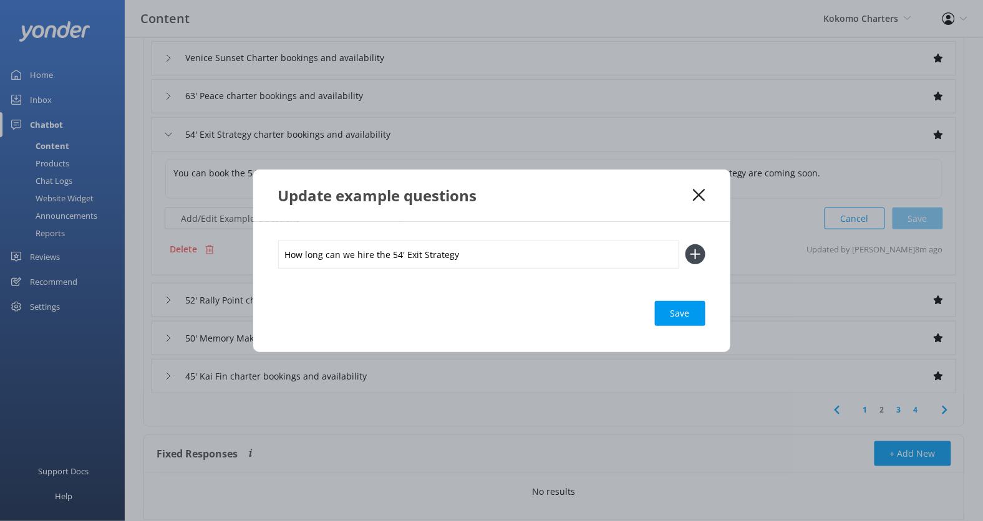
click at [685, 244] on button at bounding box center [695, 254] width 20 height 20
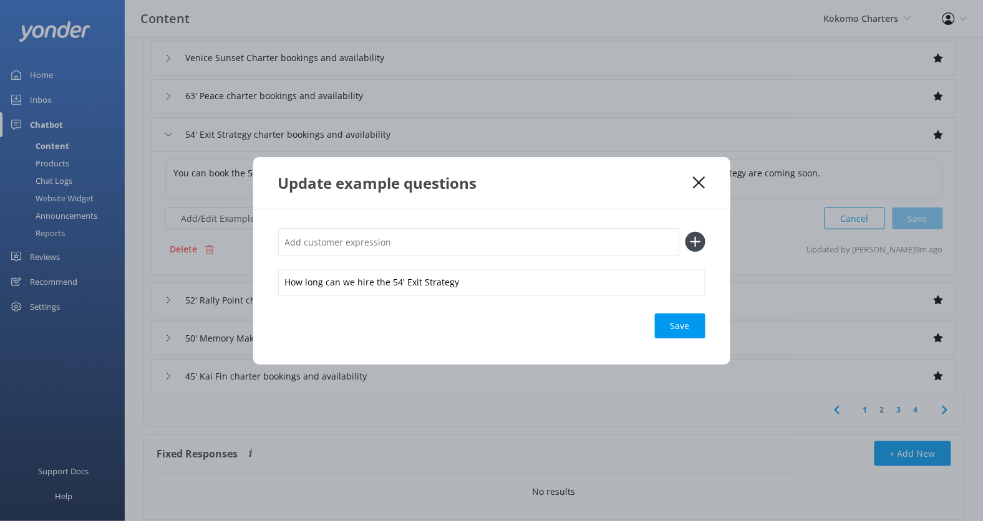
paste input "Is there availability for the 63' Prestige Peace Sunset Outing"
drag, startPoint x: 465, startPoint y: 244, endPoint x: 393, endPoint y: 244, distance: 72.3
click at [393, 244] on input "Is there availability for the 63' Prestige Peace Sunset Outing" at bounding box center [478, 242] width 401 height 28
click at [503, 243] on input "Is there availability for the 54' Exit Strategy Sunset Outing" at bounding box center [478, 242] width 401 height 28
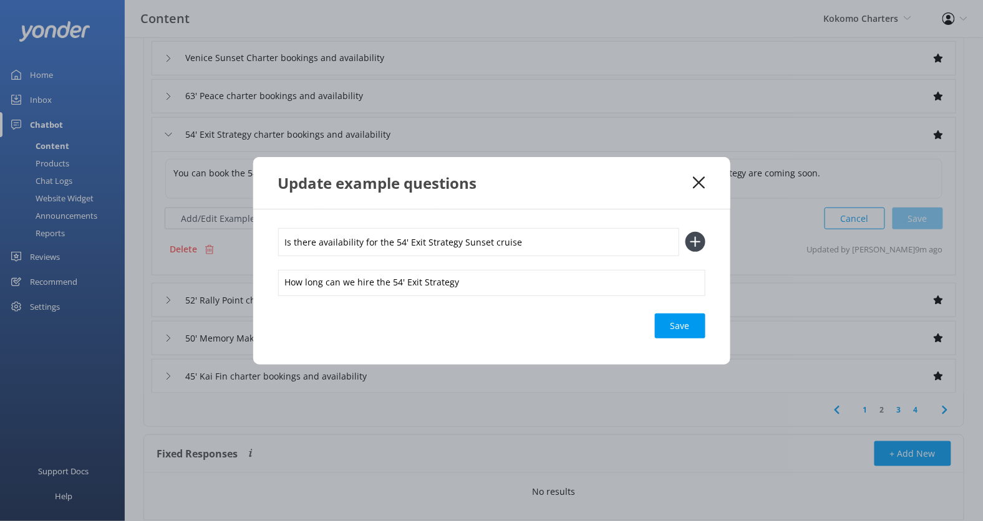
type input "Is there availability for the 54' Exit Strategy Sunset cruise"
click at [685, 232] on button at bounding box center [695, 242] width 20 height 20
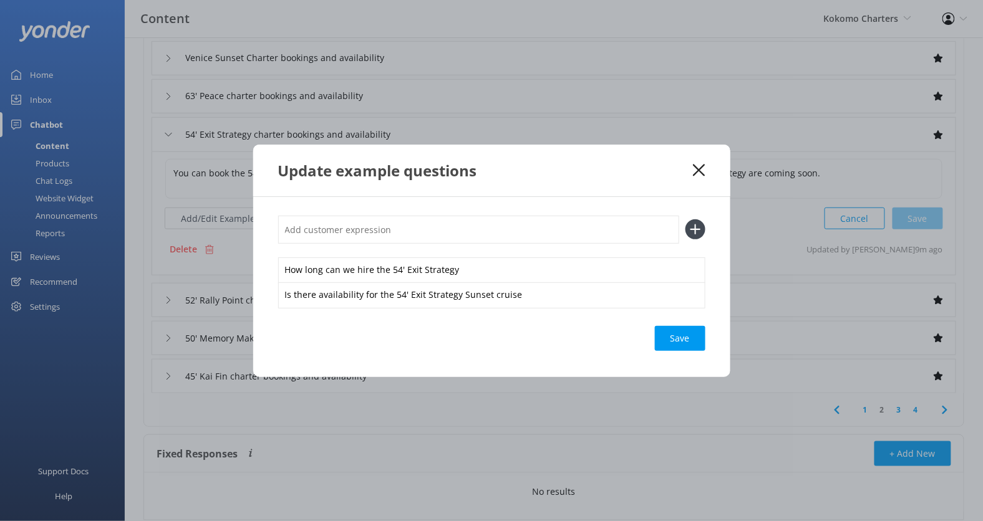
paste input "Can we hire the 63' Peace charter"
drag, startPoint x: 389, startPoint y: 231, endPoint x: 350, endPoint y: 231, distance: 38.7
click at [350, 231] on input "Can we hire the 63' Peace charter" at bounding box center [478, 230] width 401 height 28
type input "Can we hire the 54' Exit Strategy charter"
click at [685, 219] on button at bounding box center [695, 229] width 20 height 20
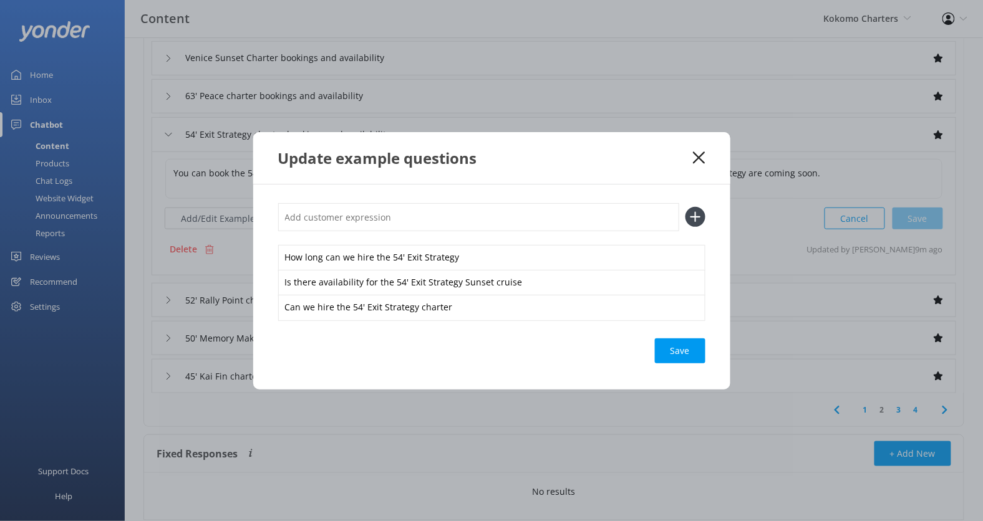
paste input "I want to book the 63' Prestige Peace Half Day Outing"
drag, startPoint x: 432, startPoint y: 218, endPoint x: 361, endPoint y: 218, distance: 71.1
click at [361, 218] on input "I want to book the 63' Prestige Peace Half Day Outing" at bounding box center [478, 217] width 401 height 28
type input "I want to book the 54' Exit Strategy Half Day Outing"
click at [685, 207] on button at bounding box center [695, 217] width 20 height 20
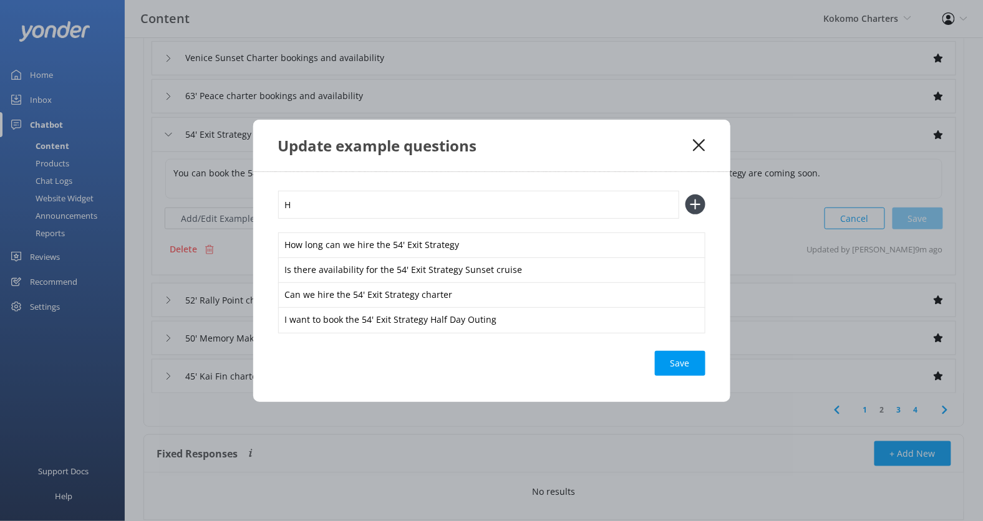
paste input "ow do I book the 63' Prestige Peace Full Day Outing"
drag, startPoint x: 406, startPoint y: 206, endPoint x: 361, endPoint y: 208, distance: 45.0
click at [361, 208] on input "How do I book the 63' Prestige Peace Full Day Outing" at bounding box center [478, 205] width 401 height 28
drag, startPoint x: 434, startPoint y: 207, endPoint x: 361, endPoint y: 208, distance: 73.0
click at [361, 208] on input "How do I book the 63' Prestige Peace Full Day Outing" at bounding box center [478, 205] width 401 height 28
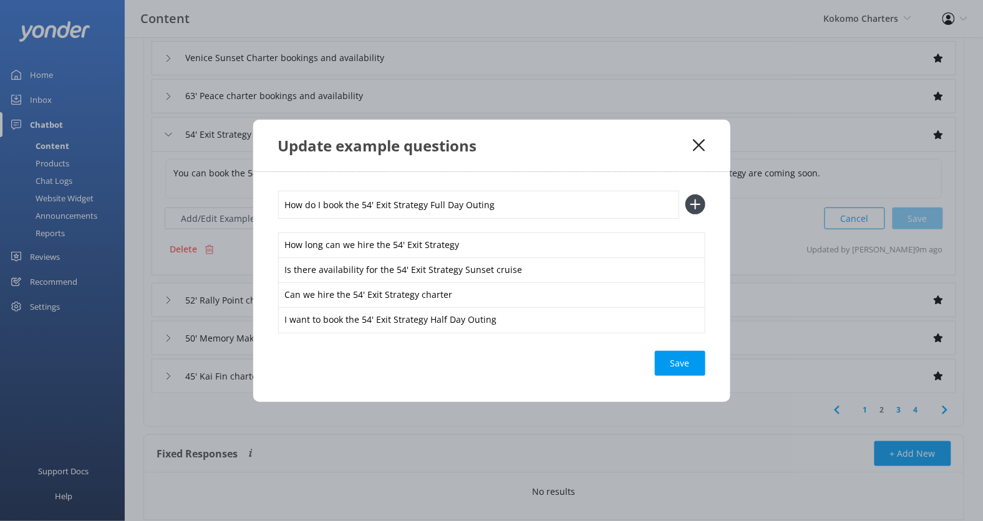
type input "How do I book the 54' Exit Strategy Full Day Outing"
click at [685, 195] on button at bounding box center [695, 205] width 20 height 20
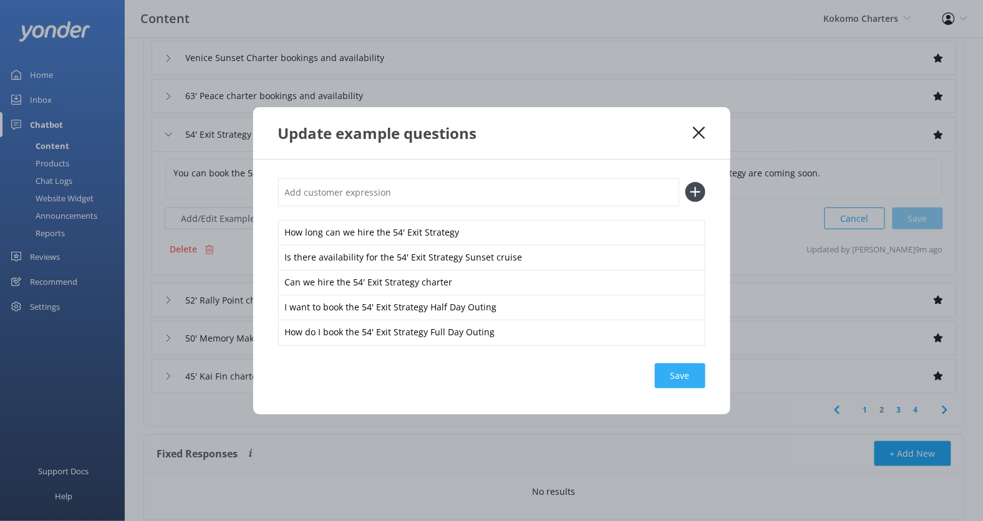
click at [682, 372] on div "Save" at bounding box center [680, 376] width 51 height 25
click at [700, 130] on icon at bounding box center [699, 133] width 12 height 12
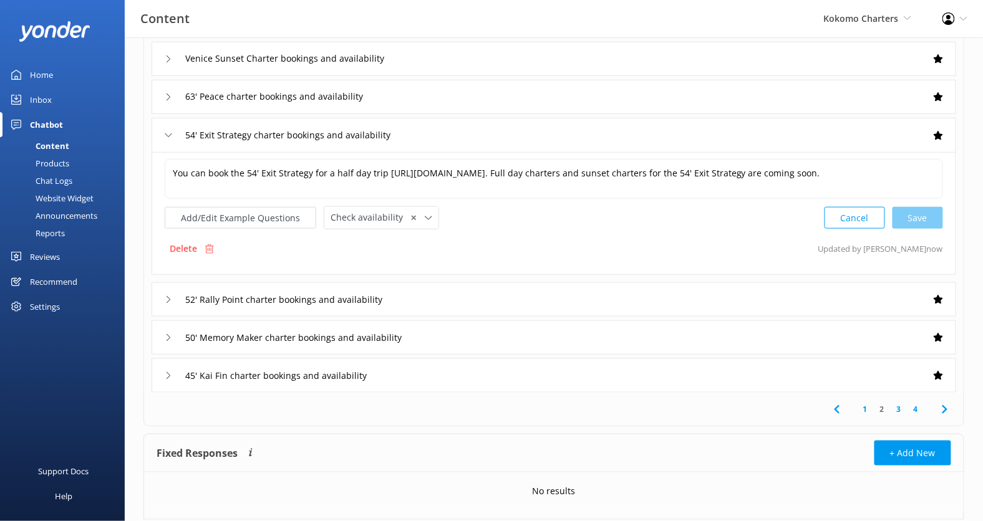
click at [519, 290] on div "52' Rally Point charter bookings and availability" at bounding box center [554, 299] width 804 height 34
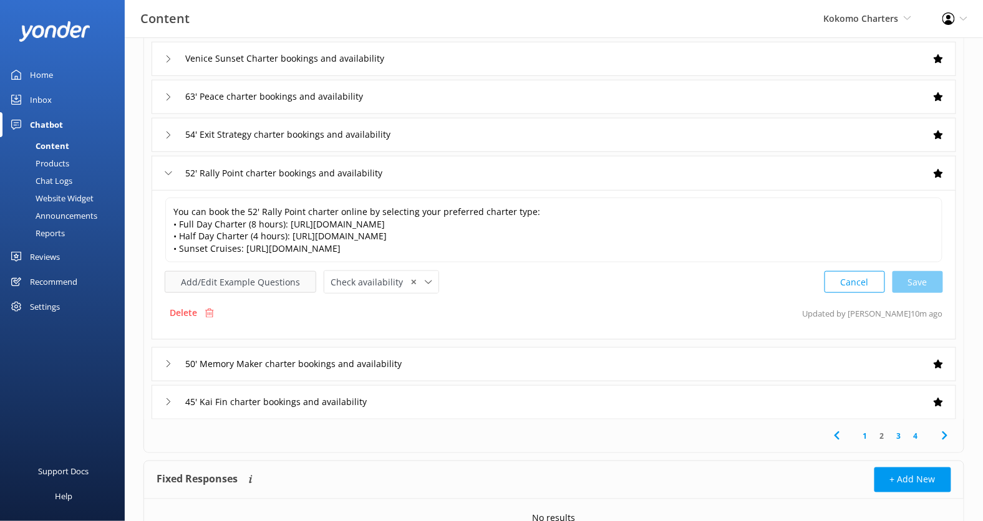
click at [306, 278] on button "Add/Edit Example Questions" at bounding box center [241, 282] width 152 height 22
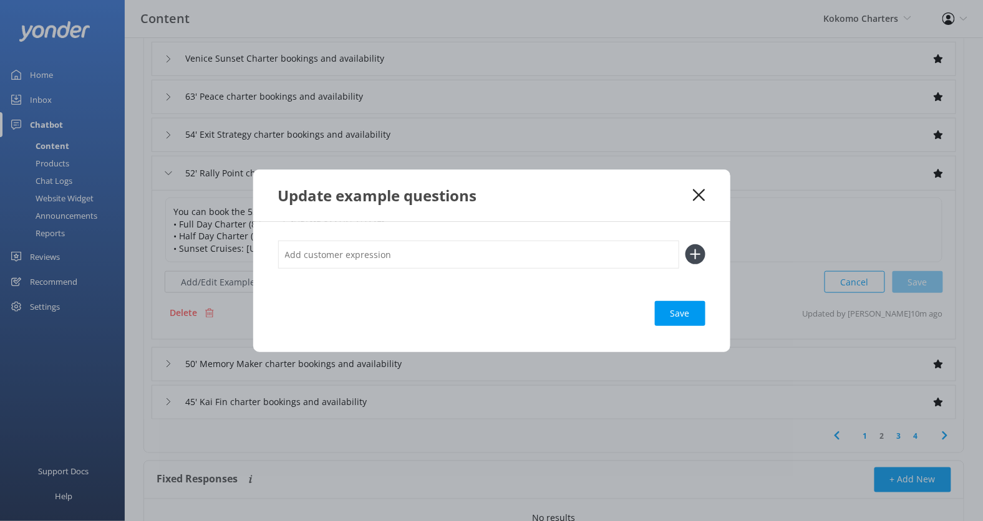
click at [364, 256] on input "text" at bounding box center [478, 255] width 401 height 28
type input "How do I book the 52' rally point"
click at [685, 244] on button at bounding box center [695, 254] width 20 height 20
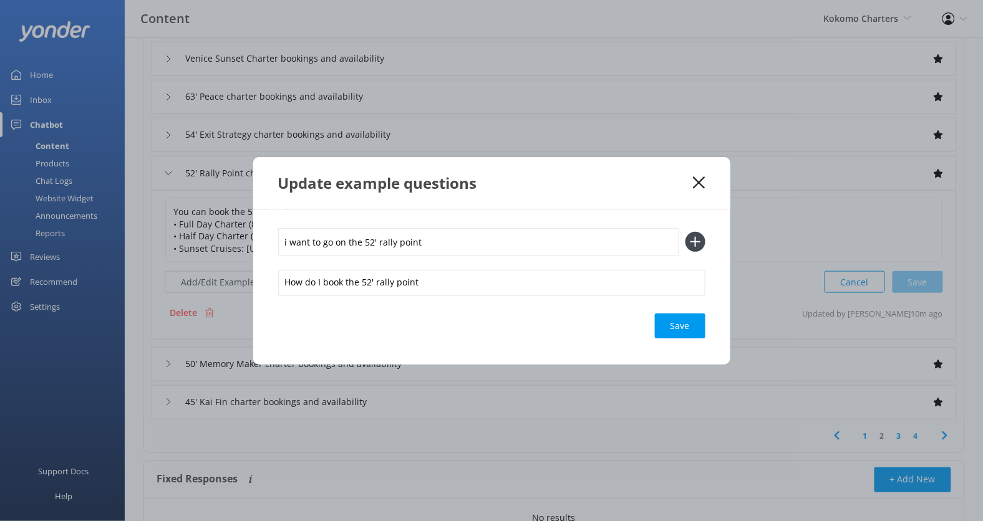
type input "i want to go on the 52' rally point"
click at [685, 232] on button at bounding box center [695, 242] width 20 height 20
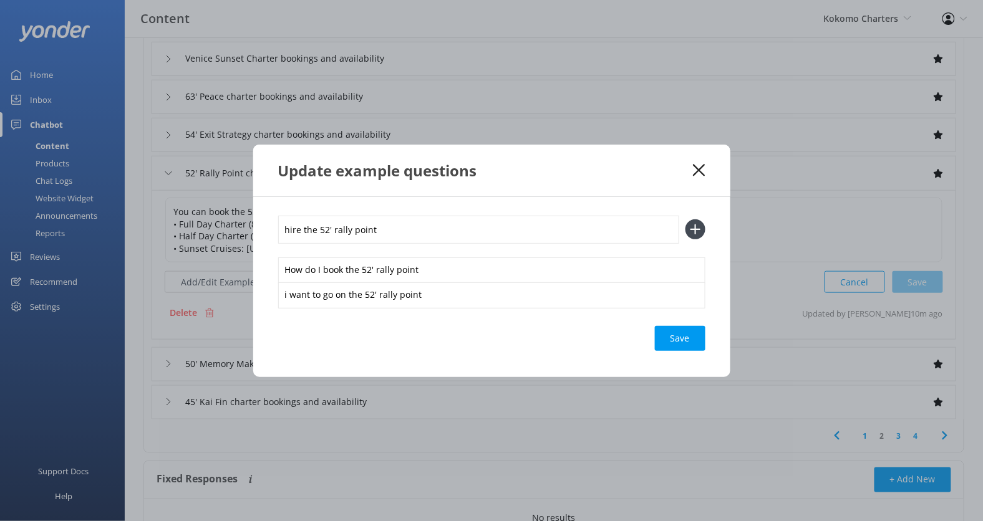
type input "hire the 52' rally point"
click at [685, 219] on button at bounding box center [695, 229] width 20 height 20
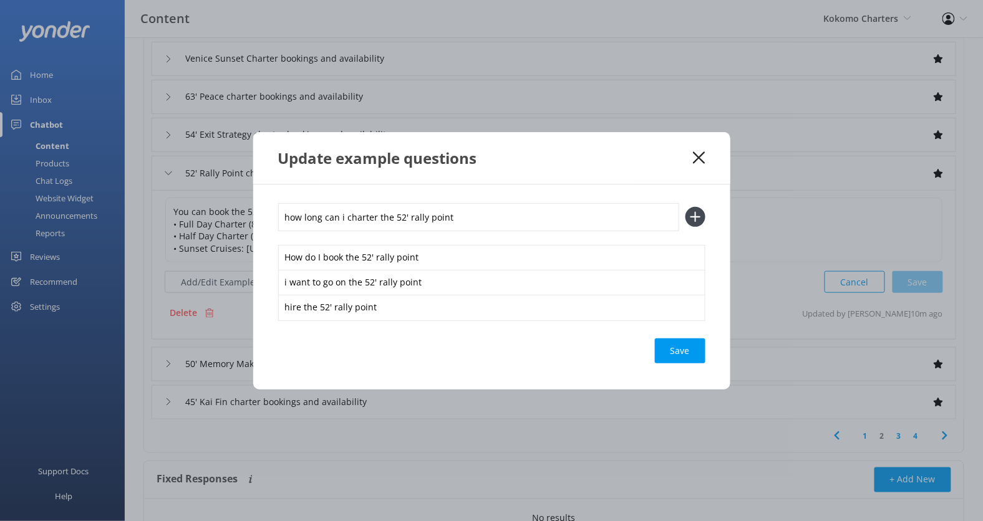
type input "how long can i charter the 52' rally point"
click at [685, 207] on button at bounding box center [695, 217] width 20 height 20
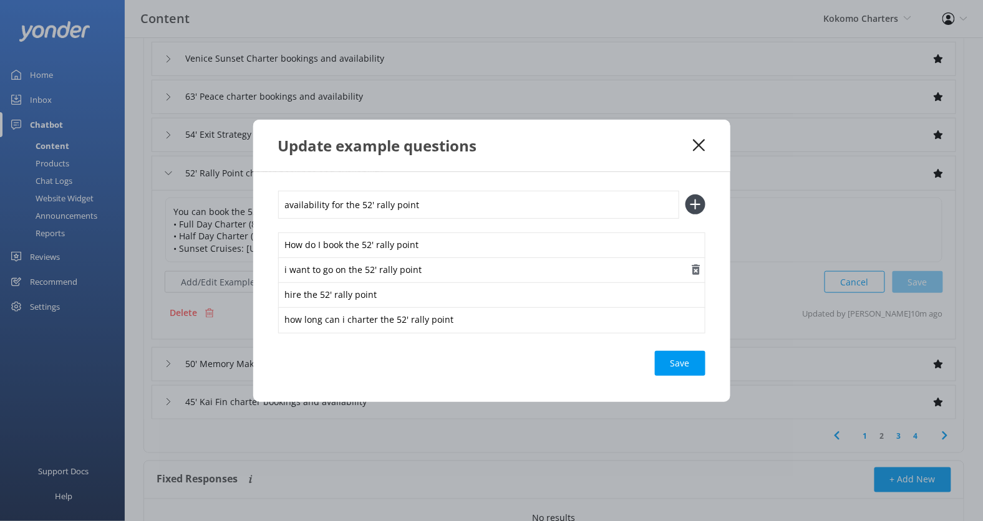
type input "availability for the 52' rally point"
click at [685, 195] on button at bounding box center [695, 205] width 20 height 20
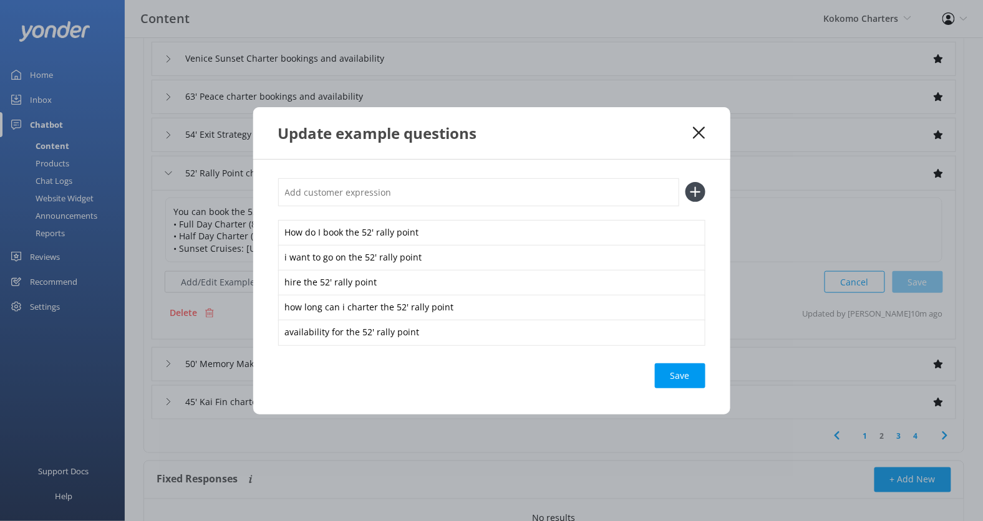
click at [691, 375] on div "Save" at bounding box center [680, 376] width 51 height 25
click at [694, 136] on icon at bounding box center [699, 133] width 12 height 12
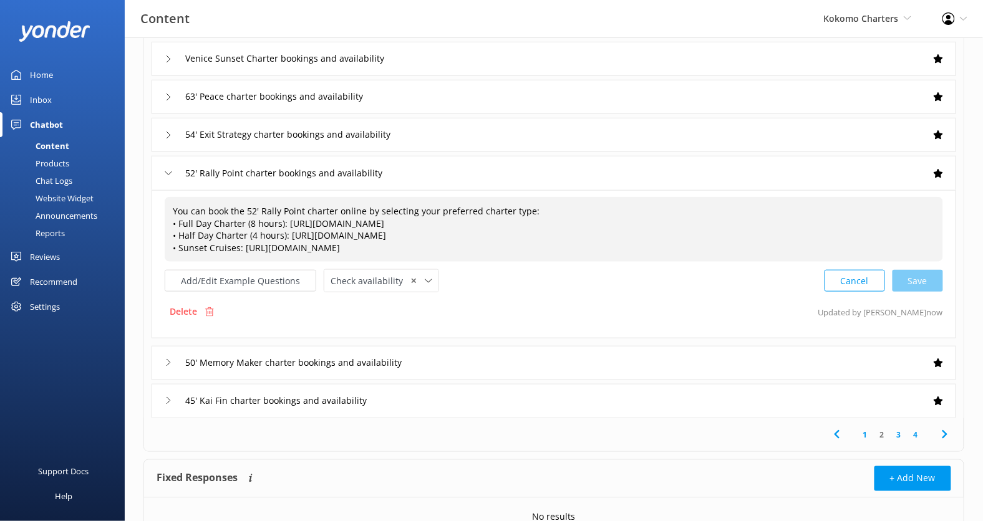
scroll to position [284, 0]
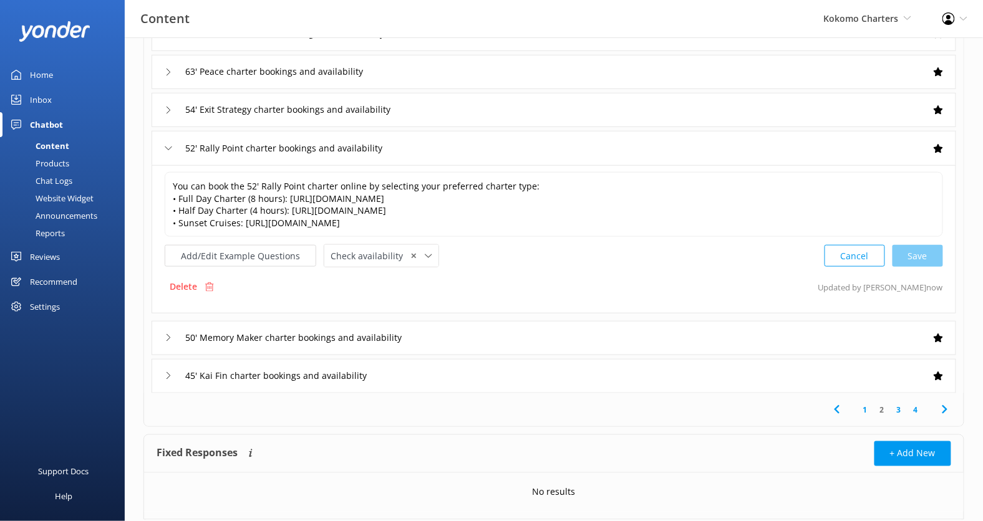
click at [819, 332] on div "50' Memory Maker charter bookings and availability" at bounding box center [554, 338] width 804 height 34
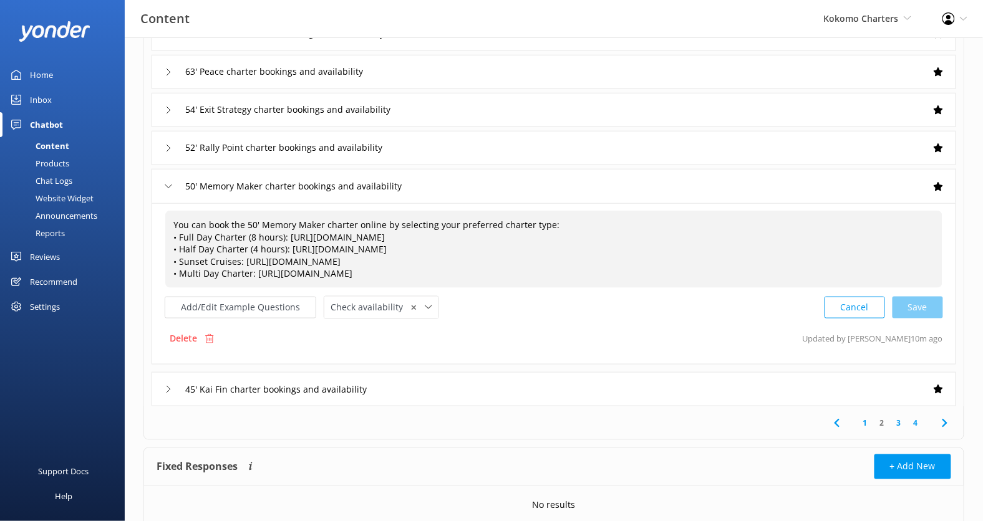
click at [294, 226] on span "You can book the 50' Memory Maker charter online by selecting your preferred ch…" at bounding box center [366, 249] width 386 height 60
click at [312, 223] on textarea "You can book the 50' Memory Maker charter online by selecting your preferred ch…" at bounding box center [554, 249] width 776 height 76
drag, startPoint x: 319, startPoint y: 224, endPoint x: 244, endPoint y: 224, distance: 75.4
click at [244, 224] on textarea "You can book the 50' Memory Maker charter online by selecting your preferred ch…" at bounding box center [554, 249] width 776 height 76
click at [252, 303] on button "Add/Edit Example Questions" at bounding box center [241, 308] width 152 height 22
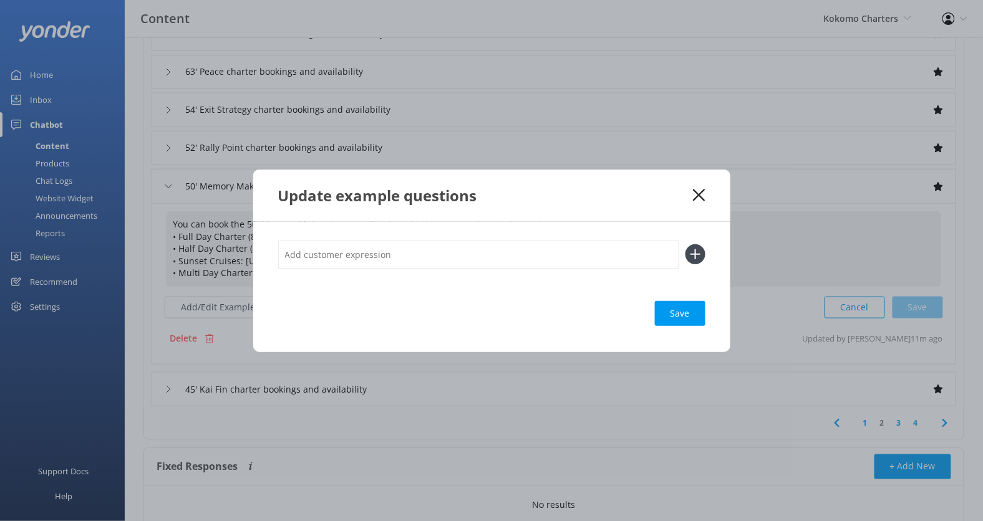
click at [362, 266] on input "text" at bounding box center [478, 255] width 401 height 28
paste input "50' Memory Maker"
type input "I want to book the 50' Memory Maker"
click at [685, 244] on button at bounding box center [695, 254] width 20 height 20
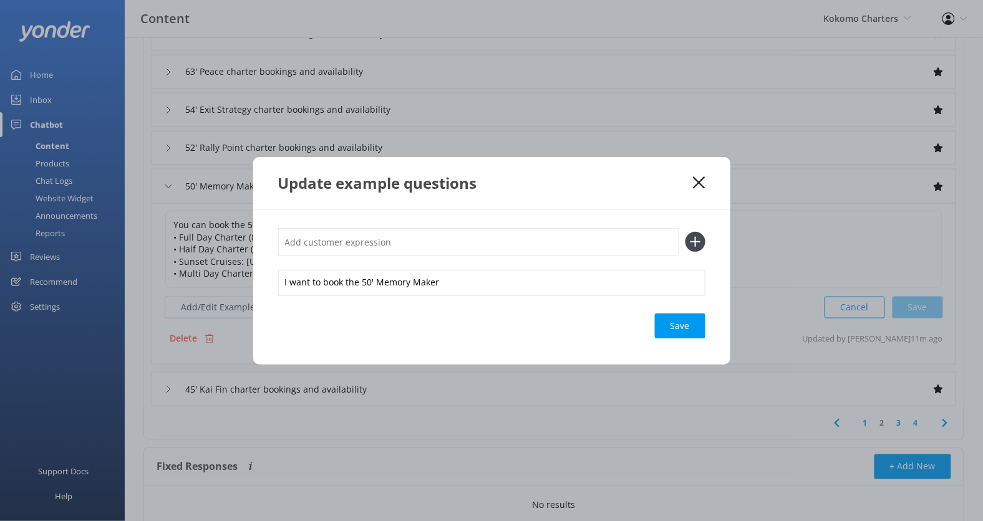
type input "b"
paste input "50' Memory Maker"
type input "hire the 50' Memory Maker"
click at [685, 232] on button at bounding box center [695, 242] width 20 height 20
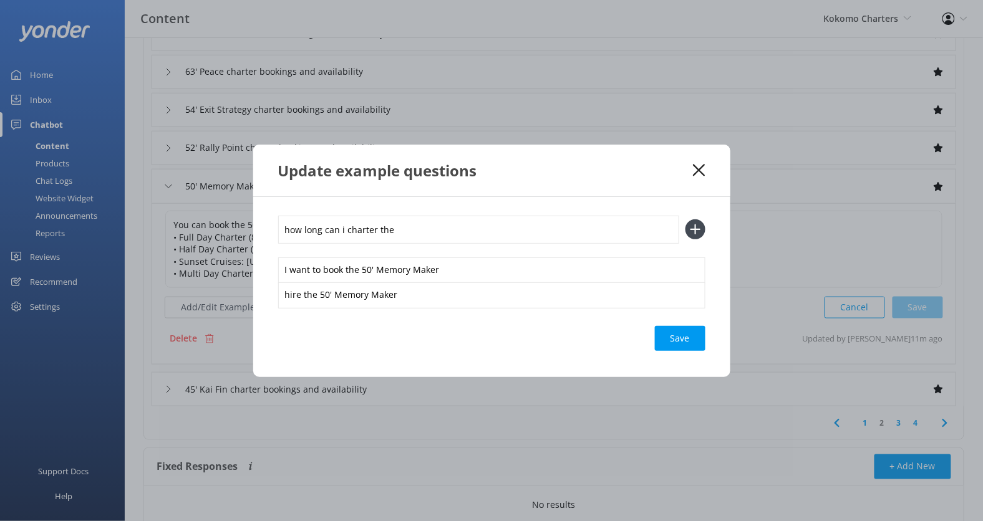
paste input "50' Memory Maker"
type input "how long can i charter the 50' Memory Maker"
click at [685, 219] on button at bounding box center [695, 229] width 20 height 20
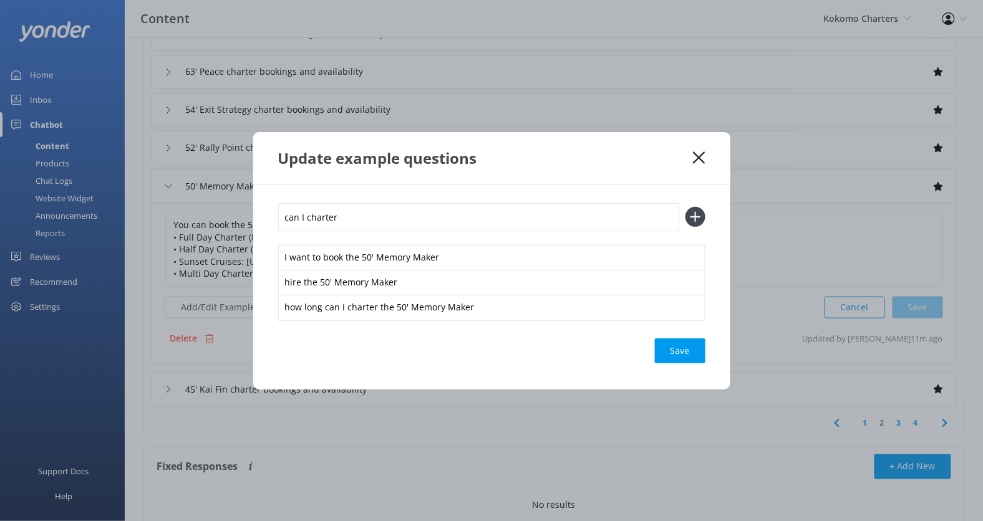
paste input "50' Memory Maker"
type input "can I charter 50' Memory Maker [DATE]"
click at [685, 207] on button at bounding box center [695, 217] width 20 height 20
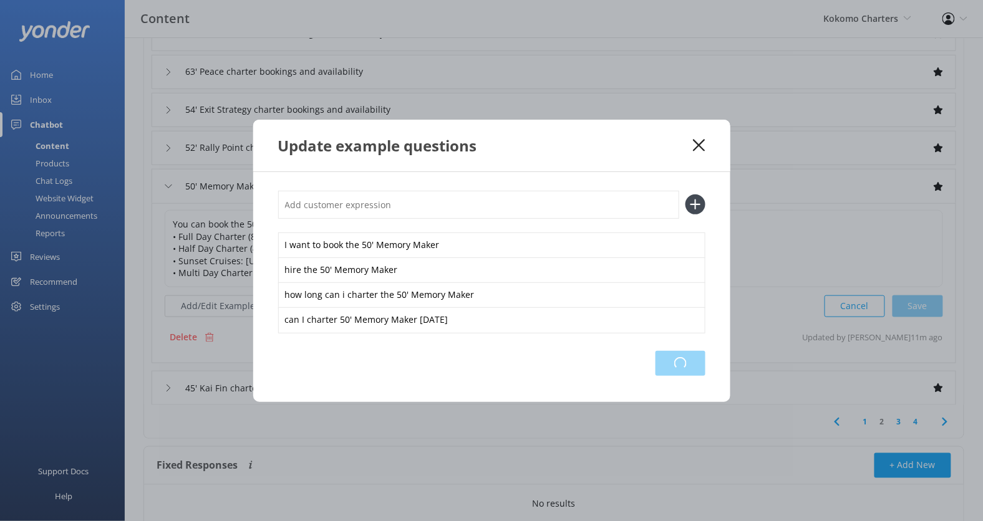
click at [684, 357] on div "Loading.." at bounding box center [680, 363] width 50 height 25
click at [701, 147] on use at bounding box center [699, 145] width 12 height 12
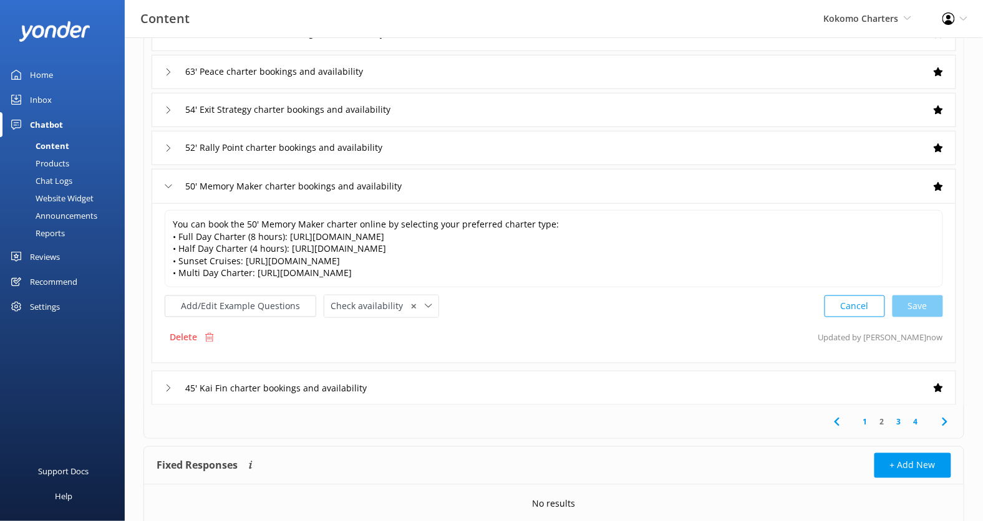
click at [441, 373] on div "45' Kai Fin charter bookings and availability" at bounding box center [554, 388] width 804 height 34
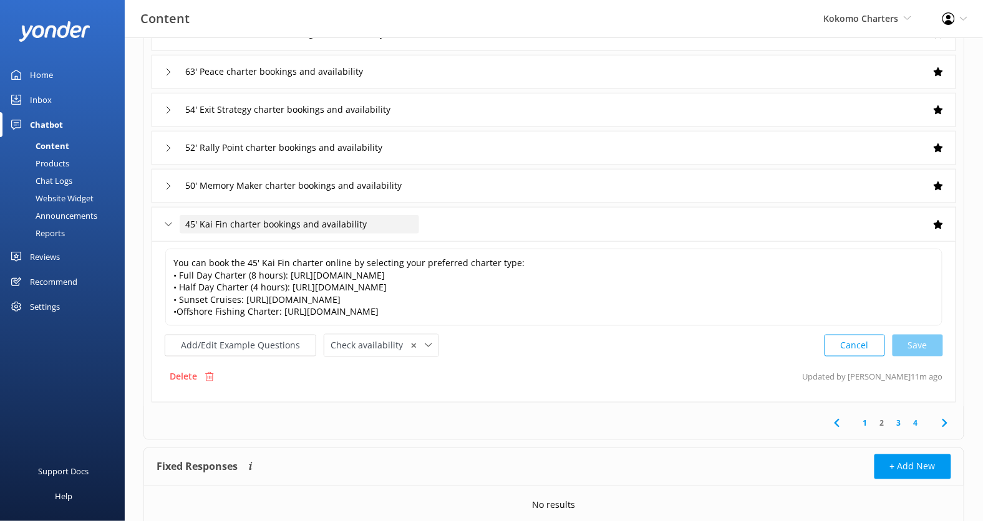
click at [262, 222] on span "45' Kai Fin charter bookings and availability" at bounding box center [275, 225] width 181 height 14
drag, startPoint x: 226, startPoint y: 224, endPoint x: 190, endPoint y: 224, distance: 36.2
click at [190, 224] on input "45' Kai Fin charter bookings and availability" at bounding box center [299, 224] width 239 height 19
drag, startPoint x: 190, startPoint y: 224, endPoint x: 216, endPoint y: 223, distance: 26.2
click at [216, 223] on input "45' Kai Fin charter bookings and availability" at bounding box center [299, 224] width 239 height 19
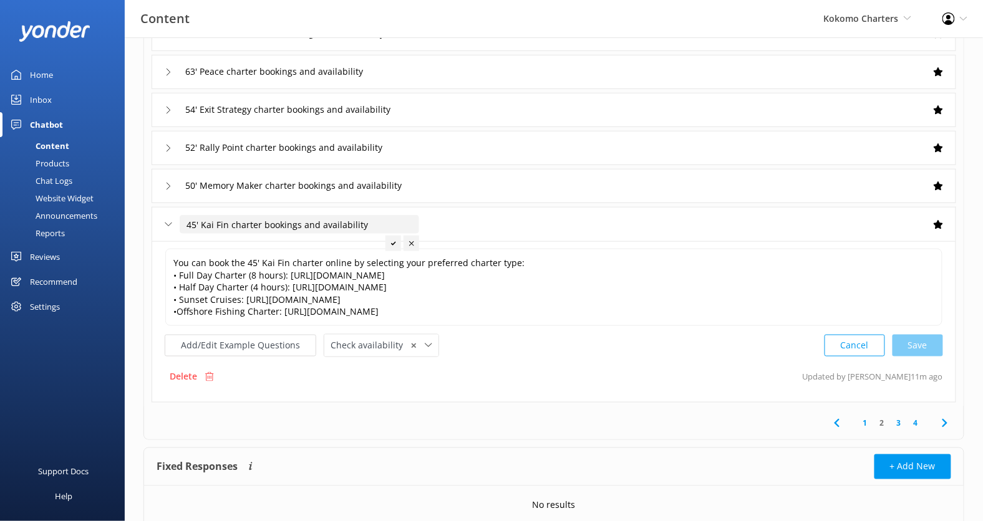
click at [229, 224] on input "45' Kai Fin charter bookings and availability" at bounding box center [299, 224] width 239 height 19
drag, startPoint x: 226, startPoint y: 224, endPoint x: 184, endPoint y: 224, distance: 41.8
click at [184, 224] on input "45' Kai Fin charter bookings and availability" at bounding box center [299, 224] width 239 height 19
click at [236, 344] on button "Add/Edit Example Questions" at bounding box center [241, 346] width 152 height 22
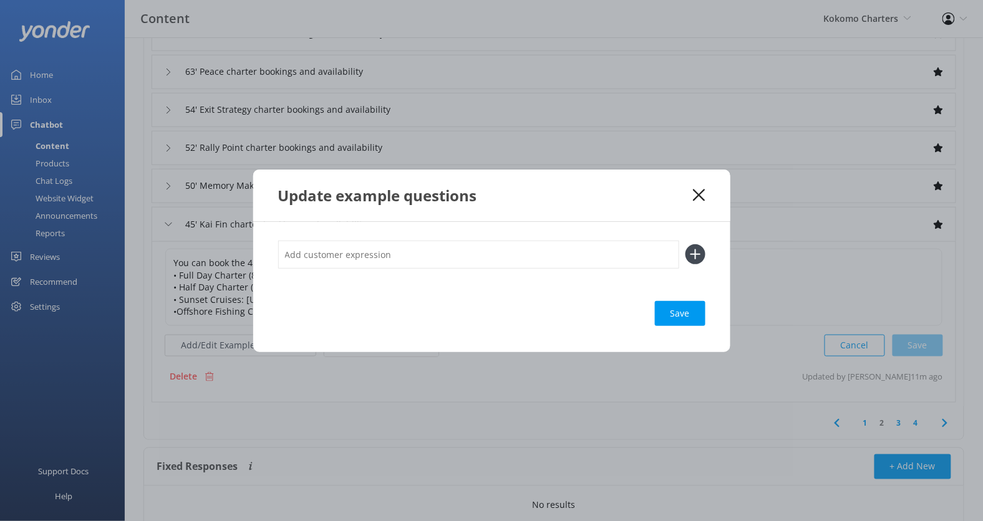
click at [341, 267] on input "text" at bounding box center [478, 255] width 401 height 28
paste input "45' [PERSON_NAME]"
click at [349, 256] on input "I want to hire teh 45' Kai Fin" at bounding box center [478, 255] width 401 height 28
type input "I want to hire the 45' [PERSON_NAME]"
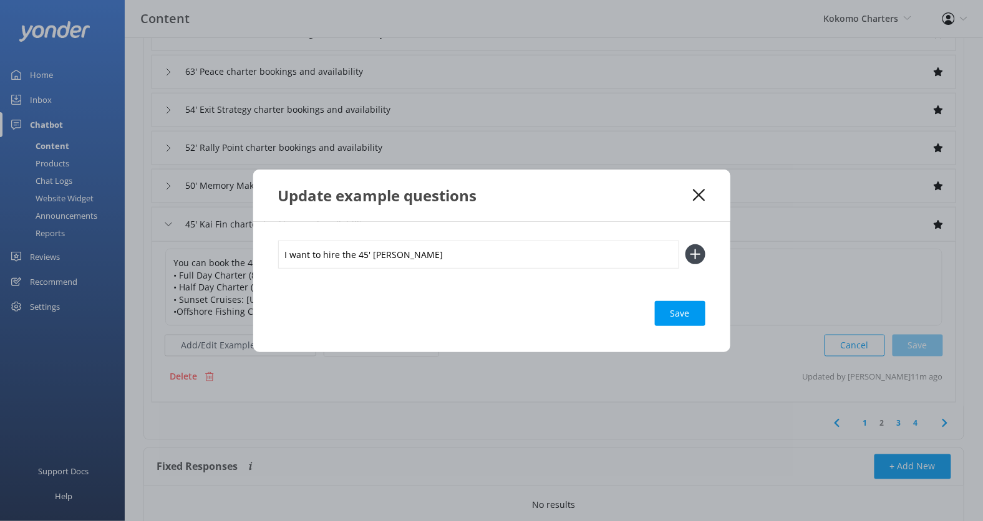
click at [685, 244] on button at bounding box center [695, 254] width 20 height 20
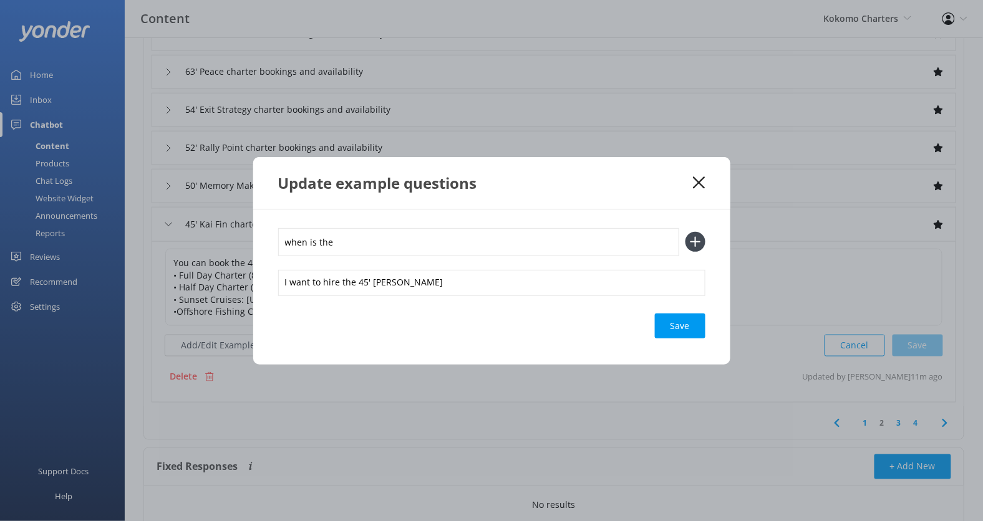
paste input "45' [PERSON_NAME]"
type input "when is the 45' Kai Fin available"
click at [685, 232] on button at bounding box center [695, 242] width 20 height 20
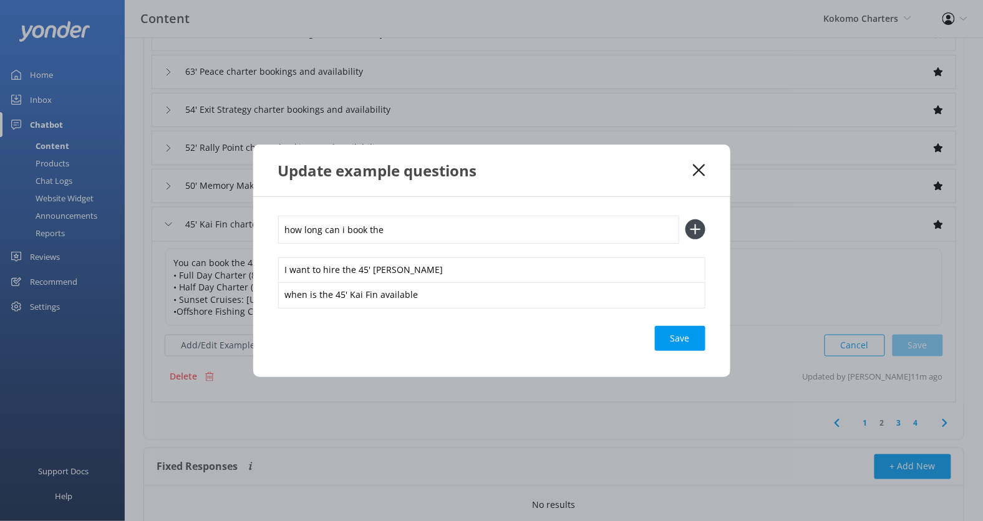
paste input "45' [PERSON_NAME]"
type input "how long can i book the 45' [PERSON_NAME]"
click at [685, 219] on button at bounding box center [695, 229] width 20 height 20
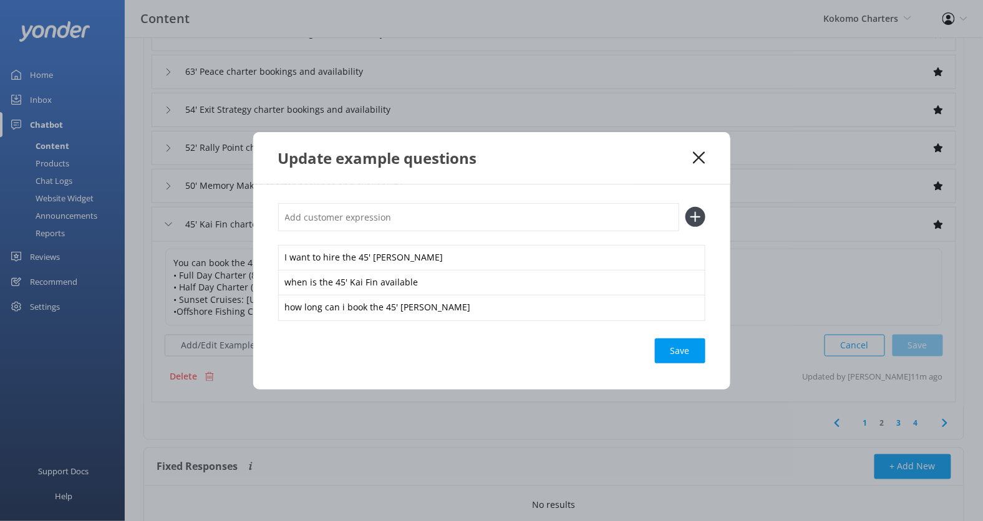
click at [680, 344] on div "Save" at bounding box center [680, 351] width 51 height 25
drag, startPoint x: 702, startPoint y: 157, endPoint x: 705, endPoint y: 168, distance: 11.5
click at [702, 157] on icon at bounding box center [699, 158] width 12 height 12
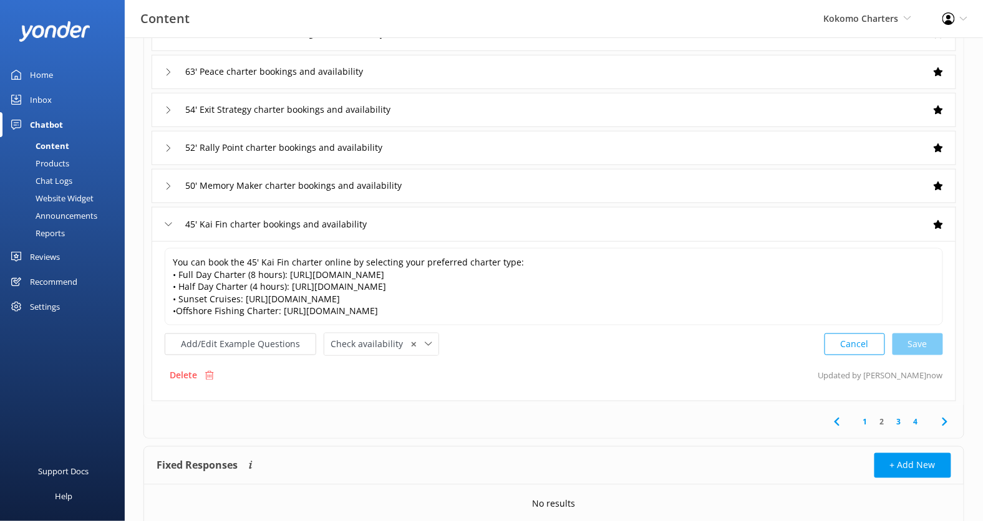
click at [897, 421] on link "3" at bounding box center [898, 422] width 17 height 12
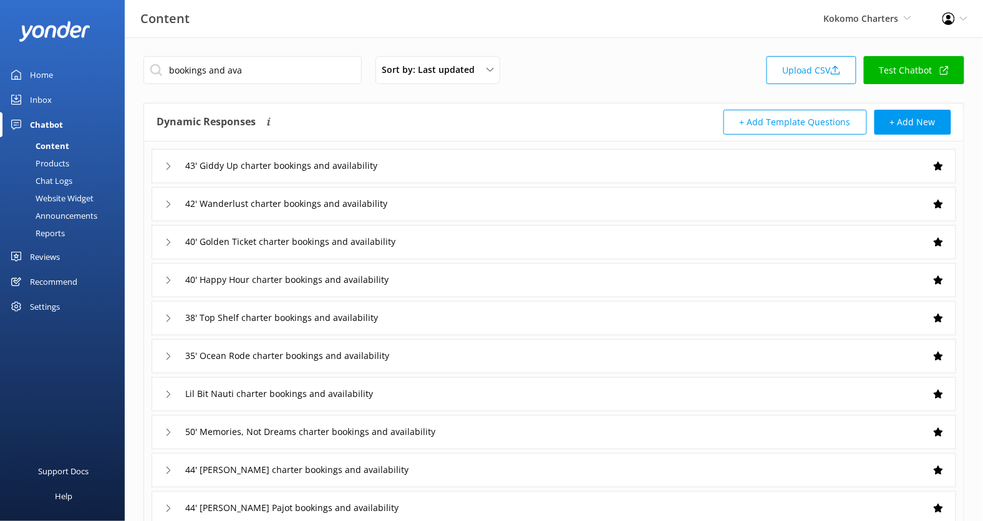
click at [455, 165] on div "43' Giddy Up charter bookings and availability" at bounding box center [554, 166] width 804 height 34
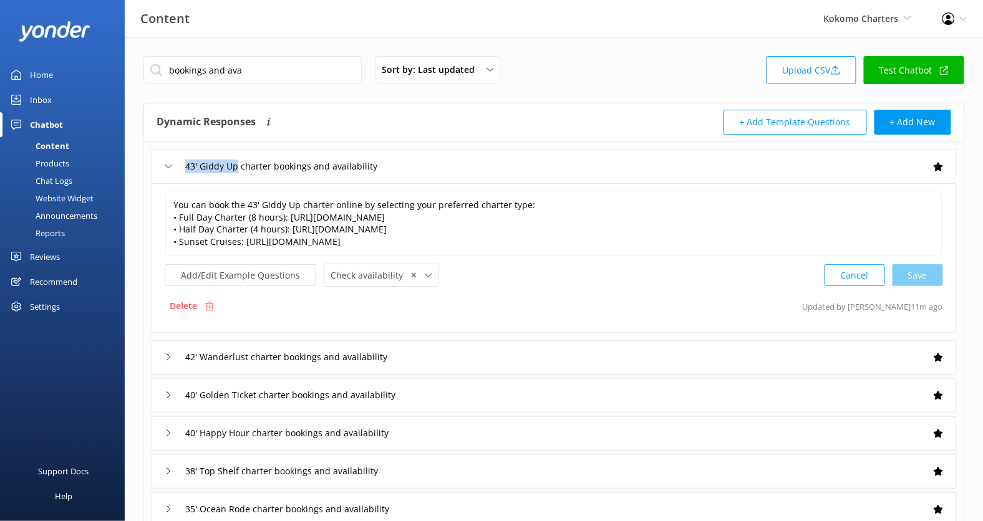
drag, startPoint x: 236, startPoint y: 165, endPoint x: 170, endPoint y: 167, distance: 66.7
click at [170, 167] on div "43' Giddy Up charter bookings and availability" at bounding box center [287, 167] width 244 height 21
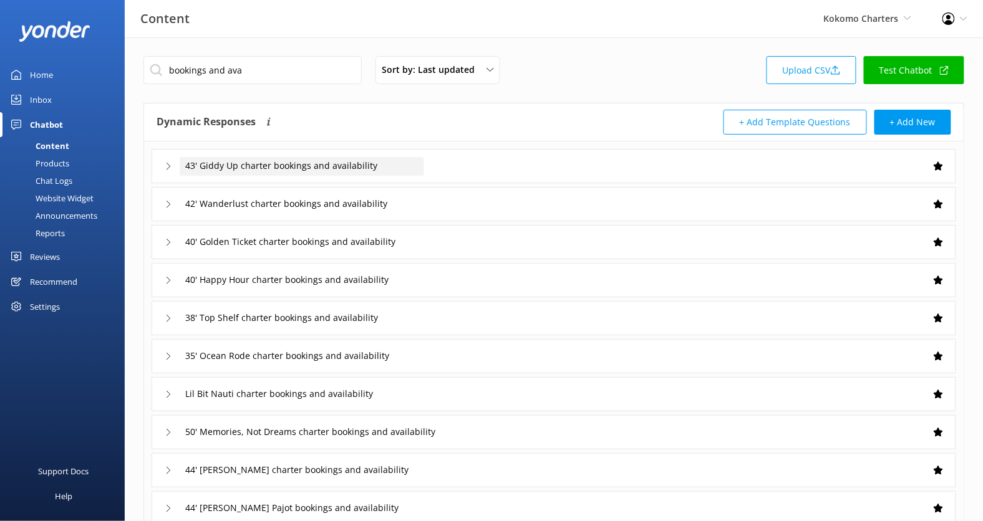
click at [339, 165] on span "43' Giddy Up charter bookings and availability" at bounding box center [281, 166] width 192 height 14
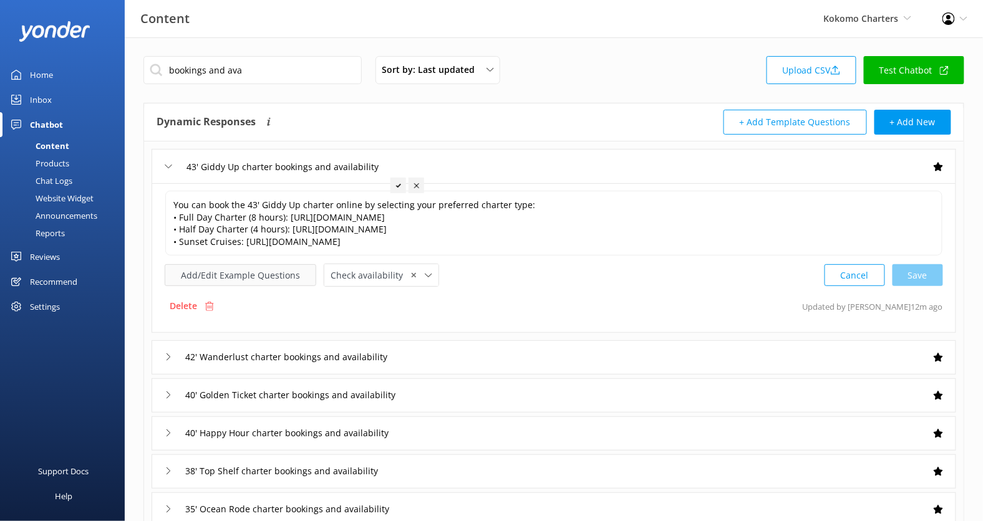
click at [243, 274] on button "Add/Edit Example Questions" at bounding box center [241, 275] width 152 height 22
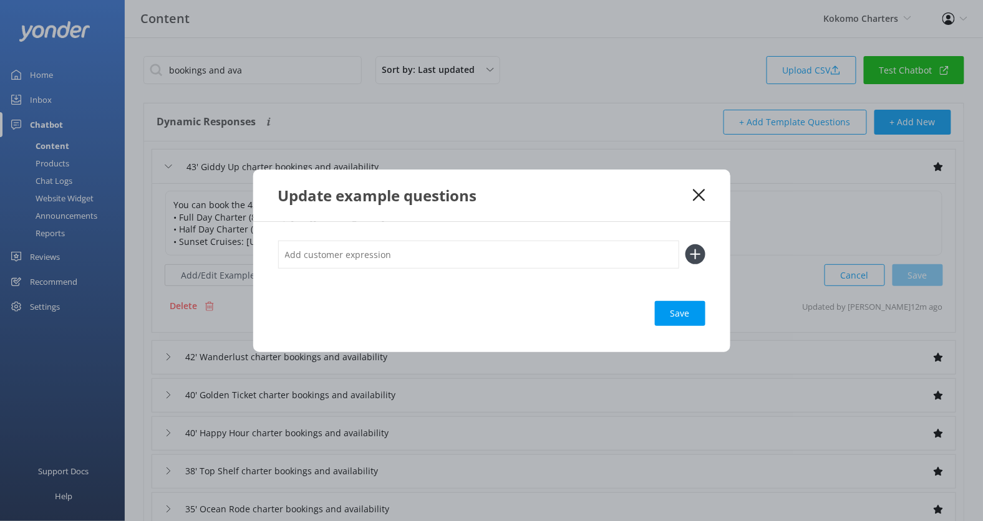
click at [349, 249] on input "text" at bounding box center [478, 255] width 401 height 28
paste input "43' Giddy Up"
type input "I want to book the 43' Giddy Up"
click at [685, 244] on button at bounding box center [695, 254] width 20 height 20
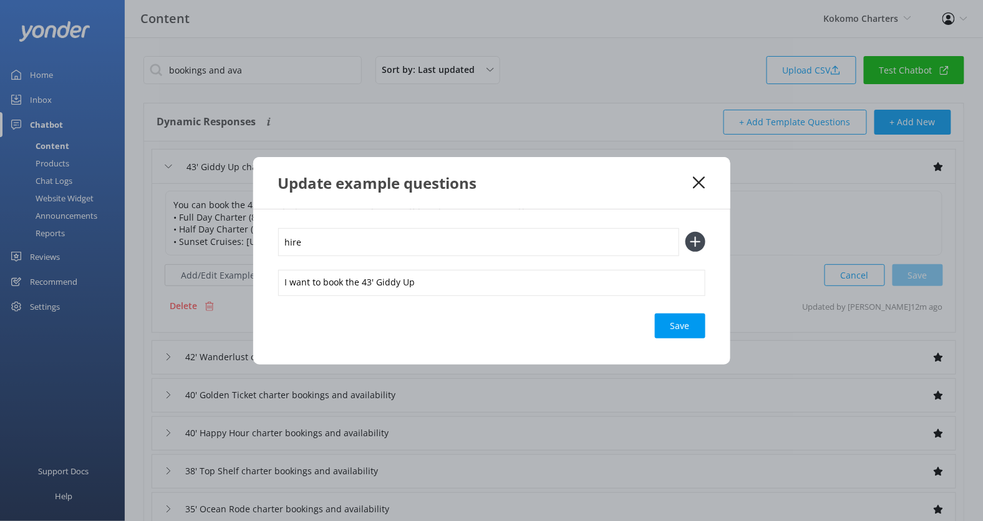
paste input "43' Giddy Up"
type input "hire 43' Giddy Up"
click at [685, 232] on button at bounding box center [695, 242] width 20 height 20
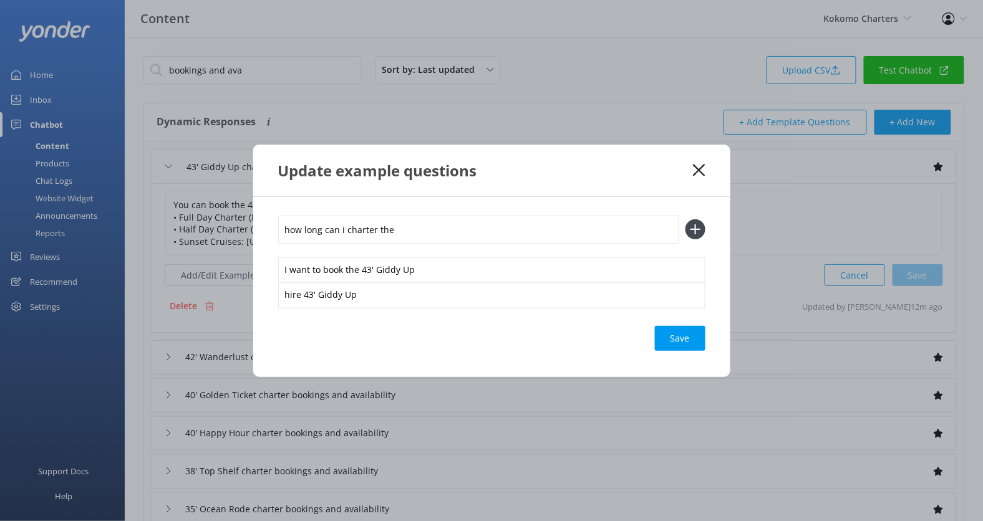
paste input "43' Giddy Up"
type input "how long can i charter the 43' Giddy Up"
click at [685, 219] on button at bounding box center [695, 229] width 20 height 20
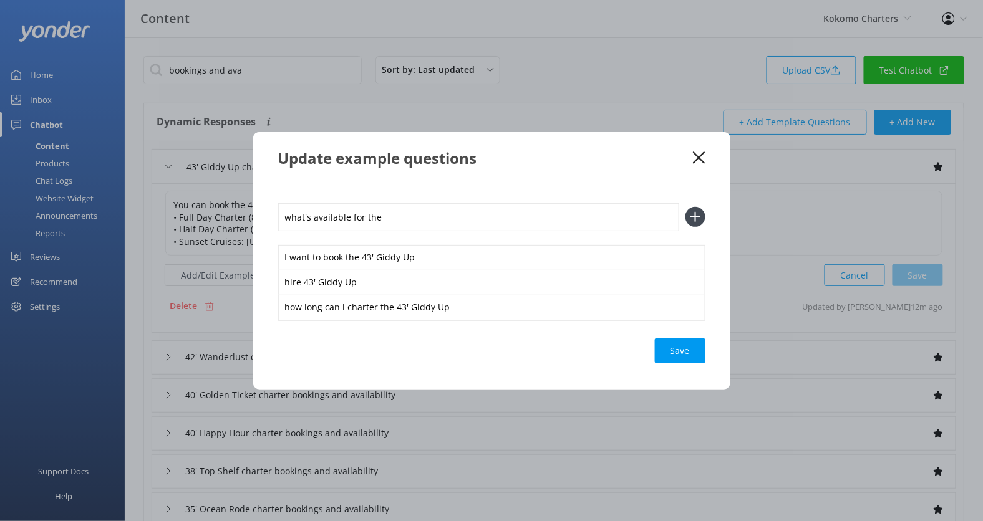
paste input "43' Giddy Up"
type input "what's available for the 43' Giddy Up"
click at [685, 207] on button at bounding box center [695, 217] width 20 height 20
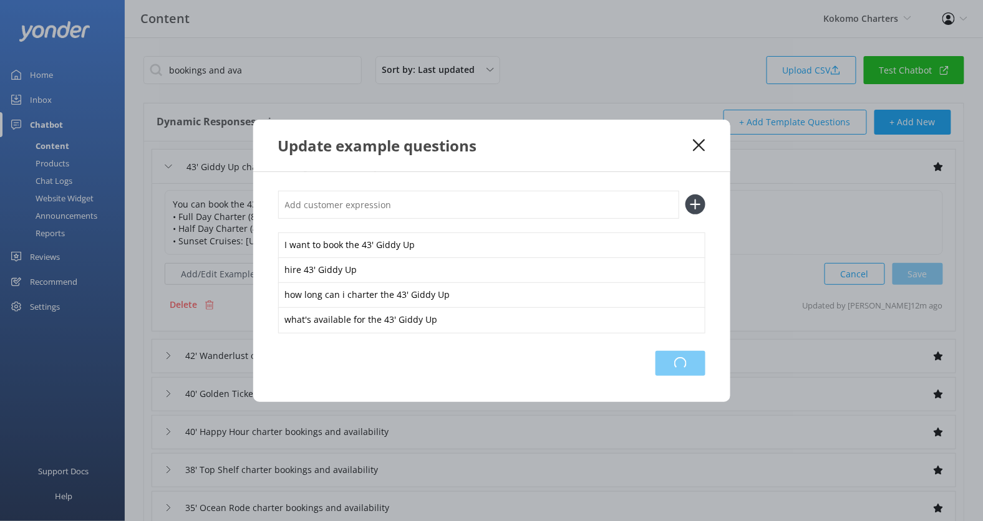
click at [688, 357] on div "Loading.." at bounding box center [680, 363] width 50 height 25
click at [689, 357] on div "Save" at bounding box center [680, 363] width 51 height 25
click at [700, 149] on icon at bounding box center [699, 145] width 12 height 12
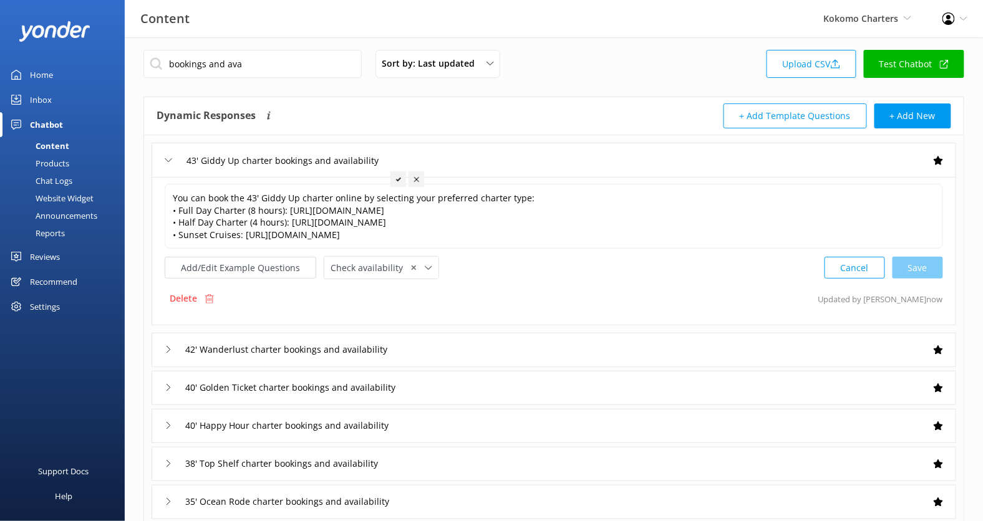
scroll to position [126, 0]
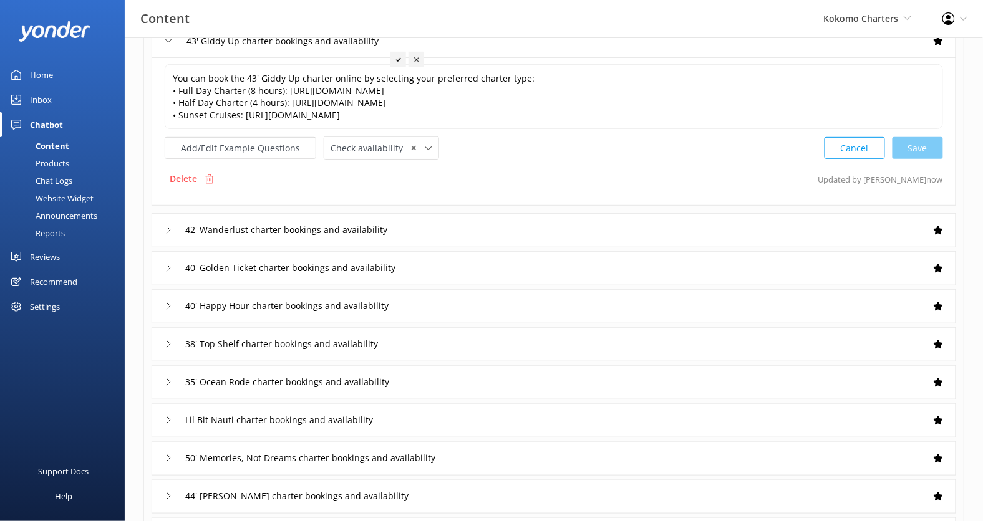
click at [488, 231] on div "42' Wanderlust charter bookings and availability" at bounding box center [554, 230] width 804 height 34
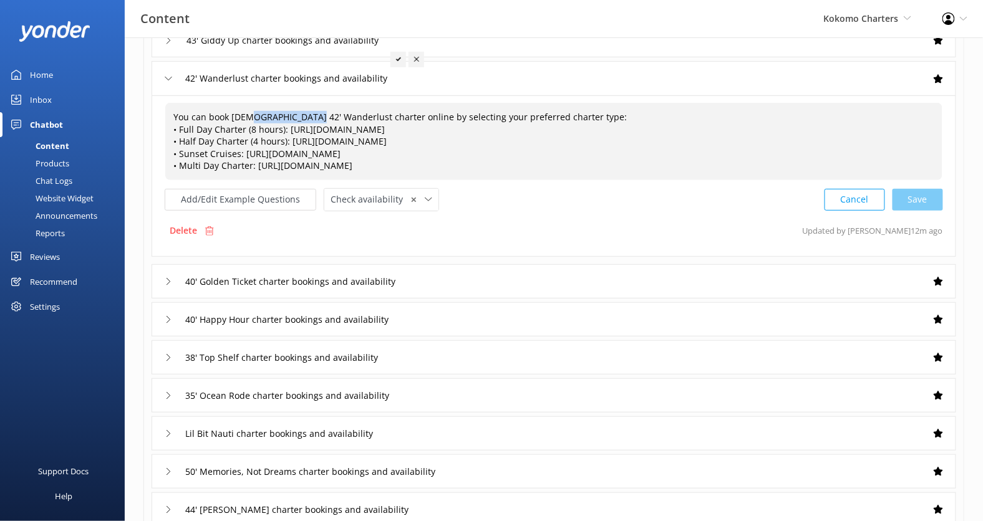
drag, startPoint x: 306, startPoint y: 116, endPoint x: 248, endPoint y: 119, distance: 58.7
click at [248, 119] on span "You can book [DEMOGRAPHIC_DATA] 42' Wanderlust charter online by selecting your…" at bounding box center [399, 141] width 453 height 60
drag, startPoint x: 304, startPoint y: 117, endPoint x: 246, endPoint y: 118, distance: 58.0
click at [246, 118] on textarea "You can book [DEMOGRAPHIC_DATA] 42' Wanderlust charter online by selecting your…" at bounding box center [554, 142] width 776 height 76
click at [253, 199] on button "Add/Edit Example Questions" at bounding box center [241, 200] width 152 height 22
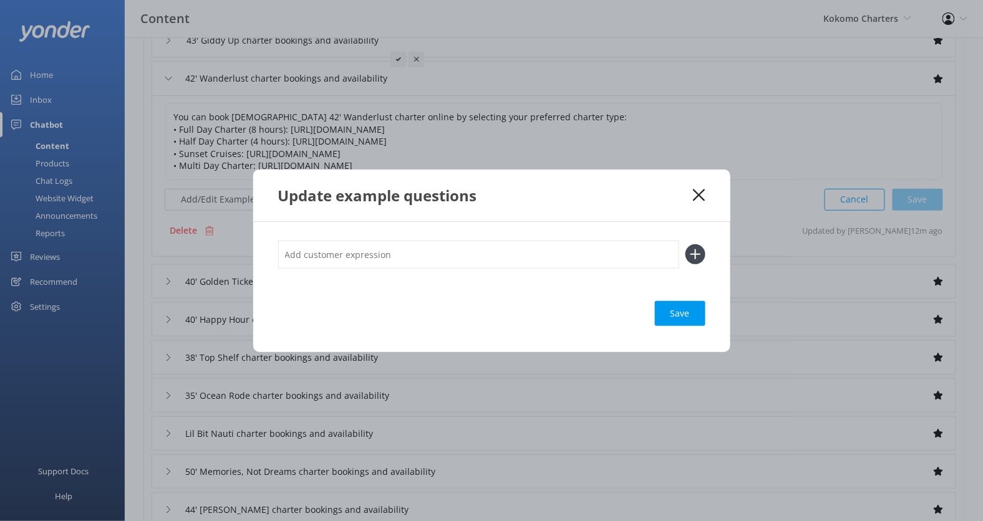
click at [376, 252] on input "text" at bounding box center [478, 255] width 401 height 28
paste input "42' Wanderlus"
type input "42' Wanderlust availability"
click at [685, 244] on button at bounding box center [695, 254] width 20 height 20
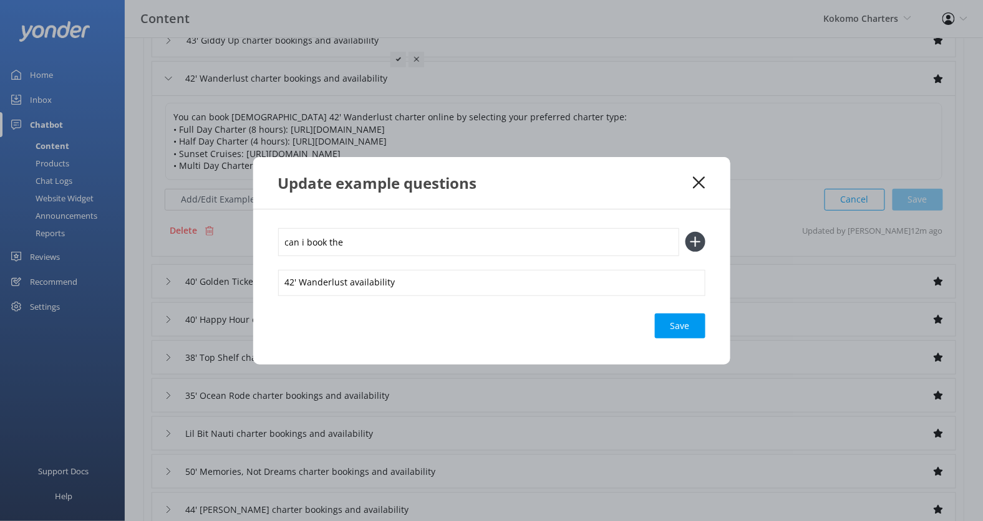
paste input "42' Wanderlus"
type input "can i book the 42' Wanderlust"
click at [685, 232] on button at bounding box center [695, 242] width 20 height 20
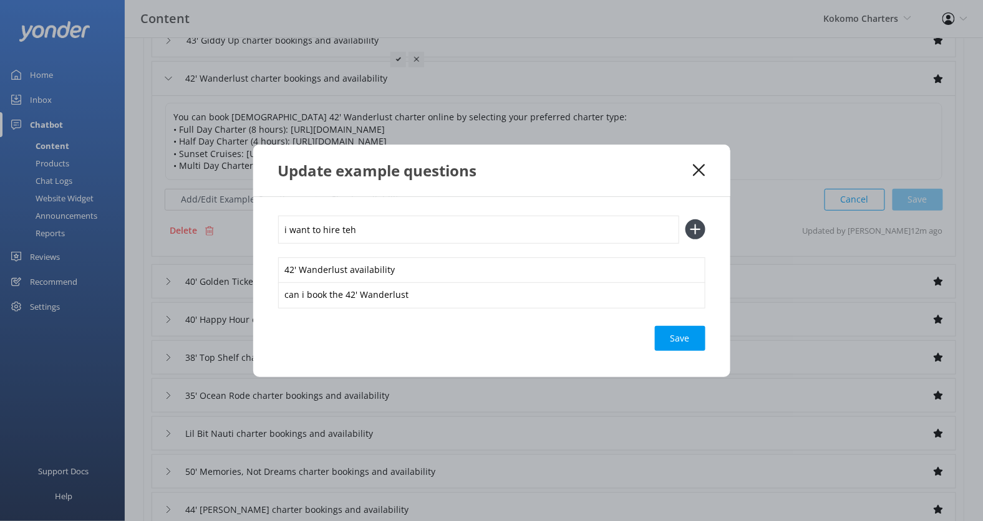
paste input "42' Wanderlus"
click at [350, 234] on input "i want to hire teh 42' Wanderlus" at bounding box center [478, 230] width 401 height 28
click at [423, 231] on input "i want to hire [DEMOGRAPHIC_DATA] 42' Wanderlus" at bounding box center [478, 230] width 401 height 28
type input "i want to hire the 42' Wanderlust"
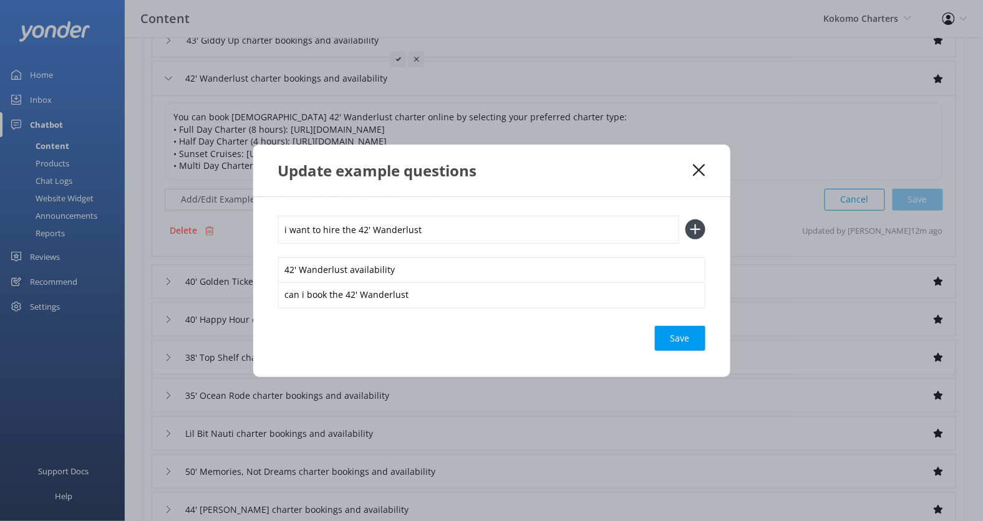
click at [685, 219] on button at bounding box center [695, 229] width 20 height 20
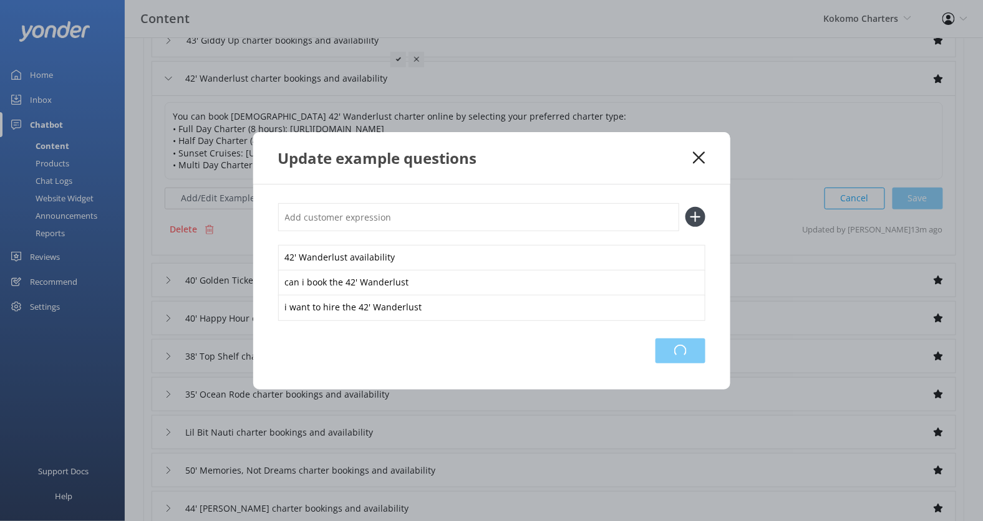
click at [690, 344] on div "Loading.." at bounding box center [680, 351] width 50 height 25
click at [696, 161] on use at bounding box center [699, 158] width 12 height 12
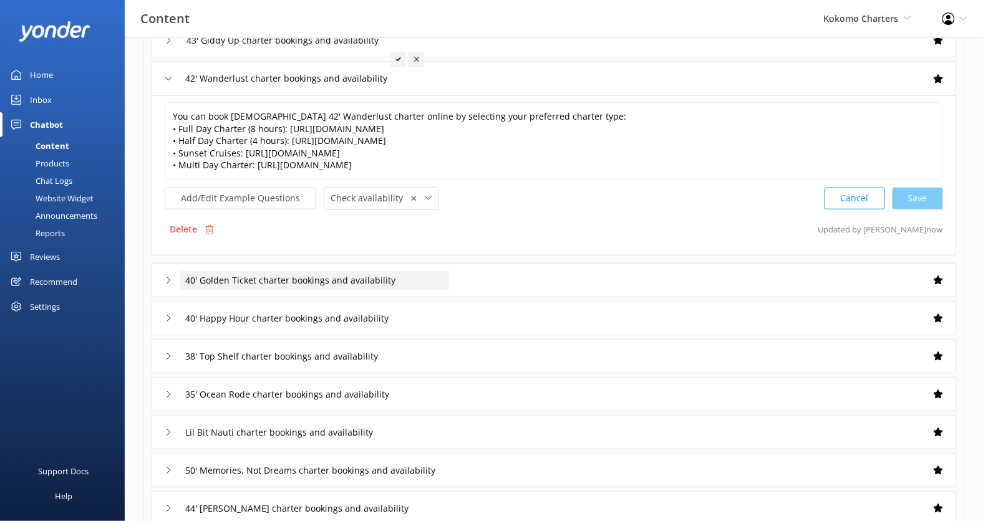
click at [410, 274] on div "40' Golden Ticket charter bookings and availability" at bounding box center [314, 280] width 269 height 19
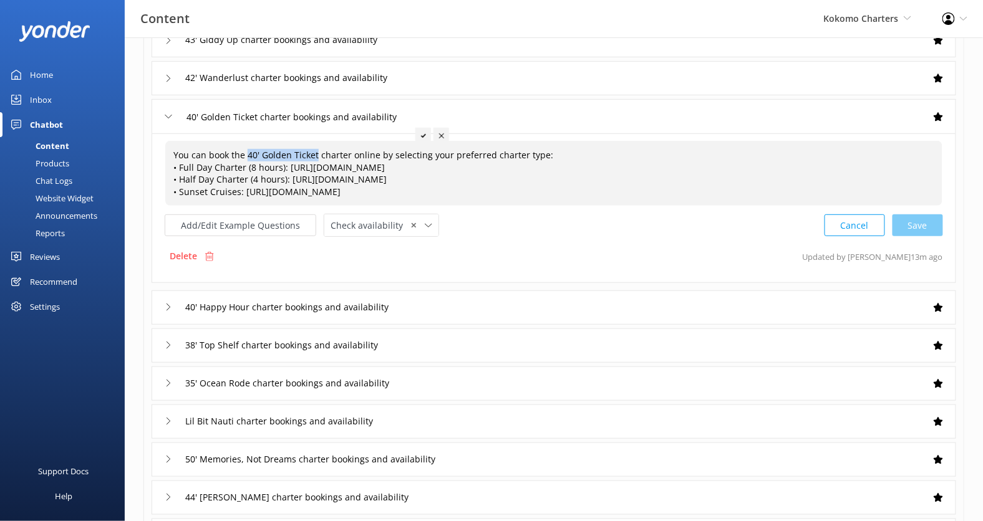
drag, startPoint x: 314, startPoint y: 156, endPoint x: 246, endPoint y: 157, distance: 68.0
click at [246, 157] on span "You can book the 40' Golden Ticket charter online by selecting your preferred c…" at bounding box center [363, 173] width 380 height 49
copy span "40' Golden Ticket"
click at [251, 223] on button "Add/Edit Example Questions" at bounding box center [241, 225] width 152 height 22
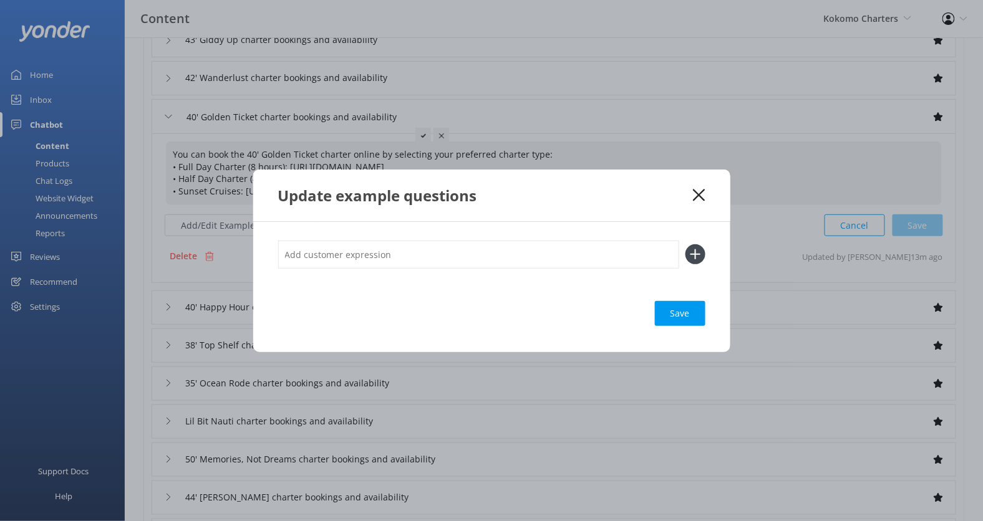
click at [352, 254] on input "text" at bounding box center [478, 255] width 401 height 28
paste input "42' Wanderlus"
drag, startPoint x: 362, startPoint y: 255, endPoint x: 499, endPoint y: 255, distance: 136.5
click at [498, 255] on input "i want to book [DEMOGRAPHIC_DATA] 42' Wanderlus" at bounding box center [478, 255] width 401 height 28
drag, startPoint x: 359, startPoint y: 255, endPoint x: 458, endPoint y: 255, distance: 98.5
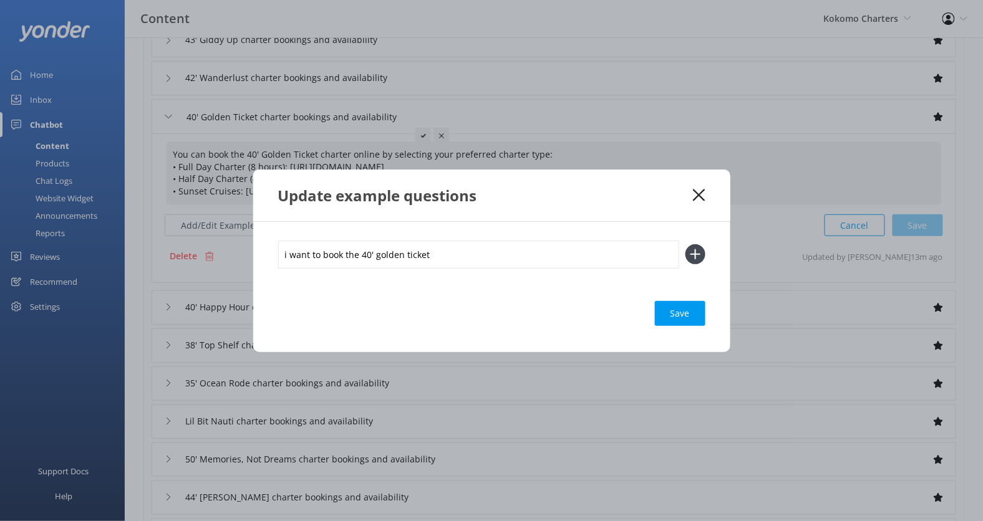
click at [458, 256] on input "i want to book the 40' golden ticket" at bounding box center [478, 255] width 401 height 28
type input "i want to book the 40' golden ticket"
click at [685, 244] on button at bounding box center [695, 254] width 20 height 20
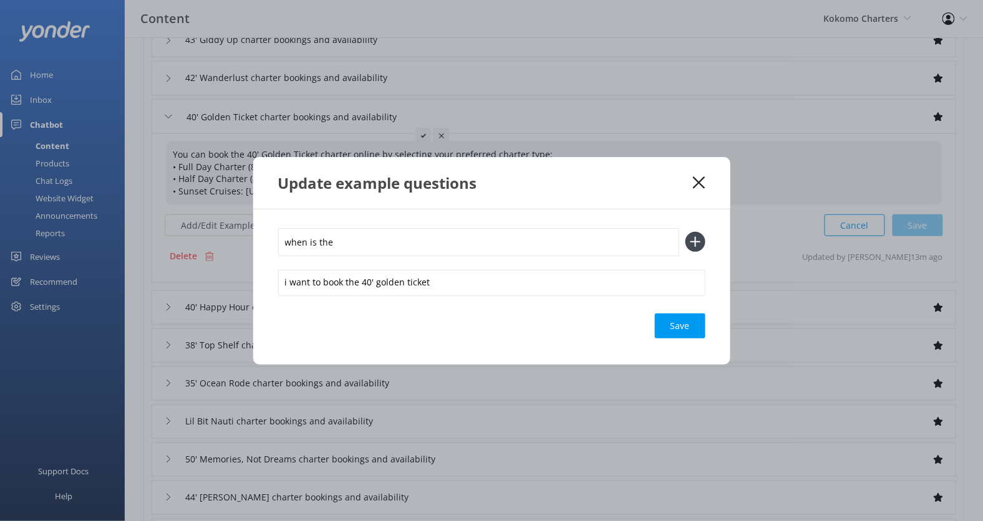
paste input "40' golden ticket"
type input "when is the 40' golden ticket available"
click at [685, 232] on button at bounding box center [695, 242] width 20 height 20
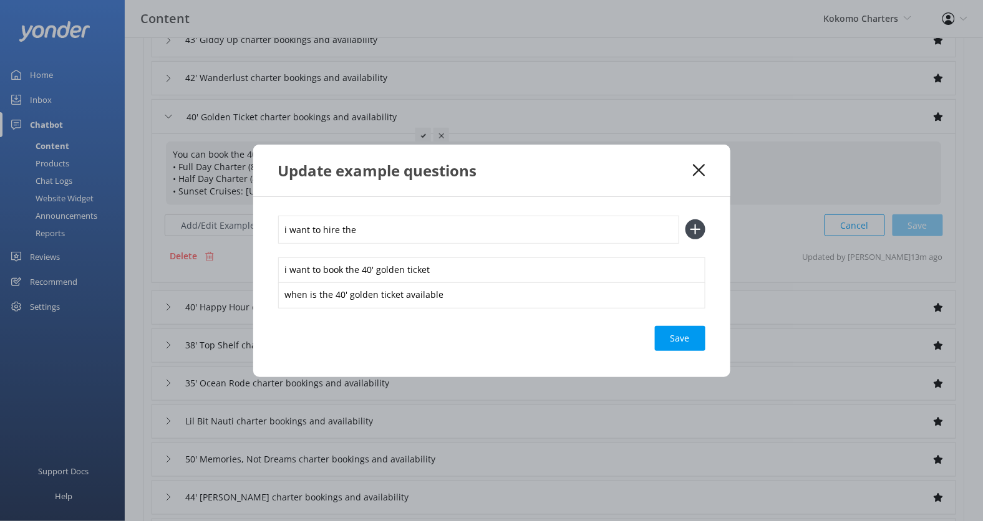
paste input "40' golden ticket"
type input "i want to hire the 40' golden ticket"
click at [685, 219] on button at bounding box center [695, 229] width 20 height 20
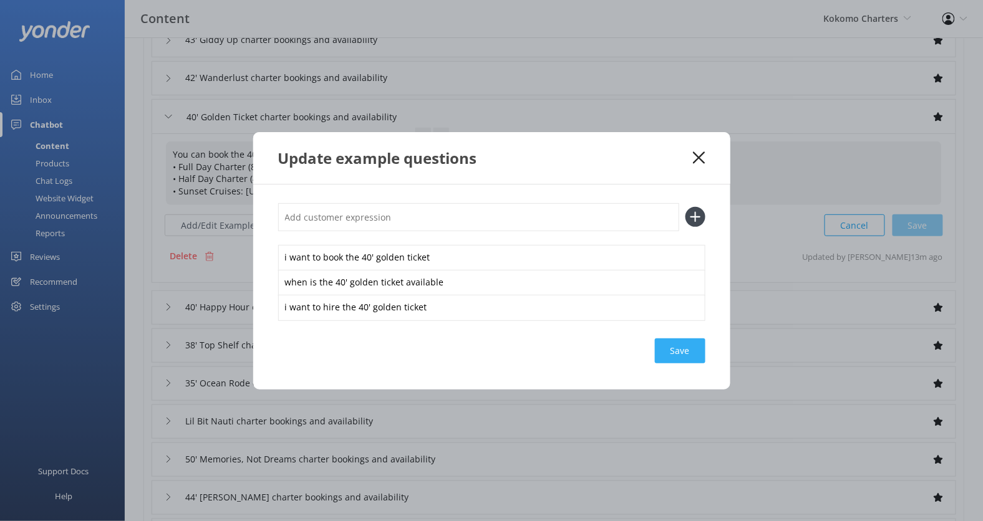
click at [686, 349] on div "Save" at bounding box center [680, 351] width 51 height 25
click at [703, 156] on icon at bounding box center [699, 158] width 12 height 12
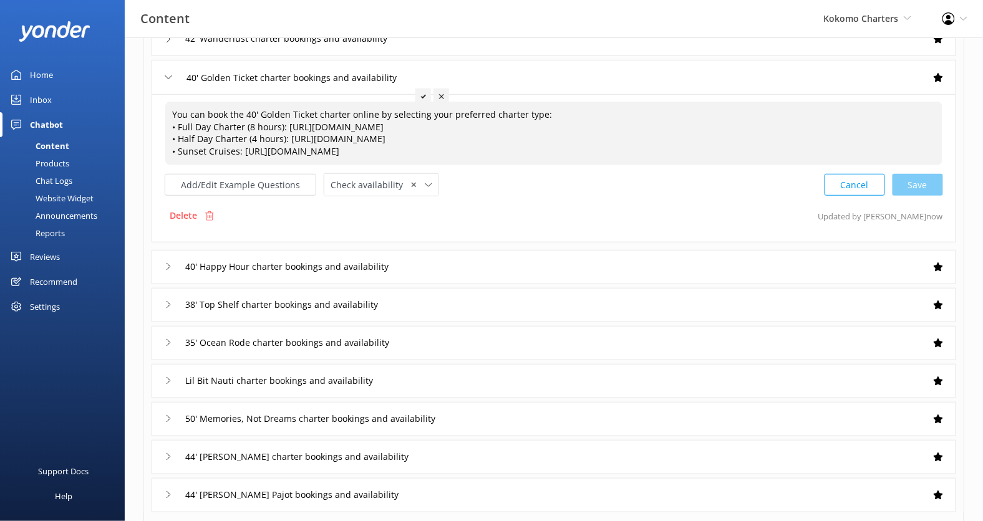
scroll to position [227, 0]
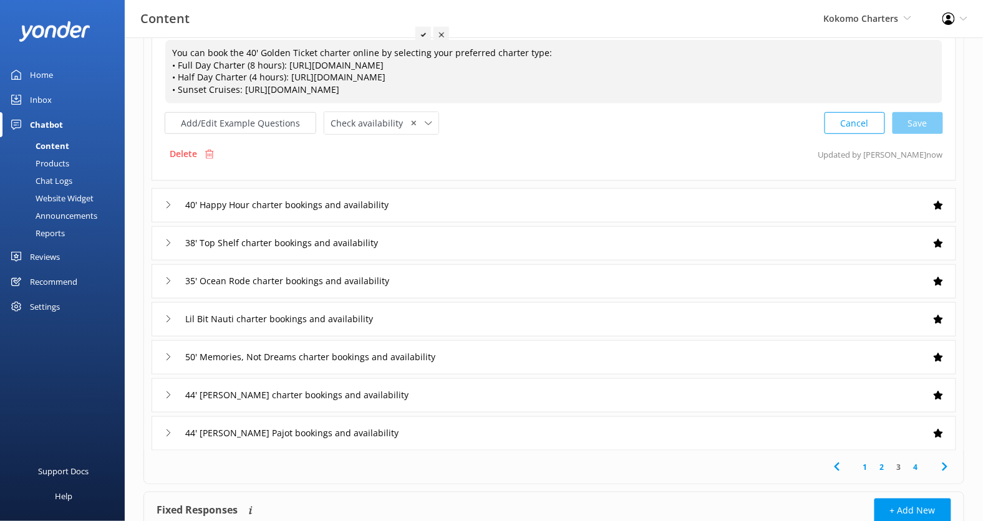
click at [457, 198] on div "40' Happy Hour charter bookings and availability" at bounding box center [554, 205] width 804 height 34
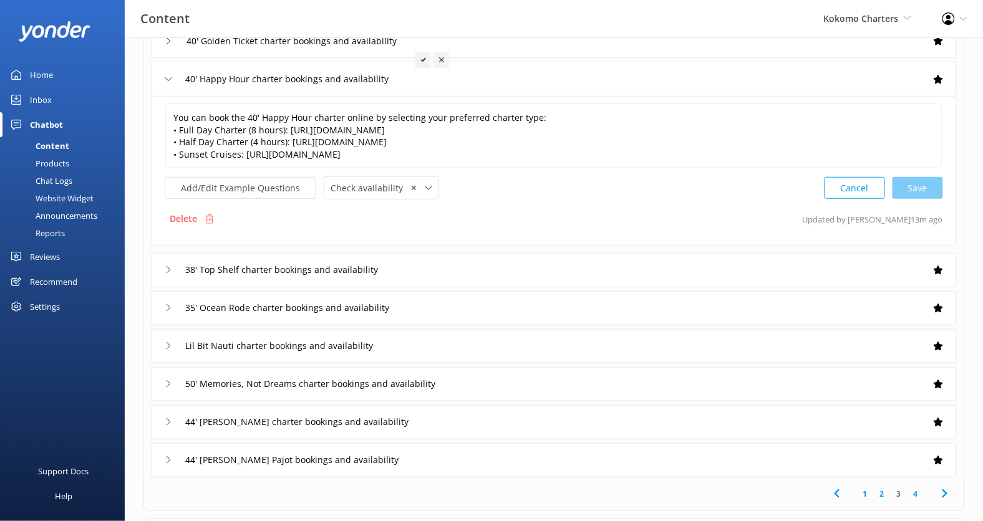
scroll to position [191, 0]
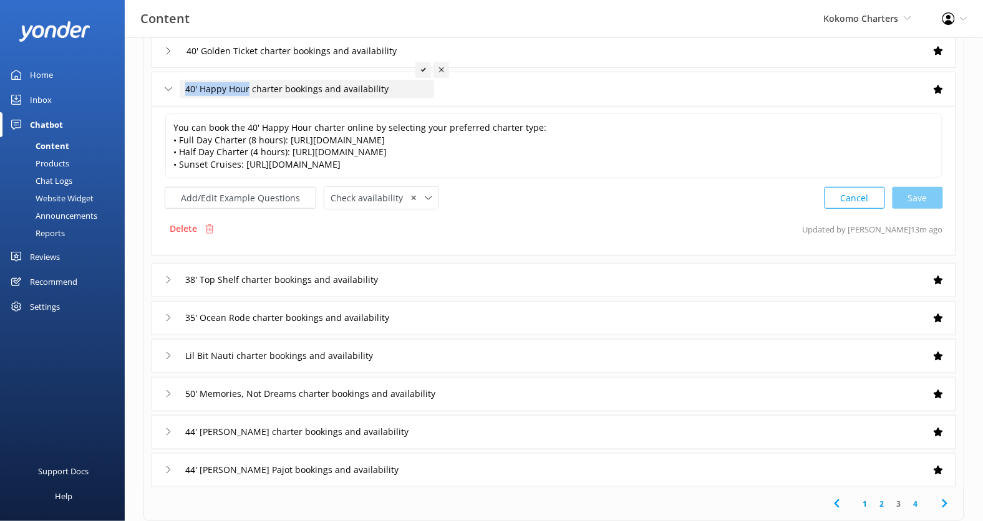
drag, startPoint x: 248, startPoint y: 89, endPoint x: 181, endPoint y: 90, distance: 67.3
click at [181, 90] on div "40' Happy Hour charter bookings and availability" at bounding box center [307, 89] width 254 height 19
drag, startPoint x: 248, startPoint y: 90, endPoint x: 180, endPoint y: 90, distance: 68.0
click at [180, 90] on input "40' Happy Hour charter bookings and availability" at bounding box center [307, 89] width 254 height 19
click at [236, 190] on button "Add/Edit Example Questions" at bounding box center [241, 198] width 152 height 22
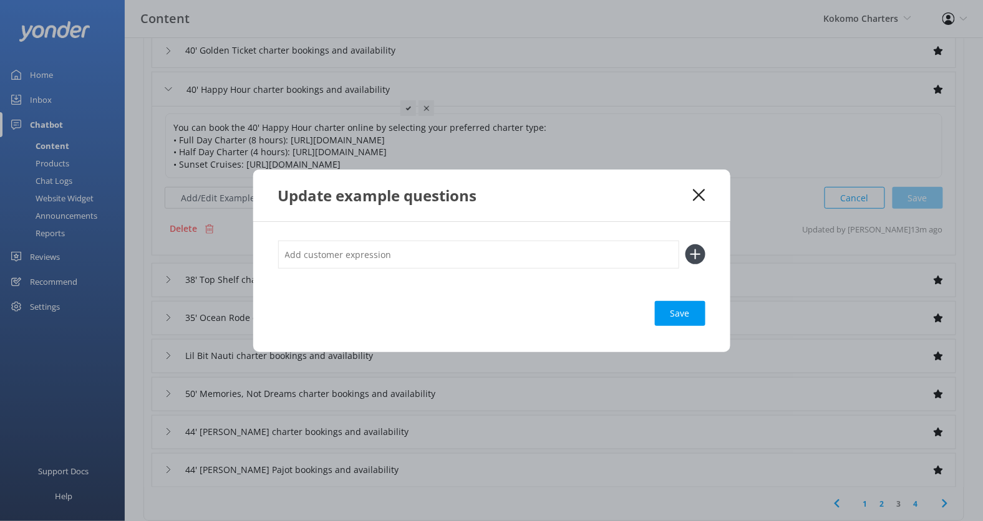
click at [328, 256] on input "text" at bounding box center [478, 255] width 401 height 28
paste input "40' Happy Hour"
type input "i want to hire the 40' Happy Hour"
click at [685, 244] on button at bounding box center [695, 254] width 20 height 20
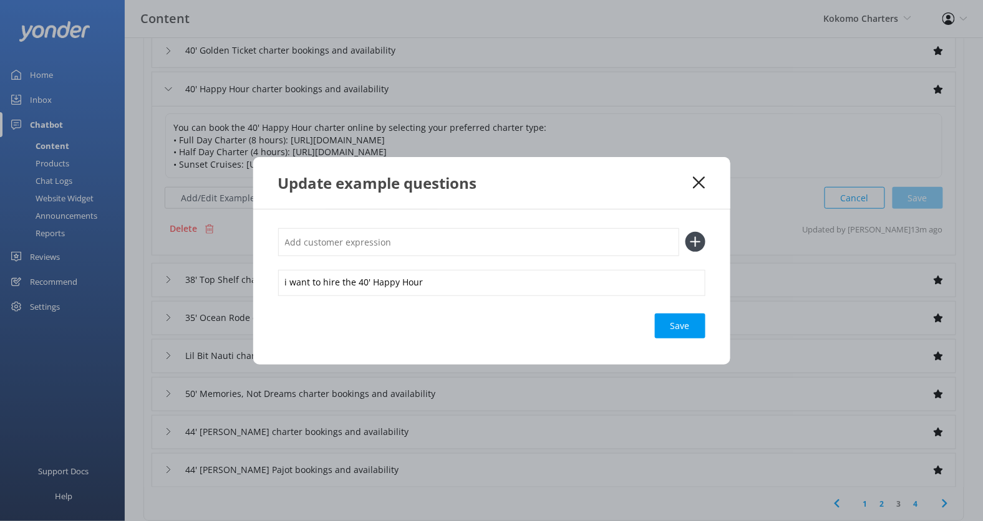
type input "h"
paste input "40' Happy Hour"
type input "when is the 40' Happy Hour available"
click at [685, 232] on button at bounding box center [695, 242] width 20 height 20
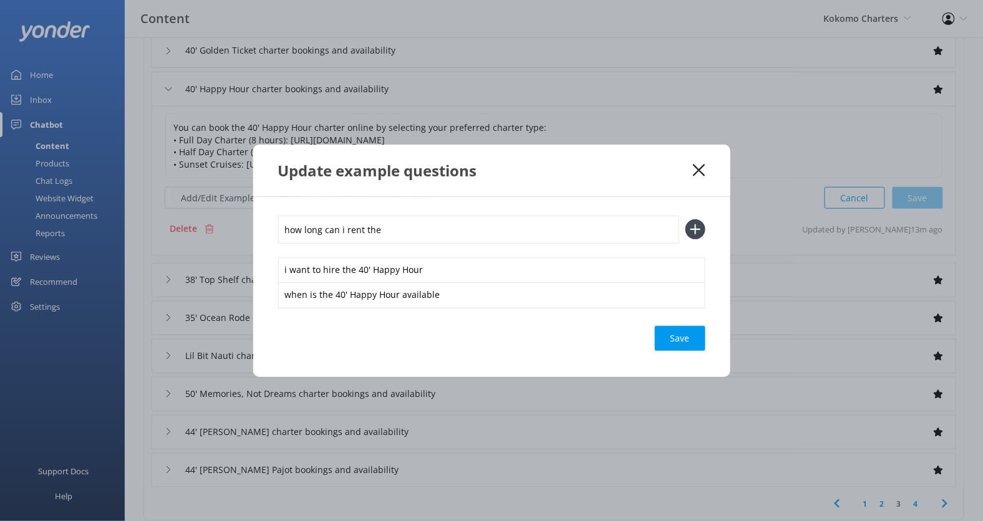
paste input "40' Happy Hour"
type input "how long can i rent the 40' Happy Hour"
click at [685, 219] on button at bounding box center [695, 229] width 20 height 20
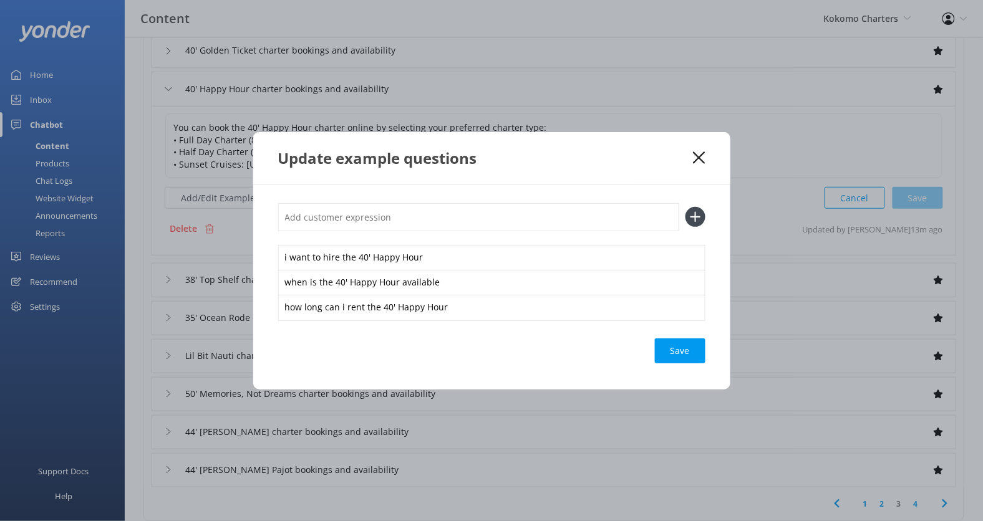
click at [672, 342] on div "Save" at bounding box center [680, 351] width 51 height 25
click at [699, 161] on icon at bounding box center [699, 158] width 12 height 12
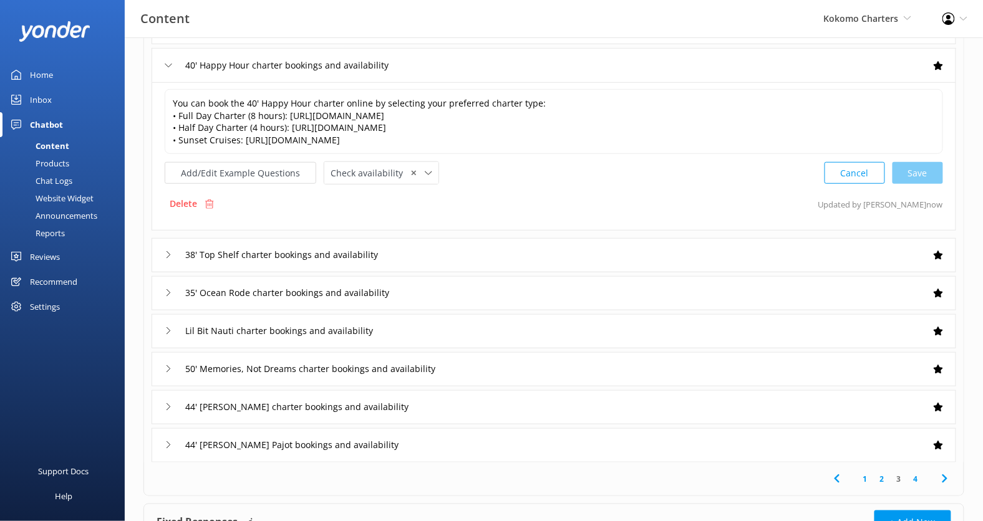
scroll to position [245, 0]
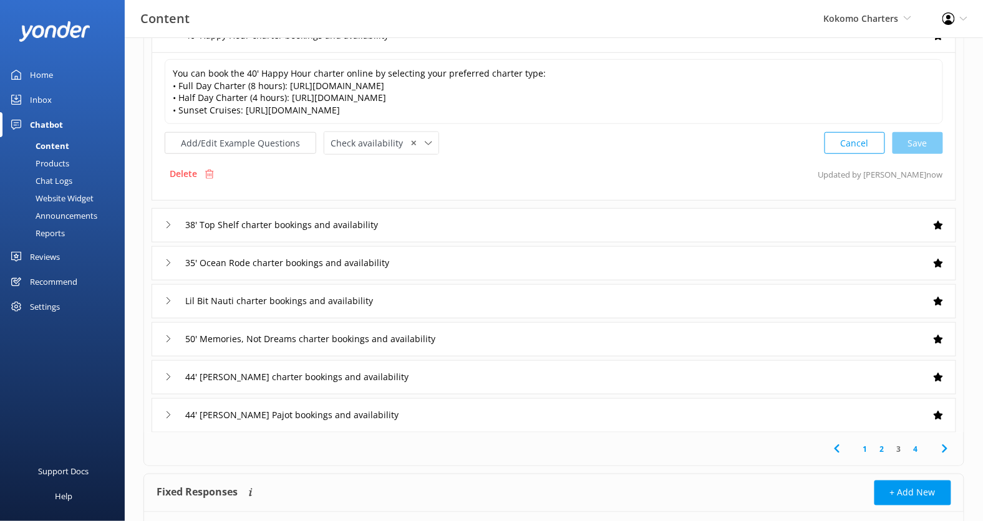
click at [429, 218] on div "38' Top Shelf charter bookings and availability" at bounding box center [554, 225] width 804 height 34
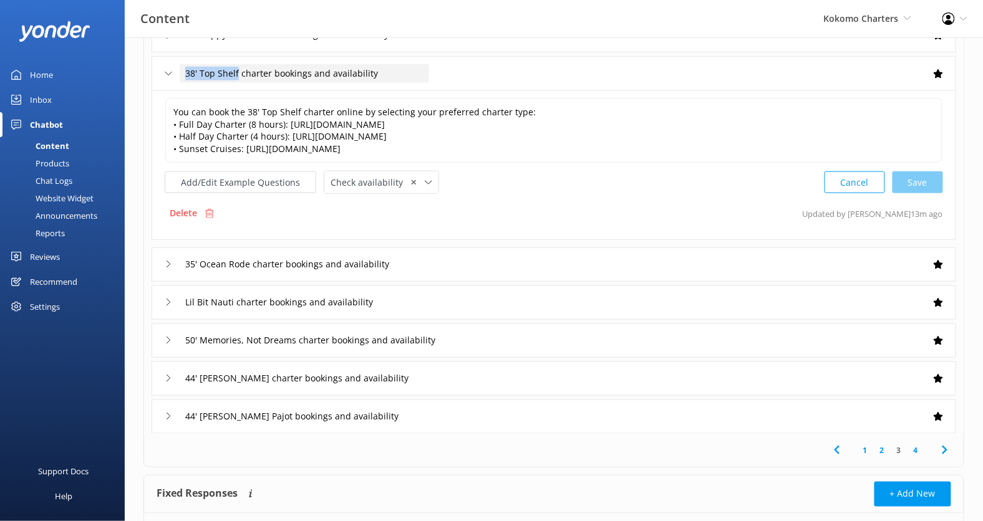
drag, startPoint x: 236, startPoint y: 77, endPoint x: 183, endPoint y: 75, distance: 53.7
click at [183, 75] on div "38' Top Shelf charter bookings and availability" at bounding box center [304, 73] width 249 height 19
drag, startPoint x: 237, startPoint y: 76, endPoint x: 184, endPoint y: 76, distance: 53.0
click at [184, 76] on input "38' Top Shelf charter bookings and availability" at bounding box center [304, 73] width 249 height 19
click at [248, 182] on button "Add/Edit Example Questions" at bounding box center [241, 182] width 152 height 22
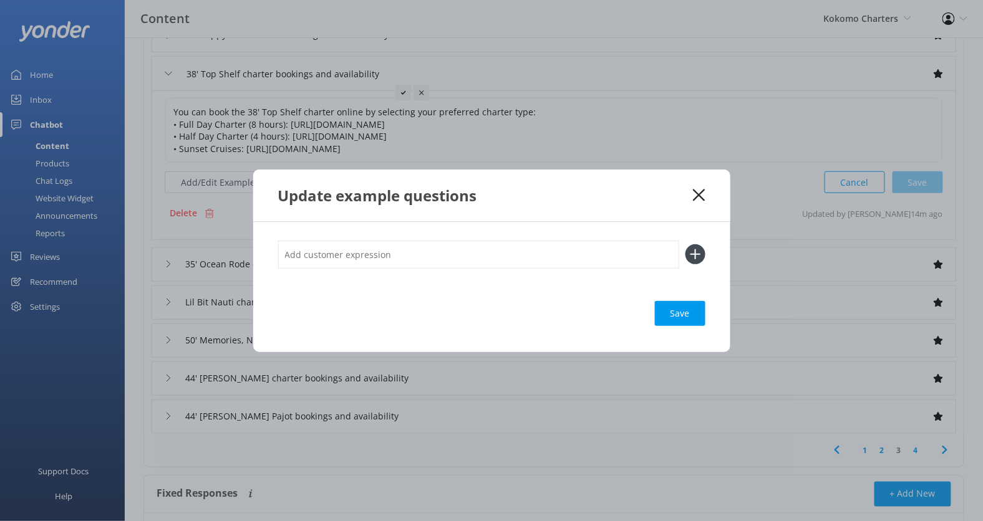
click at [319, 266] on input "text" at bounding box center [478, 255] width 401 height 28
paste input "38' Top Shelf"
type input "i want to book the 38' Top Shelf"
click at [685, 244] on button at bounding box center [695, 254] width 20 height 20
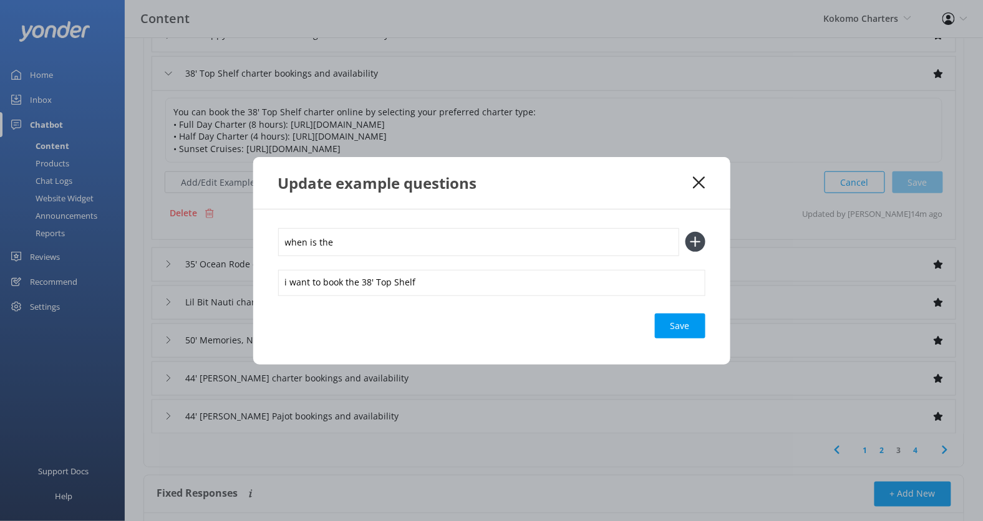
paste input "38' Top Shelf"
type input "when is the 38' Top Shelf available"
click at [685, 232] on button at bounding box center [695, 242] width 20 height 20
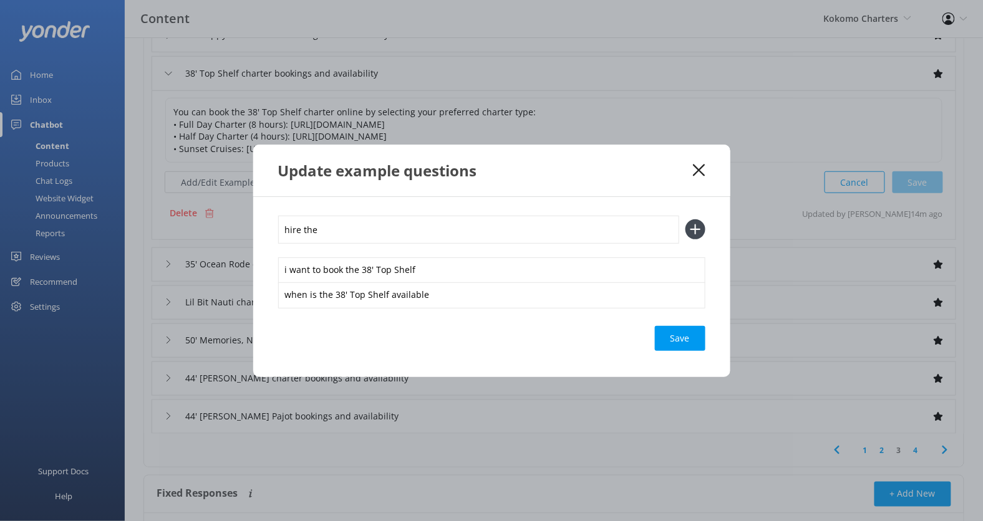
paste input "38' Top Shelf"
type input "hire the 38' Top Shelf"
click at [685, 219] on button at bounding box center [695, 229] width 20 height 20
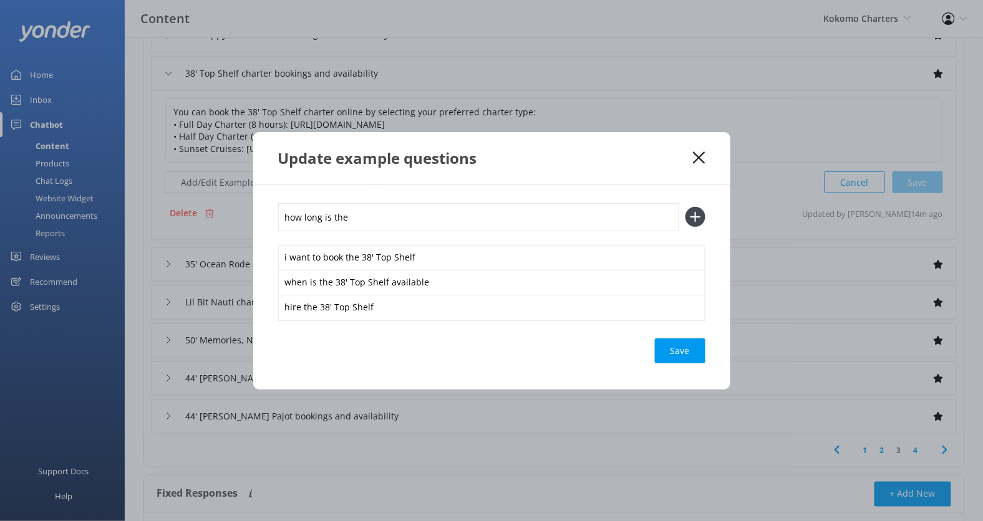
paste input "38' Top Shelf"
type input "how long is the 38' Top Shelf"
click at [685, 207] on button at bounding box center [695, 217] width 20 height 20
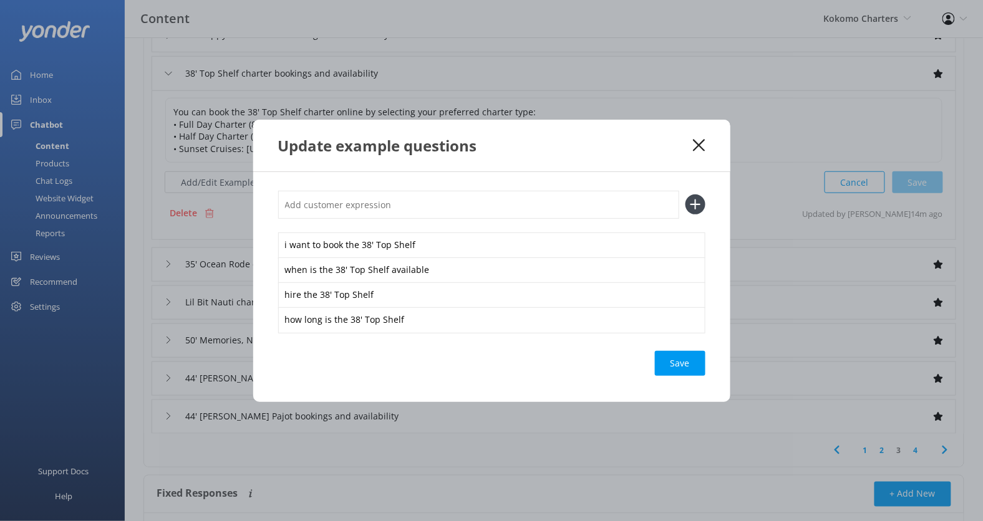
click at [669, 366] on div "Save" at bounding box center [680, 363] width 51 height 25
click at [702, 148] on use at bounding box center [699, 145] width 12 height 12
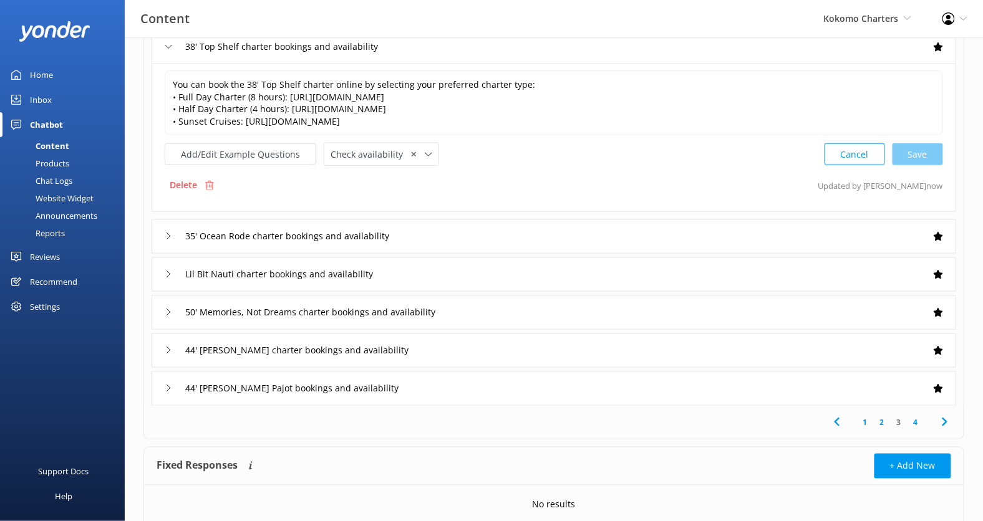
scroll to position [284, 0]
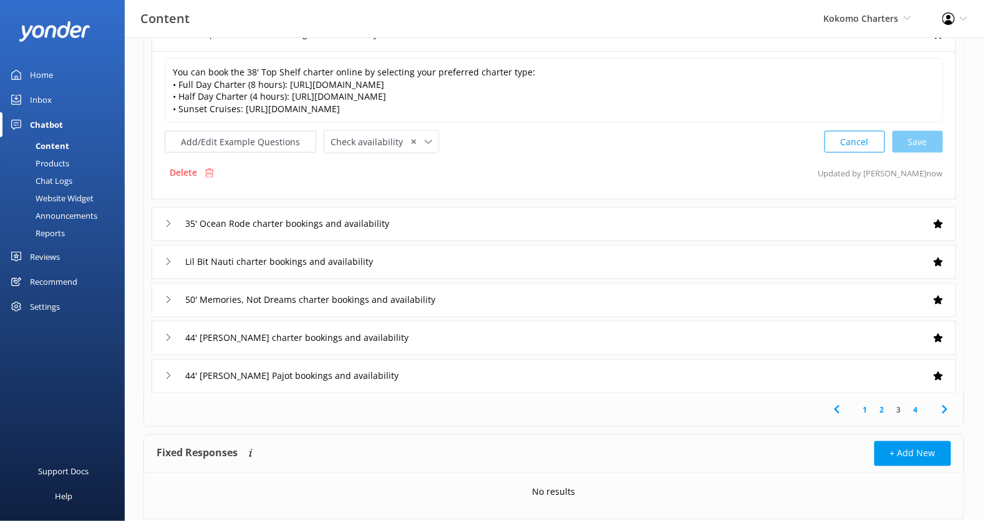
click at [479, 223] on div "35' Ocean Rode charter bookings and availability" at bounding box center [554, 224] width 804 height 34
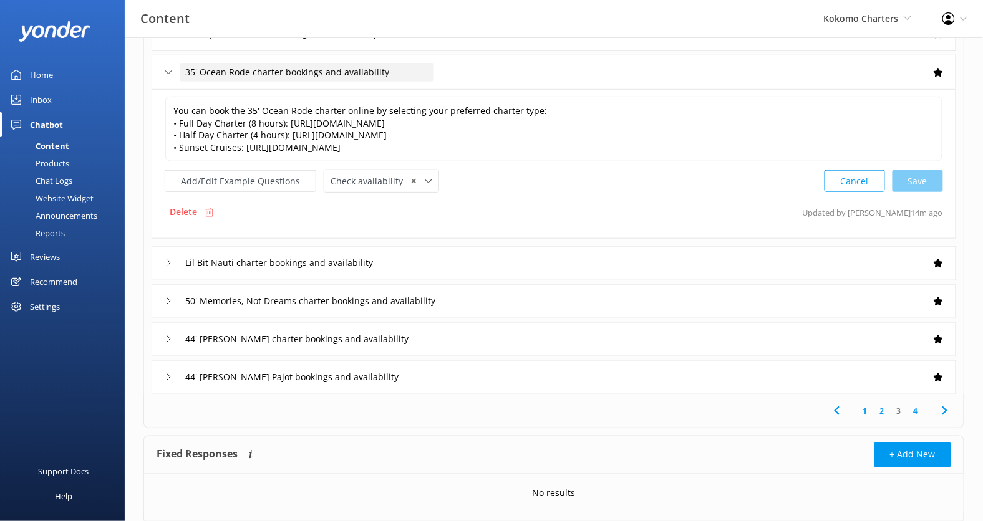
click at [287, 69] on span "35' Ocean Rode charter bookings and availability" at bounding box center [287, 72] width 204 height 14
drag, startPoint x: 249, startPoint y: 73, endPoint x: 176, endPoint y: 72, distance: 72.3
click at [176, 72] on div "35' Ocean Rode charter bookings and availability" at bounding box center [292, 72] width 254 height 21
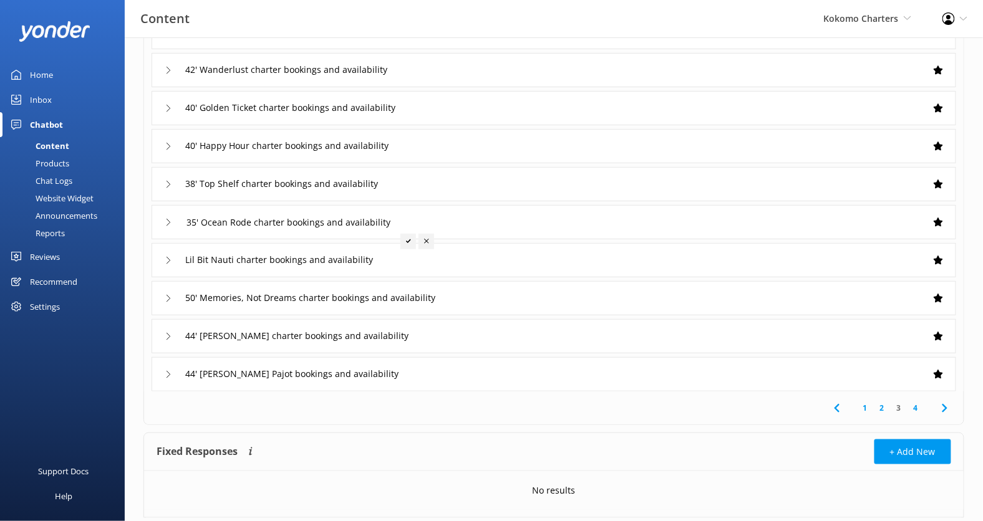
click at [534, 207] on div "35' Ocean Rode charter bookings and availability" at bounding box center [554, 222] width 804 height 34
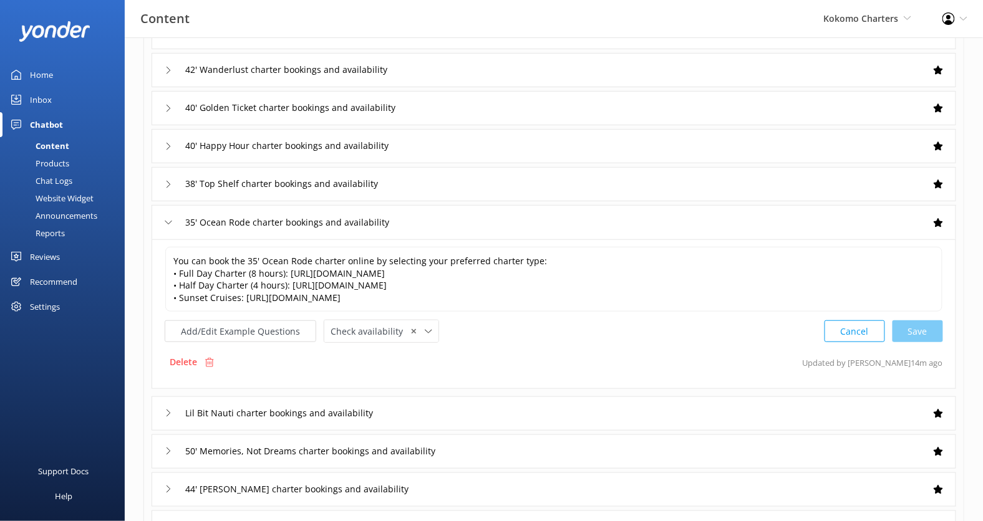
scroll to position [284, 0]
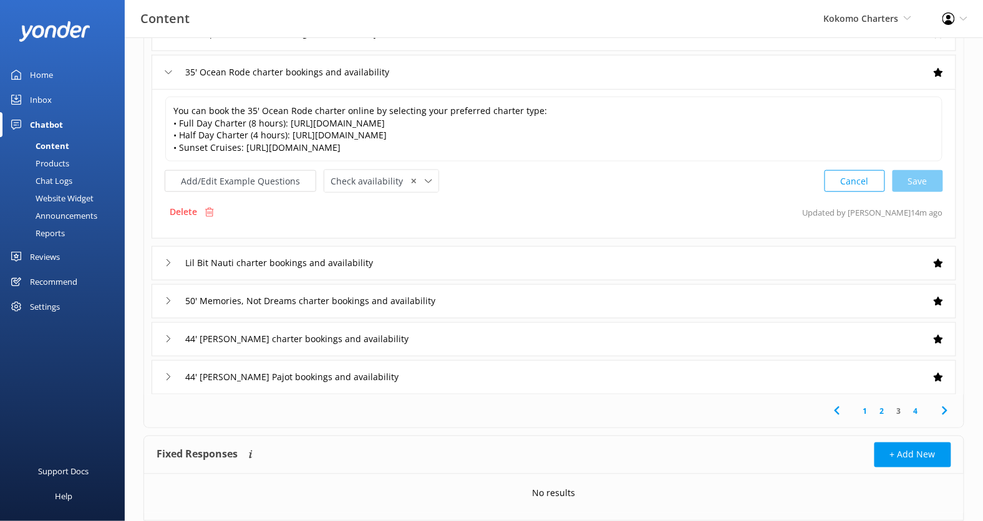
click at [257, 166] on div "You can book the 35' Ocean Rode charter online by selecting your preferred char…" at bounding box center [554, 144] width 778 height 97
click at [281, 183] on button "Add/Edit Example Questions" at bounding box center [241, 181] width 152 height 22
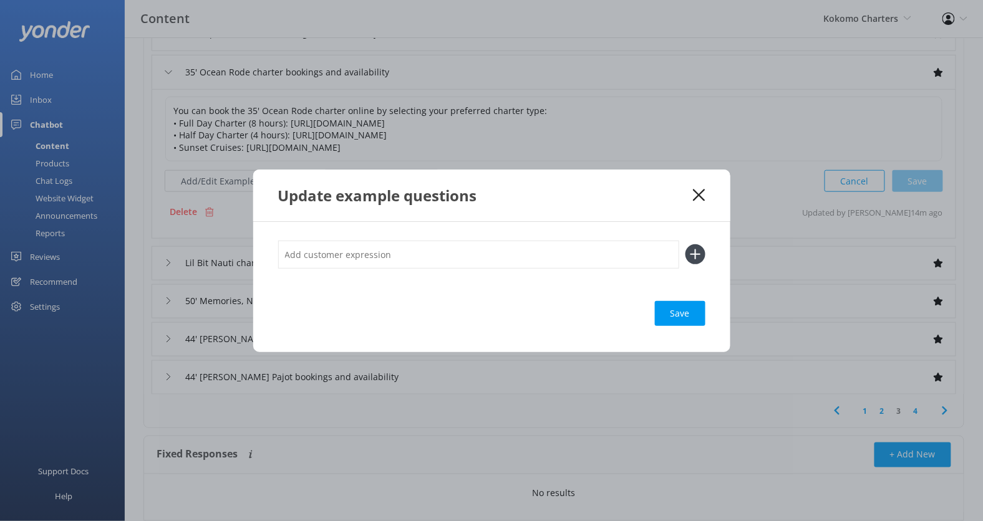
click at [327, 257] on input "text" at bounding box center [478, 255] width 401 height 28
paste input "35' Ocean Rode"
type input "how can i book the 35' Ocean Rode"
click at [685, 244] on button at bounding box center [695, 254] width 20 height 20
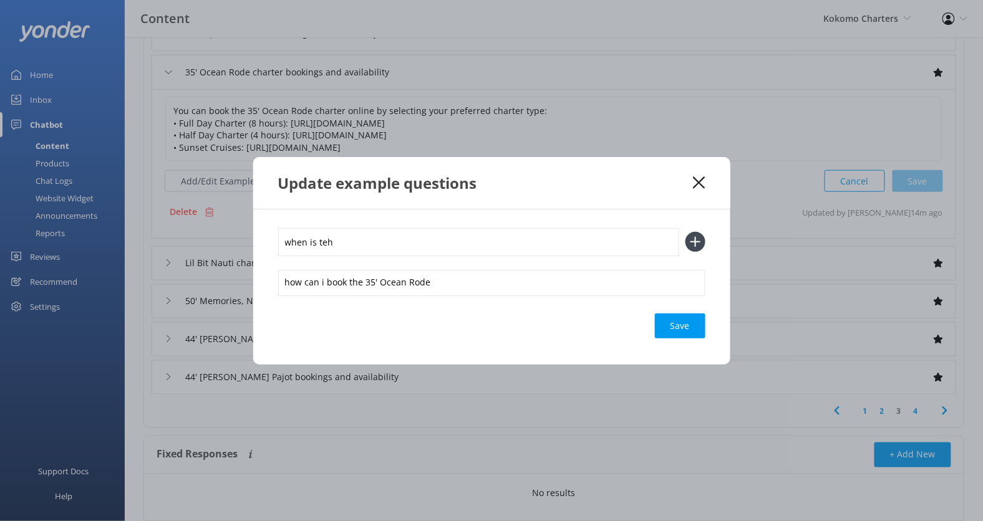
paste input "35' Ocean Rode"
type input "when is teh"
paste input "35' Ocean Rode"
click at [321, 246] on input "when is teh 35' Ocean Rode" at bounding box center [478, 242] width 401 height 28
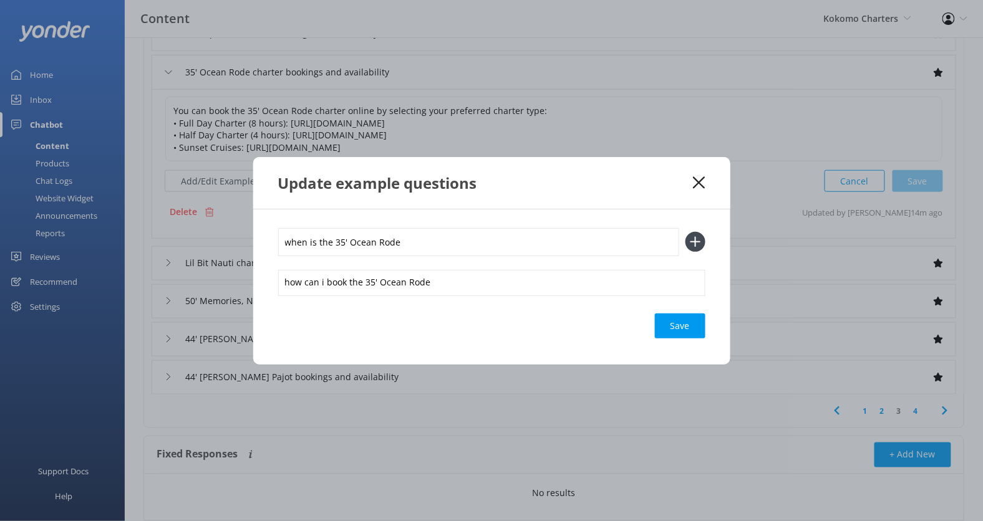
click at [427, 244] on input "when is the 35' Ocean Rode" at bounding box center [478, 242] width 401 height 28
type input "when is the 35' Ocean Rode available"
click at [685, 232] on button at bounding box center [695, 242] width 20 height 20
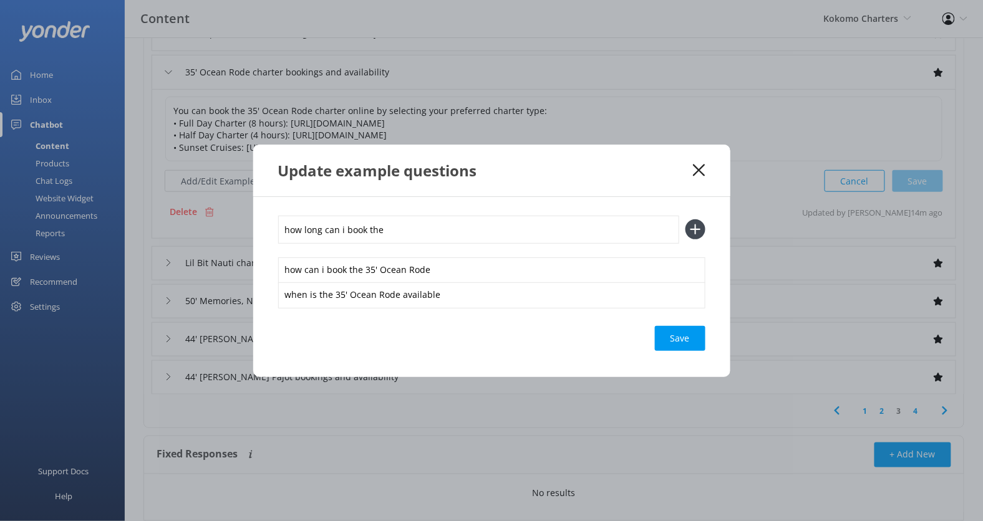
paste input "35' Ocean Rode"
type input "how long can i book the 35' Ocean Rode"
click at [685, 219] on button at bounding box center [695, 229] width 20 height 20
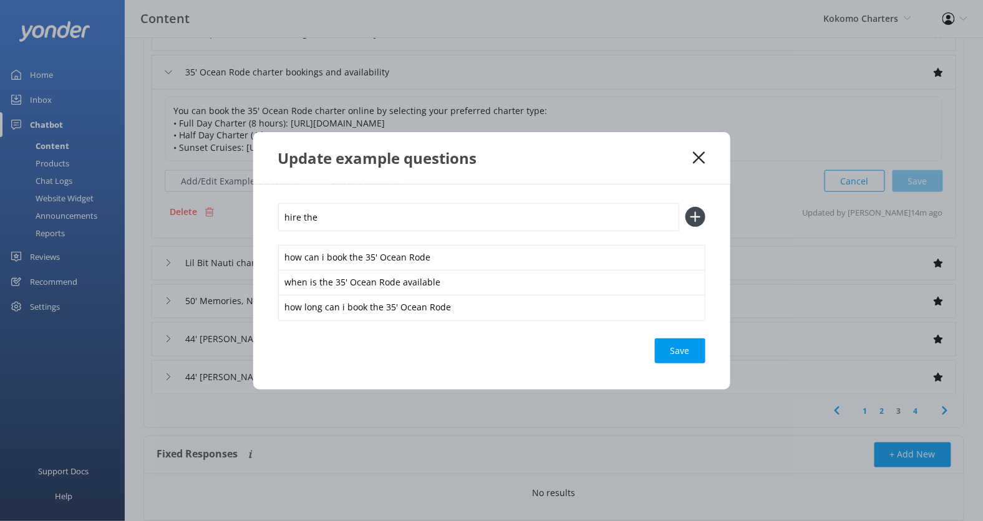
paste input "35' Ocean Rode"
type input "hire the 35' Ocean Rode"
click at [685, 207] on button at bounding box center [695, 217] width 20 height 20
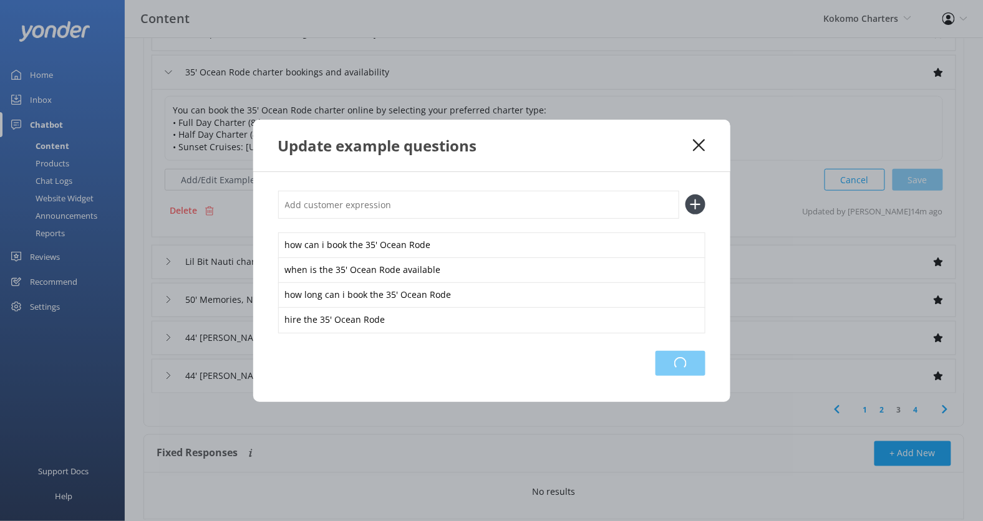
click at [671, 365] on div "Loading.." at bounding box center [680, 363] width 50 height 25
click at [700, 148] on use at bounding box center [699, 145] width 12 height 12
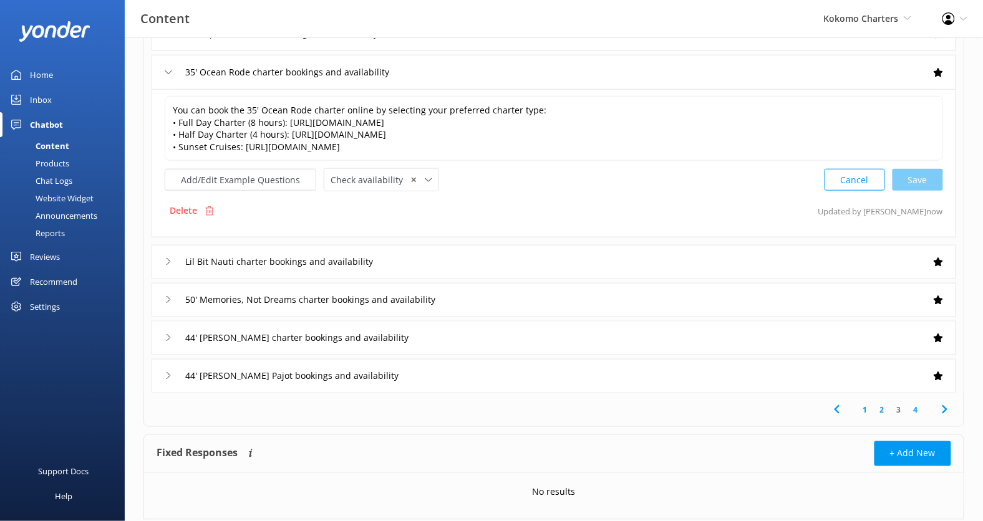
click at [454, 261] on div "Lil Bit Nauti charter bookings and availability" at bounding box center [554, 262] width 804 height 34
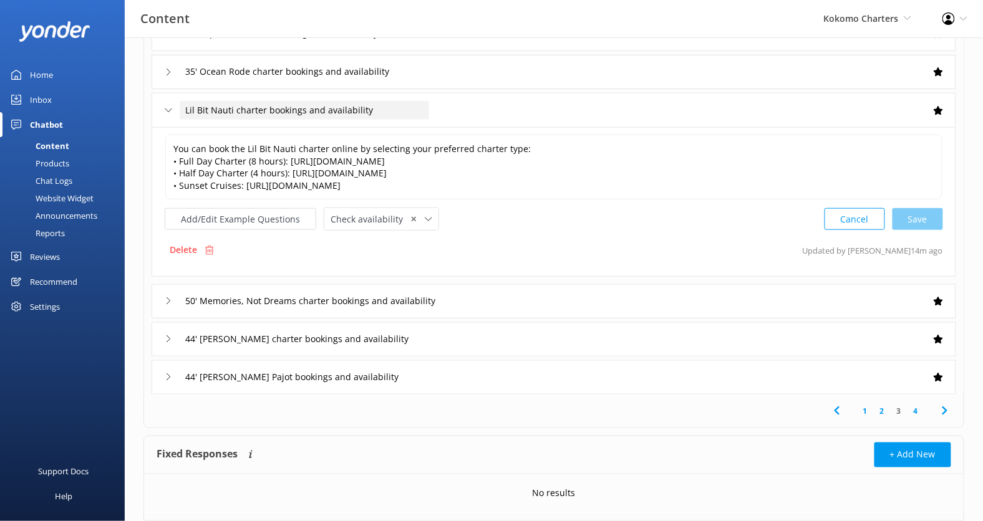
click at [229, 117] on div "Lil Bit Nauti charter bookings and availability" at bounding box center [304, 110] width 249 height 19
drag, startPoint x: 233, startPoint y: 111, endPoint x: 183, endPoint y: 110, distance: 49.3
click at [183, 110] on input "Lil Bit Nauti charter bookings and availability" at bounding box center [304, 110] width 249 height 19
click at [229, 212] on button "Add/Edit Example Questions" at bounding box center [241, 219] width 152 height 22
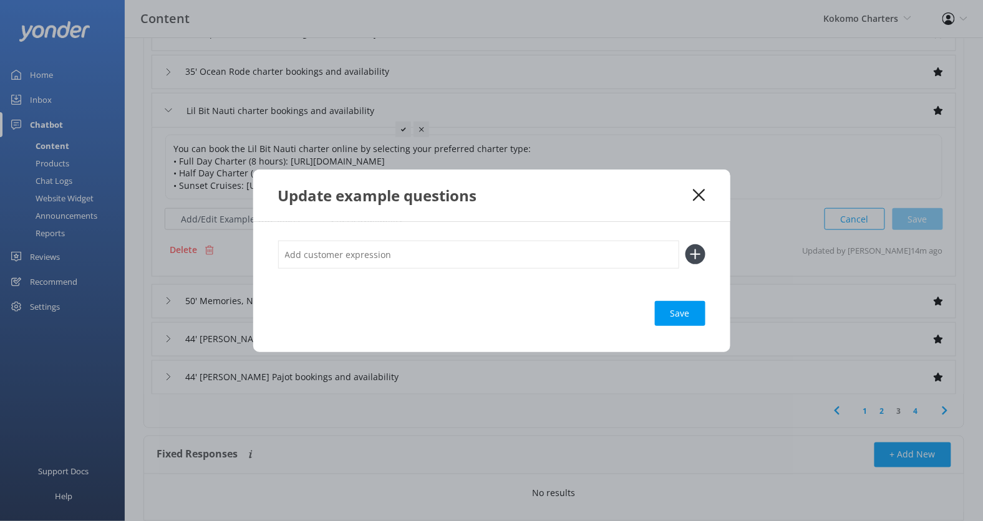
click at [294, 244] on input "text" at bounding box center [478, 255] width 401 height 28
paste input "Lil Bit Nauti"
type input "when is the Lil Bit Nauti available"
click at [685, 244] on button at bounding box center [695, 254] width 20 height 20
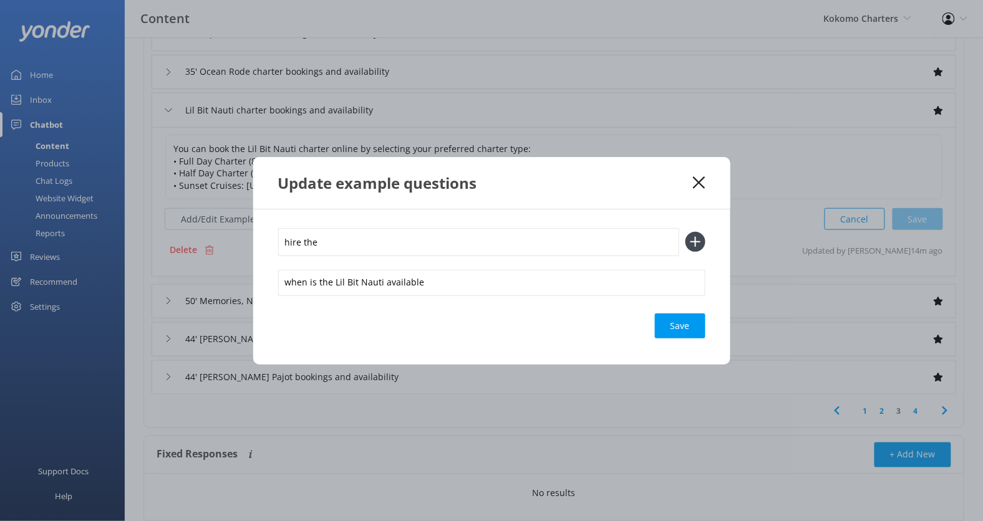
paste input "Lil Bit Nauti"
type input "hire the Lil Bit Nauti"
click at [685, 232] on button at bounding box center [695, 242] width 20 height 20
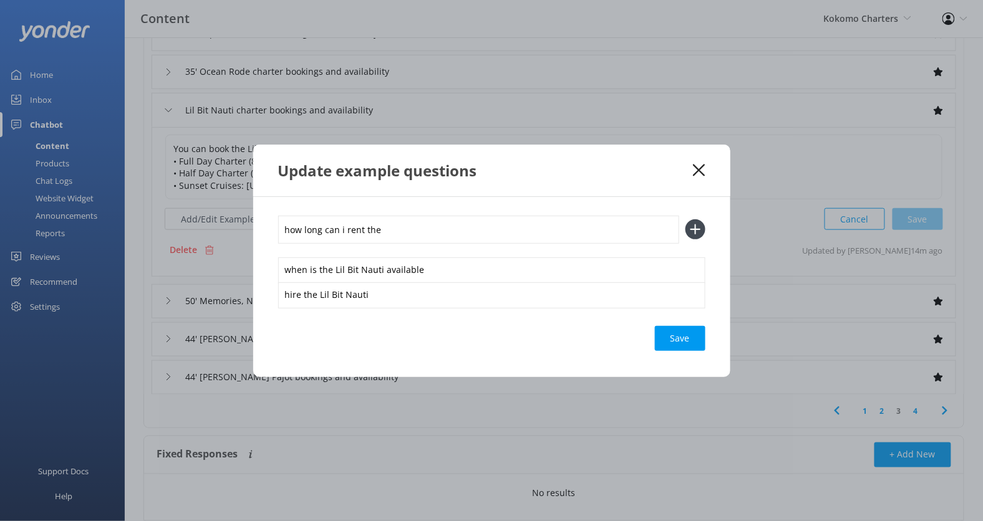
paste input "Lil Bit Nauti"
type input "how long can i rent the Lil Bit Nauti"
click at [685, 219] on button at bounding box center [695, 229] width 20 height 20
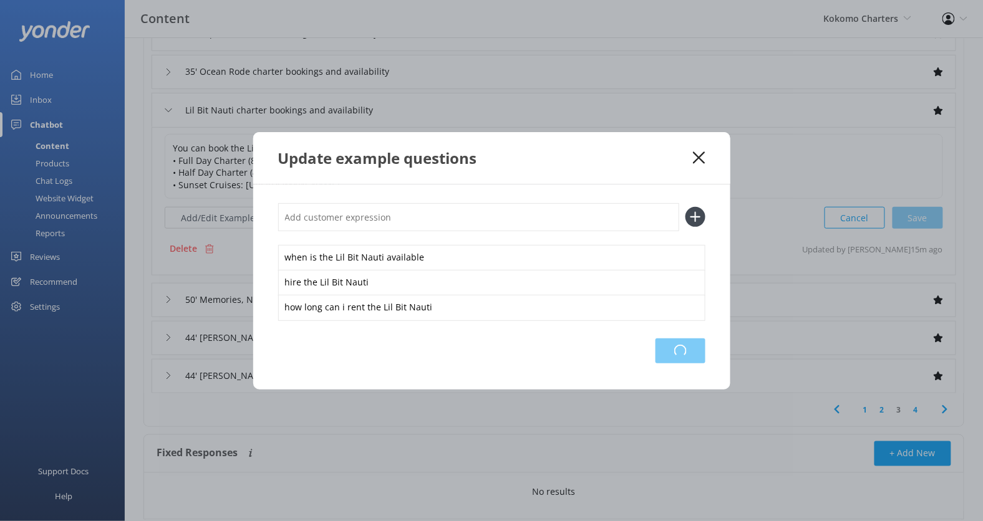
click at [677, 355] on div "Loading.." at bounding box center [680, 351] width 50 height 25
click at [699, 161] on icon at bounding box center [699, 158] width 12 height 12
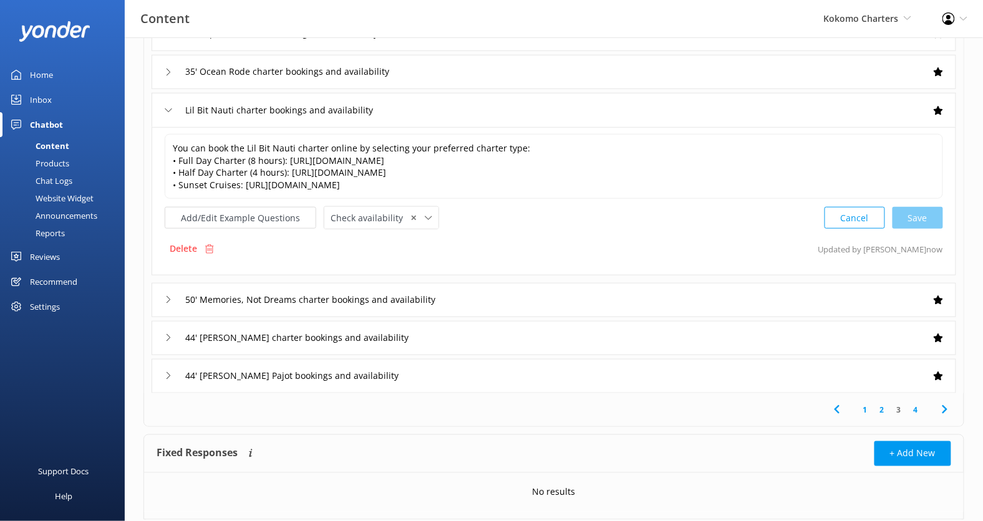
click at [514, 289] on div "50' Memories, Not Dreams charter bookings and availability" at bounding box center [554, 300] width 804 height 34
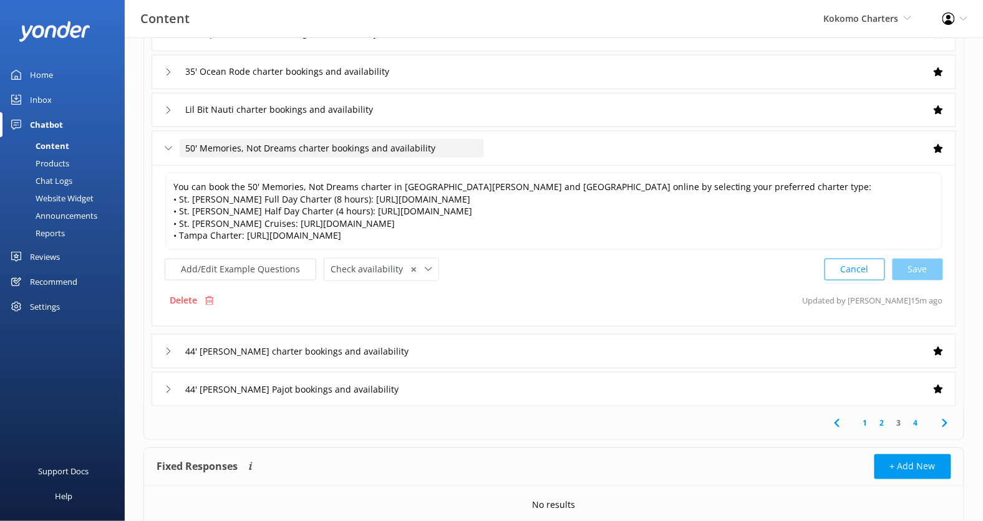
click at [261, 146] on span "50' Memories, Not Dreams charter bookings and availability" at bounding box center [310, 149] width 250 height 14
drag, startPoint x: 294, startPoint y: 149, endPoint x: 184, endPoint y: 149, distance: 109.7
click at [184, 149] on input "50' Memories, Not Dreams charter bookings and availability" at bounding box center [332, 148] width 304 height 19
click at [263, 281] on div "You can book the 50' Memories, Not Dreams charter in [GEOGRAPHIC_DATA][PERSON_N…" at bounding box center [554, 245] width 804 height 161
click at [271, 266] on button "Add/Edit Example Questions" at bounding box center [241, 270] width 152 height 22
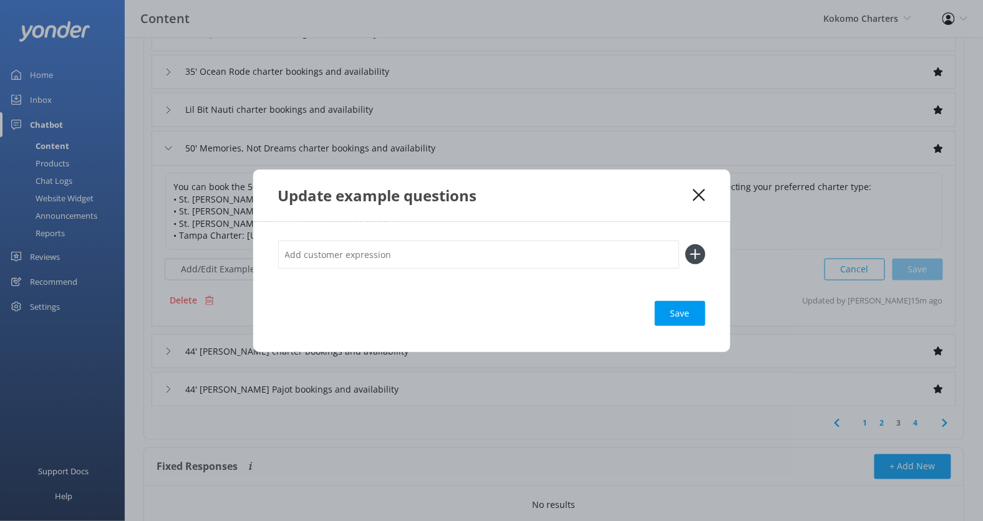
click at [350, 264] on input "text" at bounding box center [478, 255] width 401 height 28
paste input "50' Memories, Not Dreams"
type input "how long can i book the 50' Memories, Not Dreams"
click at [685, 244] on button at bounding box center [695, 254] width 20 height 20
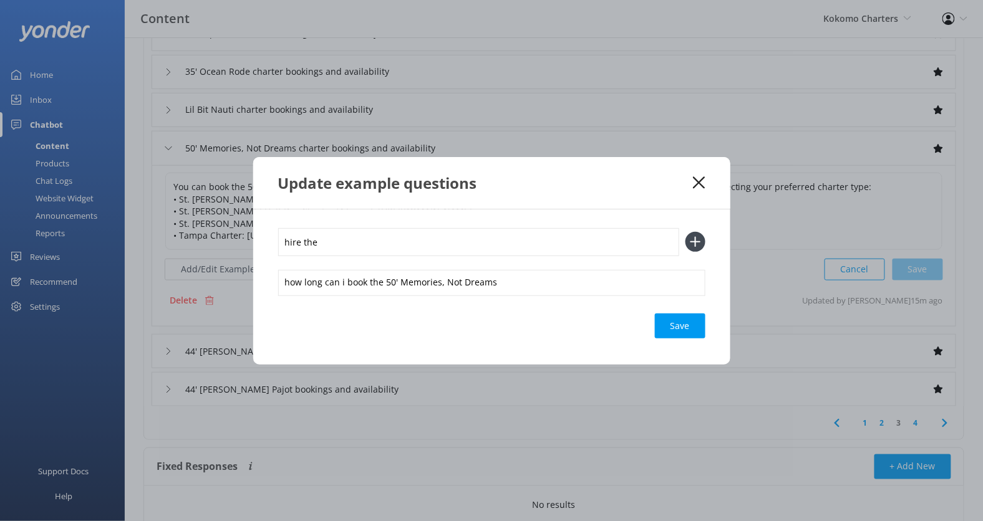
paste input "50' Memories, Not Dreams"
type input "hire the 50' Memories, Not Dreams"
click at [685, 232] on button at bounding box center [695, 242] width 20 height 20
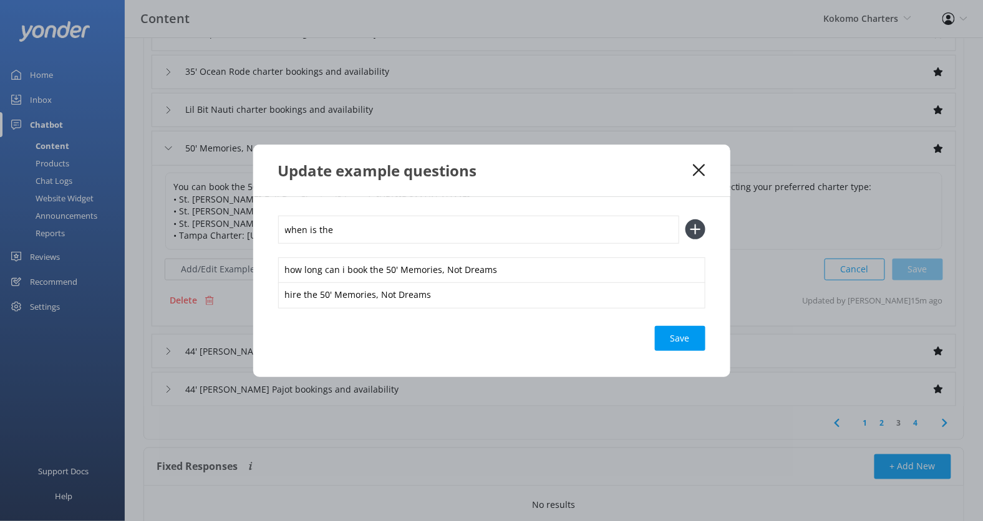
paste input "50' Memories, Not Dreams"
type input "when is the 50' Memories, Not Dreams available"
click at [685, 219] on button at bounding box center [695, 229] width 20 height 20
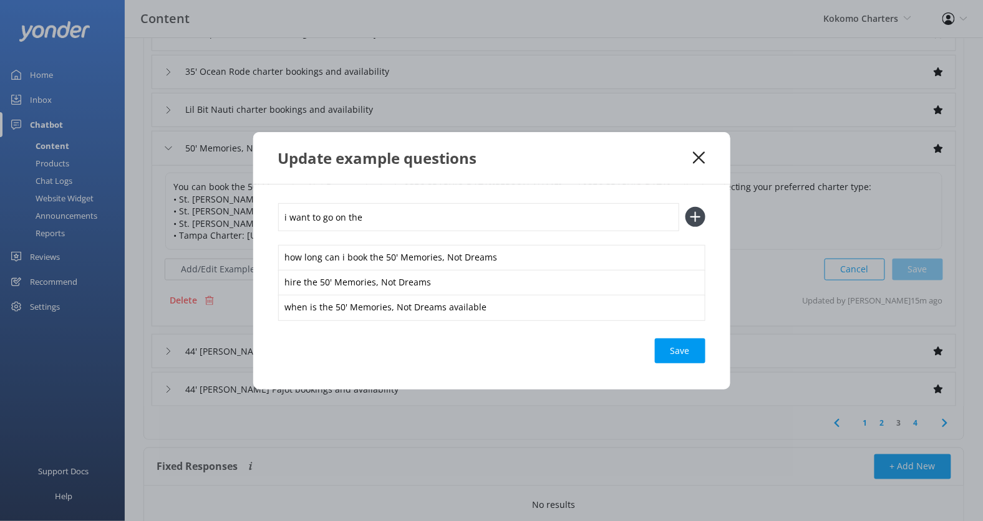
paste input "50' Memories, Not Dreams"
type input "i want to go on the 50' Memories, Not Dreams"
click at [685, 207] on button at bounding box center [695, 217] width 20 height 20
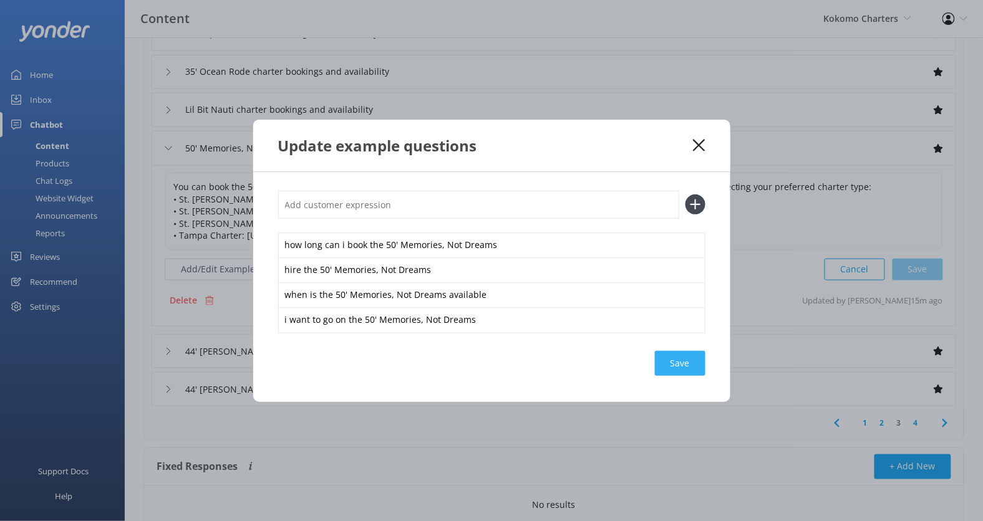
click at [680, 349] on div "how long can i book the 50' Memories, Not Dreams hire the 50' Memories, Not Dre…" at bounding box center [491, 287] width 477 height 230
click at [679, 347] on div "how long can i book the 50' Memories, Not Dreams hire the 50' Memories, Not Dre…" at bounding box center [491, 287] width 477 height 230
click at [679, 358] on div "Save" at bounding box center [680, 363] width 51 height 25
click at [701, 150] on icon at bounding box center [699, 145] width 12 height 12
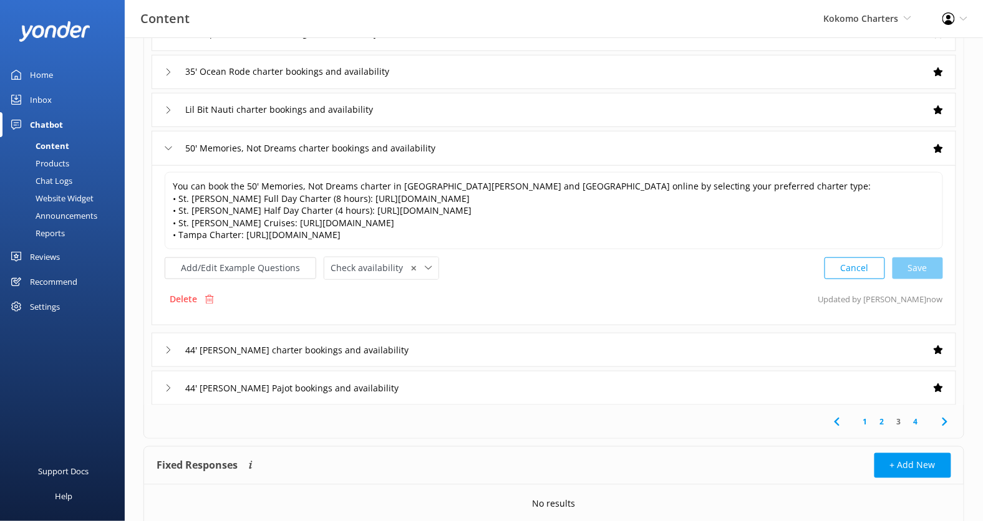
click at [472, 348] on div "44' [PERSON_NAME] charter bookings and availability" at bounding box center [554, 350] width 804 height 34
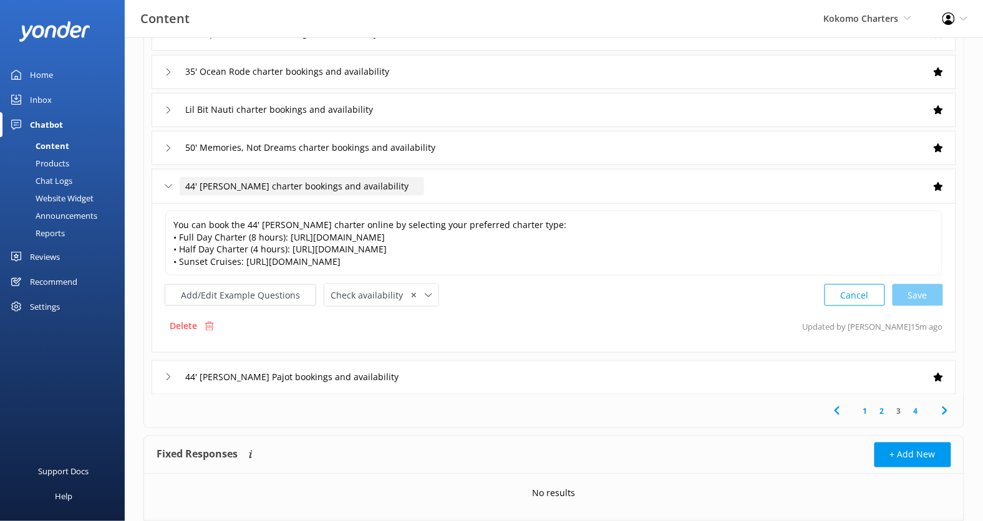
click at [244, 195] on div "44' [PERSON_NAME] charter bookings and availability" at bounding box center [302, 186] width 244 height 19
drag, startPoint x: 236, startPoint y: 186, endPoint x: 183, endPoint y: 186, distance: 53.6
click at [182, 186] on input "44' [PERSON_NAME] charter bookings and availability" at bounding box center [302, 186] width 244 height 19
click at [235, 285] on button "Add/Edit Example Questions" at bounding box center [241, 295] width 152 height 22
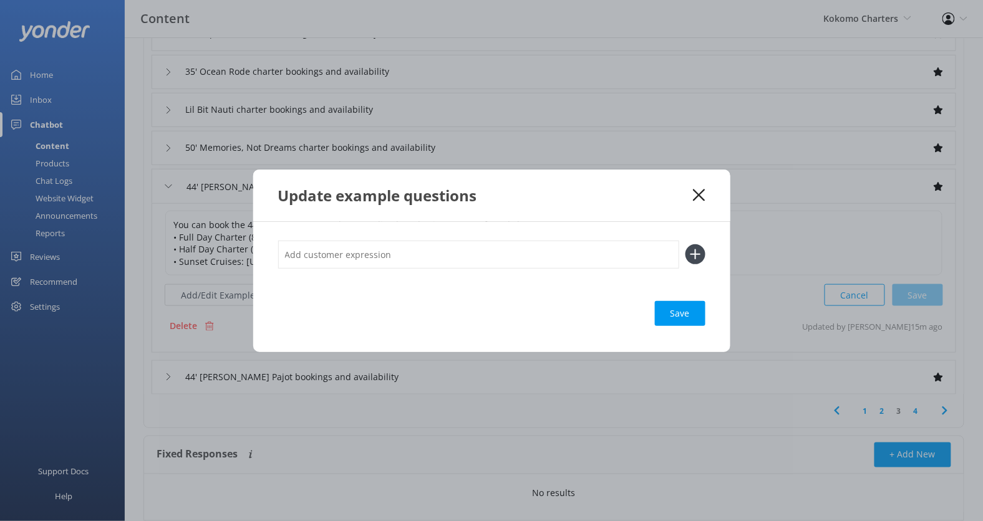
click at [343, 249] on input "text" at bounding box center [478, 255] width 401 height 28
paste input "44' [PERSON_NAME]"
type input "i want to go on the 44' [PERSON_NAME]"
click at [685, 244] on button at bounding box center [695, 254] width 20 height 20
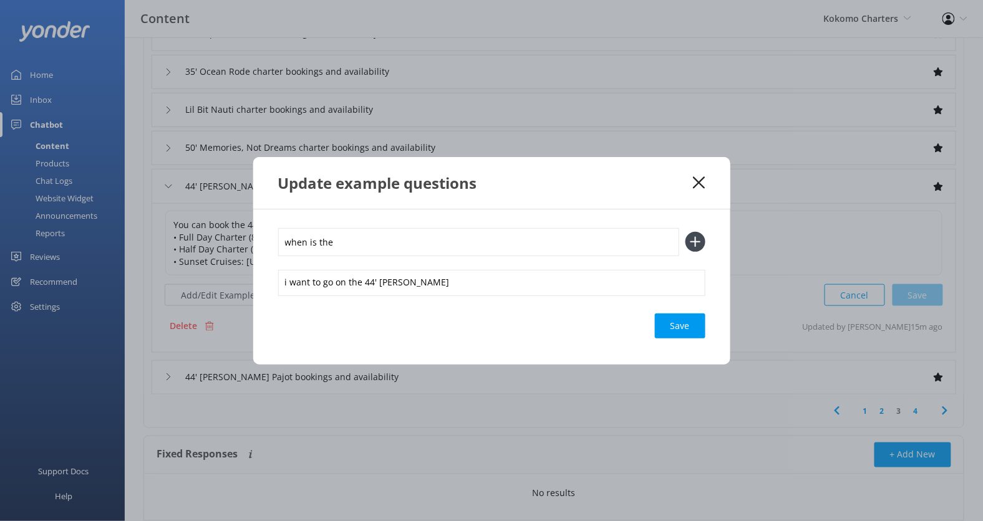
paste input "44' [PERSON_NAME]"
type input "when is the 44' [PERSON_NAME] available"
click at [685, 232] on button at bounding box center [695, 242] width 20 height 20
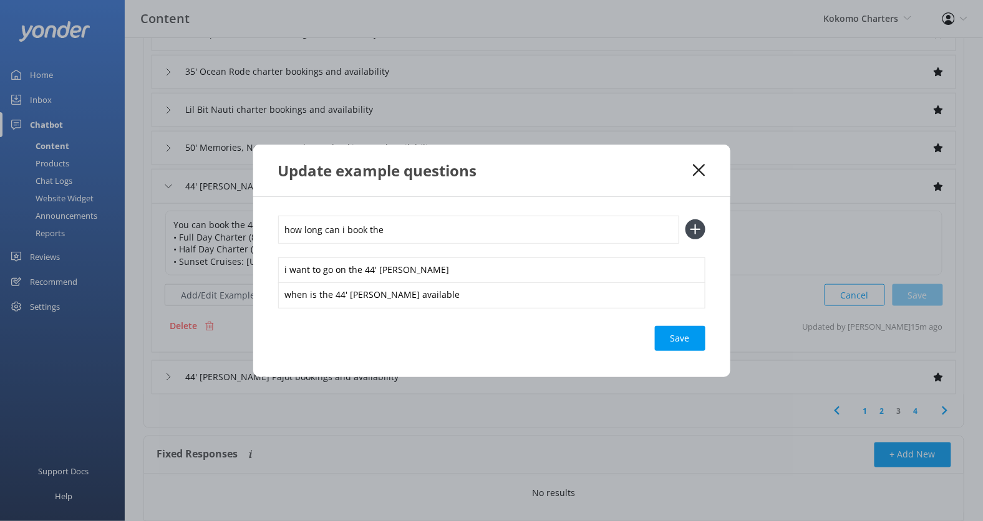
paste input "44' [PERSON_NAME]"
type input "how long can i book the 44' [PERSON_NAME]"
click at [685, 219] on button at bounding box center [695, 229] width 20 height 20
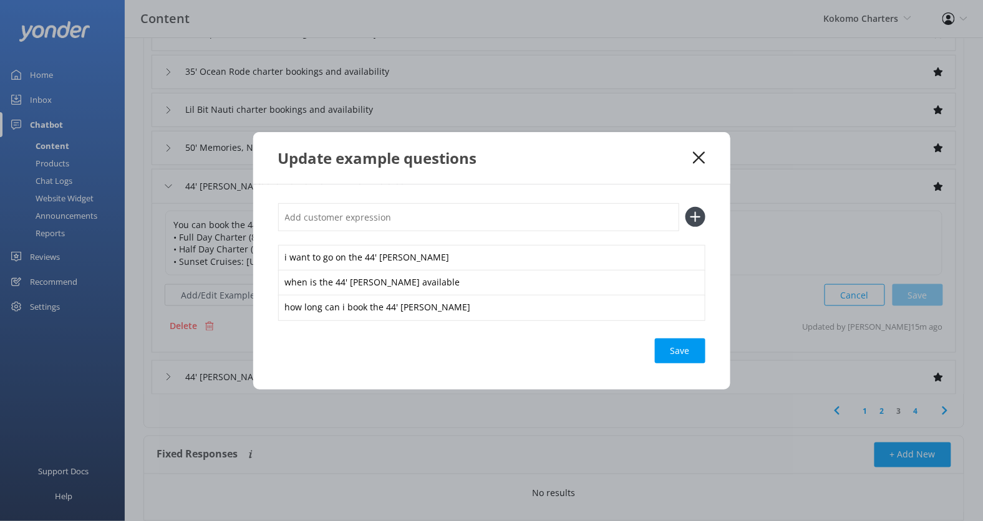
type input "u"
paste input "44' [PERSON_NAME]"
type input "hire the 44' [PERSON_NAME]"
click at [685, 207] on button at bounding box center [695, 217] width 20 height 20
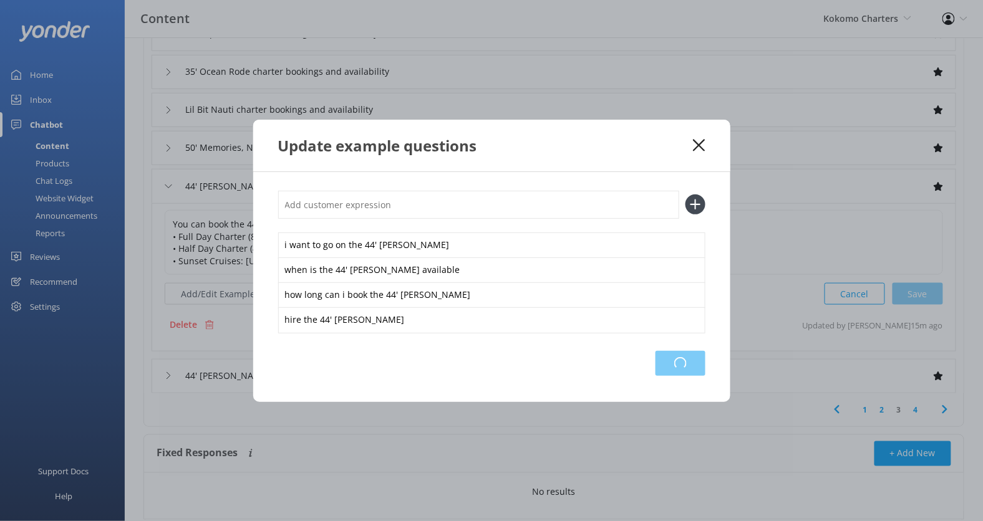
click at [685, 355] on div "Loading.." at bounding box center [680, 363] width 50 height 25
click at [700, 149] on icon at bounding box center [699, 145] width 12 height 12
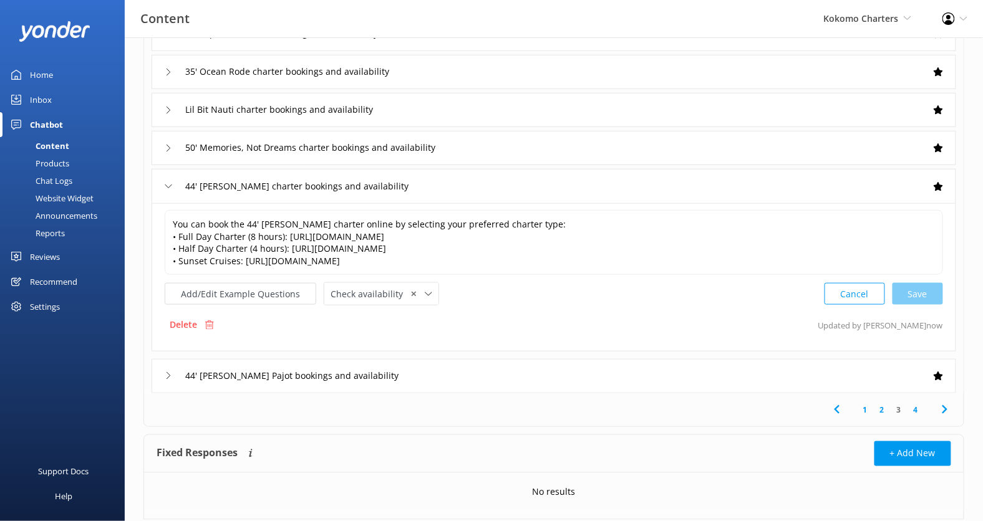
click at [436, 376] on div "44' [PERSON_NAME] Pajot bookings and availability" at bounding box center [554, 376] width 804 height 34
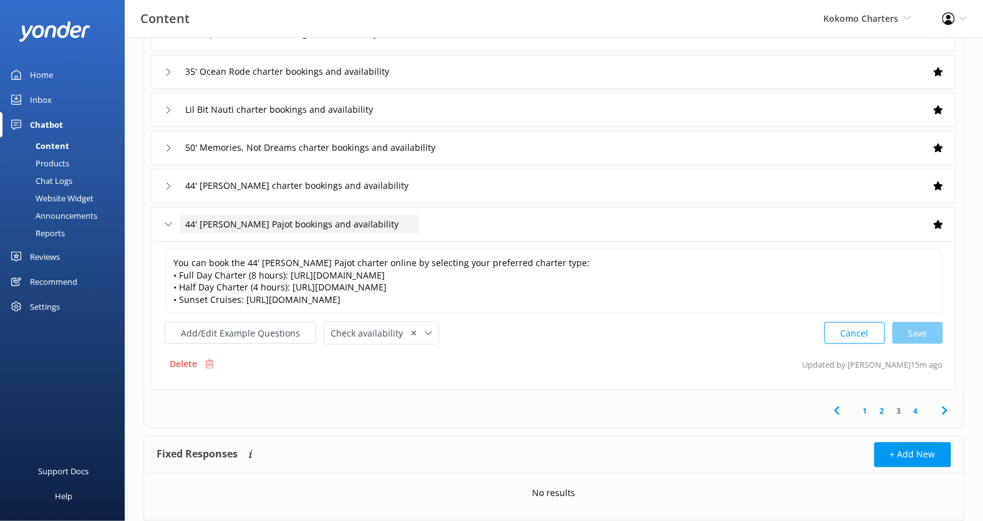
click at [261, 229] on span "44' [PERSON_NAME] Pajot bookings and availability" at bounding box center [291, 225] width 213 height 14
drag, startPoint x: 264, startPoint y: 224, endPoint x: 184, endPoint y: 224, distance: 80.4
click at [184, 224] on input "44' [PERSON_NAME] Pajot bookings and availability" at bounding box center [299, 224] width 239 height 19
click at [246, 325] on button "Add/Edit Example Questions" at bounding box center [241, 333] width 152 height 22
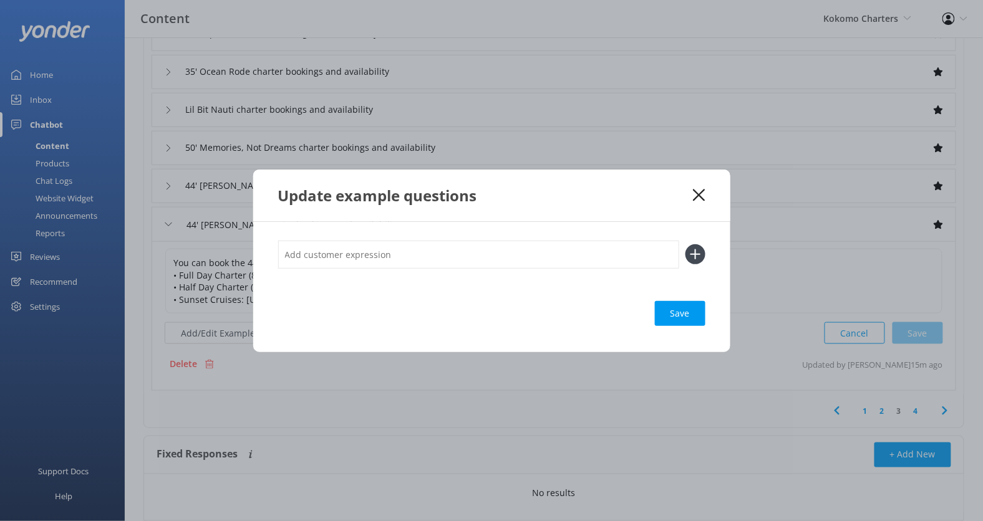
click at [357, 251] on input "text" at bounding box center [478, 255] width 401 height 28
paste
type input "i want to go on the 44' [PERSON_NAME] Pajot"
click at [685, 244] on button at bounding box center [695, 254] width 20 height 20
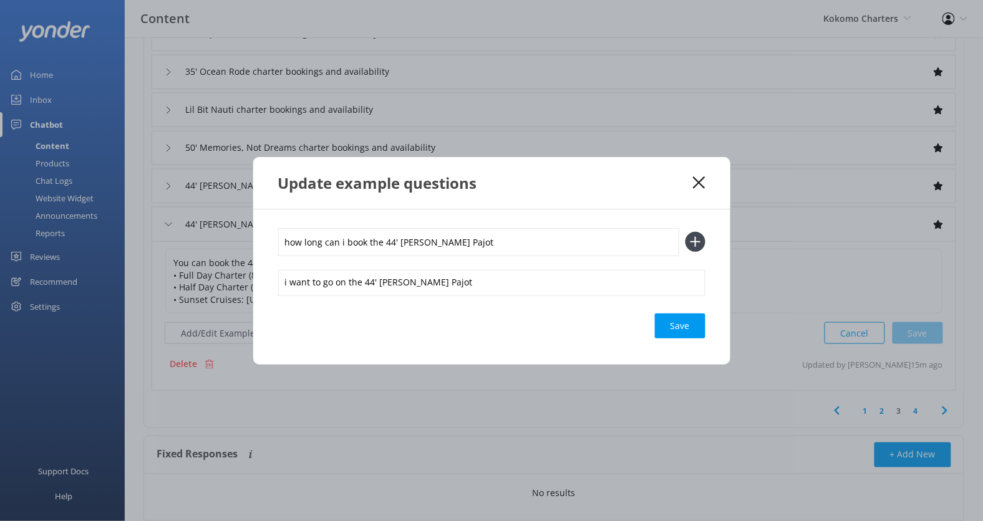
type input "how long can i book the 44' [PERSON_NAME] Pajot"
click at [685, 232] on button at bounding box center [695, 242] width 20 height 20
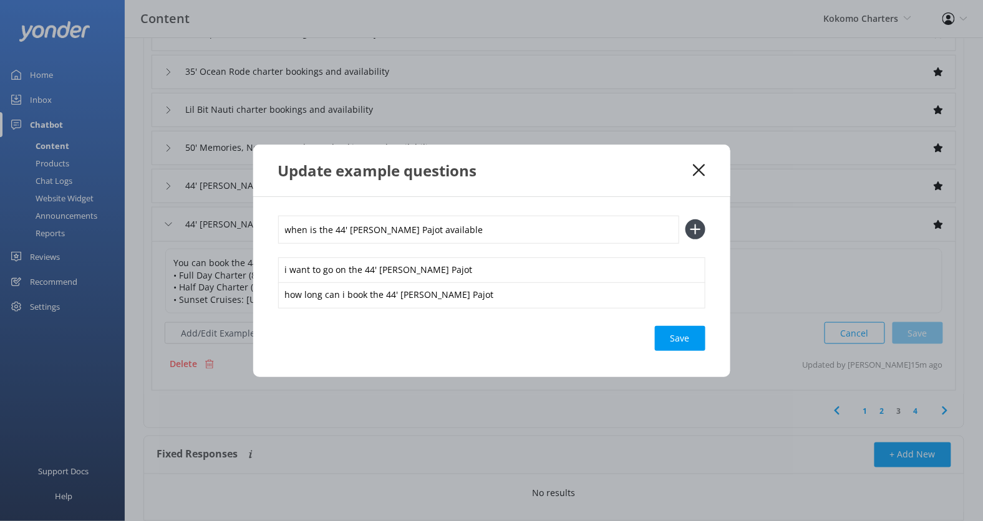
type input "when is the 44' [PERSON_NAME] Pajot available"
click at [685, 219] on button at bounding box center [695, 229] width 20 height 20
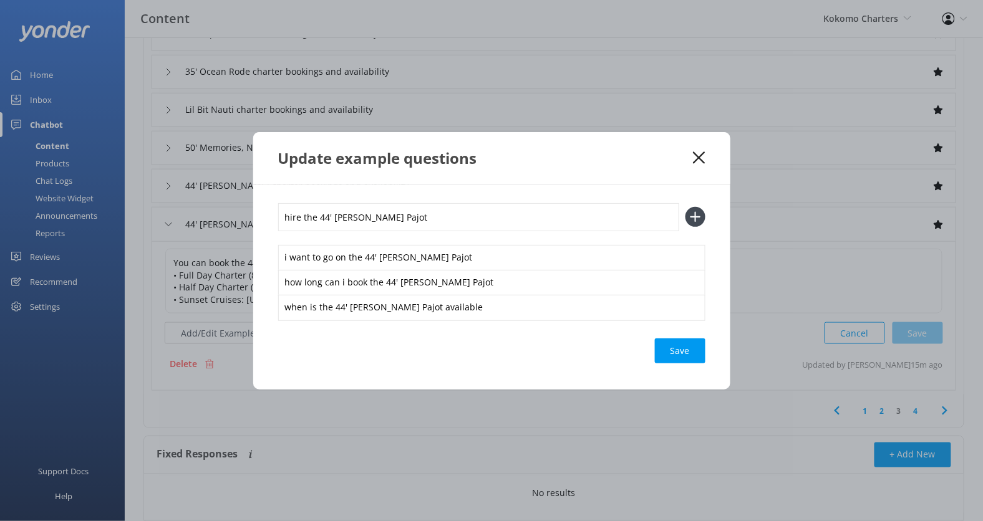
type input "hire the 44' [PERSON_NAME] Pajot"
click at [685, 207] on button at bounding box center [695, 217] width 20 height 20
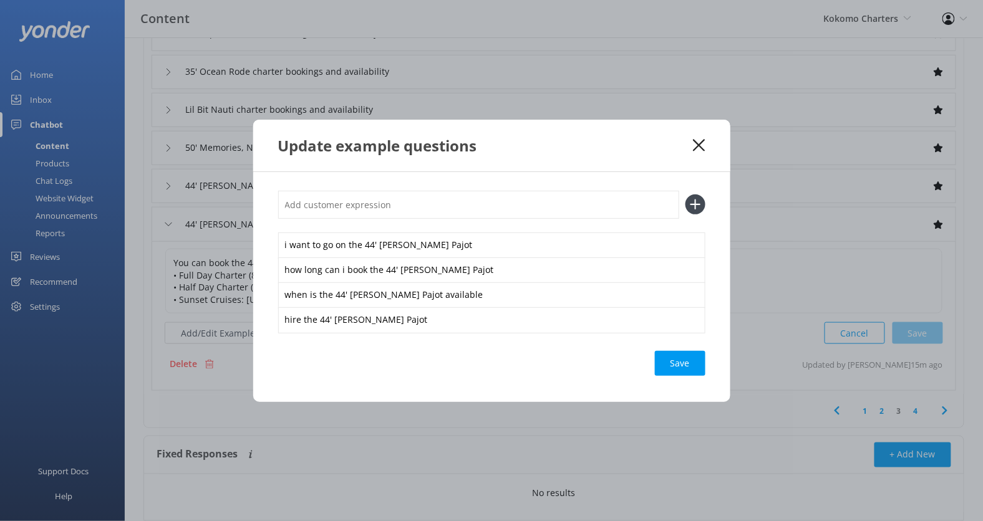
click at [662, 364] on div "Save" at bounding box center [680, 363] width 51 height 25
click at [695, 149] on use at bounding box center [699, 145] width 12 height 12
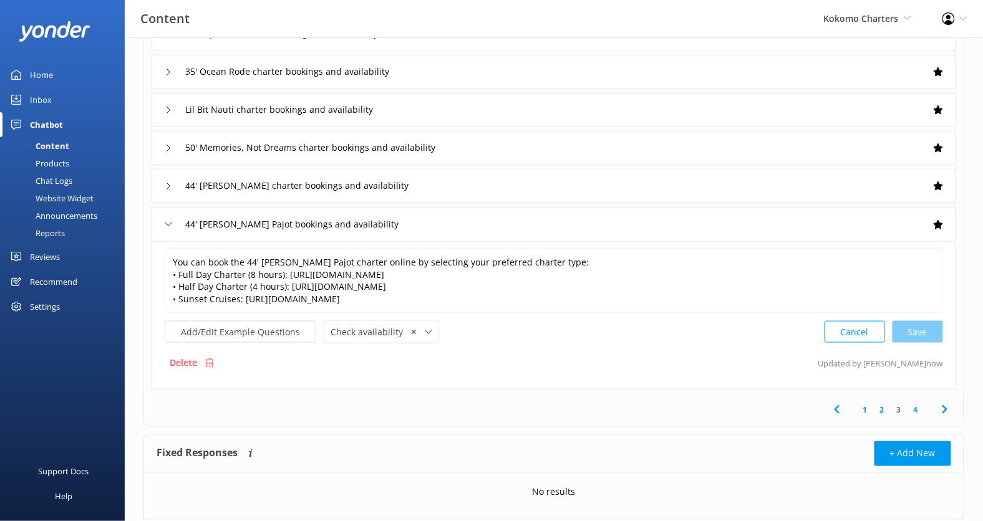
click at [919, 408] on link "4" at bounding box center [915, 410] width 17 height 12
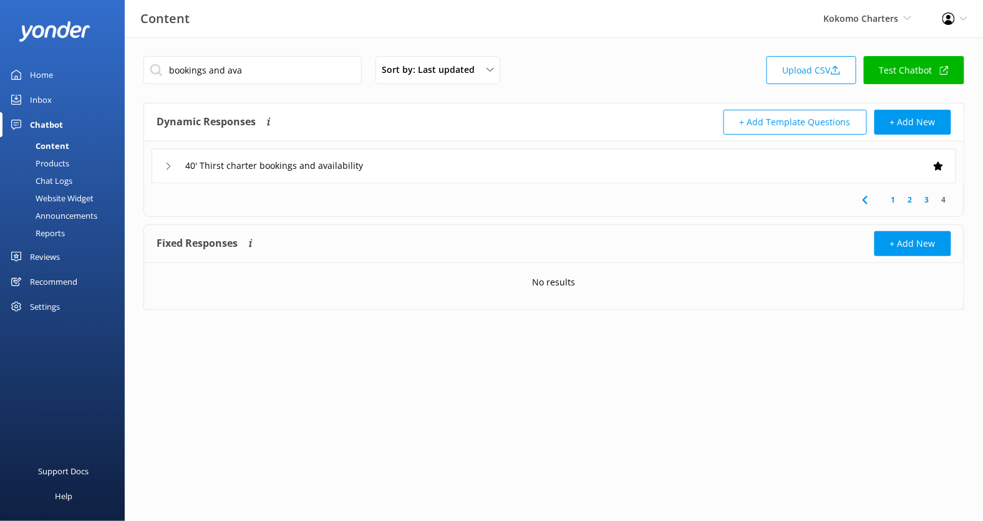
click at [475, 173] on div "40' Thirst charter bookings and availability" at bounding box center [554, 166] width 804 height 34
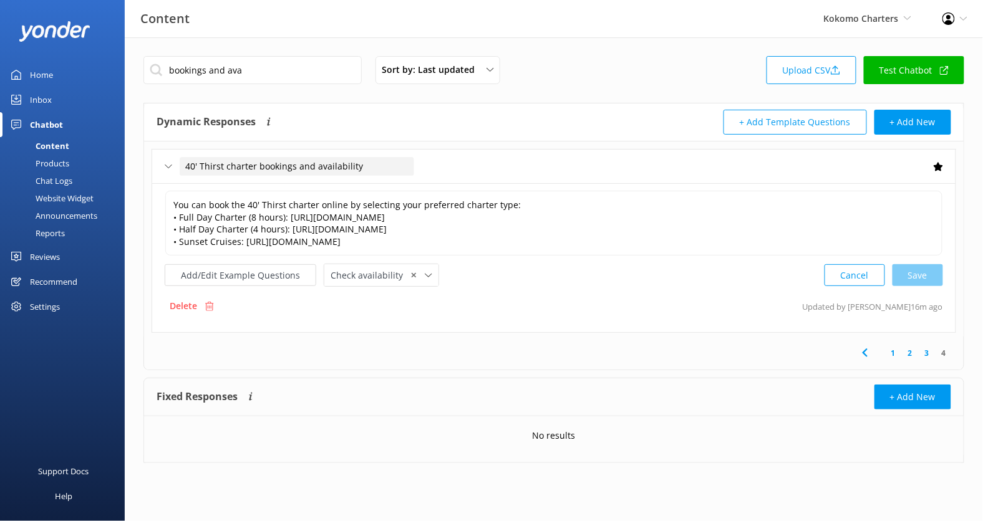
click at [225, 164] on span "40' Thirst charter bookings and availability" at bounding box center [274, 167] width 178 height 14
drag, startPoint x: 224, startPoint y: 166, endPoint x: 177, endPoint y: 166, distance: 46.8
click at [177, 166] on div "40' Thirst charter bookings and availability" at bounding box center [282, 167] width 234 height 21
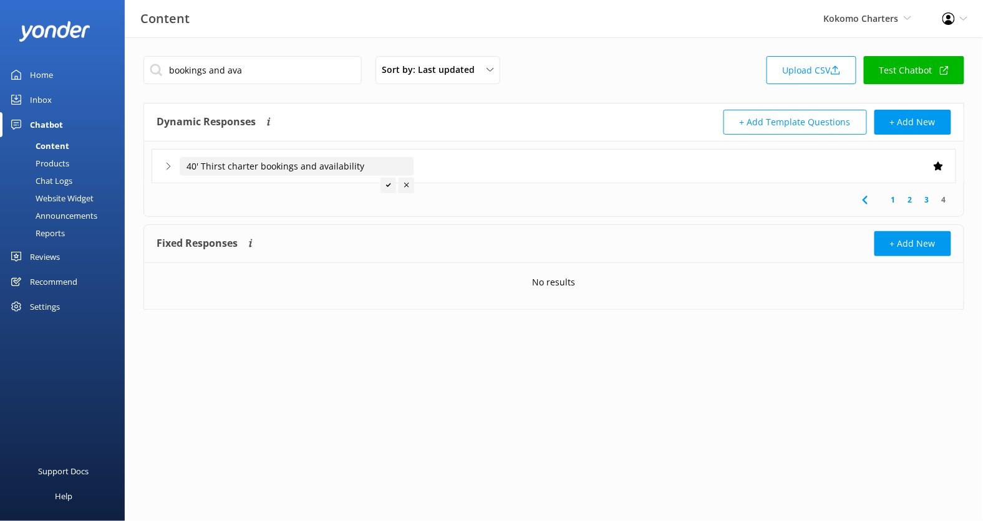
click at [326, 171] on input "40' Thirst charter bookings and availability" at bounding box center [297, 166] width 234 height 19
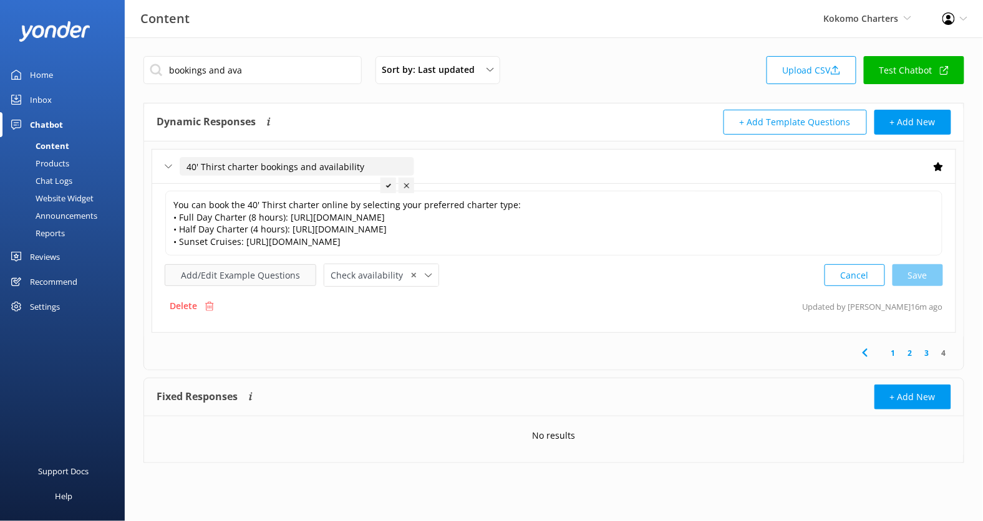
click at [258, 272] on button "Add/Edit Example Questions" at bounding box center [241, 275] width 152 height 22
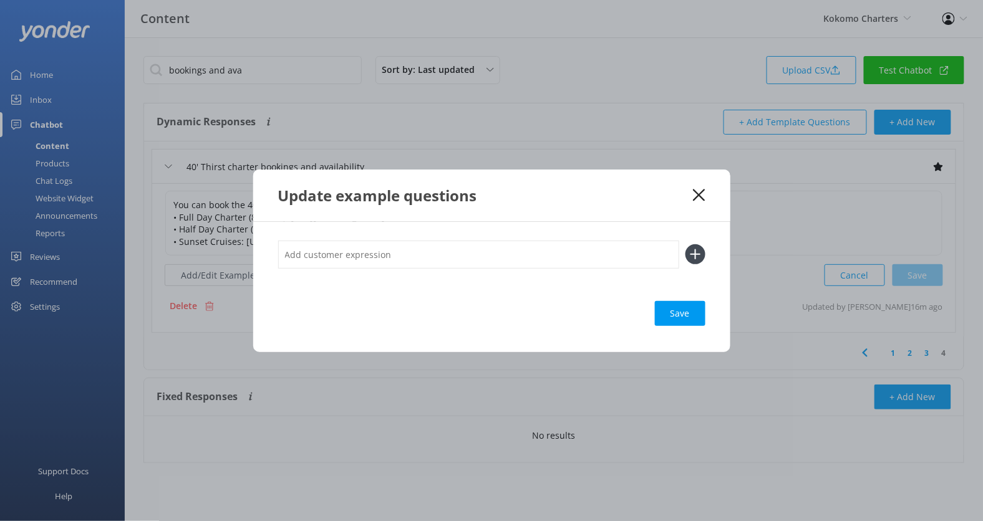
click at [359, 253] on input "text" at bounding box center [478, 255] width 401 height 28
type input "i want to go on the 40' Thirst"
click at [685, 244] on button at bounding box center [695, 254] width 20 height 20
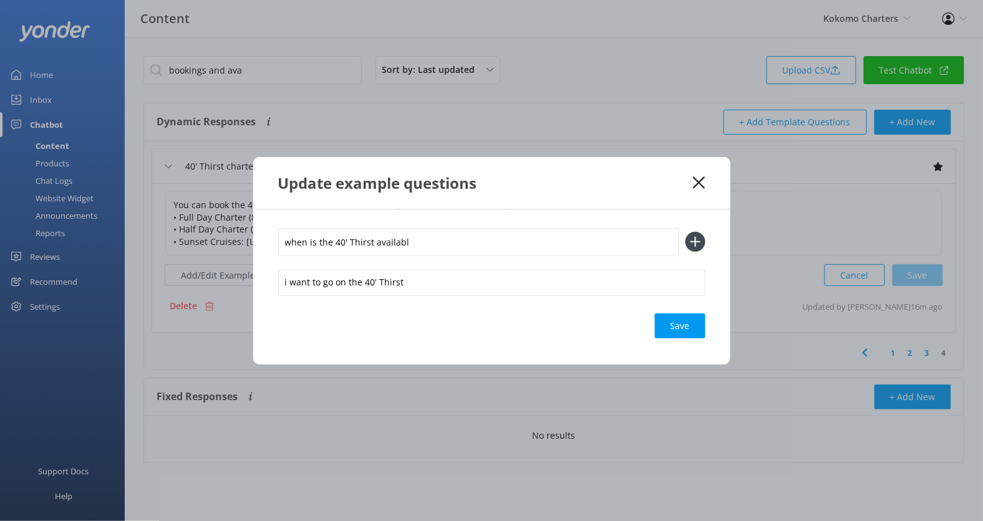
type input "when is the 40' Thirst availabl"
click at [685, 232] on button at bounding box center [695, 242] width 20 height 20
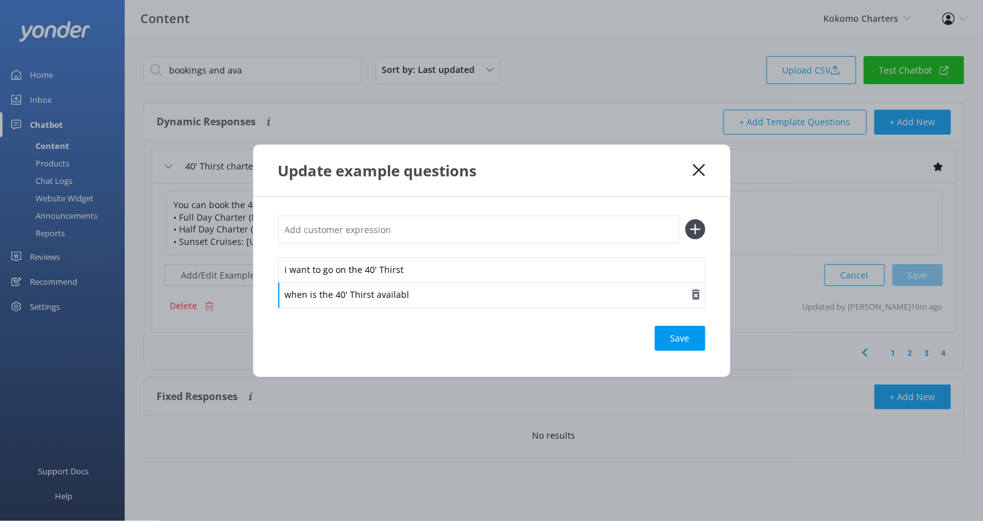
click at [448, 293] on div "when is the 40' Thirst availabl" at bounding box center [491, 295] width 427 height 26
click at [402, 214] on div "i want to go on the 40' Thirst when is the 40' Thirst available Save" at bounding box center [491, 287] width 477 height 180
click at [402, 226] on input "text" at bounding box center [478, 230] width 401 height 28
type input "how long can i book the 40' Thirst"
click at [685, 219] on button at bounding box center [695, 229] width 20 height 20
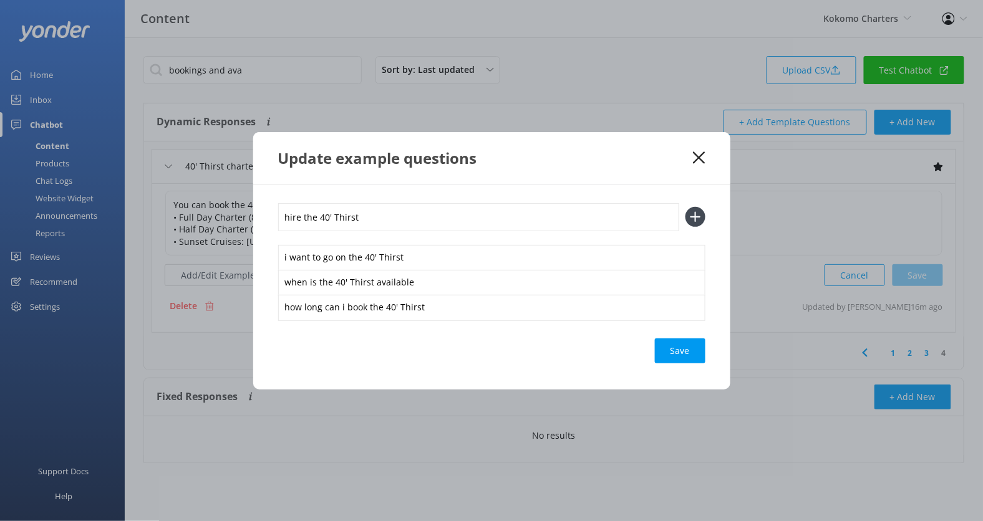
type input "hire the 40' Thirst"
click at [685, 207] on button at bounding box center [695, 217] width 20 height 20
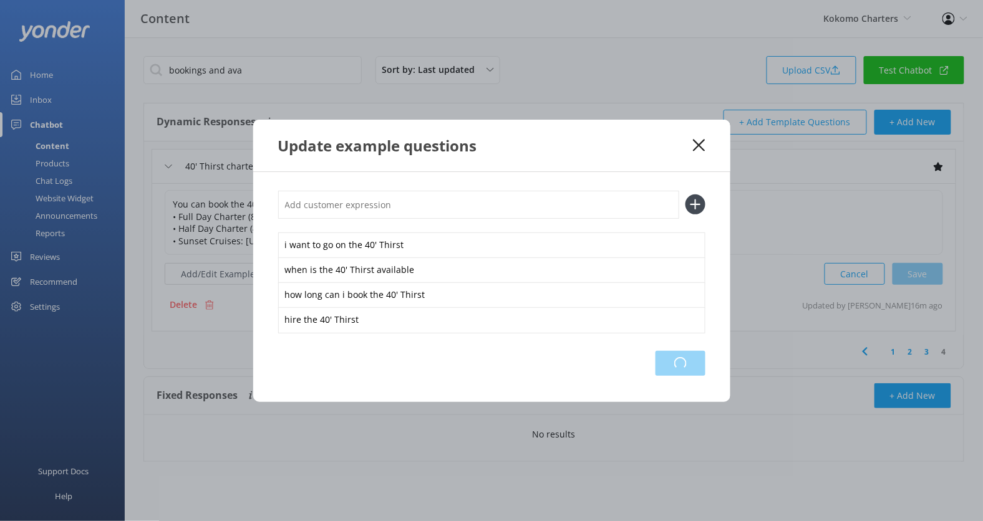
click at [671, 359] on div "Loading.." at bounding box center [680, 363] width 50 height 25
click at [699, 144] on use at bounding box center [699, 145] width 12 height 12
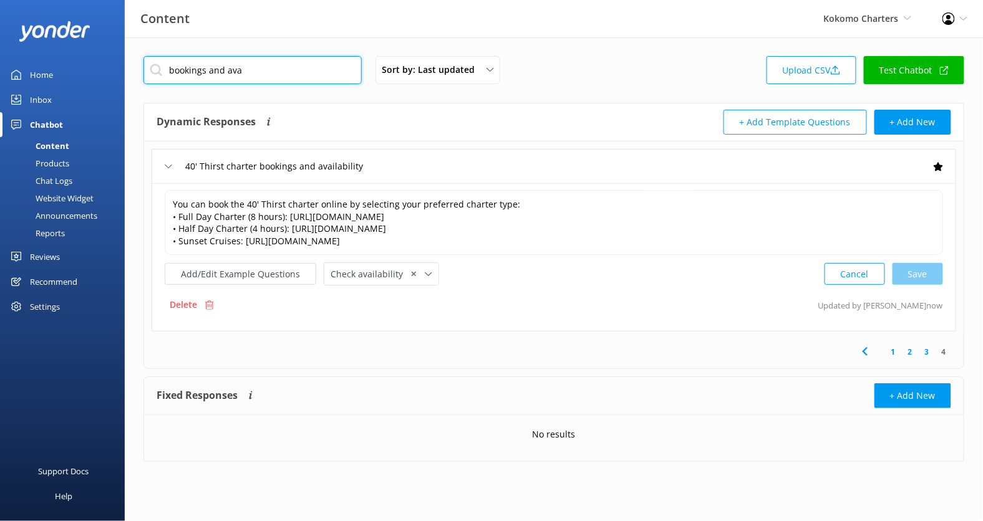
click at [287, 69] on input "bookings and ava" at bounding box center [252, 70] width 218 height 28
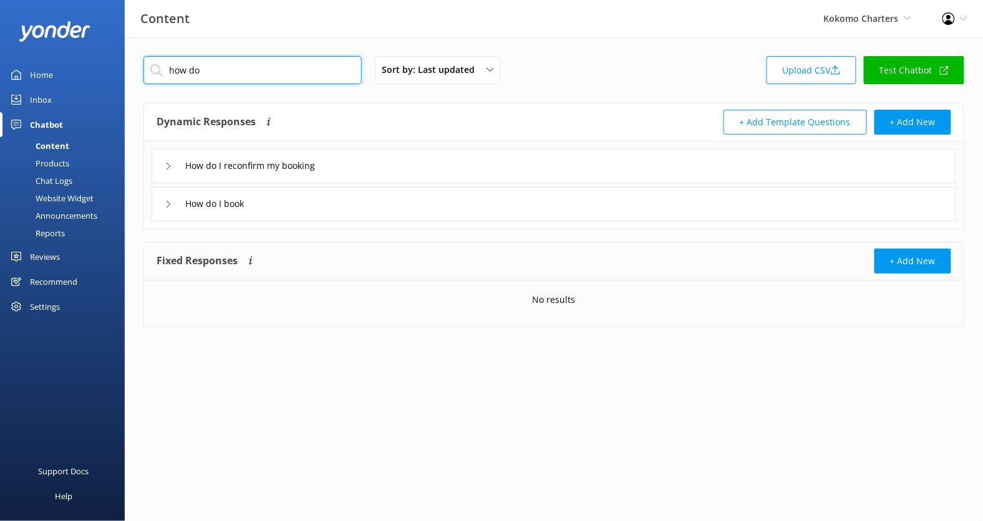
type input "how do"
click at [401, 200] on div "How do I book" at bounding box center [554, 204] width 804 height 34
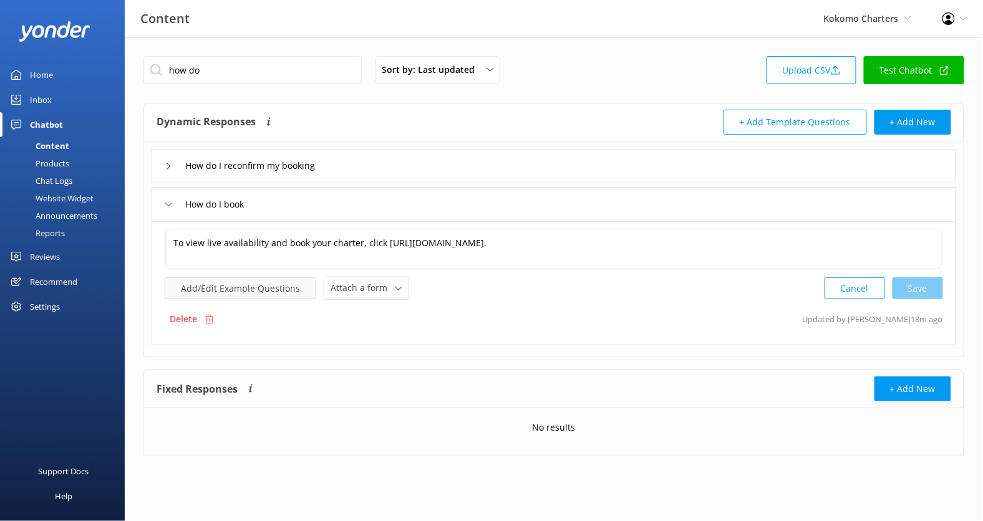
click at [261, 290] on button "Add/Edit Example Questions" at bounding box center [241, 288] width 152 height 22
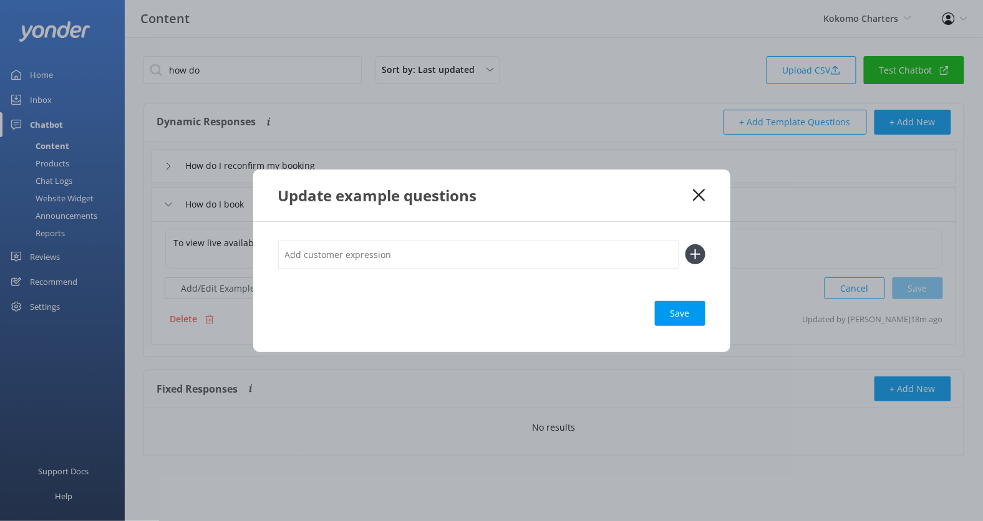
click at [368, 257] on input "text" at bounding box center [478, 255] width 401 height 28
type input "make a booking"
click at [685, 244] on button at bounding box center [695, 254] width 20 height 20
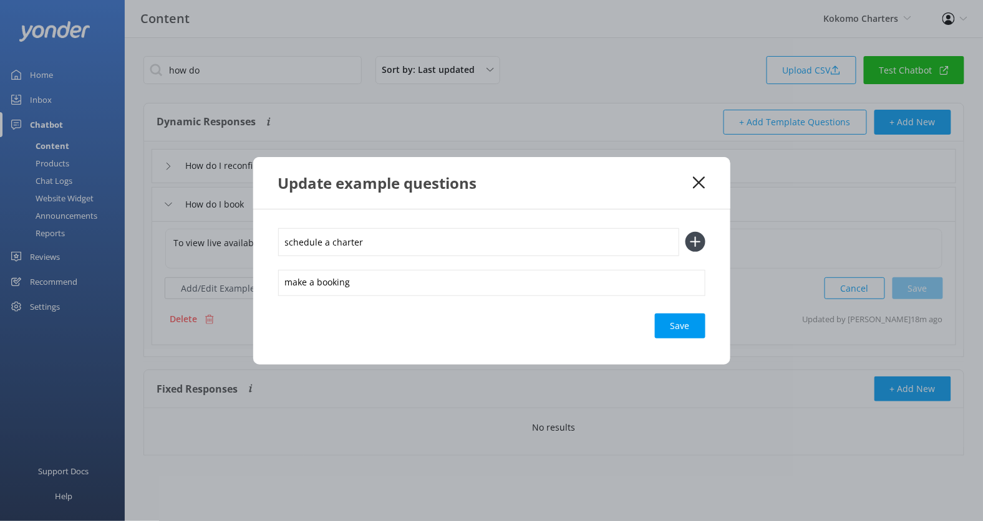
type input "schedule a charter"
click at [685, 232] on button at bounding box center [695, 242] width 20 height 20
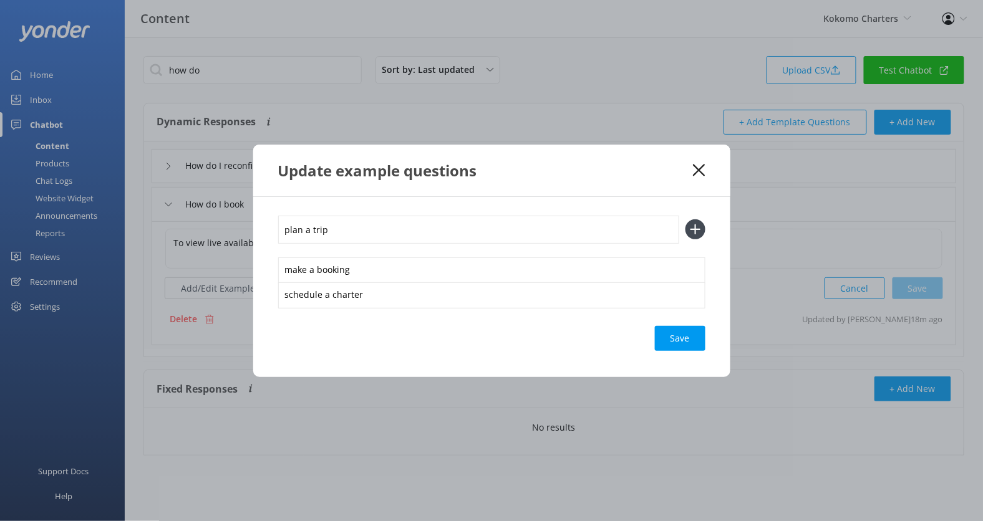
type input "plan a trip"
click at [685, 219] on button at bounding box center [695, 229] width 20 height 20
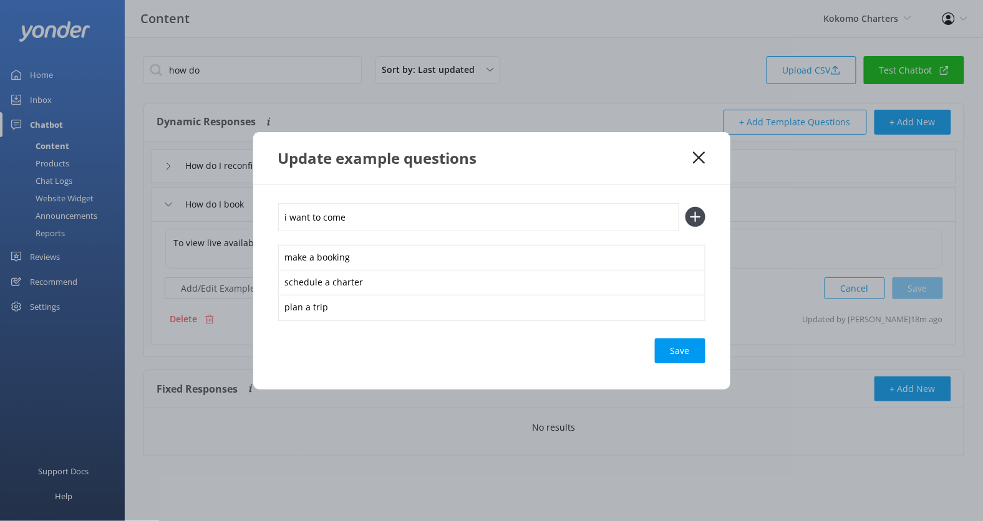
type input "i want to come"
click at [685, 207] on button at bounding box center [695, 217] width 20 height 20
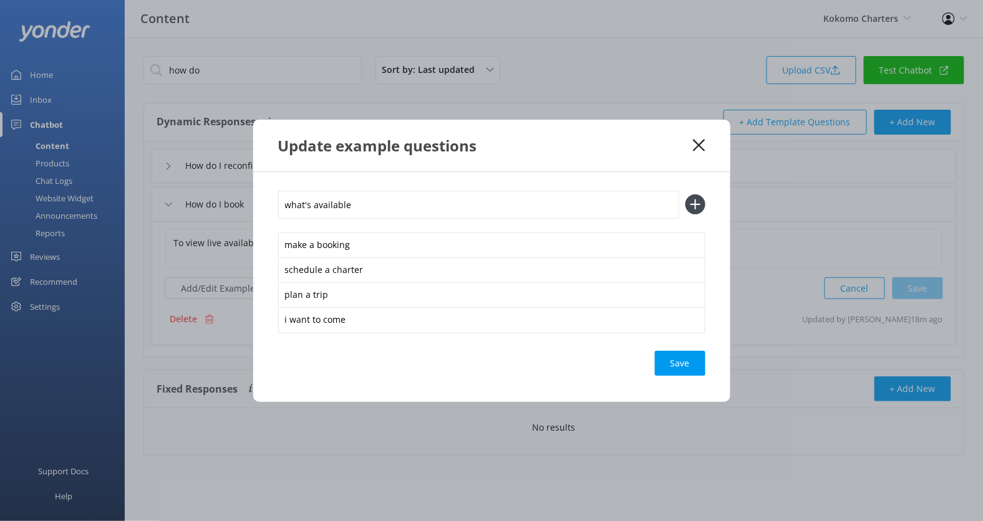
type input "what's available"
click at [685, 195] on button at bounding box center [695, 205] width 20 height 20
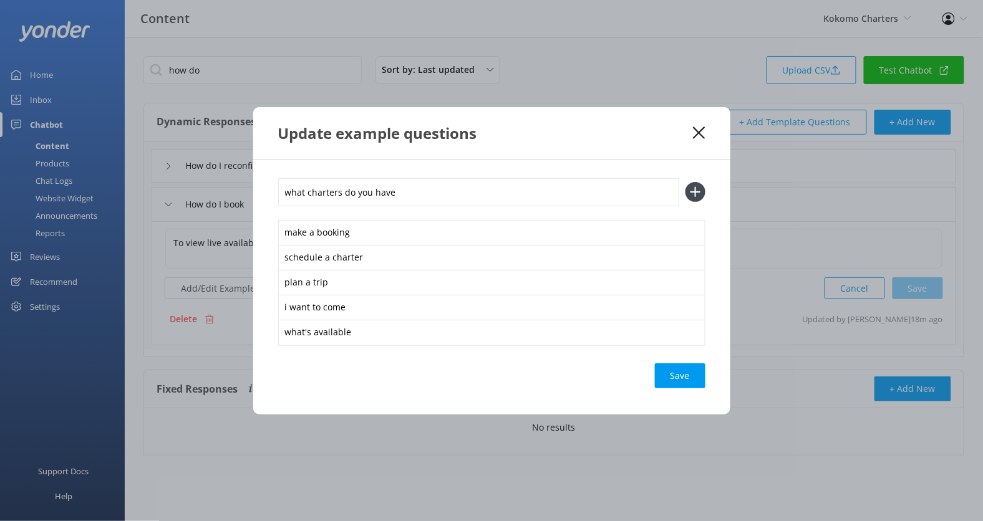
type input "what charters do you have"
click at [685, 182] on button at bounding box center [695, 192] width 20 height 20
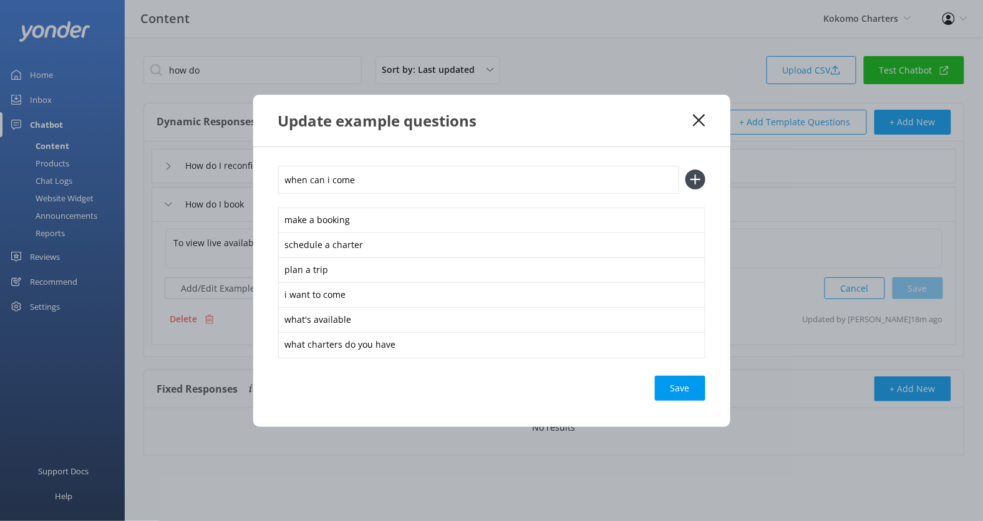
type input "when can i come"
click at [685, 170] on button at bounding box center [695, 180] width 20 height 20
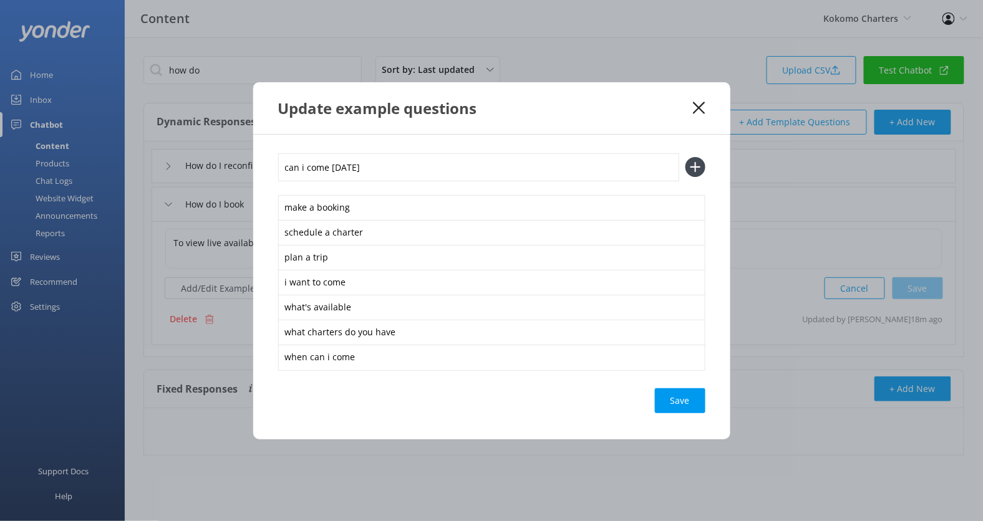
type input "can i come [DATE]"
click at [685, 157] on button at bounding box center [695, 167] width 20 height 20
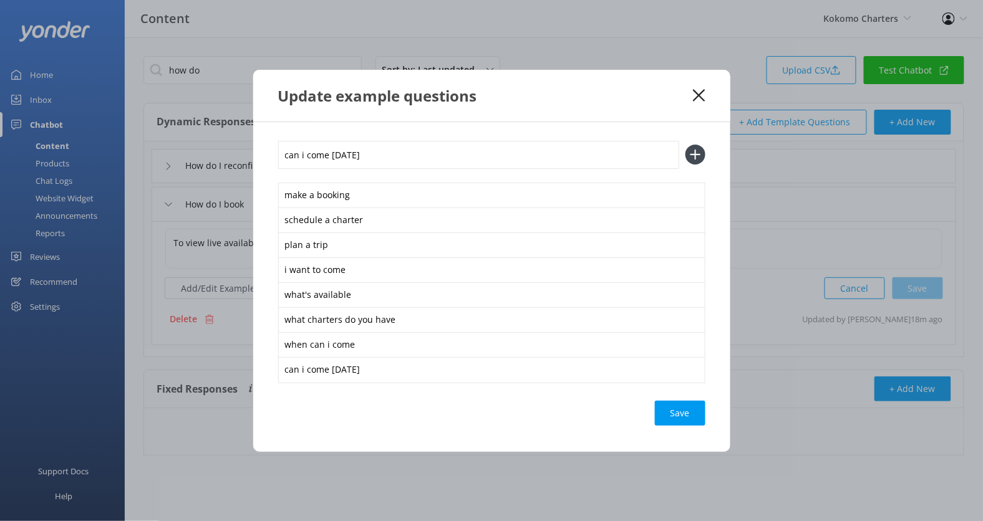
type input "can i come [DATE]"
click at [685, 145] on button at bounding box center [695, 155] width 20 height 20
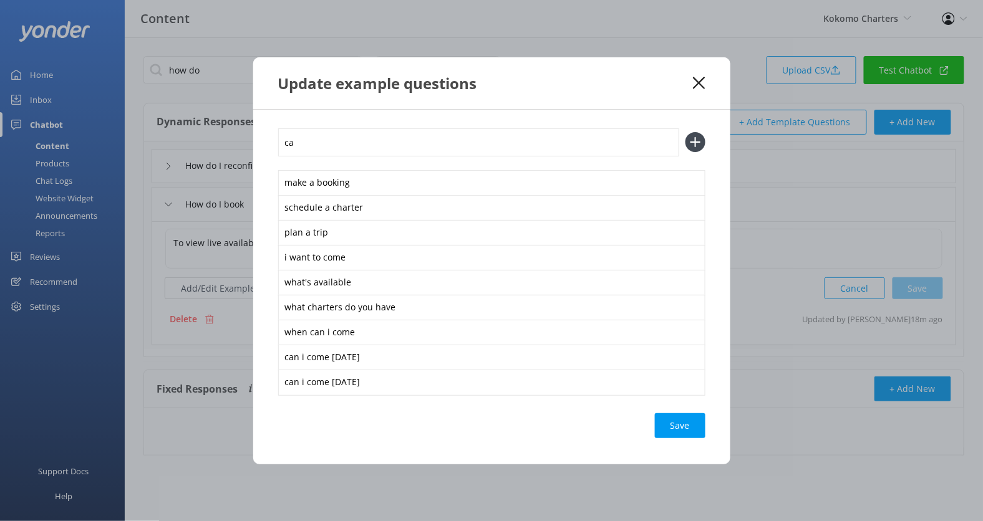
type input "c"
type input "book for 2 adults"
click at [685, 132] on button at bounding box center [695, 142] width 20 height 20
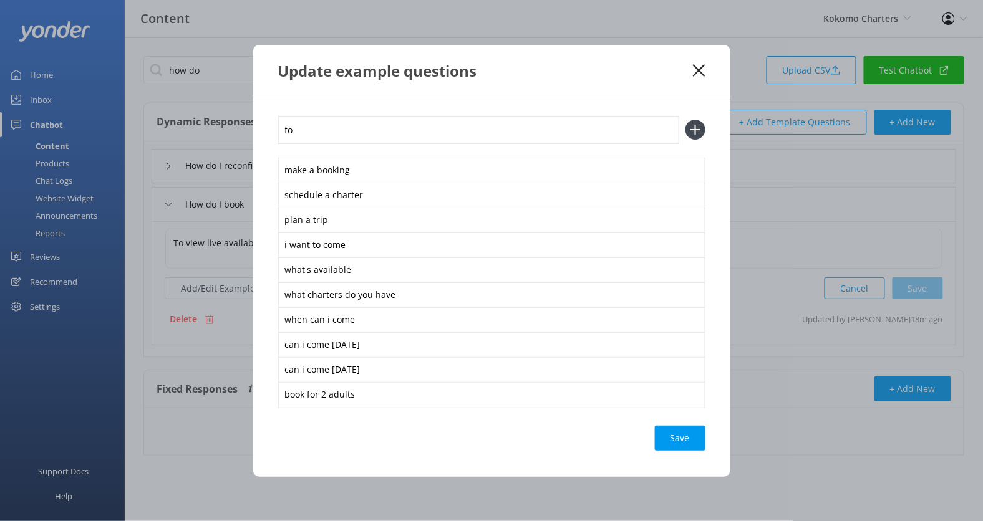
type input "f"
type input "book for 8 people"
click at [685, 120] on button at bounding box center [695, 130] width 20 height 20
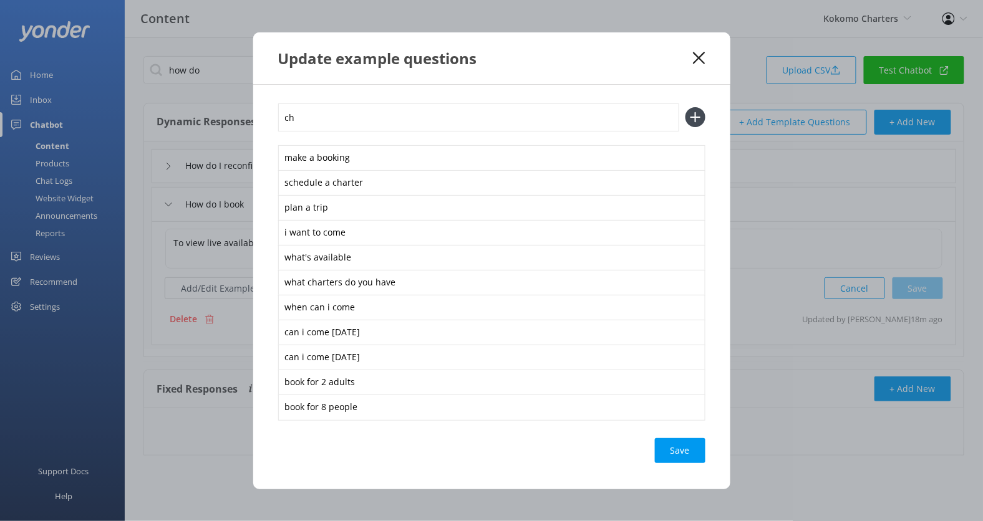
type input "c"
type input "t"
type input "view charetrs"
click at [685, 107] on button at bounding box center [695, 117] width 20 height 20
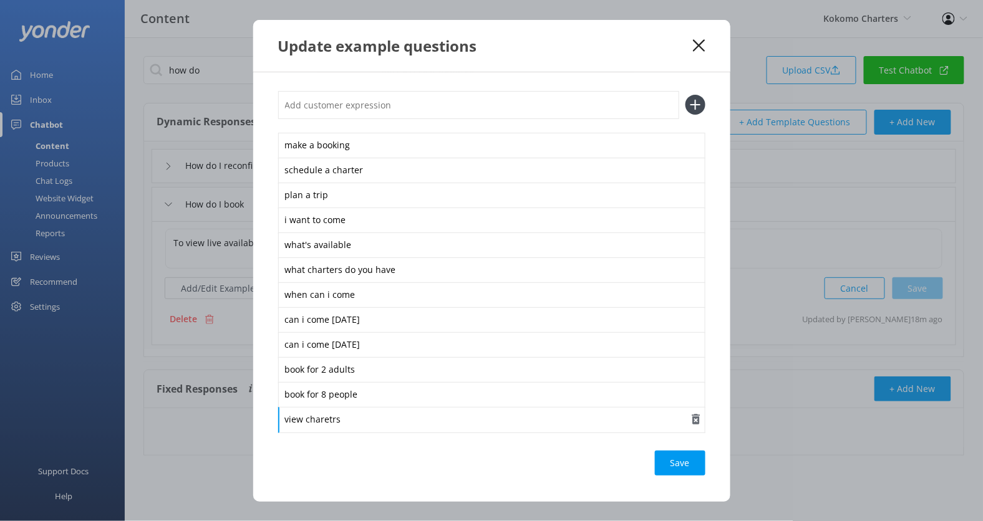
click at [375, 421] on div "view charetrs" at bounding box center [491, 420] width 427 height 26
click at [339, 420] on div "view charetrs" at bounding box center [491, 420] width 427 height 26
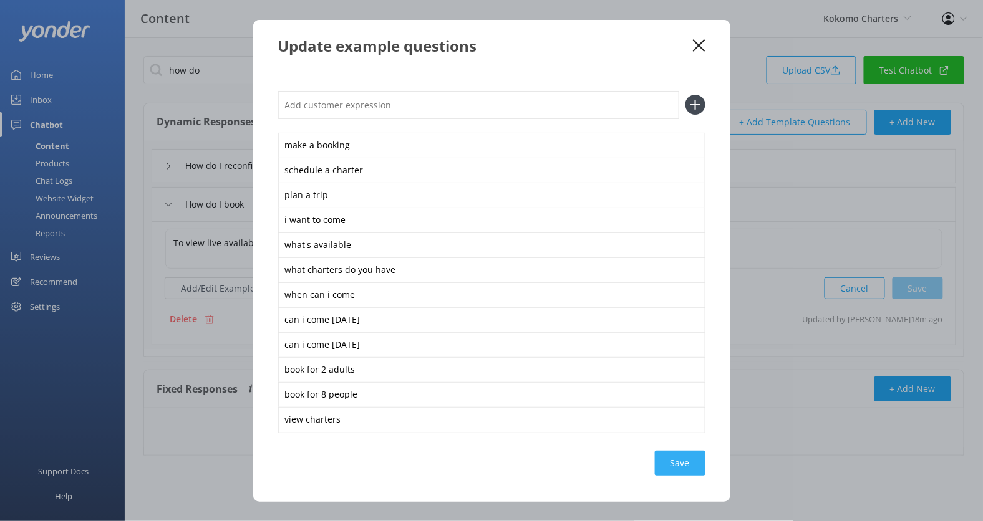
click at [684, 467] on div "Save" at bounding box center [680, 463] width 51 height 25
click at [698, 53] on div "Update example questions" at bounding box center [491, 46] width 477 height 52
click at [698, 44] on use at bounding box center [699, 45] width 12 height 12
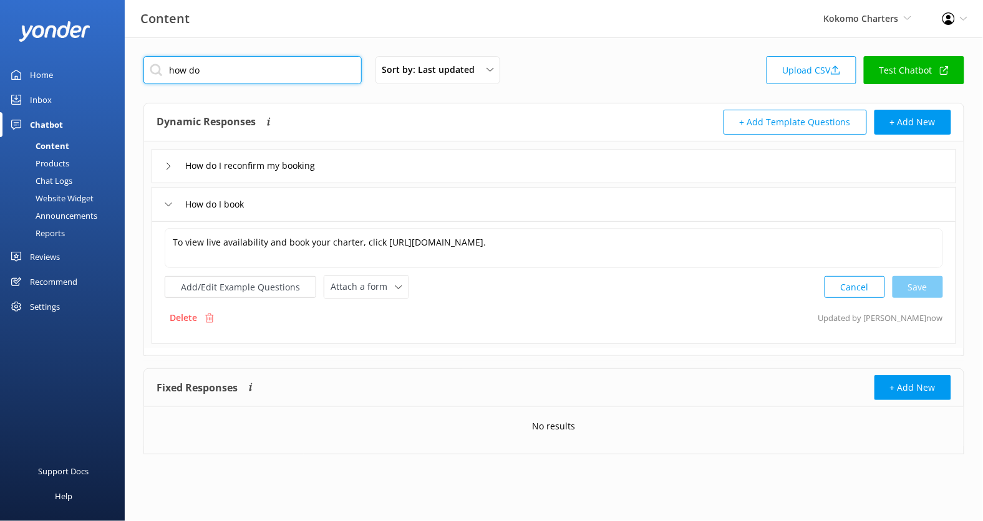
click at [310, 70] on input "how do" at bounding box center [252, 70] width 218 height 28
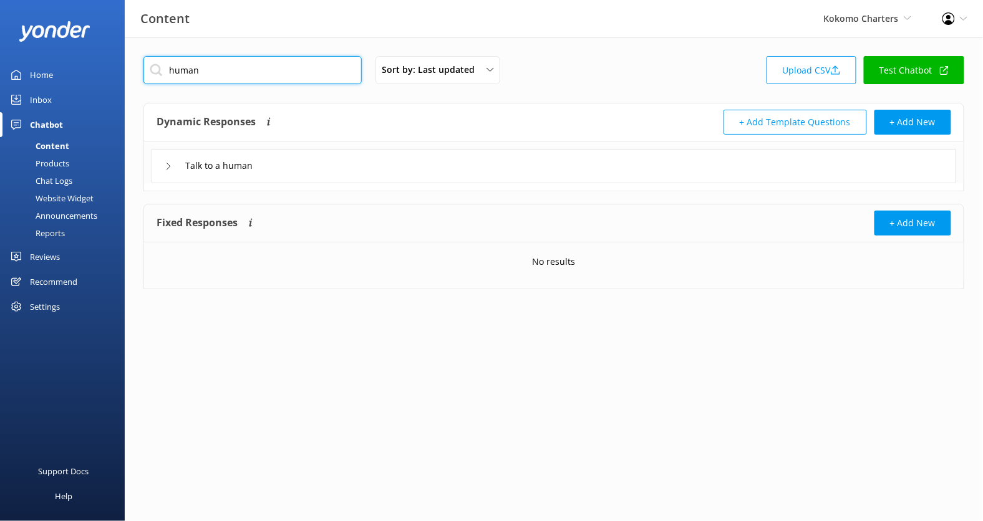
type input "human"
click at [393, 166] on div "Talk to a human" at bounding box center [554, 166] width 804 height 34
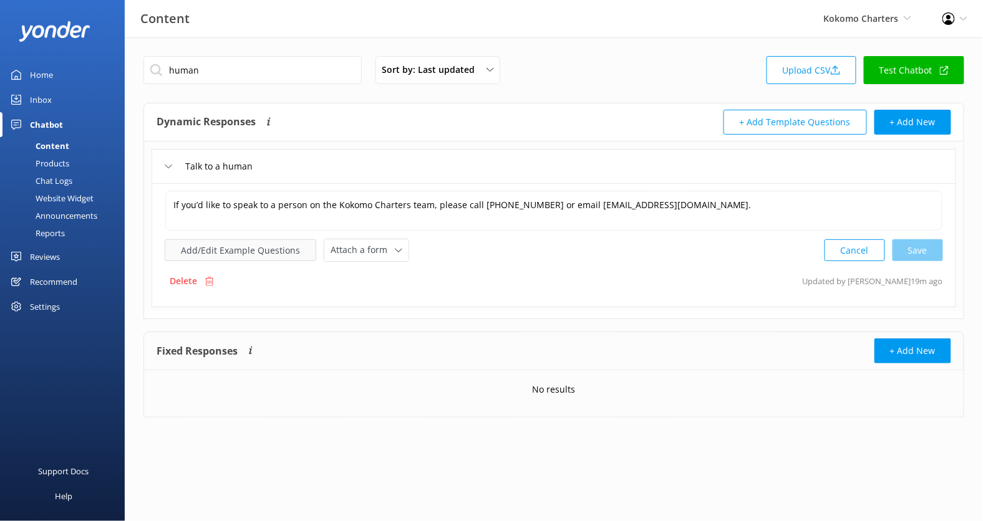
click at [284, 244] on button "Add/Edit Example Questions" at bounding box center [241, 250] width 152 height 22
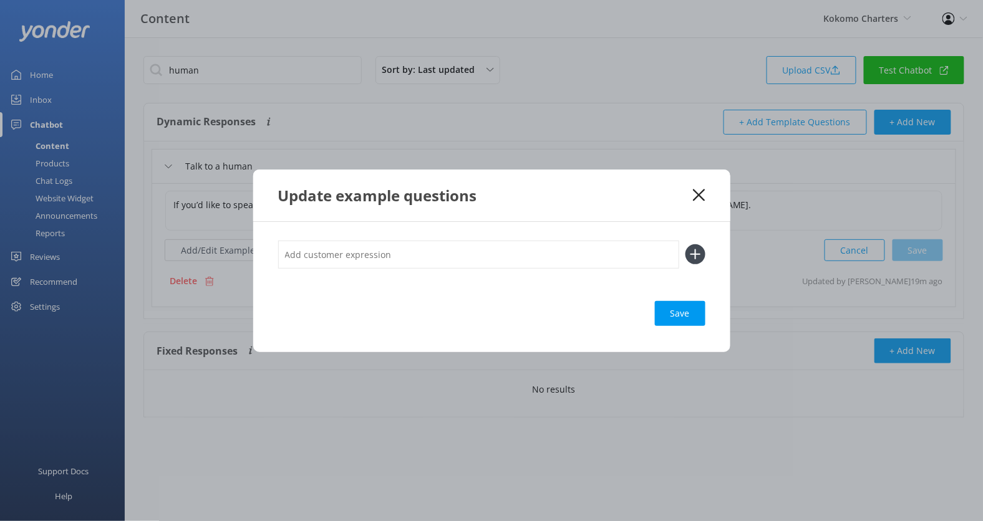
click at [332, 251] on input "text" at bounding box center [478, 255] width 401 height 28
type input "help"
click at [685, 244] on button at bounding box center [695, 254] width 20 height 20
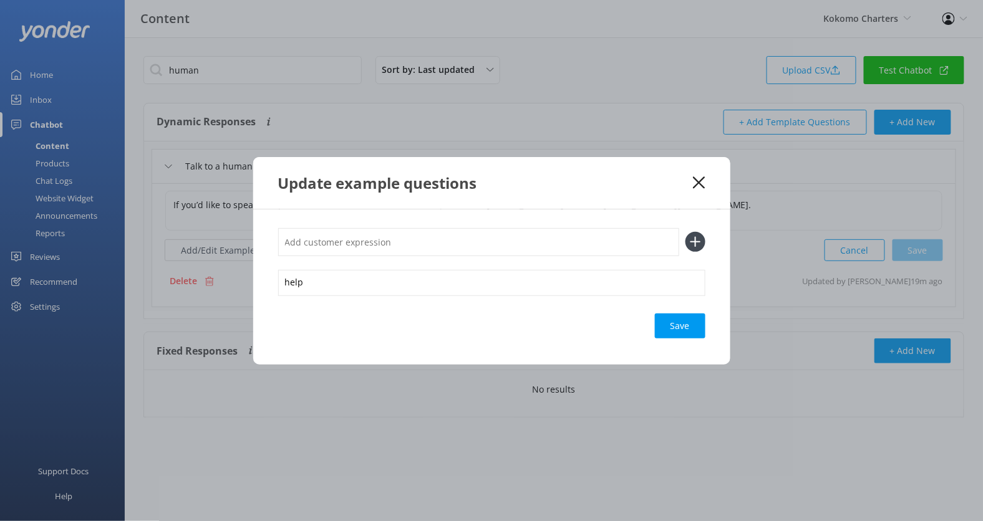
type input "w"
type input "talk to someone"
click at [685, 232] on button at bounding box center [695, 242] width 20 height 20
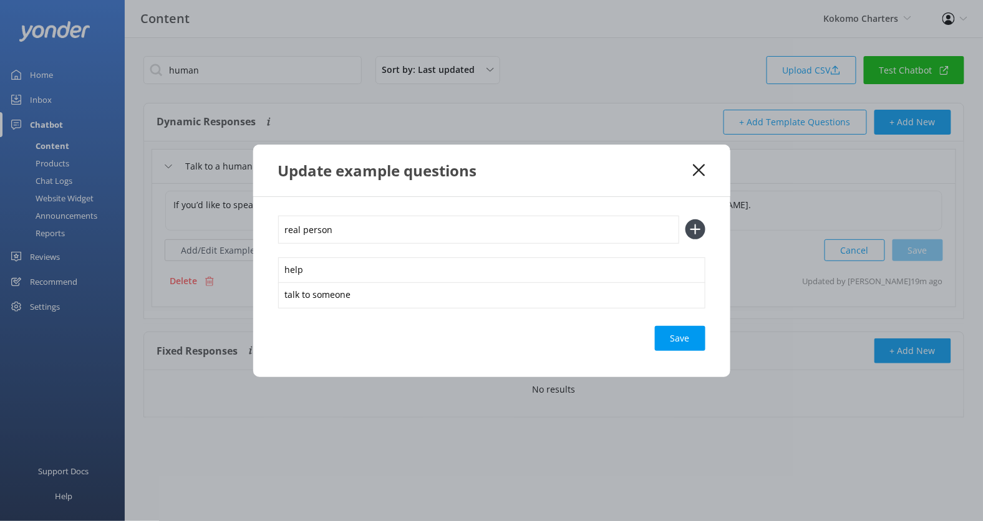
type input "real person"
click at [685, 219] on button at bounding box center [695, 229] width 20 height 20
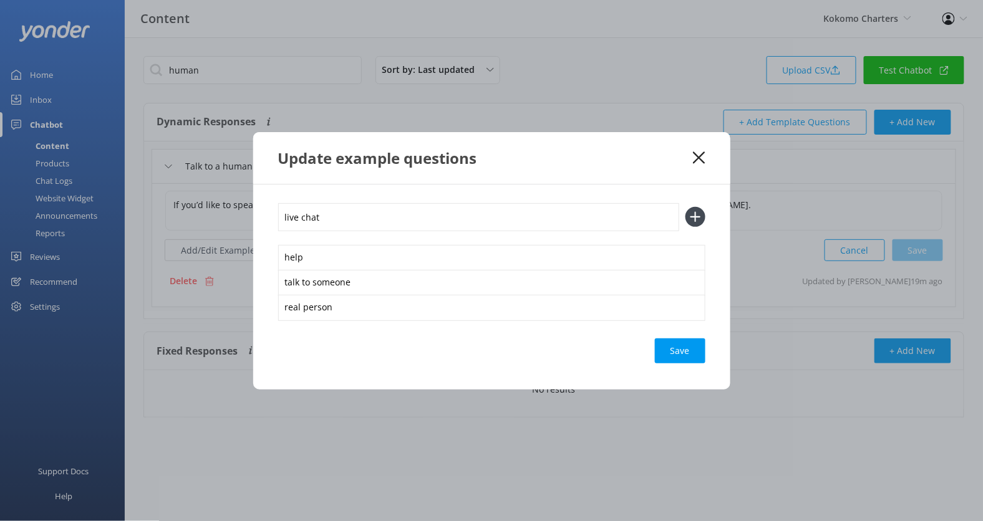
type input "live chat"
click at [685, 207] on button at bounding box center [695, 217] width 20 height 20
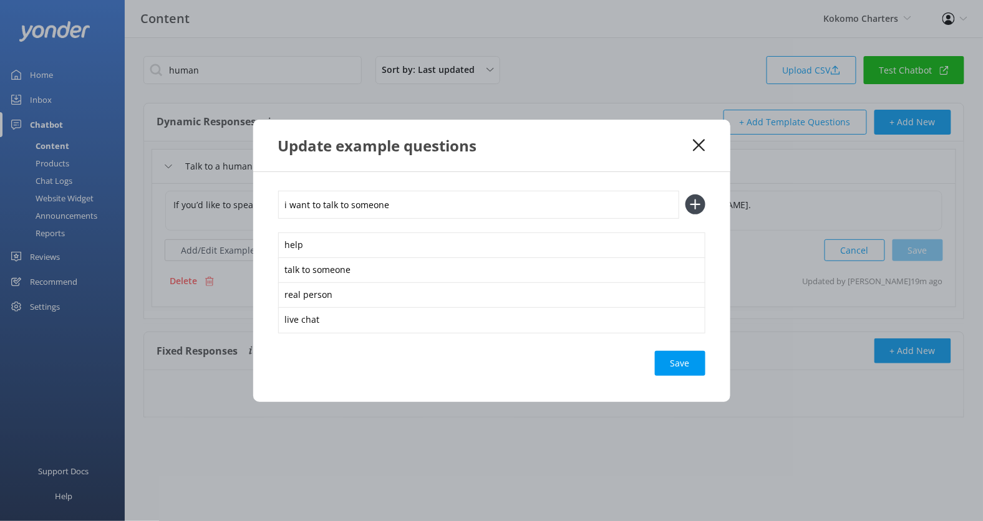
type input "i want to talk to someone"
click at [685, 195] on button at bounding box center [695, 205] width 20 height 20
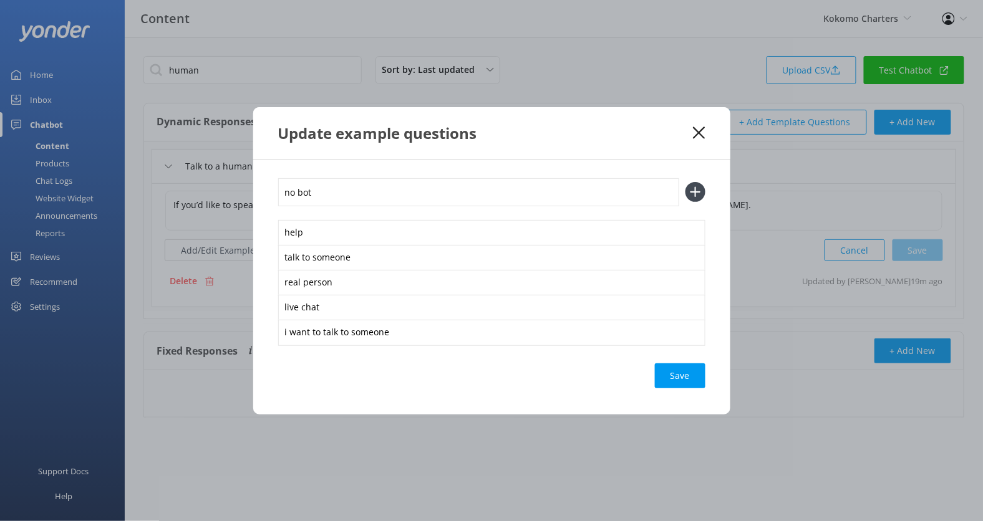
type input "no bot"
click at [685, 182] on button at bounding box center [695, 192] width 20 height 20
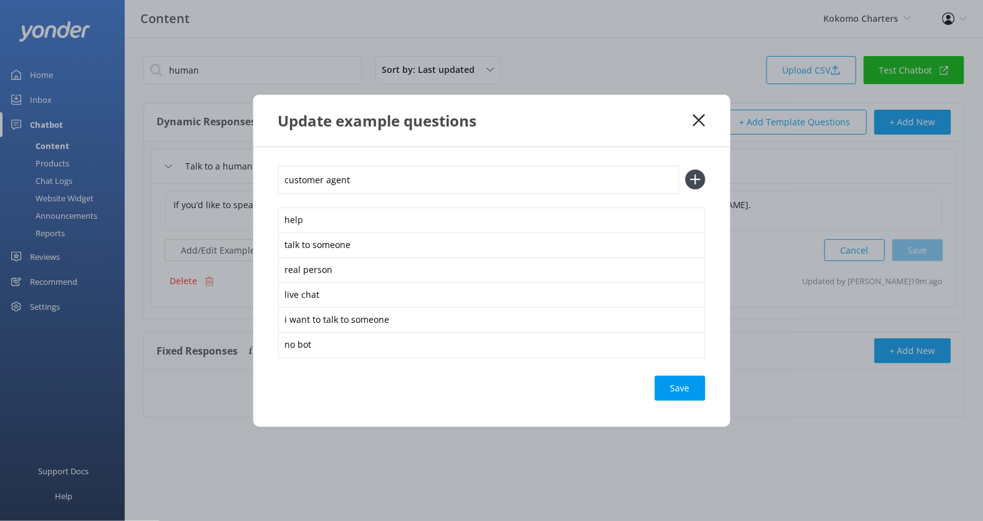
type input "customer agent"
click at [685, 170] on button at bounding box center [695, 180] width 20 height 20
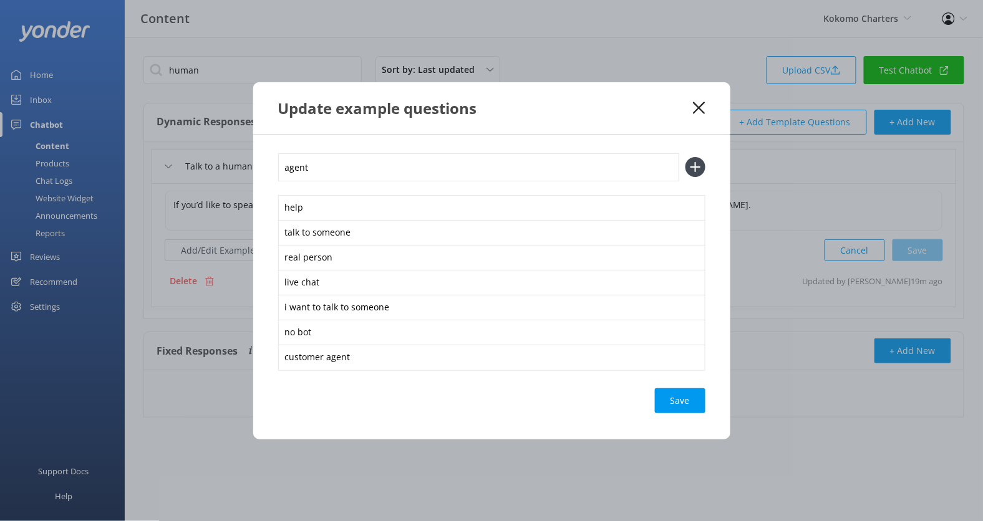
type input "agent"
click at [685, 157] on button at bounding box center [695, 167] width 20 height 20
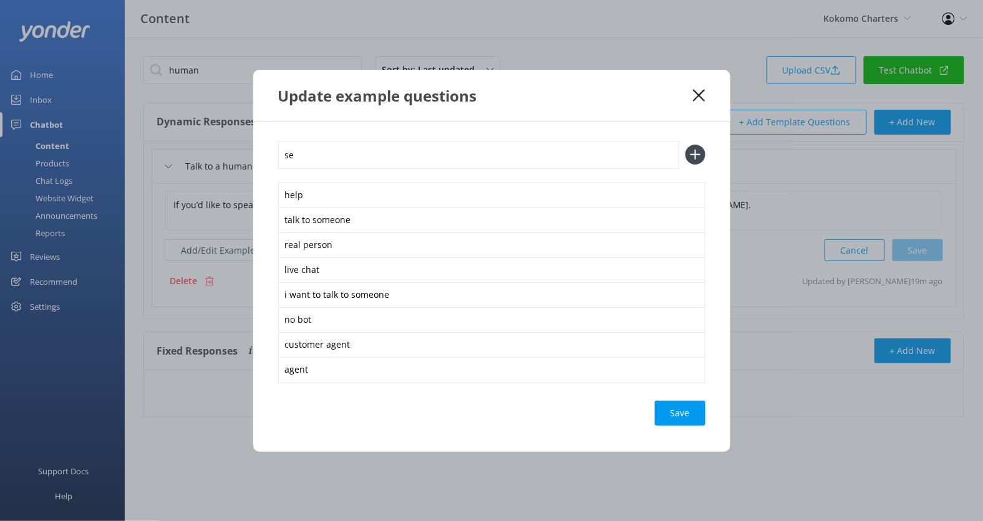
type input "s"
type input "support"
click at [685, 145] on button at bounding box center [695, 155] width 20 height 20
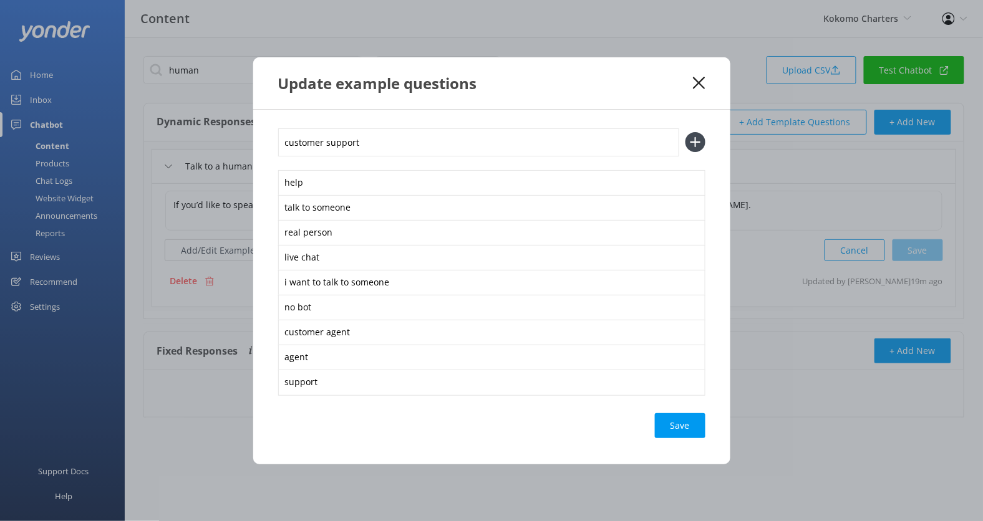
type input "customer support"
click at [685, 132] on button at bounding box center [695, 142] width 20 height 20
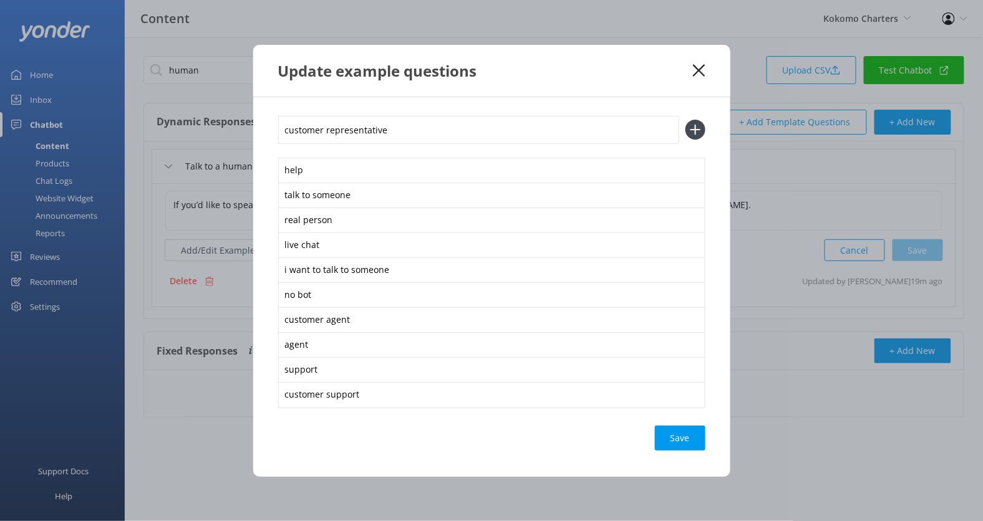
type input "customer representative"
click at [685, 120] on button at bounding box center [695, 130] width 20 height 20
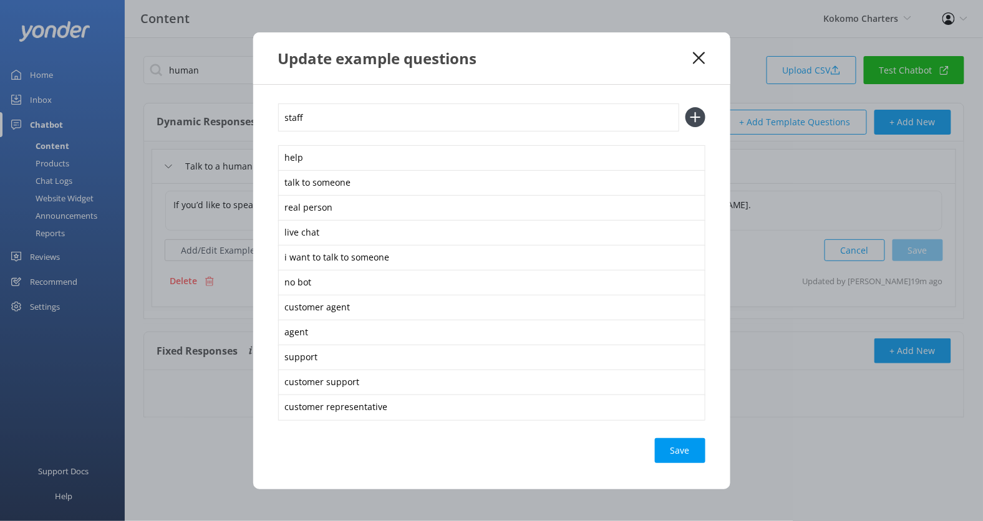
type input "staff"
click at [685, 107] on button at bounding box center [695, 117] width 20 height 20
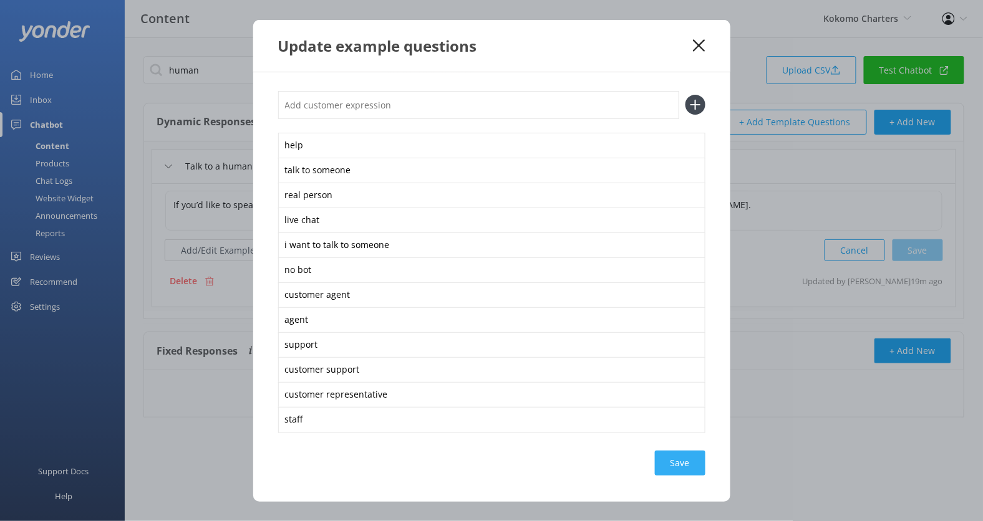
click at [672, 459] on div "Save" at bounding box center [680, 463] width 51 height 25
click at [699, 51] on icon at bounding box center [699, 45] width 12 height 12
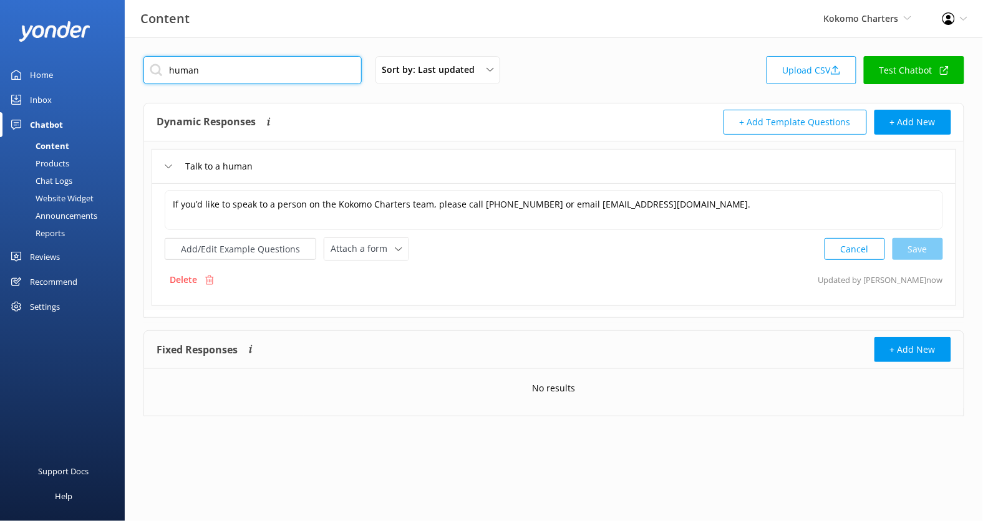
click at [308, 67] on input "human" at bounding box center [252, 70] width 218 height 28
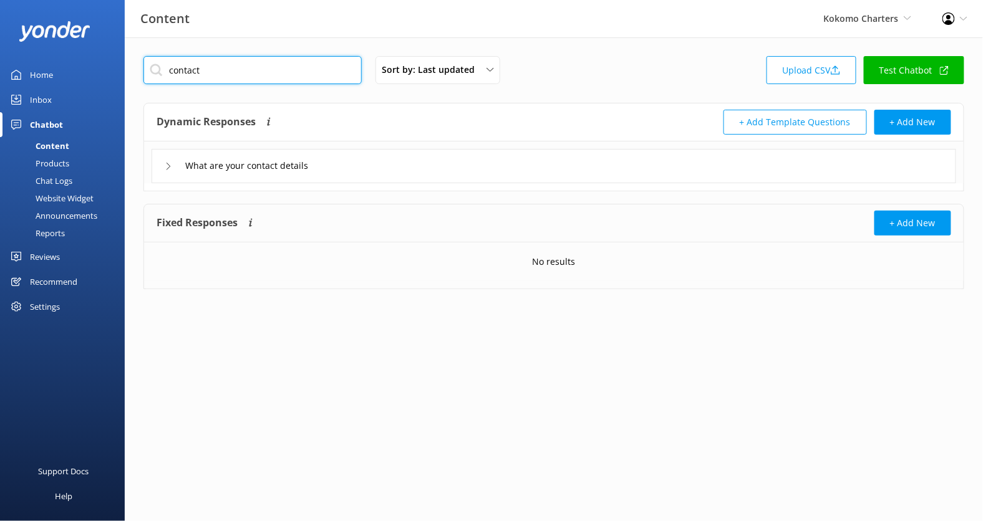
type input "contact"
click at [546, 181] on div "What are your contact details" at bounding box center [554, 166] width 804 height 34
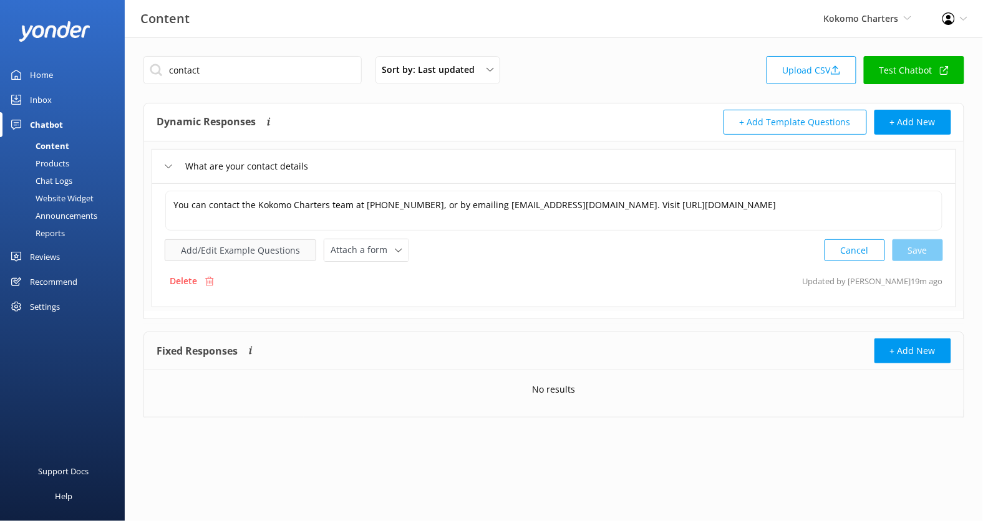
click at [279, 244] on button "Add/Edit Example Questions" at bounding box center [241, 250] width 152 height 22
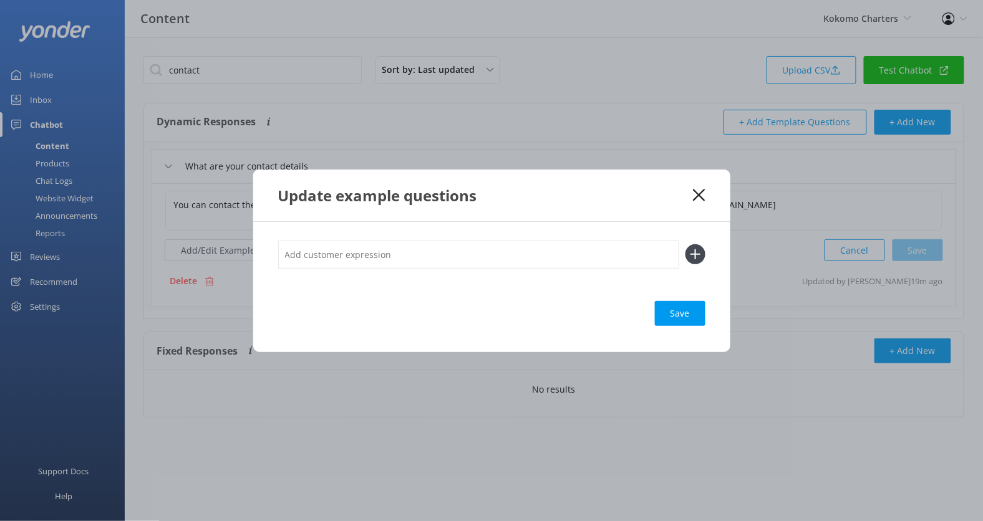
click at [411, 251] on input "text" at bounding box center [478, 255] width 401 height 28
type input "get in touch"
click at [685, 244] on button at bounding box center [695, 254] width 20 height 20
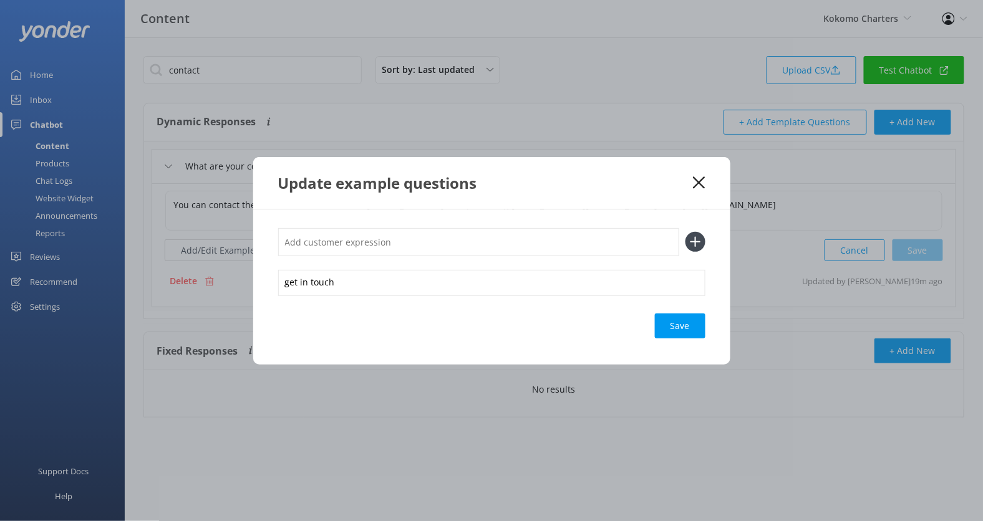
type input "r"
type input "phone number"
click at [685, 232] on button at bounding box center [695, 242] width 20 height 20
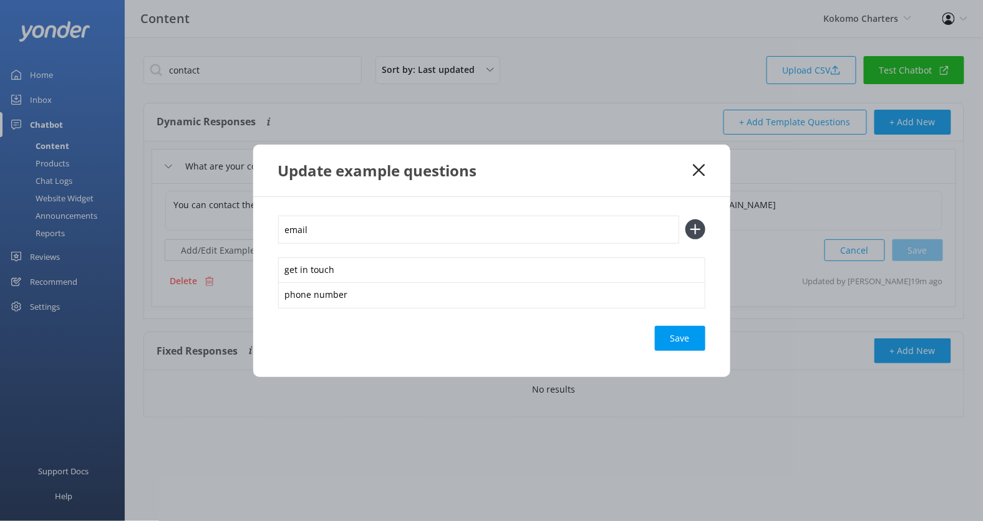
click at [685, 219] on button at bounding box center [695, 229] width 20 height 20
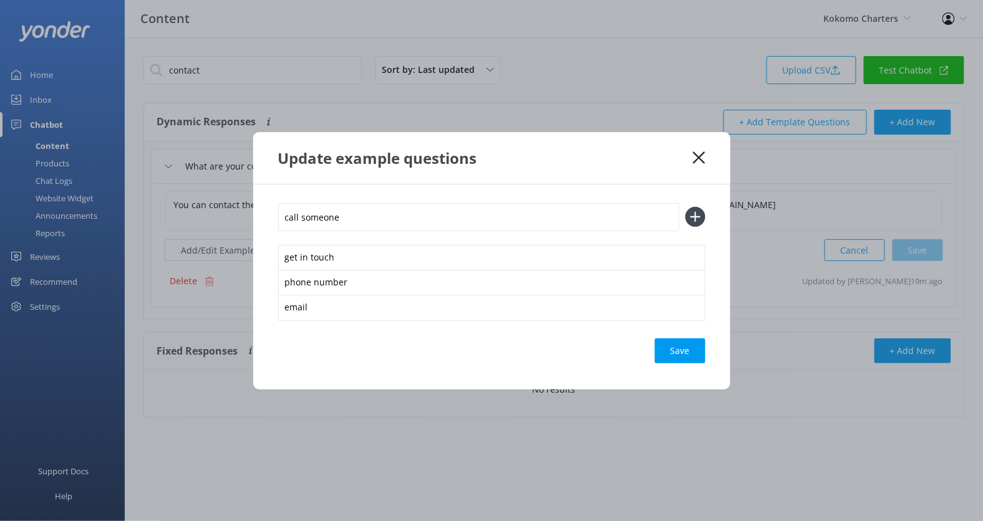
click at [685, 207] on button at bounding box center [695, 217] width 20 height 20
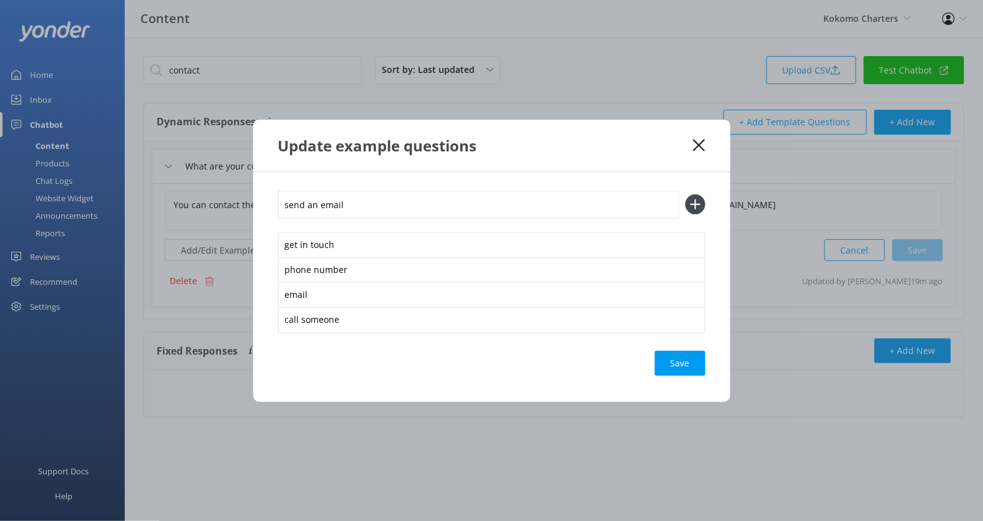
click at [685, 195] on button at bounding box center [695, 205] width 20 height 20
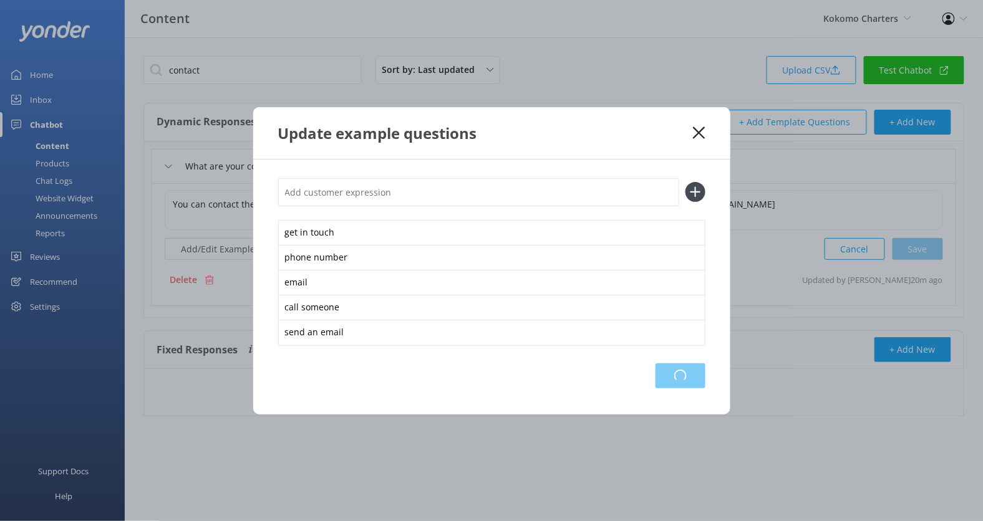
click at [673, 375] on div "Loading.." at bounding box center [680, 376] width 50 height 25
click at [700, 135] on use at bounding box center [699, 133] width 12 height 12
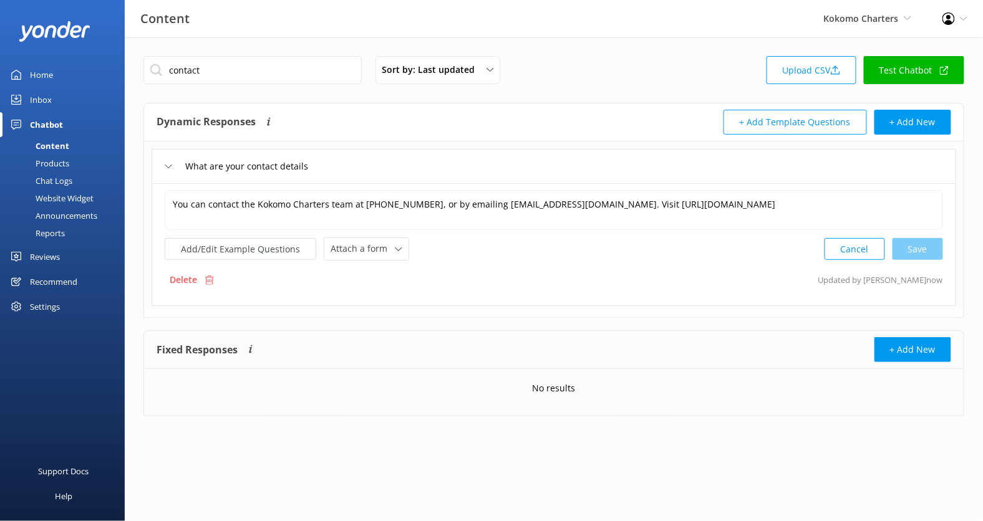
click at [670, 75] on div "contact Sort by: Last updated Title (A-Z) Last updated Upload CSV Test Chatbot" at bounding box center [553, 74] width 821 height 36
click at [65, 152] on div "Content" at bounding box center [38, 145] width 62 height 17
click at [65, 163] on div "Products" at bounding box center [38, 163] width 62 height 17
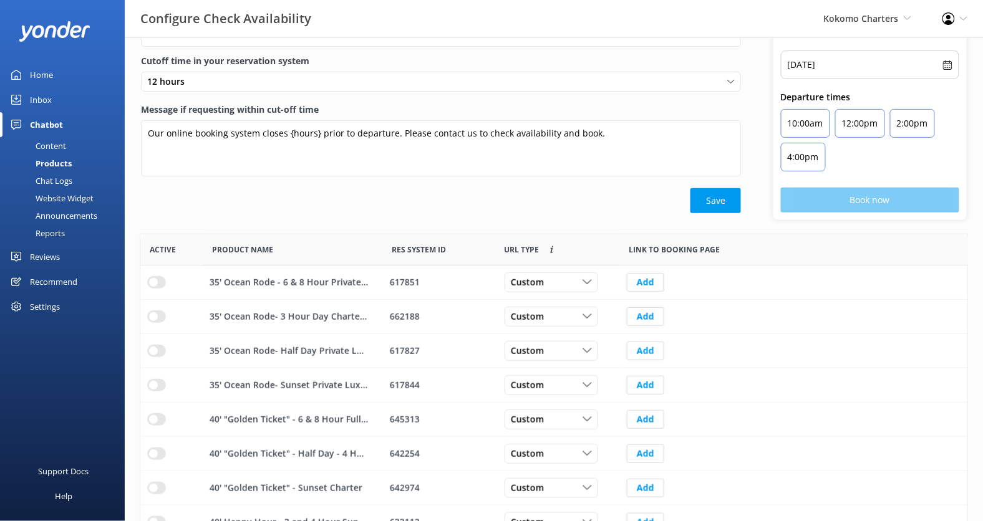
scroll to position [183, 0]
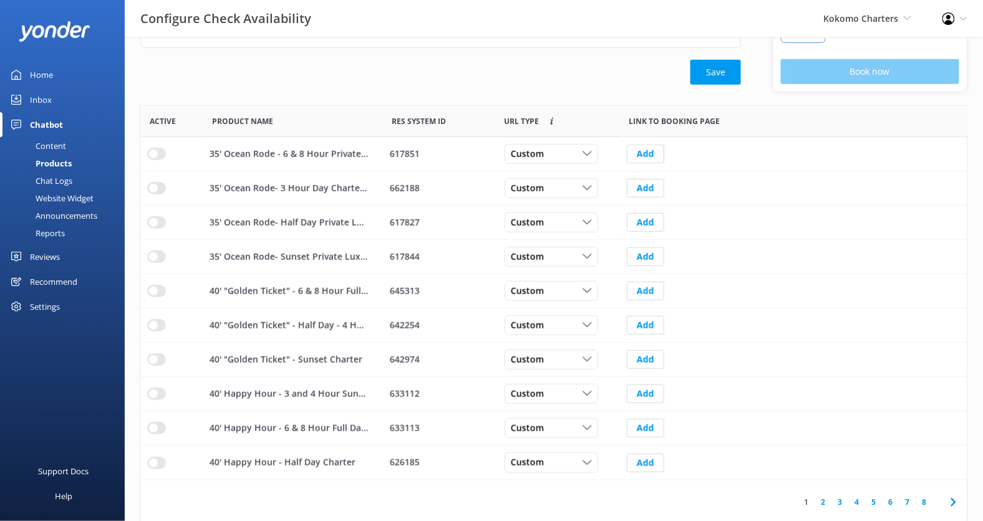
click at [928, 500] on link "8" at bounding box center [924, 502] width 17 height 12
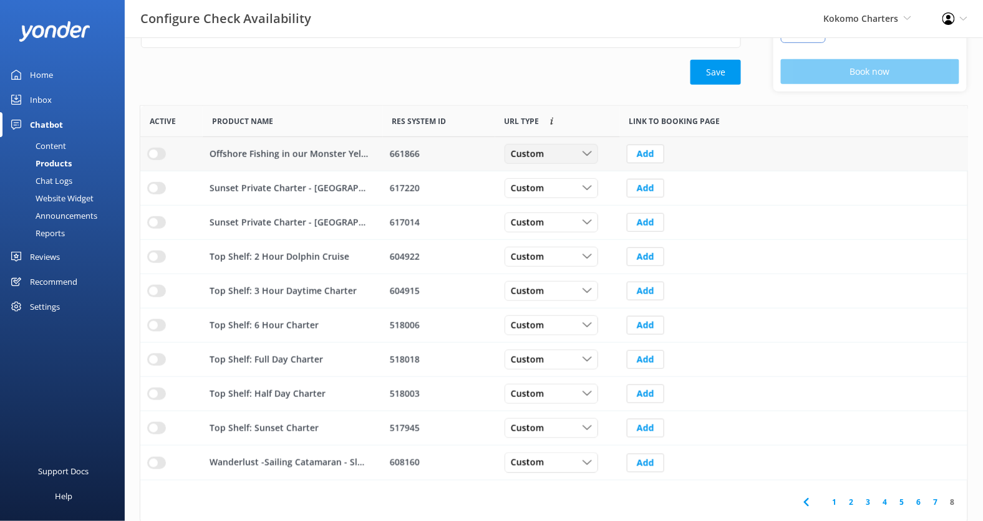
click at [577, 153] on div "Custom" at bounding box center [551, 154] width 87 height 14
click at [557, 198] on link "Dynamic" at bounding box center [560, 205] width 111 height 25
click at [557, 198] on div "Custom Custom Dynamic" at bounding box center [557, 188] width 125 height 34
click at [559, 185] on div "Custom" at bounding box center [551, 188] width 87 height 14
click at [559, 235] on link "Dynamic" at bounding box center [560, 239] width 111 height 25
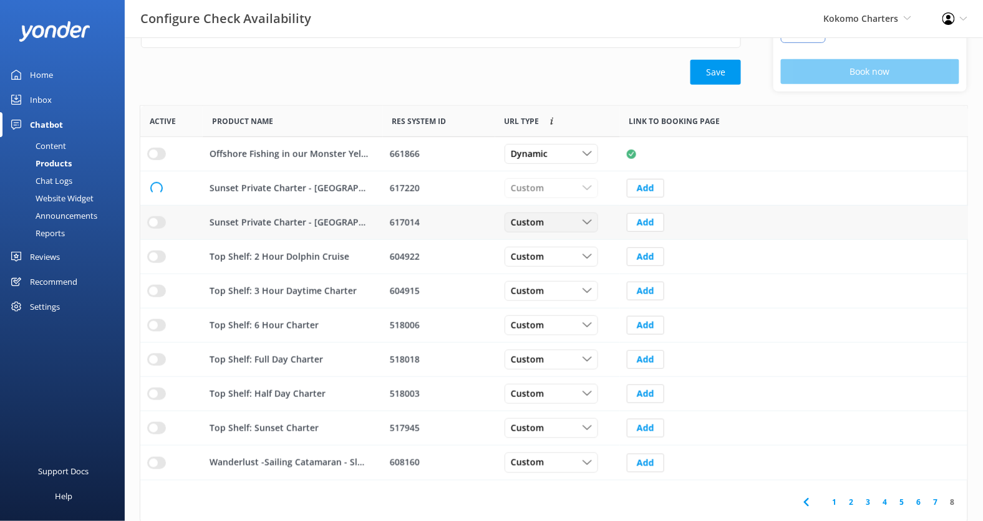
click at [559, 222] on div "Custom" at bounding box center [551, 223] width 87 height 14
click at [559, 264] on link "Dynamic" at bounding box center [560, 273] width 111 height 25
drag, startPoint x: 559, startPoint y: 258, endPoint x: 559, endPoint y: 265, distance: 6.9
click at [559, 258] on div "Custom" at bounding box center [551, 257] width 87 height 14
click at [559, 296] on link "Dynamic" at bounding box center [560, 308] width 111 height 25
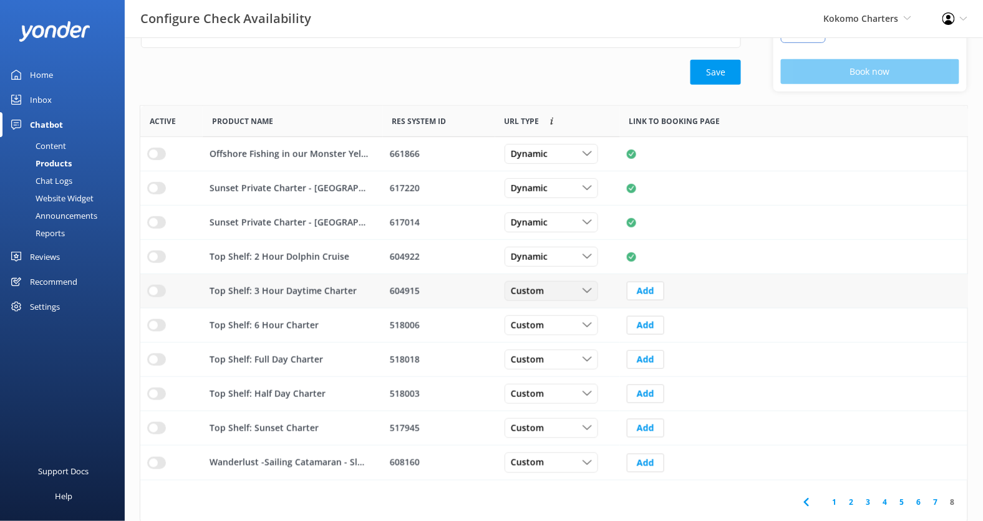
click at [558, 296] on div "Custom Custom Dynamic" at bounding box center [551, 291] width 94 height 20
click at [556, 331] on link "Dynamic" at bounding box center [560, 342] width 111 height 25
click at [556, 331] on div "Custom Custom Dynamic" at bounding box center [551, 325] width 94 height 20
click at [556, 367] on link "Dynamic" at bounding box center [560, 376] width 111 height 25
click at [556, 357] on div "Custom" at bounding box center [551, 360] width 87 height 14
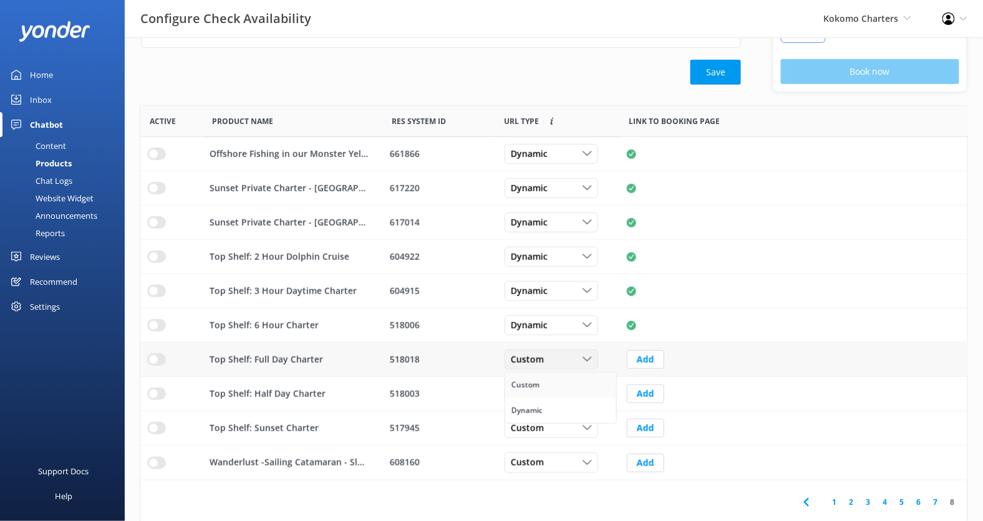
click at [556, 392] on link "Custom" at bounding box center [560, 385] width 111 height 25
click at [558, 365] on div "Custom Custom Dynamic" at bounding box center [551, 360] width 94 height 20
click at [558, 401] on link "Dynamic" at bounding box center [560, 410] width 111 height 25
click at [557, 397] on div "Custom" at bounding box center [551, 394] width 87 height 14
click at [557, 438] on link "Dynamic" at bounding box center [560, 445] width 111 height 25
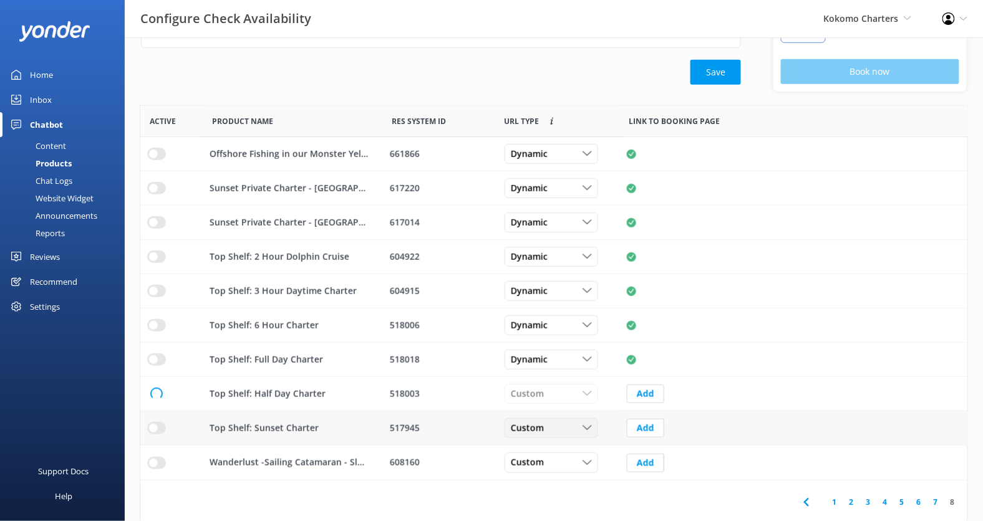
click at [557, 435] on div "Custom Custom Dynamic" at bounding box center [551, 428] width 94 height 20
click at [554, 477] on link "Dynamic" at bounding box center [560, 479] width 111 height 25
click at [550, 463] on div "Custom" at bounding box center [551, 463] width 87 height 14
click at [540, 508] on div "Dynamic" at bounding box center [526, 514] width 31 height 12
click at [154, 458] on input "row" at bounding box center [156, 463] width 19 height 12
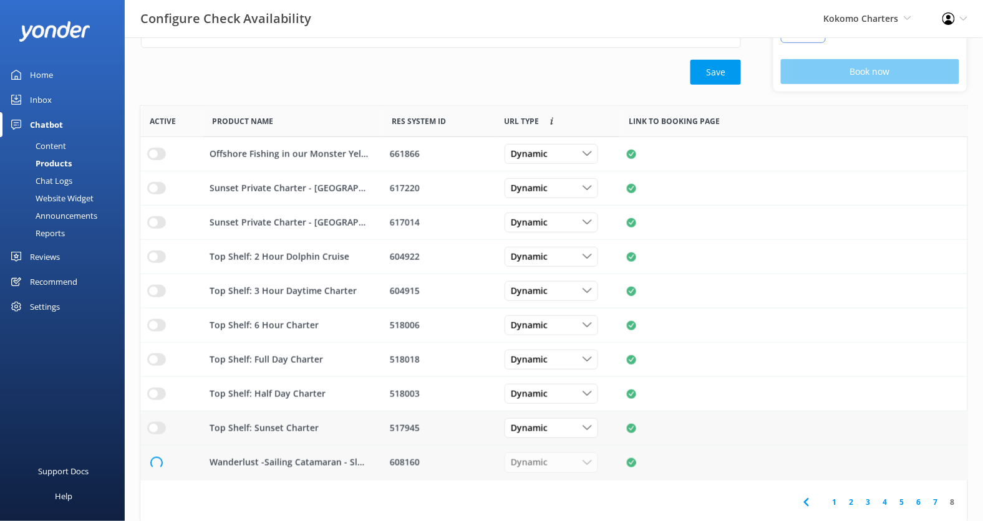
click at [153, 422] on input "row" at bounding box center [156, 428] width 19 height 12
click at [155, 393] on input "row" at bounding box center [156, 394] width 19 height 12
click at [155, 354] on input "row" at bounding box center [156, 360] width 19 height 12
click at [157, 319] on input "row" at bounding box center [156, 325] width 19 height 12
click at [156, 287] on input "row" at bounding box center [156, 291] width 19 height 12
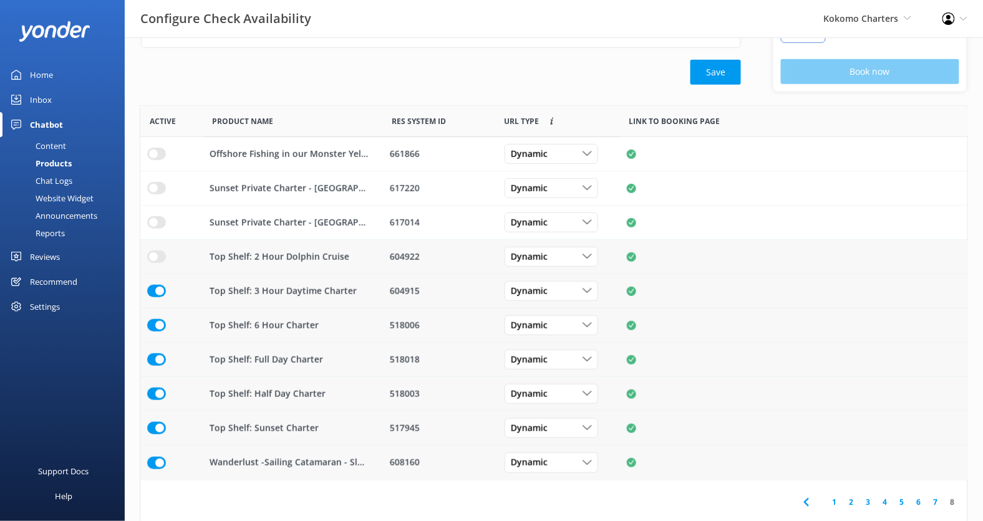
click at [153, 258] on input "row" at bounding box center [156, 257] width 19 height 12
click at [153, 220] on input "row" at bounding box center [156, 222] width 19 height 12
click at [152, 186] on input "row" at bounding box center [156, 188] width 19 height 12
click at [151, 155] on input "row" at bounding box center [156, 154] width 19 height 12
click at [937, 501] on link "7" at bounding box center [935, 502] width 17 height 12
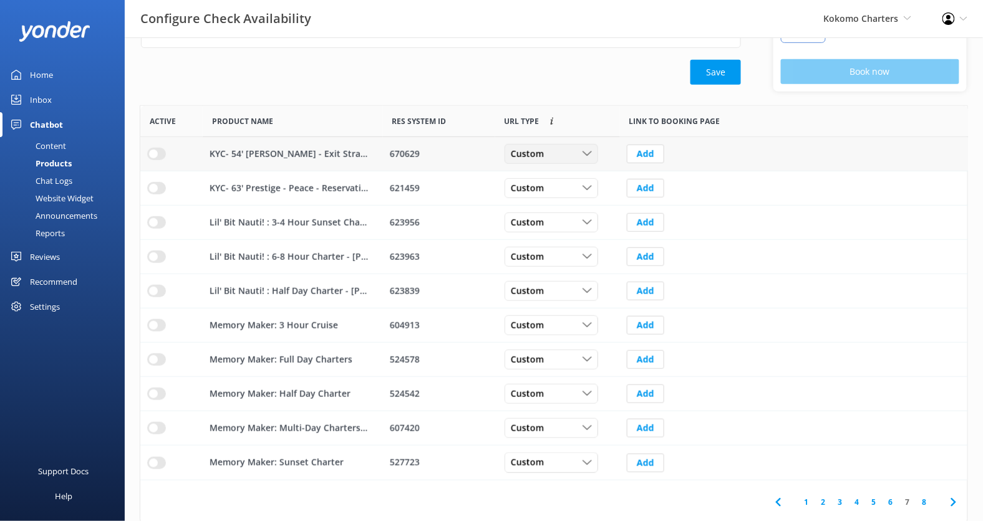
click at [554, 154] on div "Custom" at bounding box center [551, 154] width 87 height 14
click
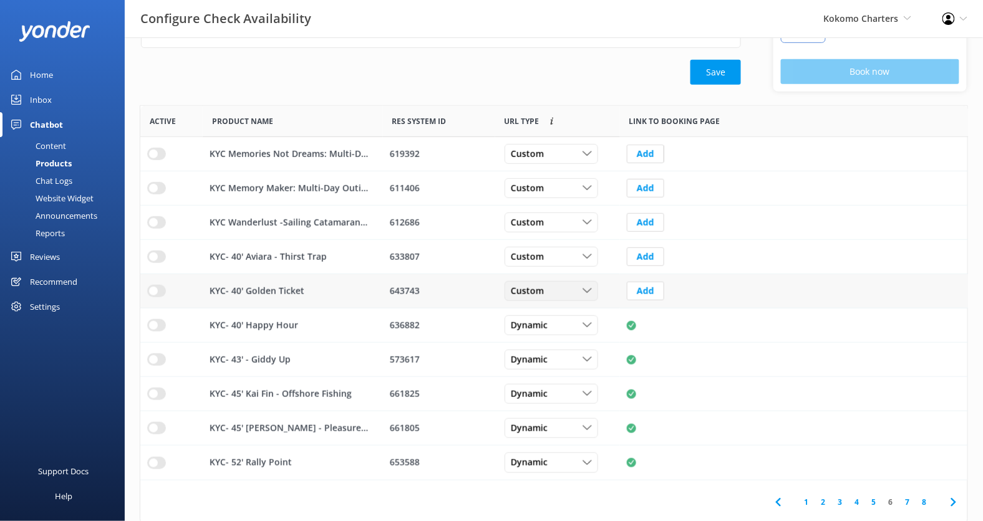
drag, startPoint x: 552, startPoint y: 292, endPoint x: 552, endPoint y: 305, distance: 12.5
drag, startPoint x: 554, startPoint y: 269, endPoint x: 557, endPoint y: 262, distance: 7.0
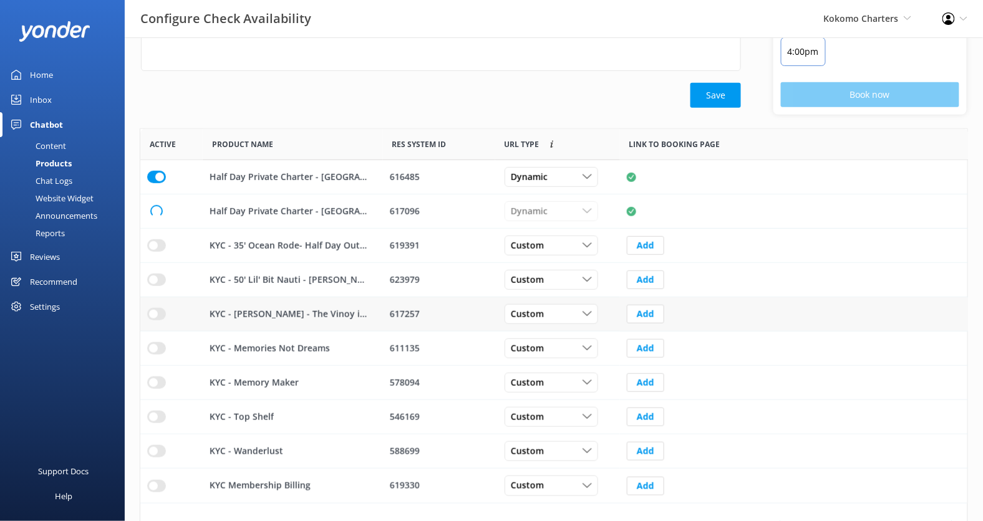
scroll to position [183, 0]
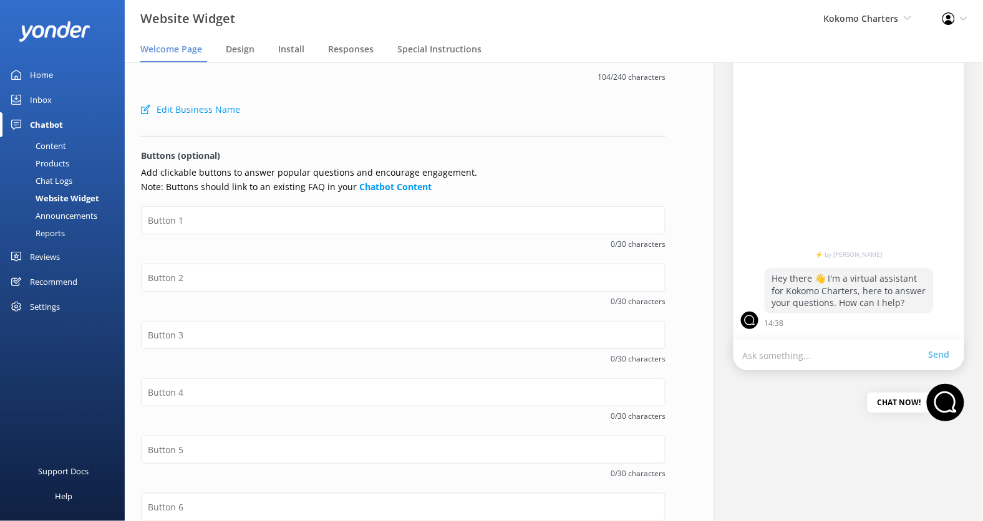
scroll to position [92, 0]
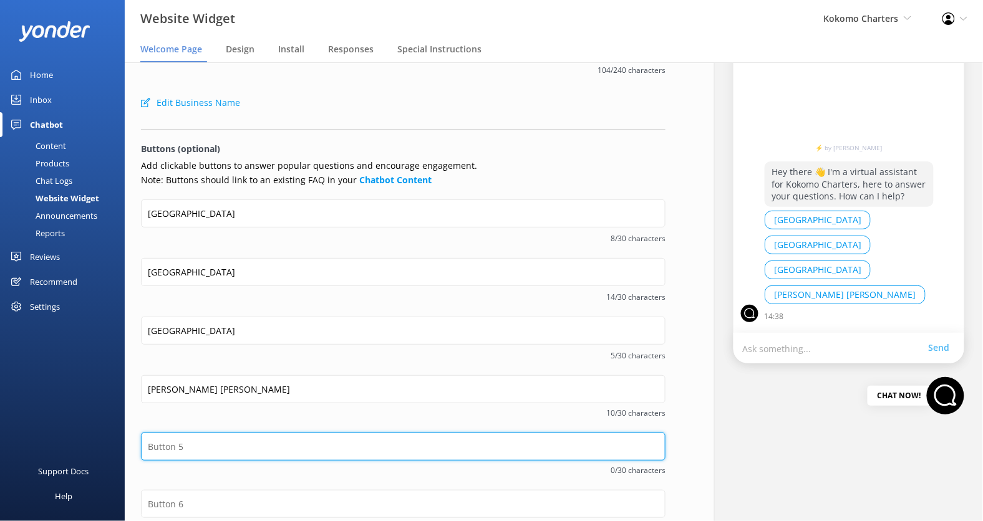
drag, startPoint x: 342, startPoint y: 444, endPoint x: 342, endPoint y: 437, distance: 6.9
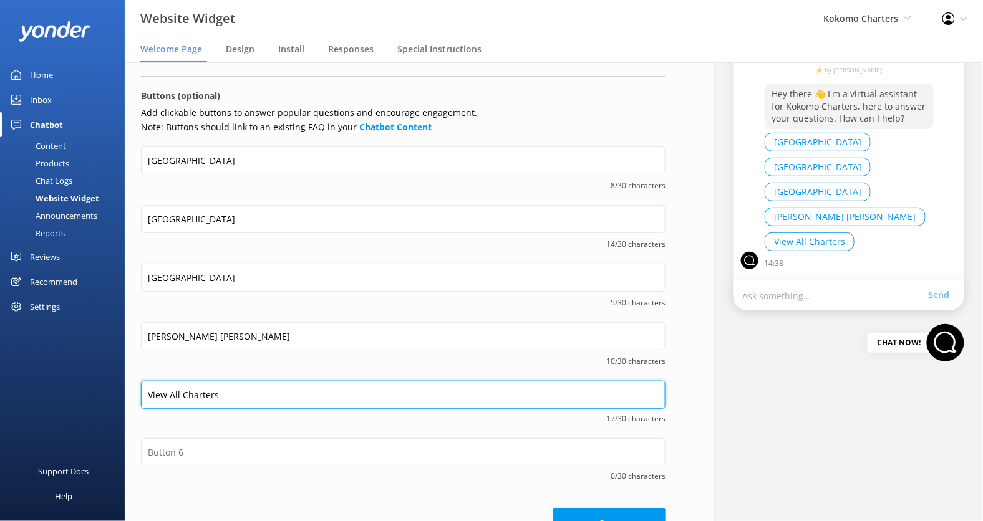
scroll to position [171, 0]
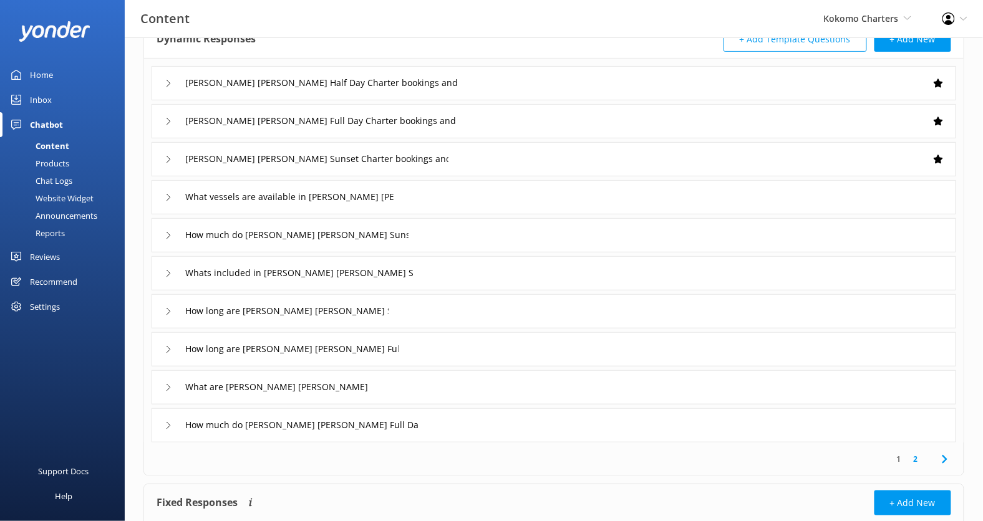
scroll to position [89, 0]
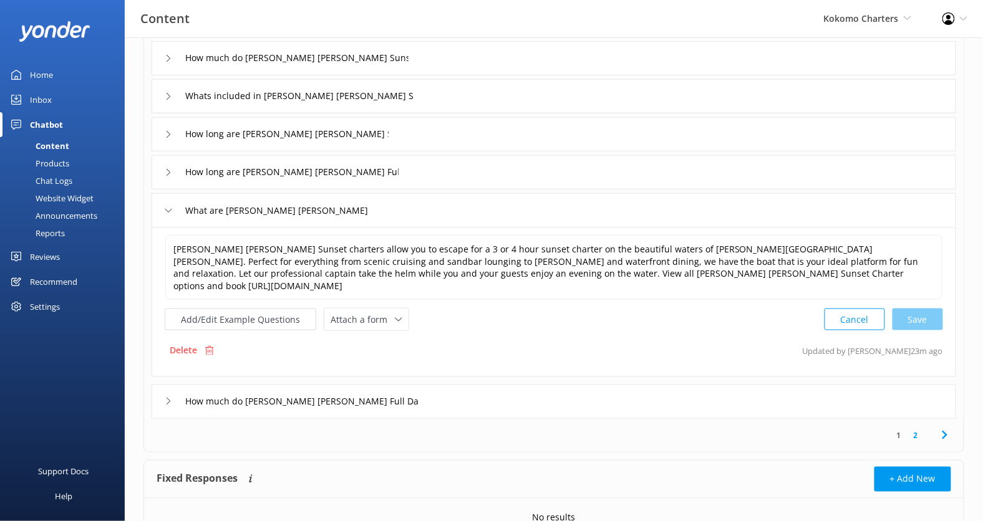
scroll to position [272, 0]
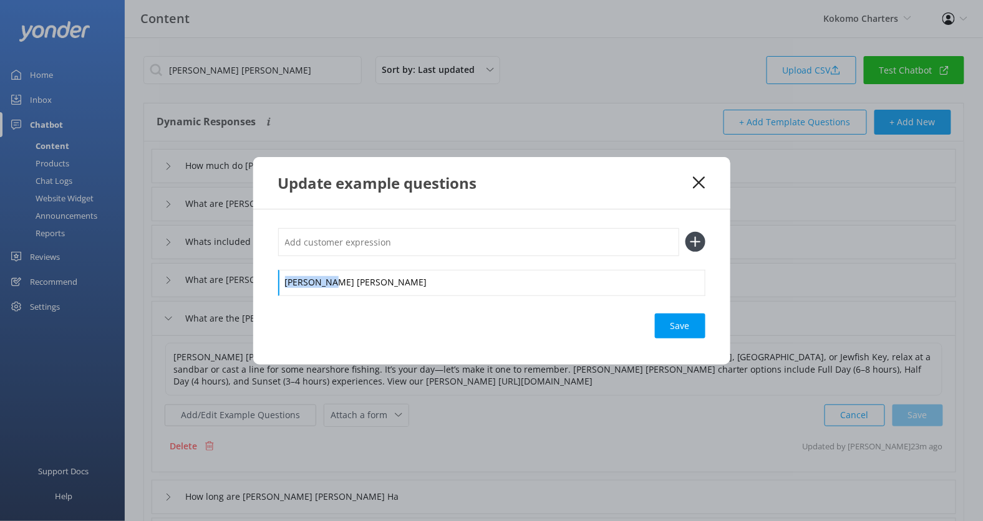
copy div "[PERSON_NAME] [PERSON_NAME]"
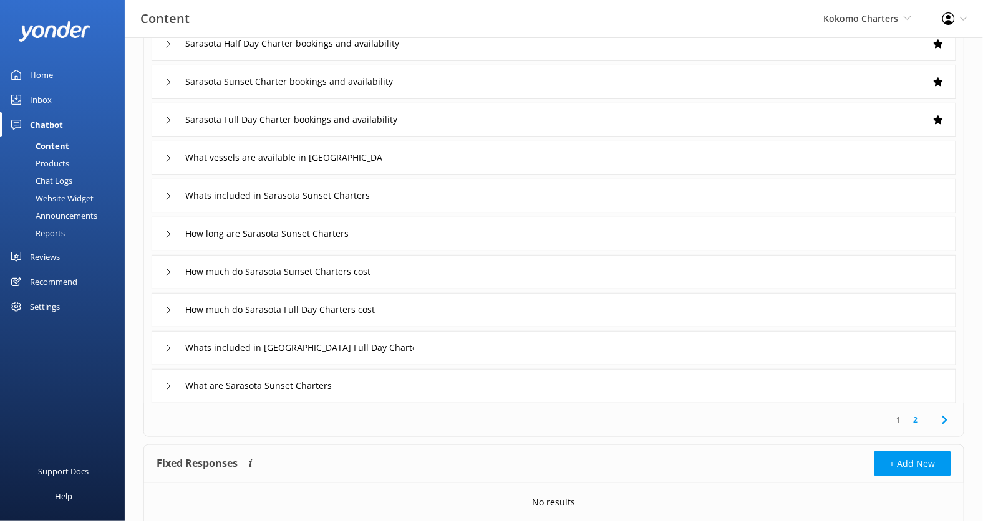
scroll to position [134, 0]
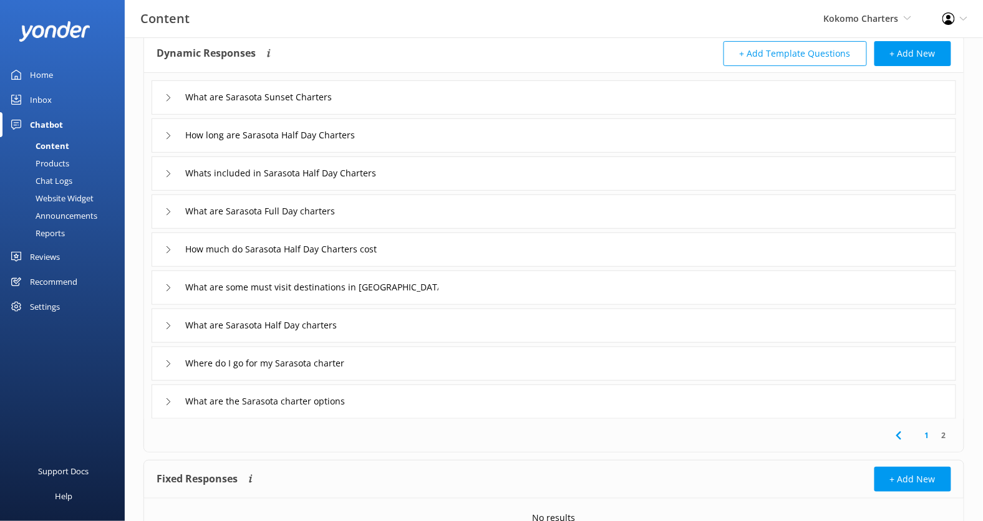
scroll to position [71, 0]
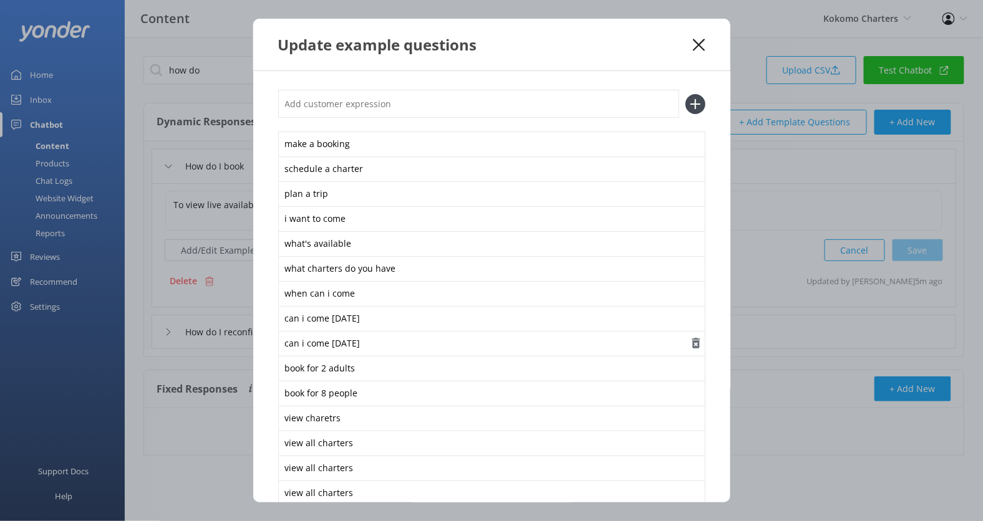
scroll to position [72, 0]
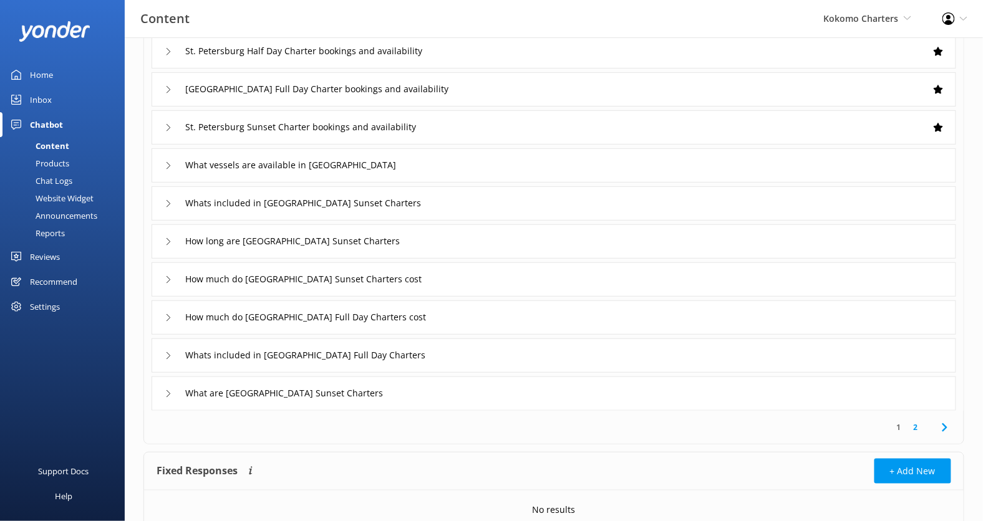
scroll to position [134, 0]
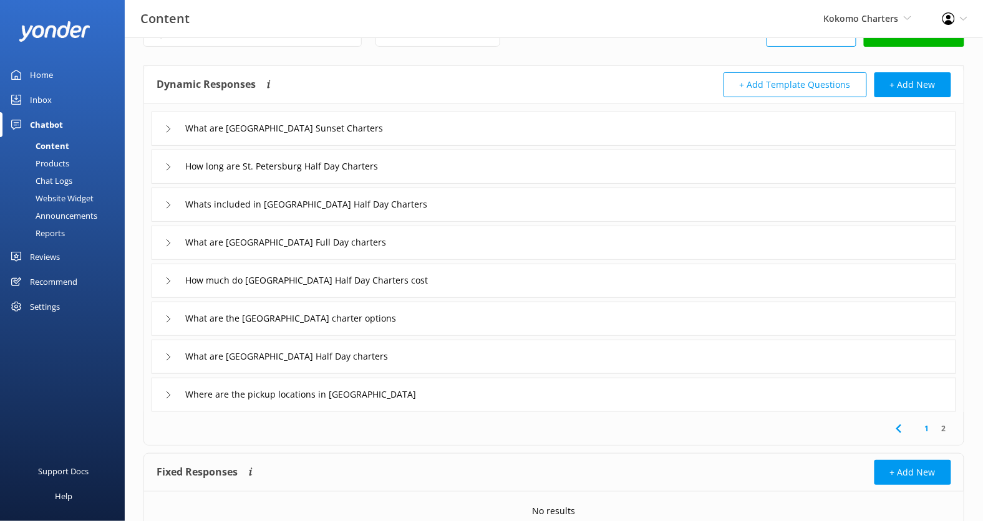
scroll to position [57, 0]
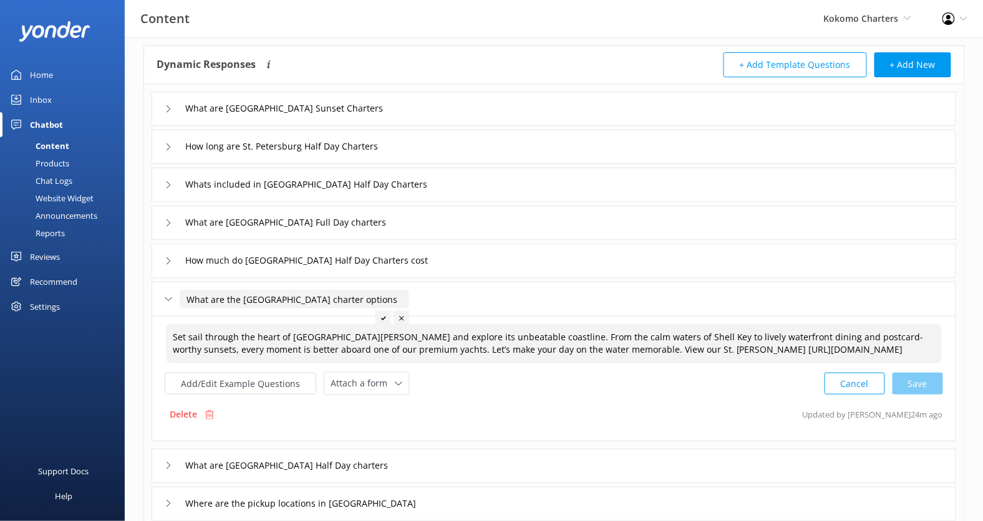
drag, startPoint x: 297, startPoint y: 301, endPoint x: 241, endPoint y: 301, distance: 56.7
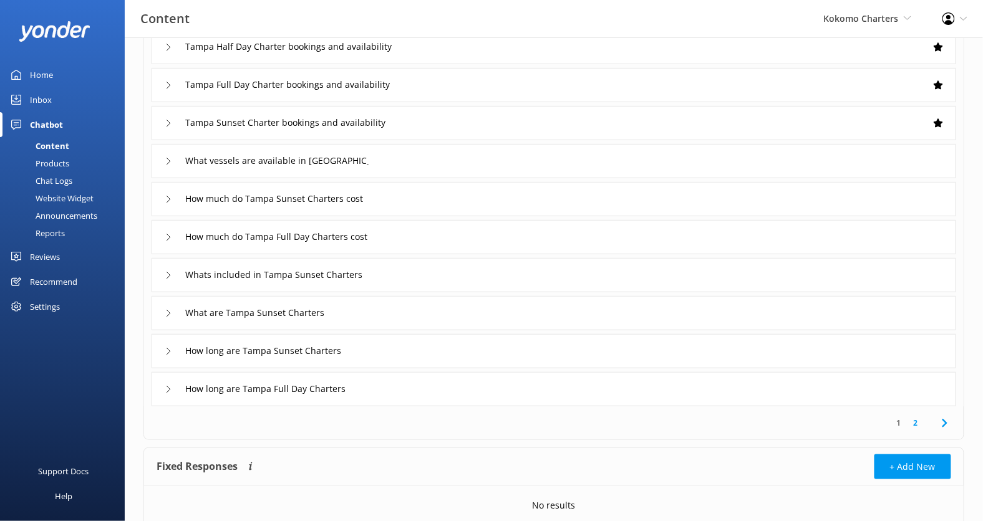
scroll to position [134, 0]
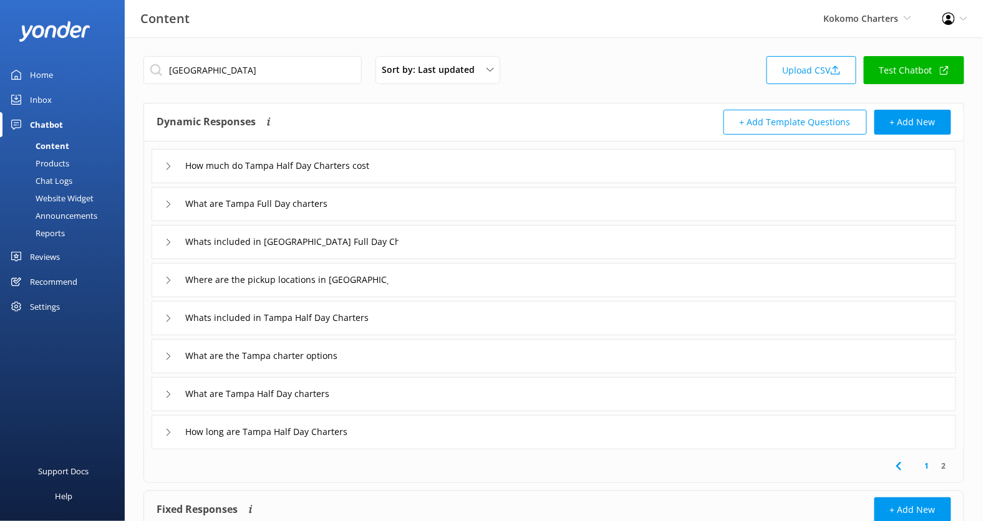
scroll to position [57, 0]
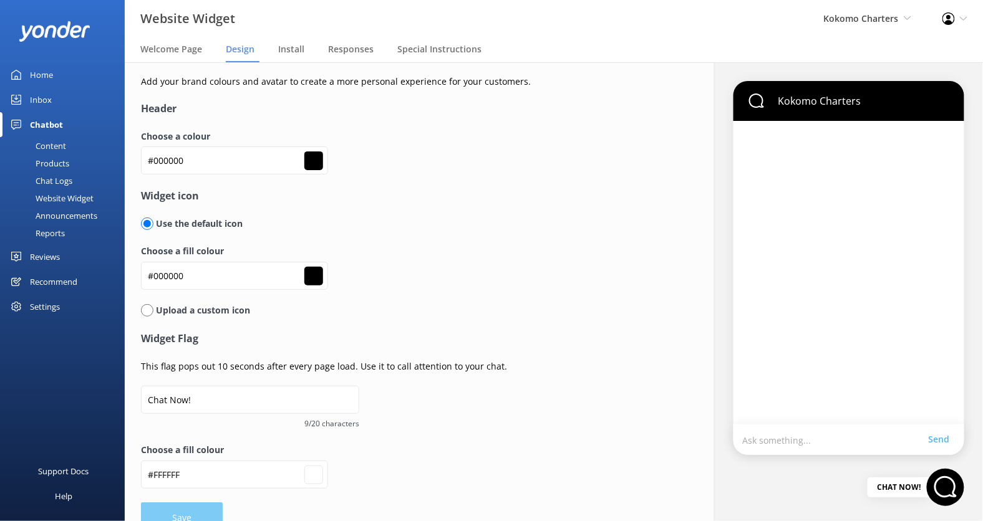
scroll to position [24, 0]
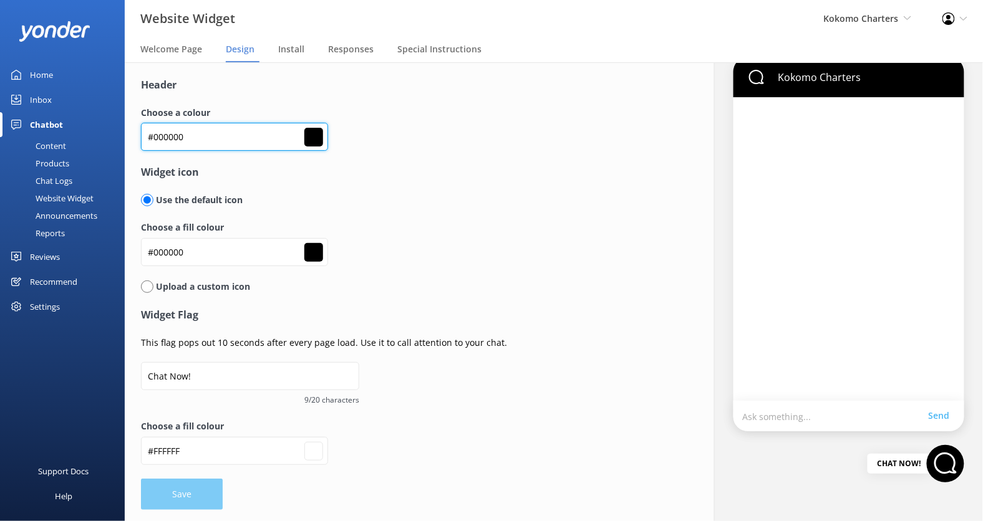
drag, startPoint x: 190, startPoint y: 137, endPoint x: 155, endPoint y: 137, distance: 35.5
drag, startPoint x: 142, startPoint y: 137, endPoint x: 249, endPoint y: 136, distance: 107.3
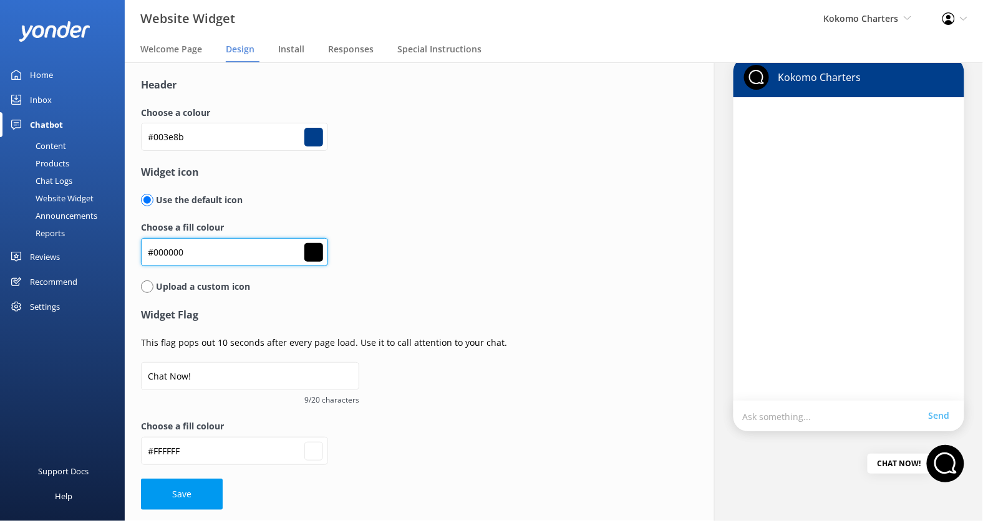
drag, startPoint x: 224, startPoint y: 254, endPoint x: 147, endPoint y: 251, distance: 77.4
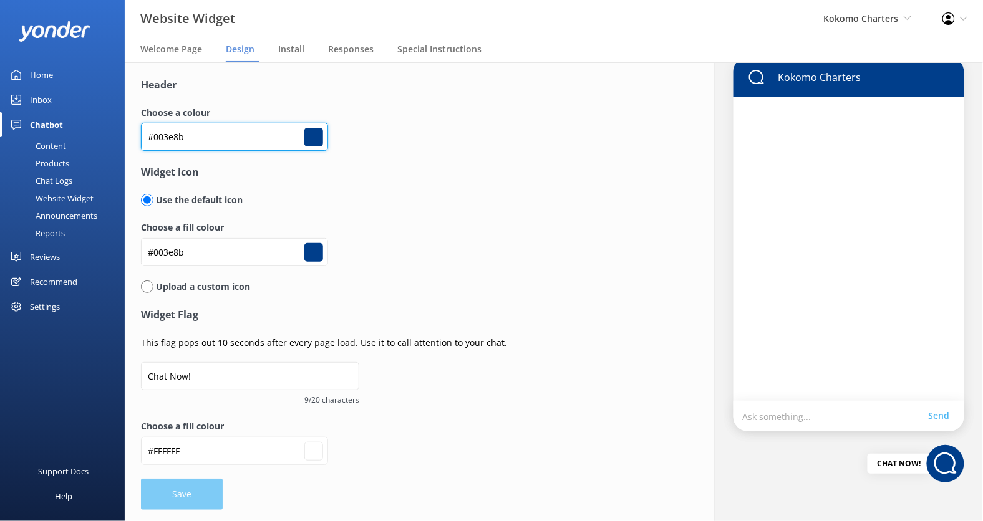
drag, startPoint x: 203, startPoint y: 133, endPoint x: 137, endPoint y: 133, distance: 65.5
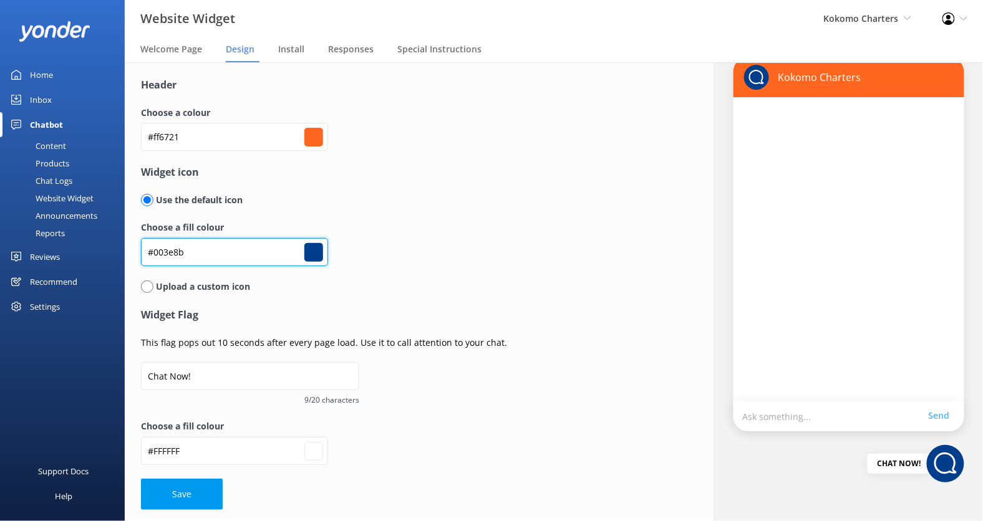
drag, startPoint x: 210, startPoint y: 256, endPoint x: 158, endPoint y: 256, distance: 51.8
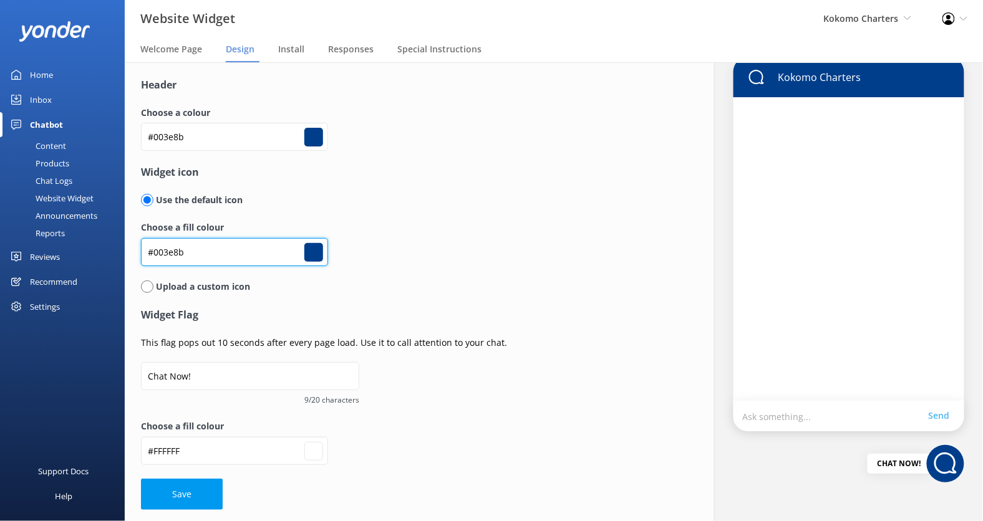
drag, startPoint x: 191, startPoint y: 250, endPoint x: 128, endPoint y: 250, distance: 63.0
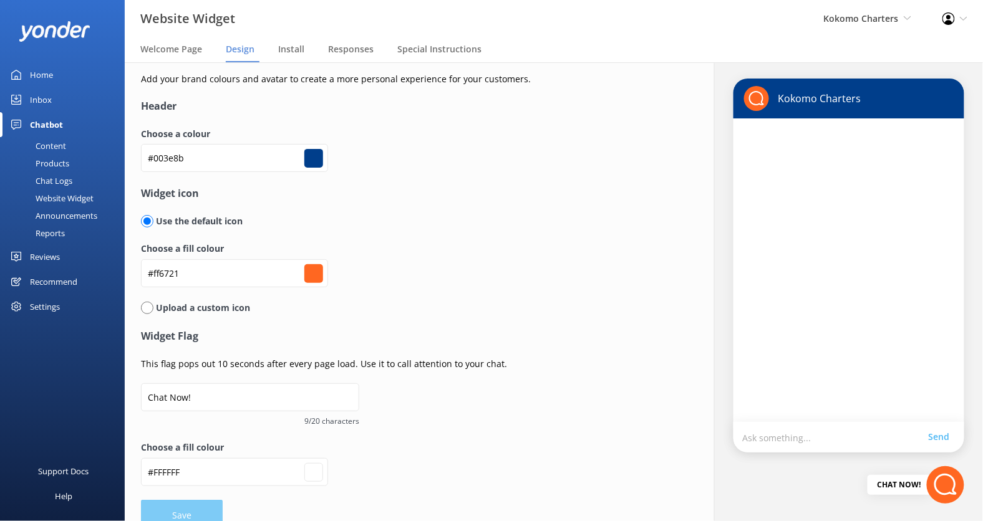
scroll to position [0, 0]
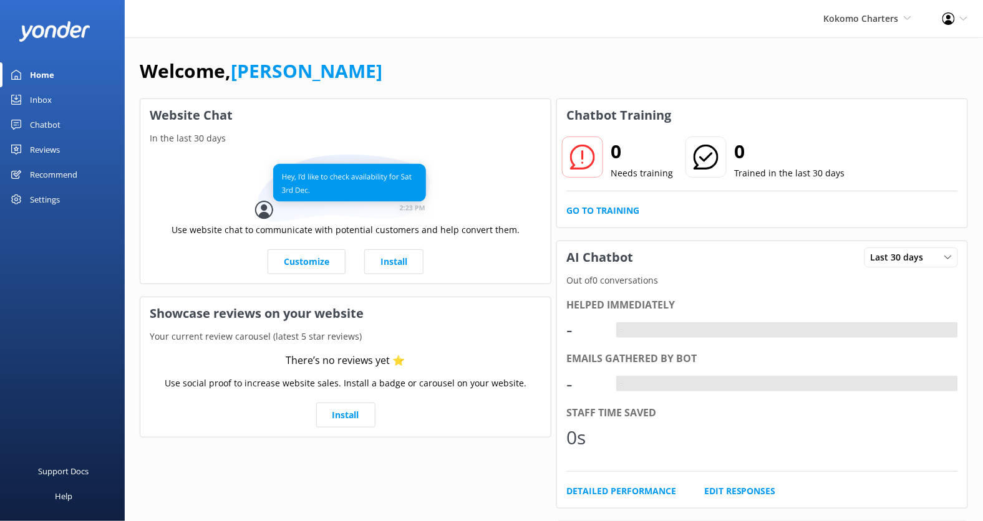
click at [46, 127] on div "Chatbot" at bounding box center [45, 124] width 31 height 25
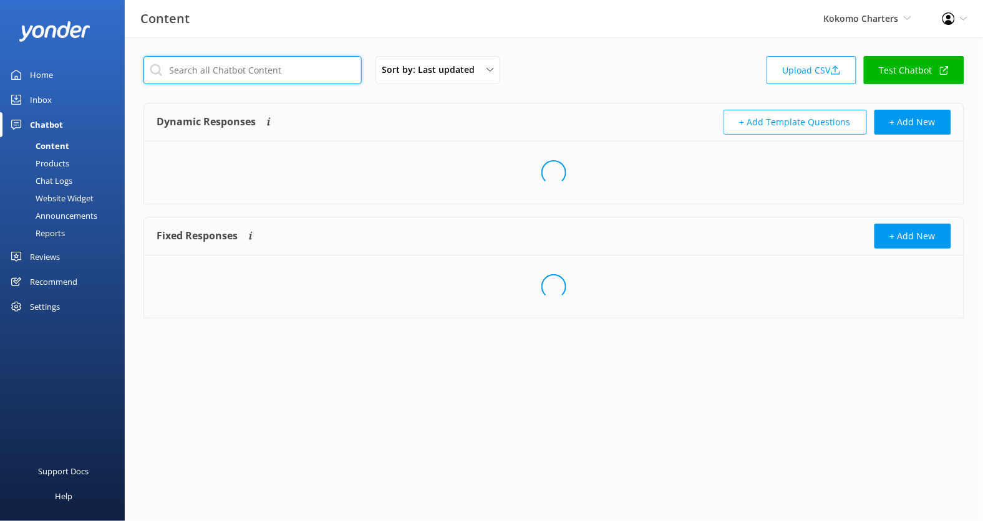
click at [226, 64] on input "text" at bounding box center [252, 70] width 218 height 28
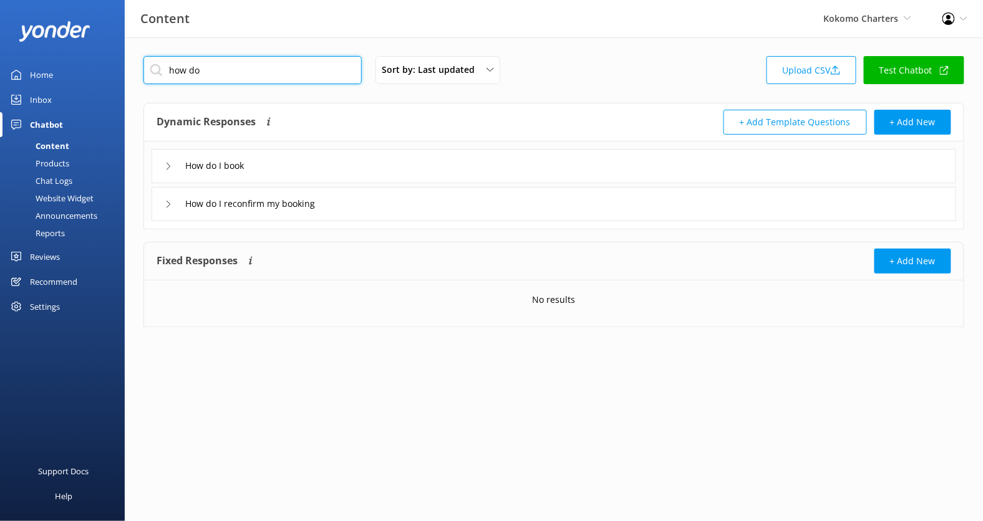
type input "how do"
click at [417, 161] on div "How do I book" at bounding box center [554, 166] width 804 height 34
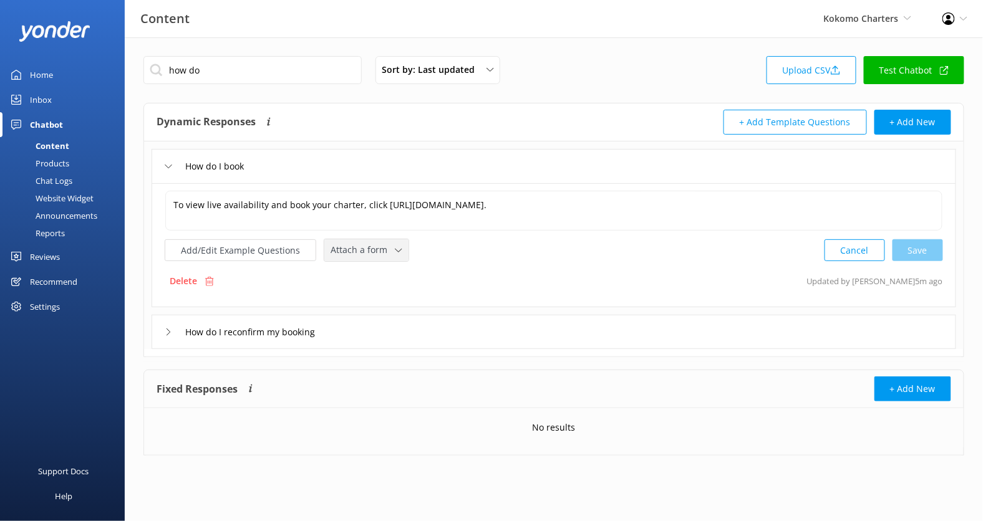
click at [372, 246] on span "Attach a form" at bounding box center [362, 250] width 64 height 14
click at [372, 301] on div "Check availability" at bounding box center [362, 302] width 62 height 12
click at [602, 65] on div "how do Sort by: Last updated Title (A-Z) Last updated Upload CSV Test Chatbot" at bounding box center [553, 74] width 821 height 36
click at [53, 303] on div "Settings" at bounding box center [45, 306] width 30 height 25
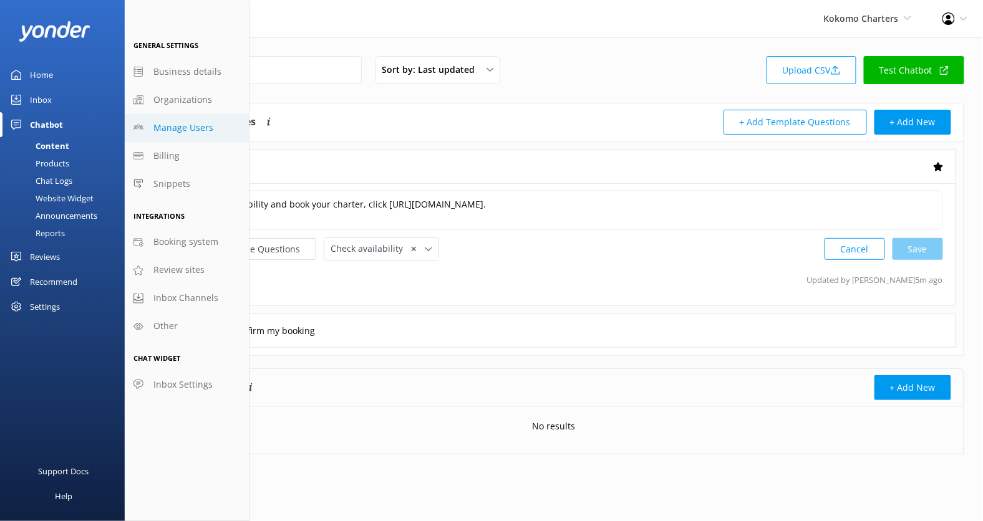
click at [203, 130] on span "Manage Users" at bounding box center [183, 128] width 60 height 14
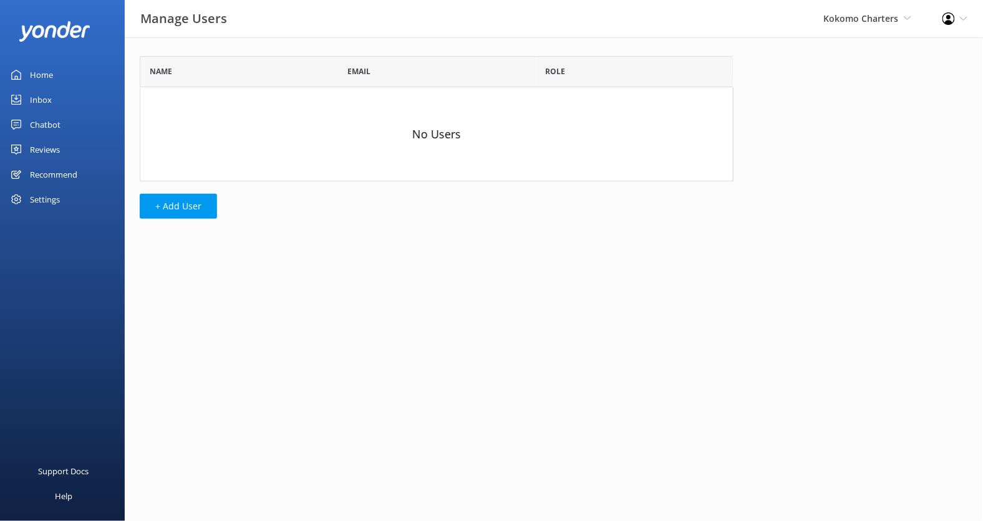
scroll to position [125, 593]
click at [195, 211] on button "+ Add User" at bounding box center [178, 206] width 77 height 25
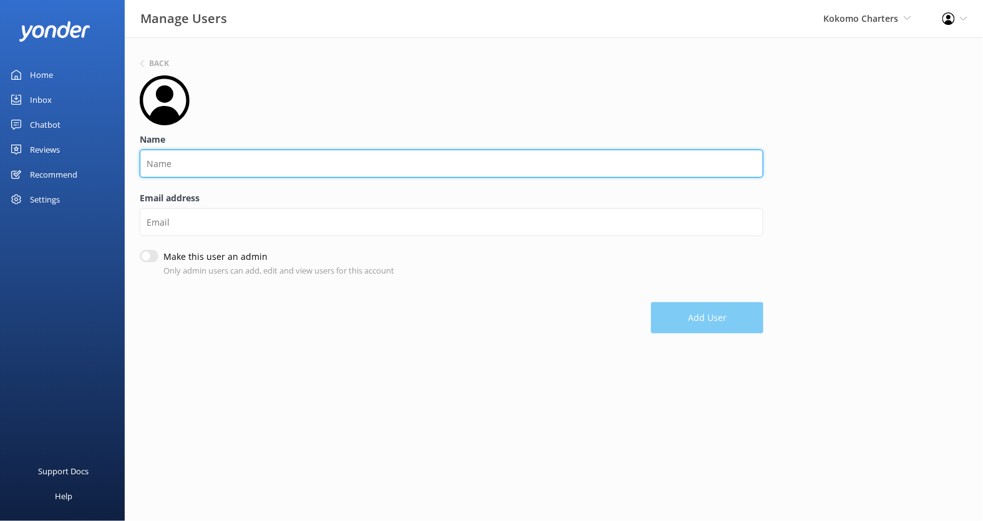
click at [229, 152] on input "Name" at bounding box center [452, 164] width 624 height 28
type input "N"
type input "Brian"
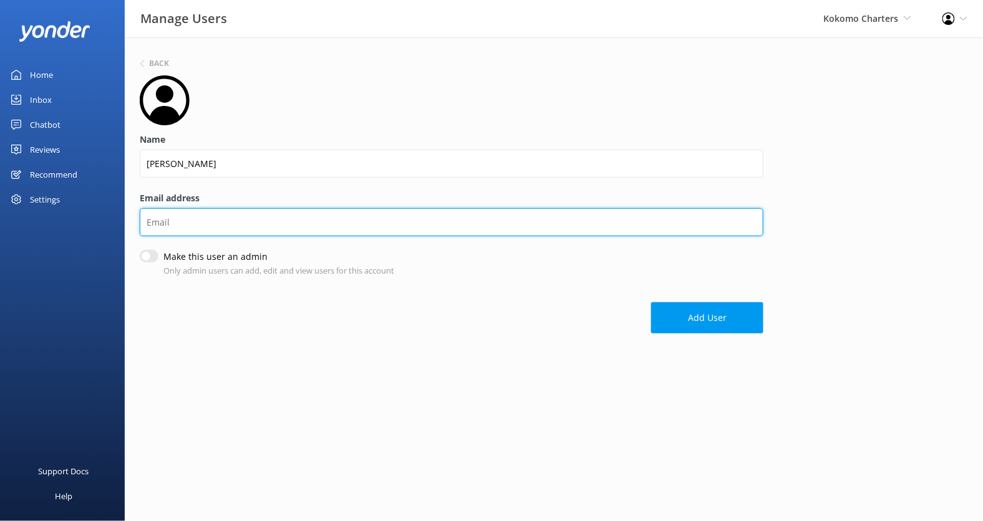
click at [178, 224] on input "Email address" at bounding box center [452, 222] width 624 height 28
paste input "brian@kokomocharters.com"
type input "brian@kokomocharters.com"
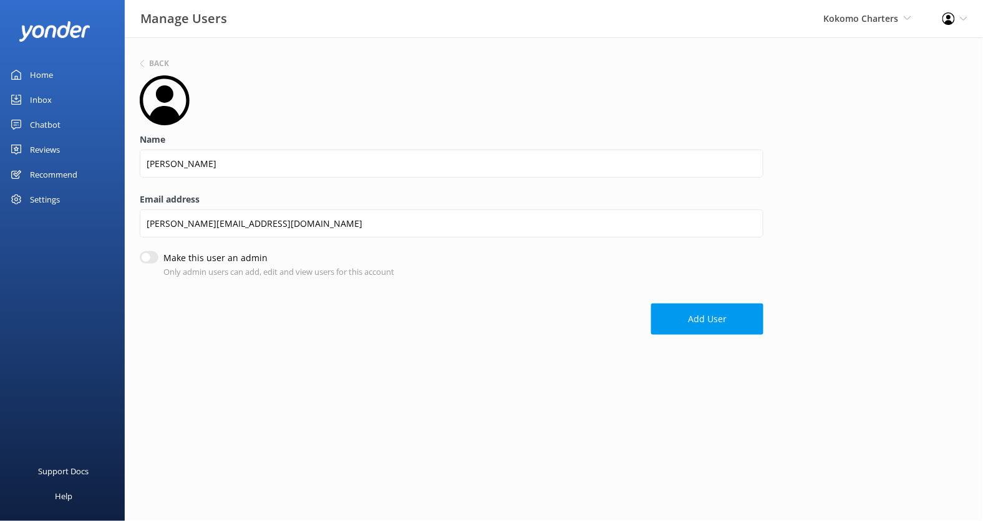
click at [150, 255] on input "Make this user an admin" at bounding box center [149, 257] width 19 height 12
checkbox input "true"
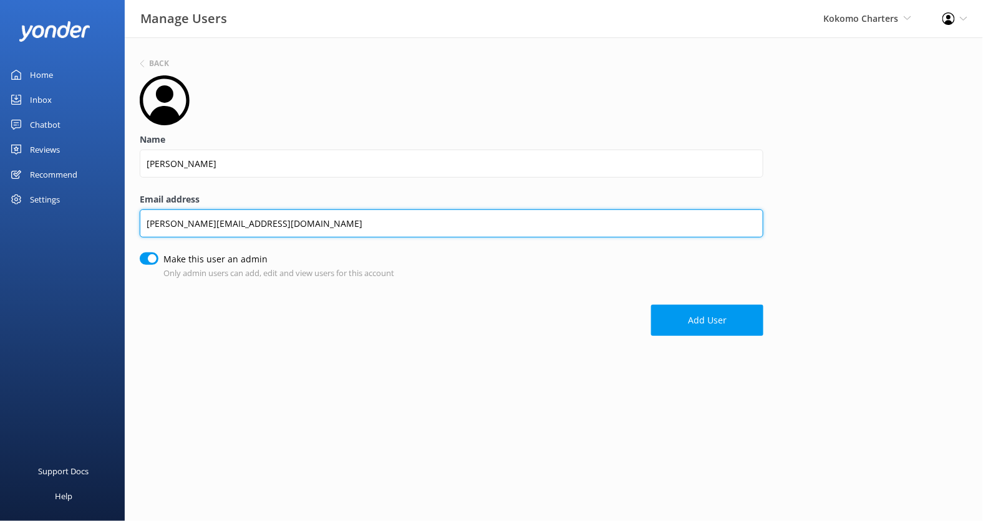
click at [474, 224] on input "brian@kokomocharters.com" at bounding box center [452, 223] width 624 height 28
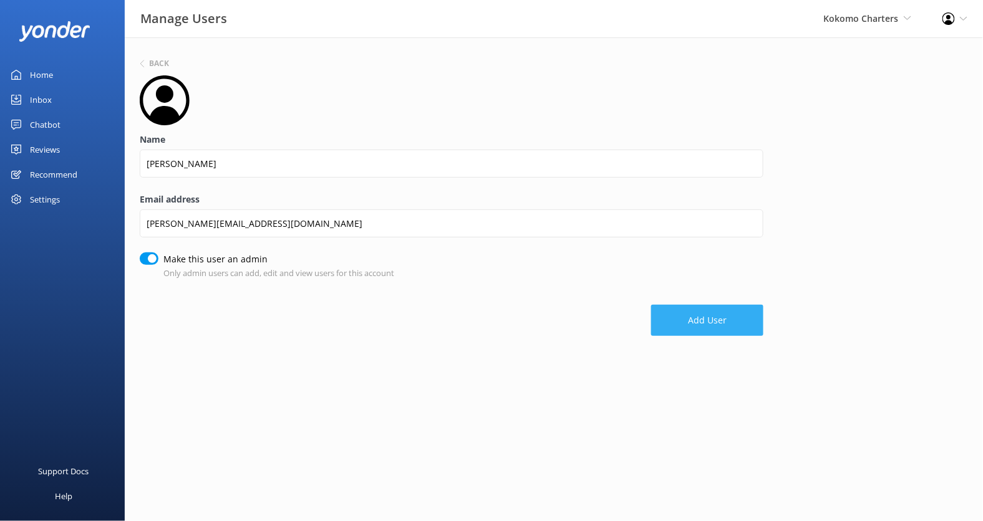
click at [714, 321] on button "Add User" at bounding box center [707, 320] width 112 height 31
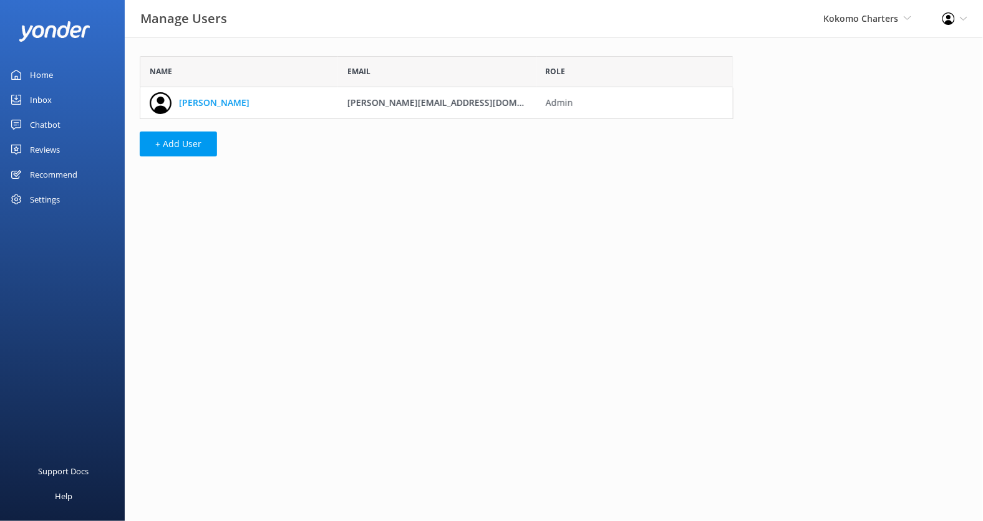
scroll to position [62, 593]
